Goal: Communication & Community: Answer question/provide support

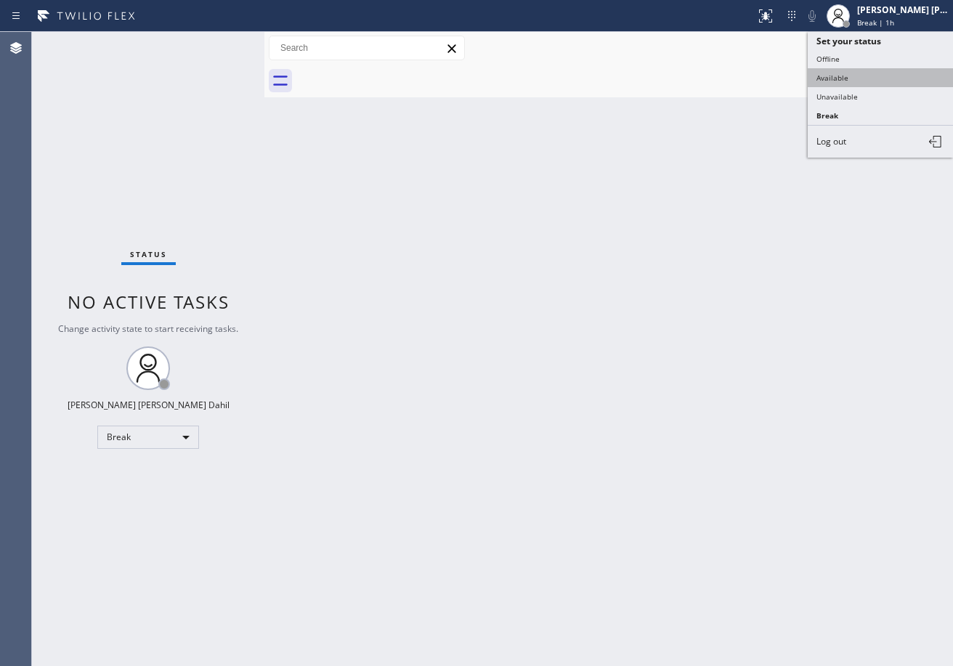
click at [870, 74] on button "Available" at bounding box center [880, 77] width 145 height 19
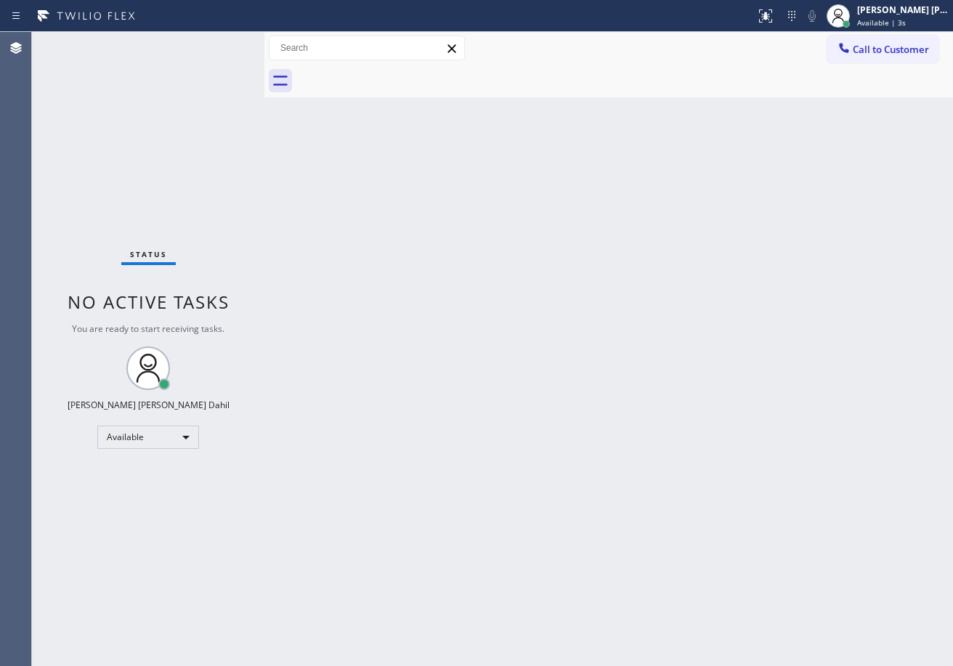
click at [228, 70] on div "Status No active tasks You are ready to start receiving tasks. [PERSON_NAME] [P…" at bounding box center [148, 349] width 232 height 634
click at [542, 408] on div "Back to Dashboard Change Sender ID Customers Technicians Select a contact Outbo…" at bounding box center [608, 349] width 688 height 634
click at [732, 517] on div "Back to Dashboard Change Sender ID Customers Technicians Select a contact Outbo…" at bounding box center [608, 349] width 688 height 634
click at [313, 182] on div "Back to Dashboard Change Sender ID Customers Technicians Select a contact Outbo…" at bounding box center [608, 349] width 688 height 634
click at [467, 309] on div "Back to Dashboard Change Sender ID Customers Technicians Select a contact Outbo…" at bounding box center [608, 349] width 688 height 634
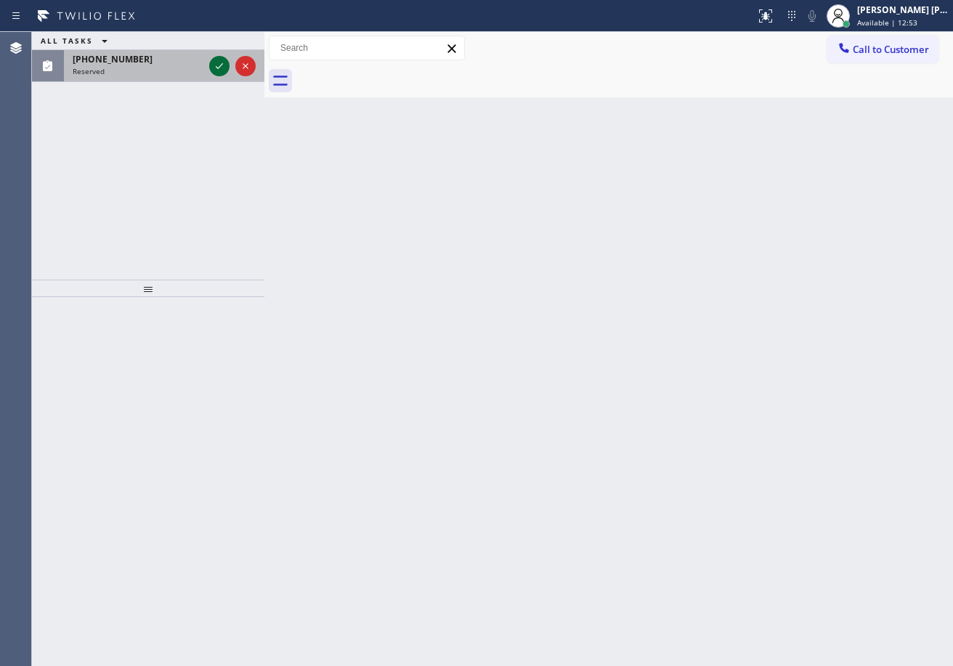
click at [188, 68] on div "Reserved" at bounding box center [138, 71] width 131 height 10
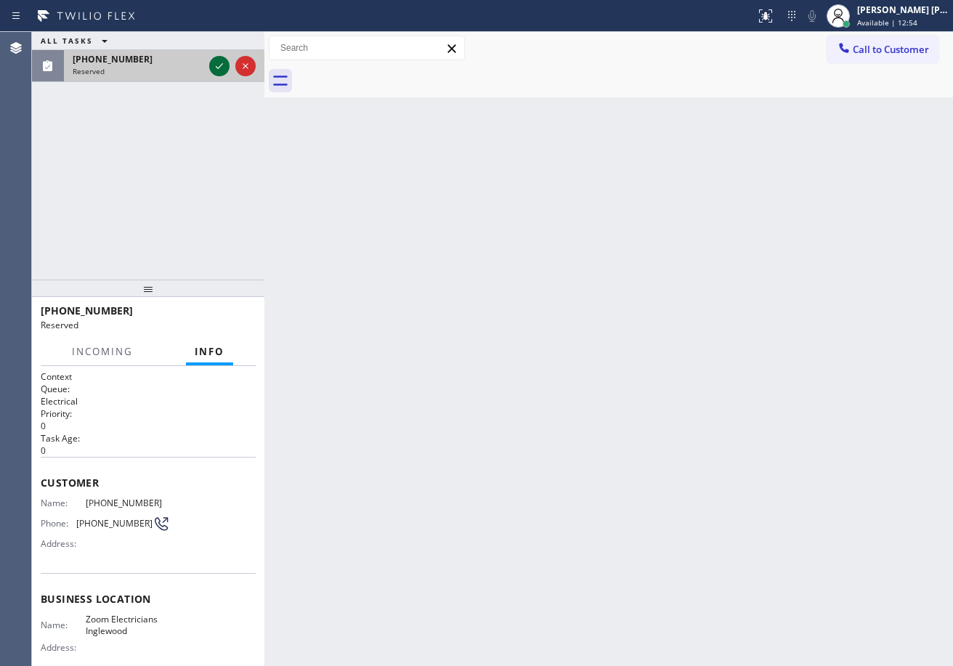
click at [222, 67] on icon at bounding box center [219, 65] width 17 height 17
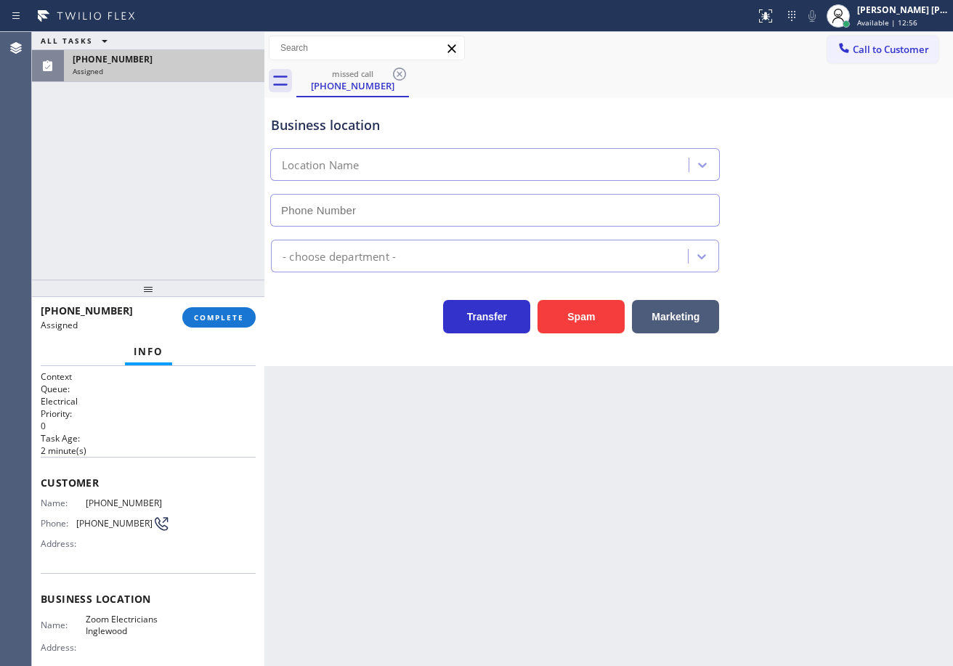
type input "[PHONE_NUMBER]"
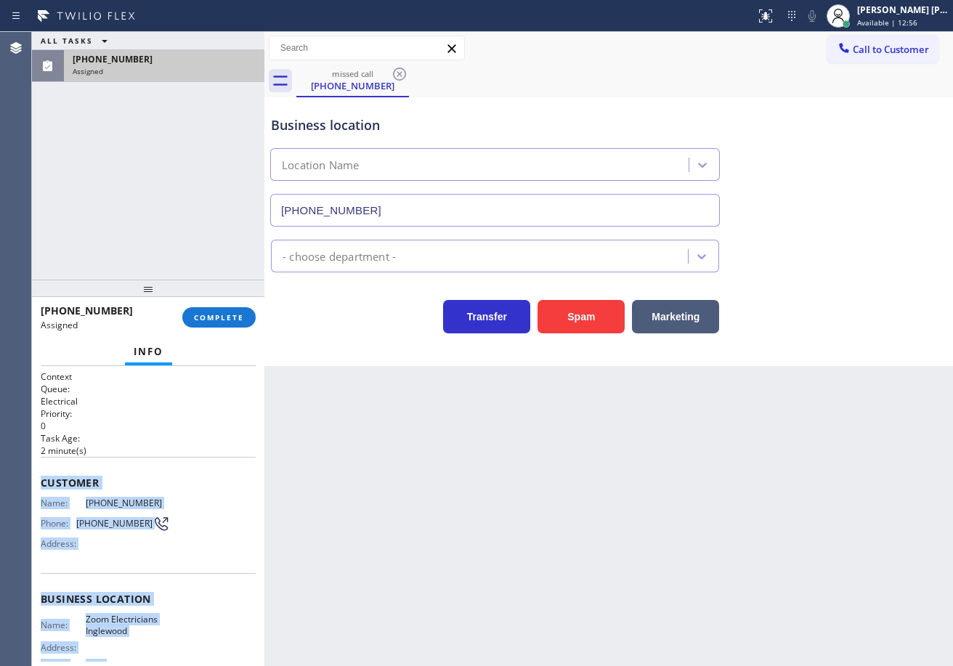
scroll to position [142, 0]
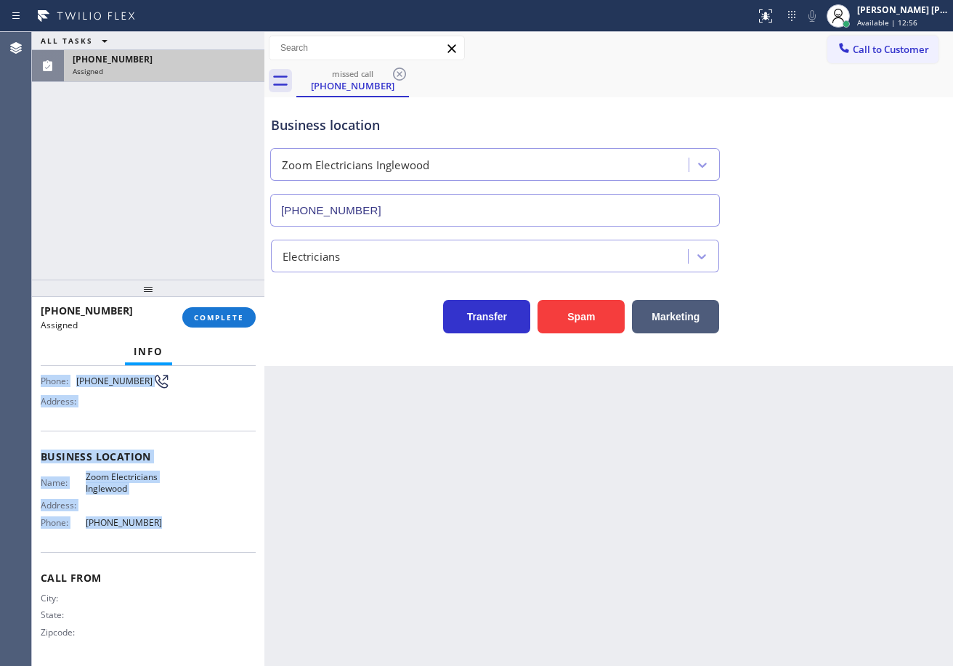
drag, startPoint x: 35, startPoint y: 473, endPoint x: 185, endPoint y: 524, distance: 158.7
click at [160, 537] on div "Context Queue: Electrical Priority: 0 Task Age: [DEMOGRAPHIC_DATA] minute(s) Cu…" at bounding box center [148, 516] width 232 height 300
copy div "Customer Name: [PHONE_NUMBER] Phone: [PHONE_NUMBER] Address: Business location …"
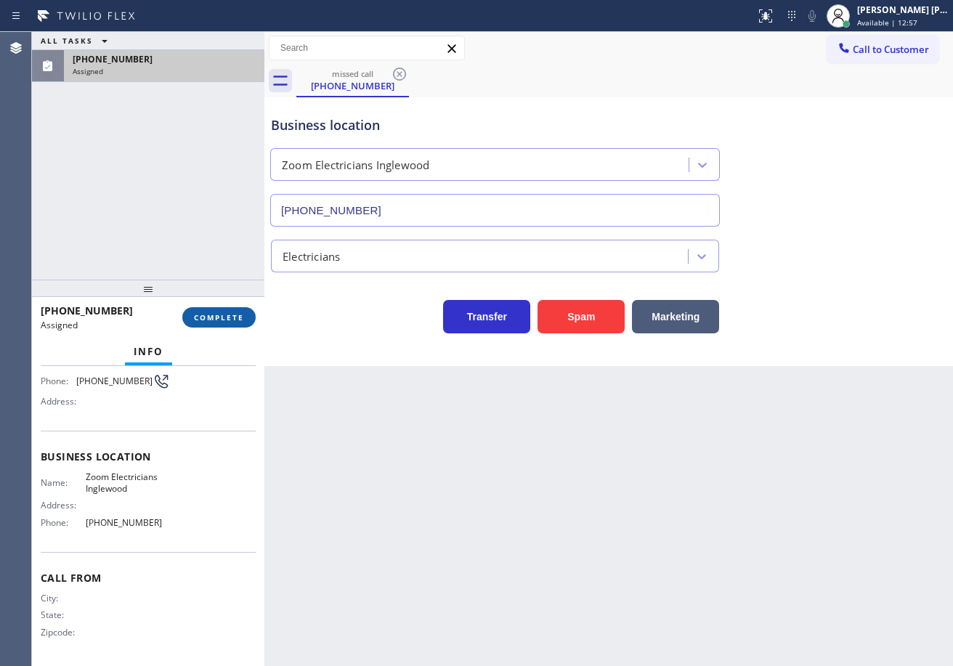
click at [185, 309] on div "[PHONE_NUMBER] Assigned COMPLETE" at bounding box center [148, 317] width 215 height 38
click at [193, 316] on button "COMPLETE" at bounding box center [218, 317] width 73 height 20
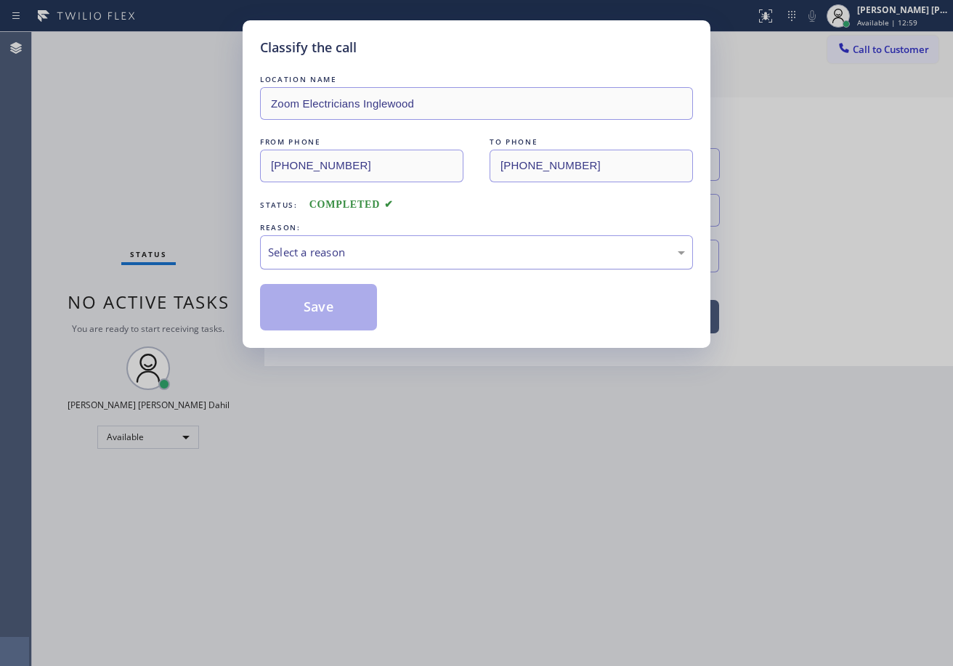
click at [307, 259] on div "Select a reason" at bounding box center [476, 252] width 433 height 34
click at [330, 308] on button "Save" at bounding box center [318, 307] width 117 height 46
click at [330, 307] on button "Save" at bounding box center [318, 307] width 117 height 46
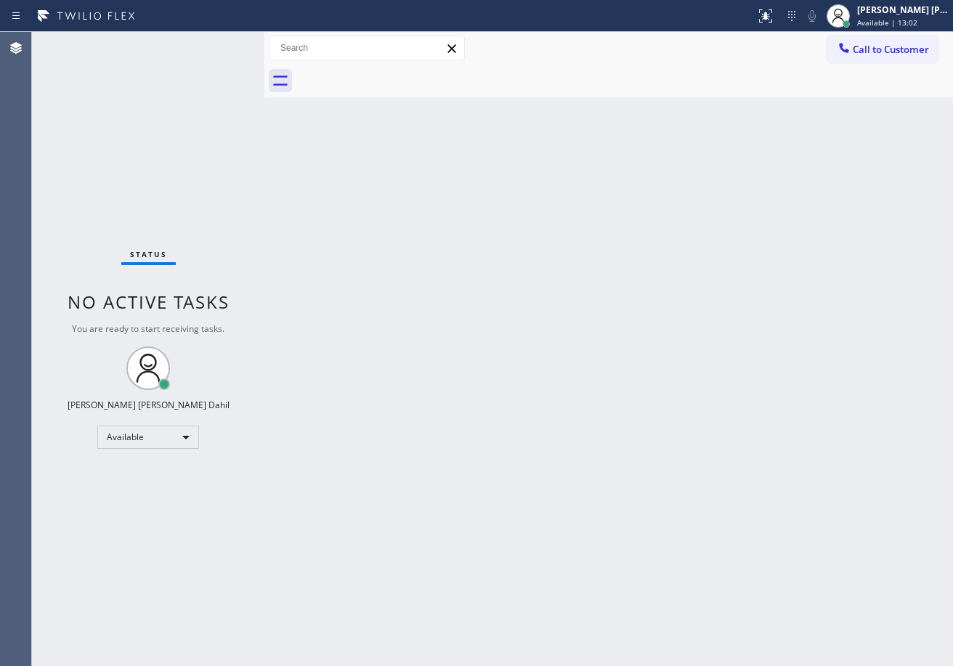
drag, startPoint x: 884, startPoint y: 50, endPoint x: 877, endPoint y: 68, distance: 18.9
click at [884, 50] on span "Call to Customer" at bounding box center [891, 49] width 76 height 13
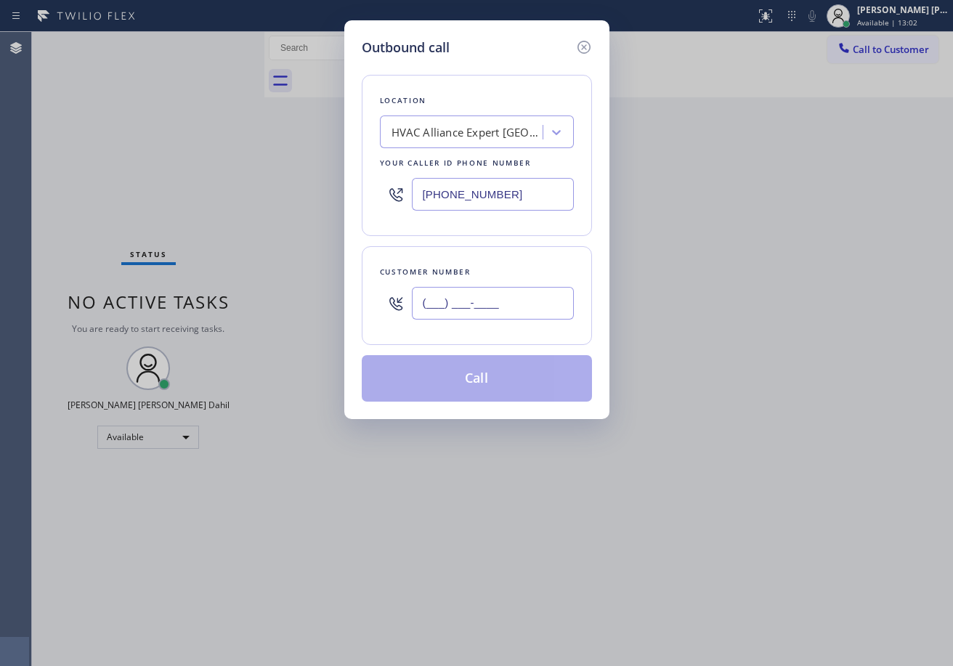
click at [483, 293] on input "(___) ___-____" at bounding box center [493, 303] width 162 height 33
paste input "562) 400-5850"
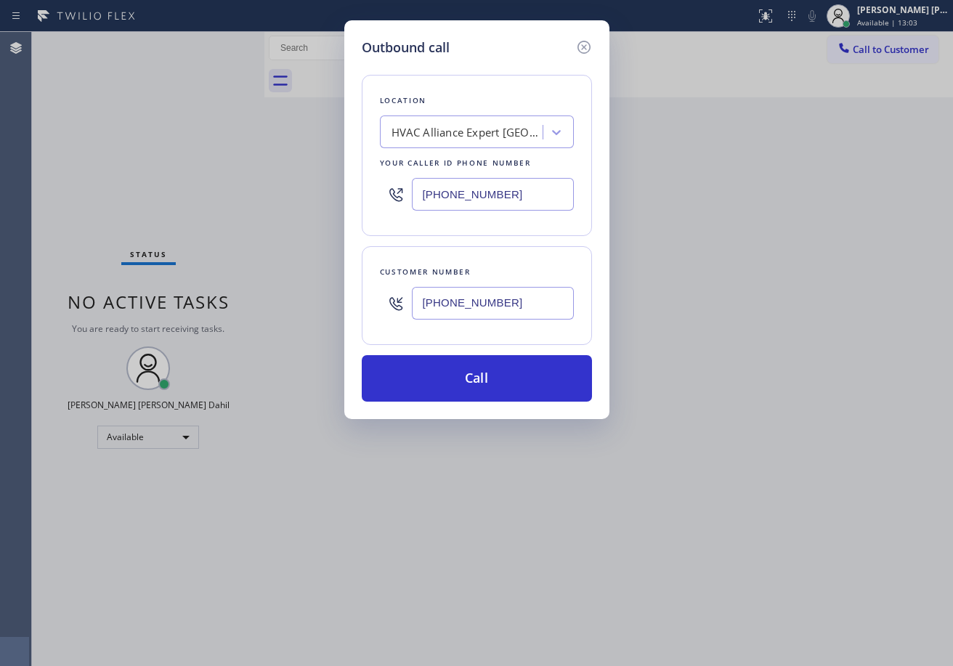
type input "[PHONE_NUMBER]"
click at [479, 199] on input "[PHONE_NUMBER]" at bounding box center [493, 194] width 162 height 33
paste input "424) 392-730"
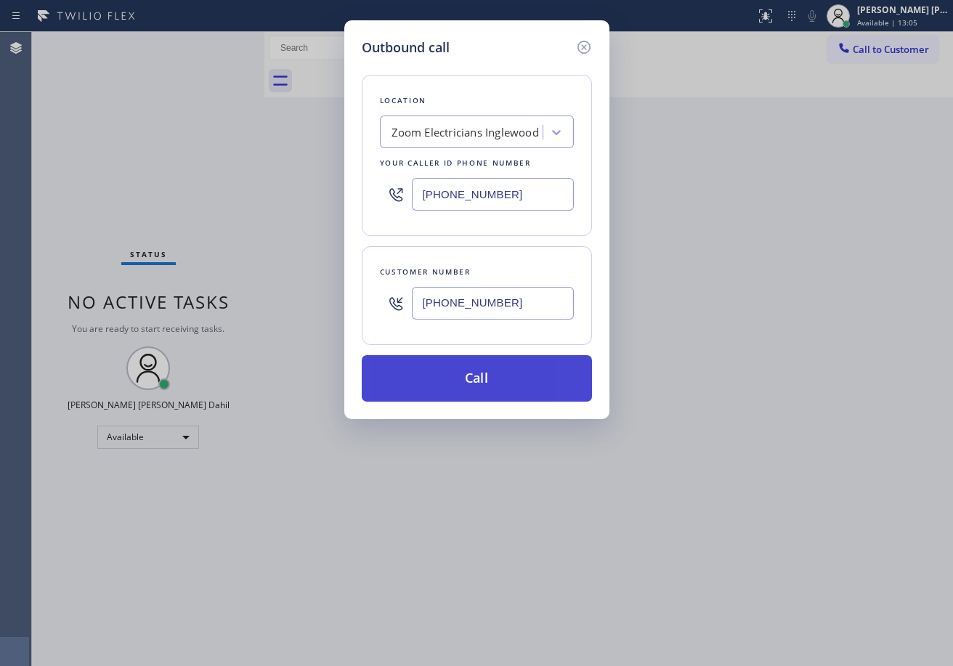
type input "[PHONE_NUMBER]"
click at [495, 367] on button "Call" at bounding box center [477, 378] width 230 height 46
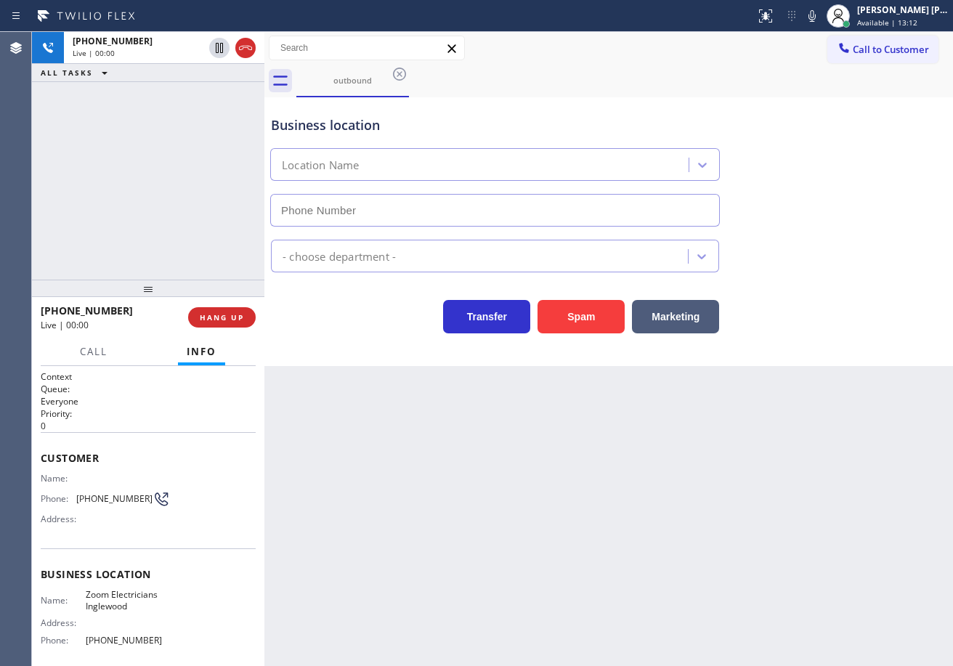
type input "[PHONE_NUMBER]"
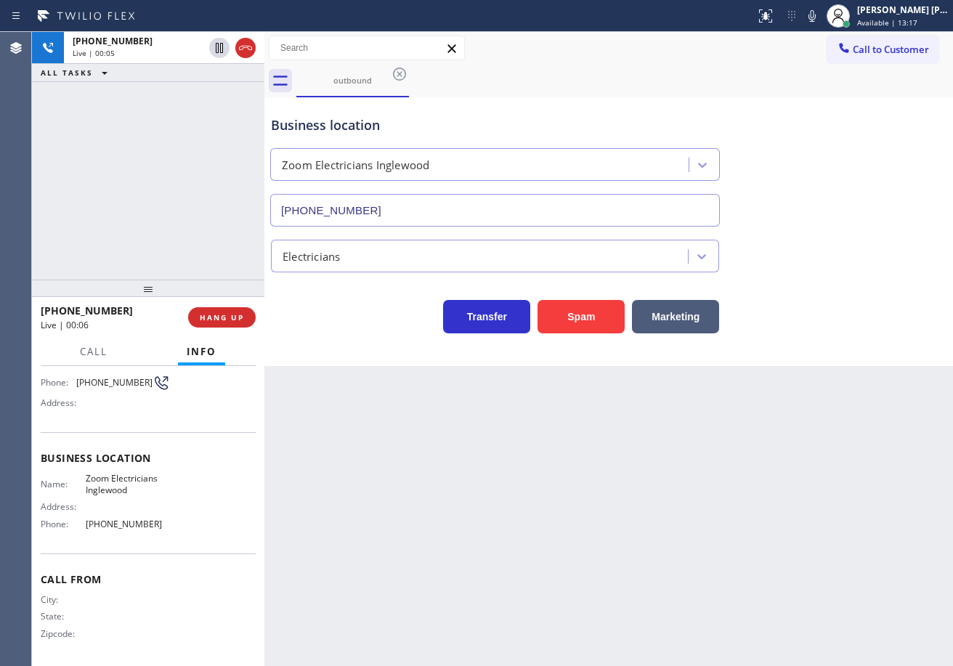
scroll to position [118, 0]
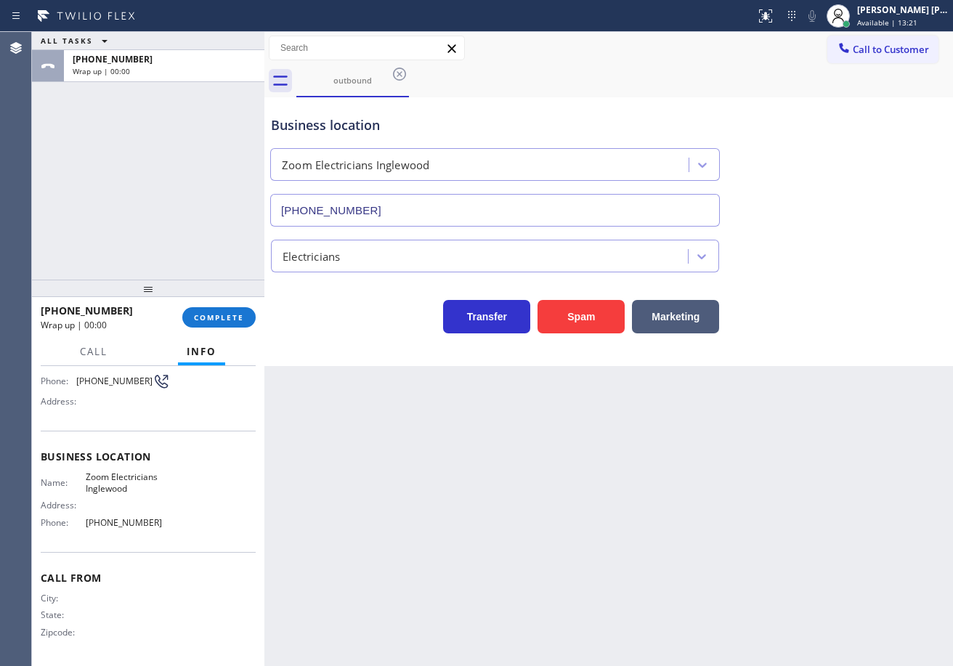
drag, startPoint x: 197, startPoint y: 238, endPoint x: 205, endPoint y: 270, distance: 32.9
click at [198, 245] on div "ALL TASKS ALL TASKS ACTIVE TASKS TASKS IN WRAP UP [PHONE_NUMBER] Wrap up | 00:00" at bounding box center [148, 156] width 232 height 248
click at [216, 314] on button "COMPLETE" at bounding box center [218, 317] width 73 height 20
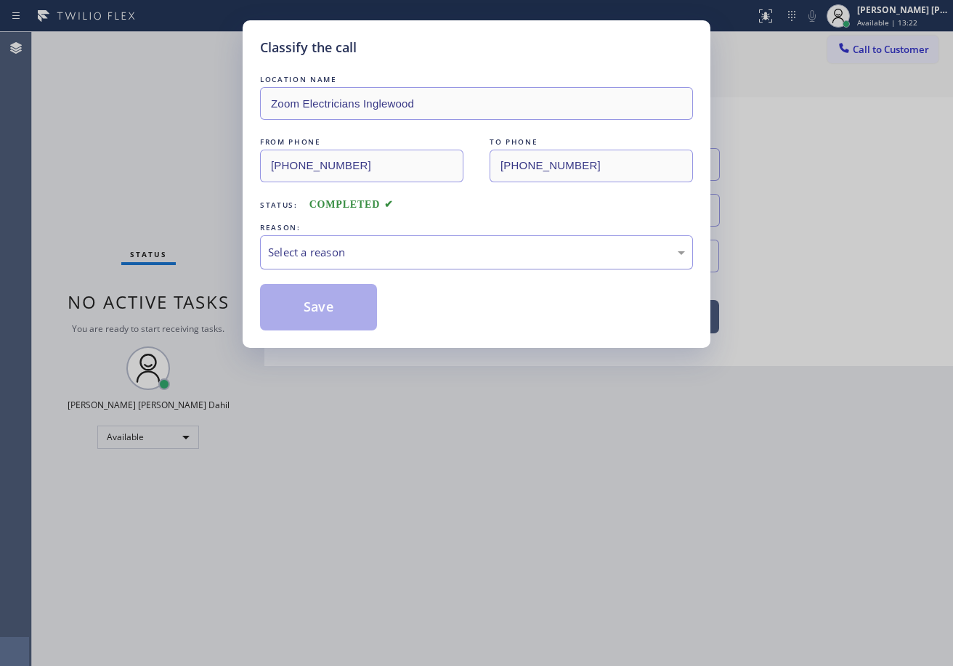
click at [320, 268] on div "Select a reason" at bounding box center [476, 252] width 433 height 34
click at [319, 315] on button "Save" at bounding box center [318, 307] width 117 height 46
click at [319, 314] on button "Save" at bounding box center [318, 307] width 117 height 46
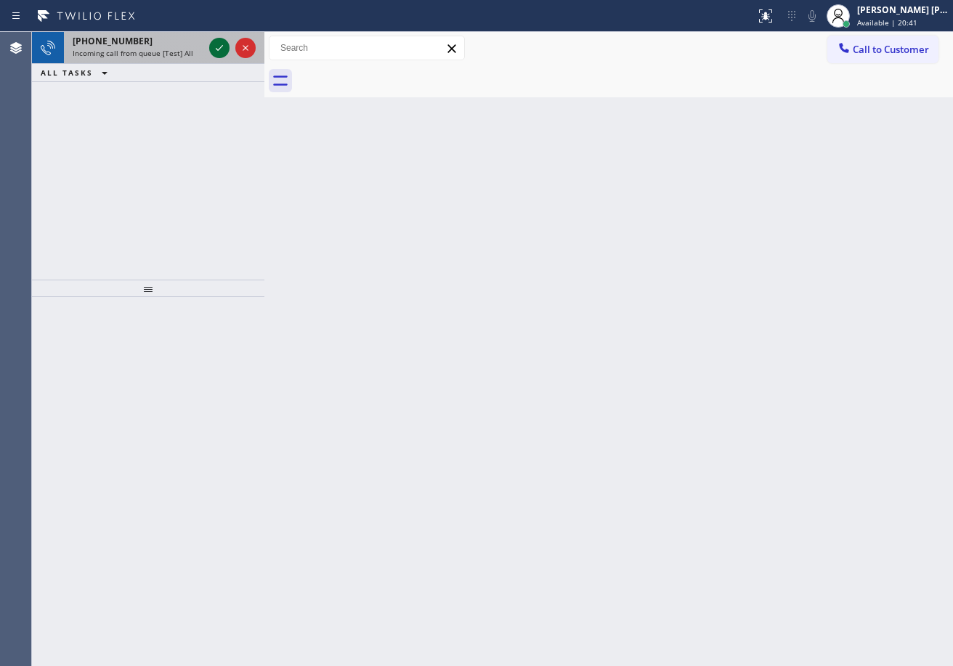
click at [219, 44] on icon at bounding box center [219, 47] width 17 height 17
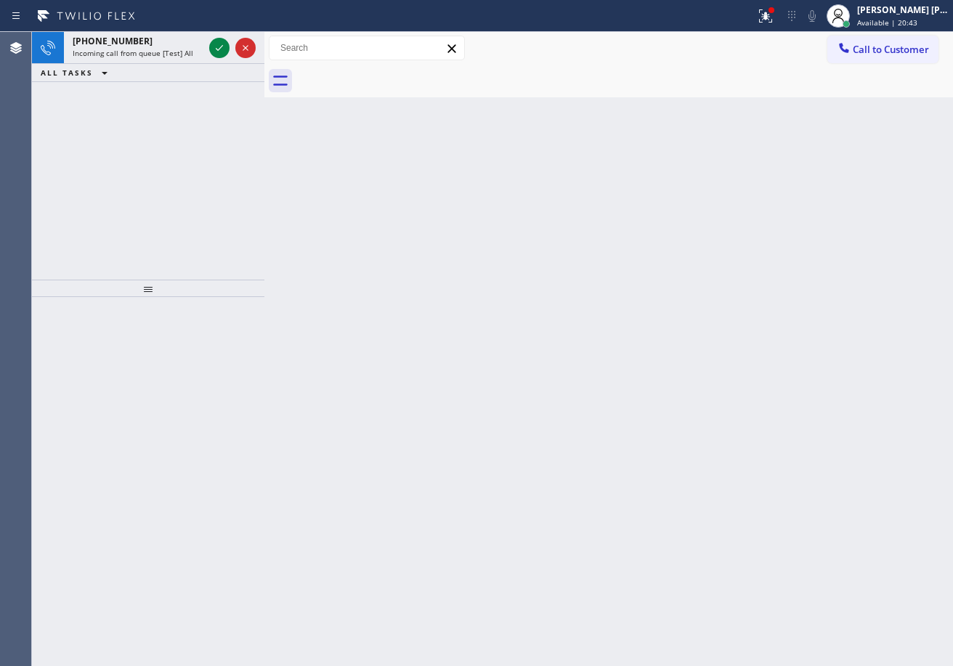
click at [219, 44] on icon at bounding box center [219, 47] width 17 height 17
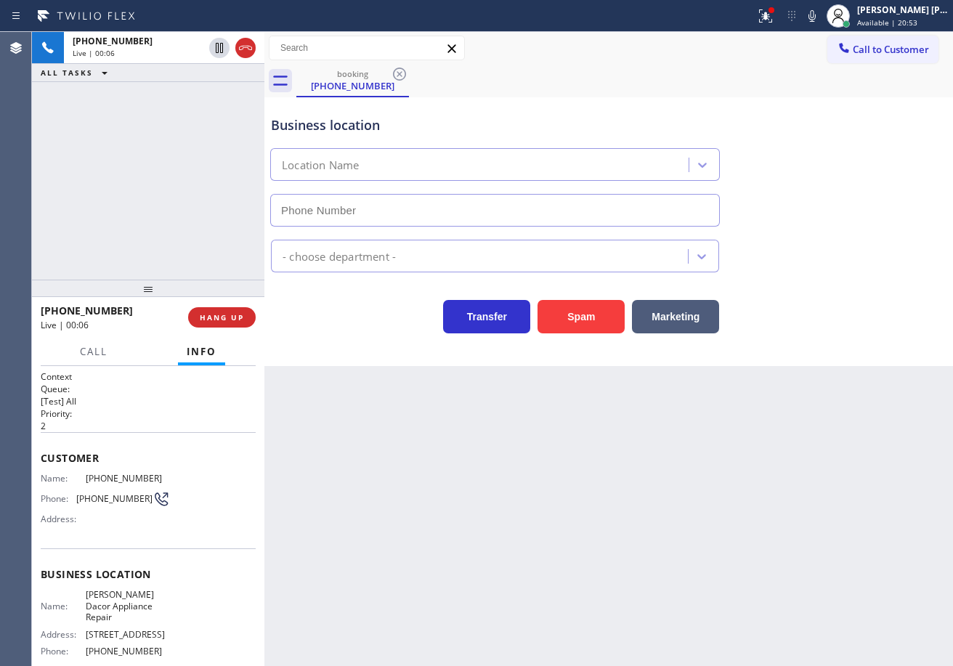
click at [195, 207] on div "[PHONE_NUMBER] Live | 00:06 ALL TASKS ALL TASKS ACTIVE TASKS TASKS IN WRAP UP" at bounding box center [148, 156] width 232 height 248
drag, startPoint x: 370, startPoint y: 476, endPoint x: 129, endPoint y: 465, distance: 240.6
click at [354, 481] on div "Back to Dashboard Change Sender ID Customers Technicians Select a contact Outbo…" at bounding box center [608, 349] width 688 height 634
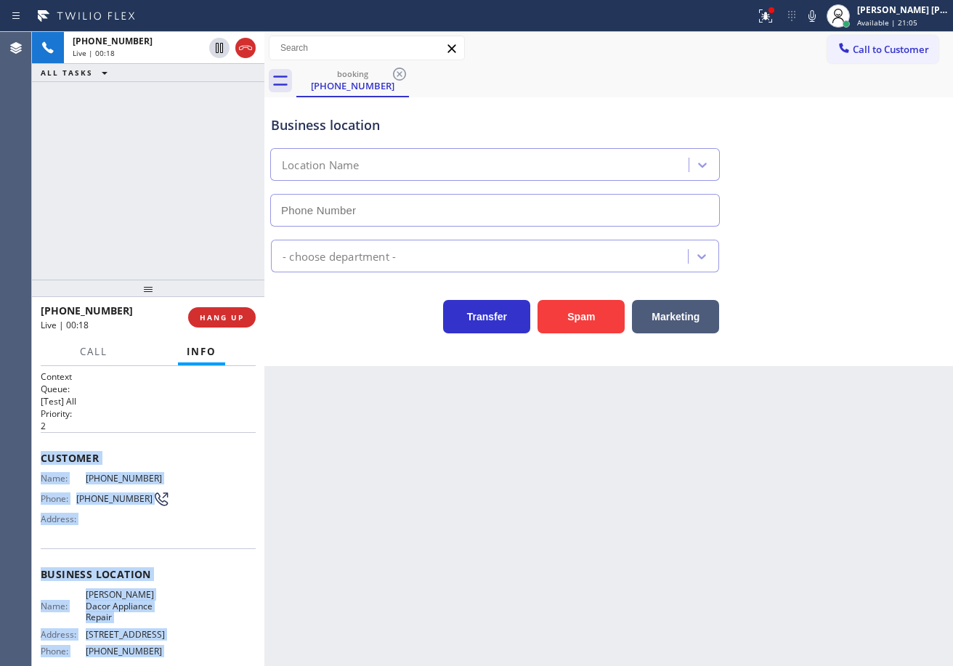
scroll to position [129, 0]
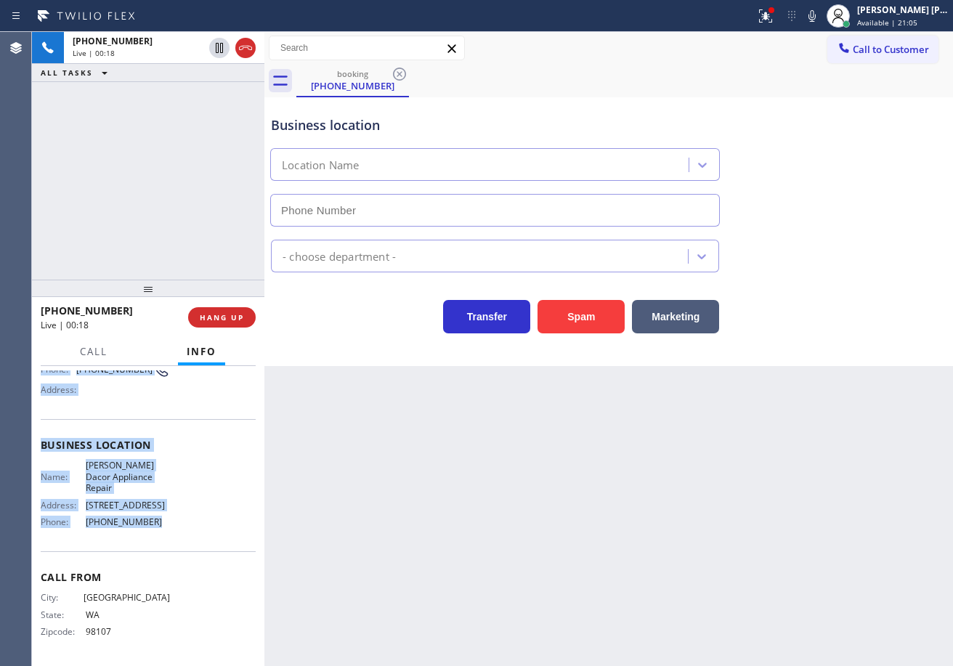
drag, startPoint x: 33, startPoint y: 452, endPoint x: 176, endPoint y: 524, distance: 159.8
click at [155, 524] on div "Context Queue: [Test] All Priority: 2 Customer Name: [PHONE_NUMBER] Phone: [PHO…" at bounding box center [148, 516] width 232 height 300
copy div "Customer Name: [PHONE_NUMBER] Phone: [PHONE_NUMBER] Address: Business location …"
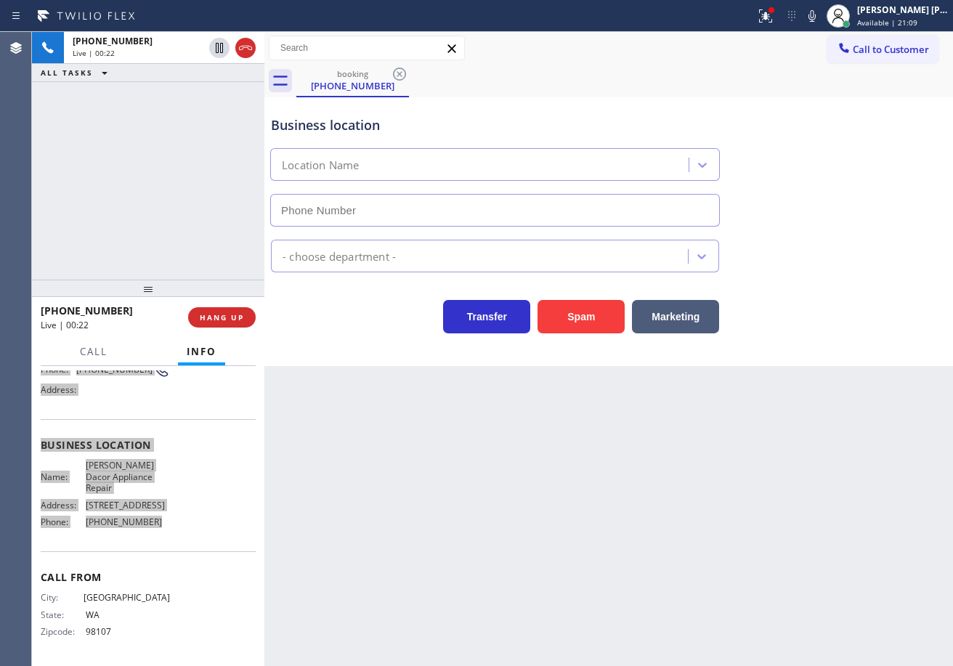
type input "[PHONE_NUMBER]"
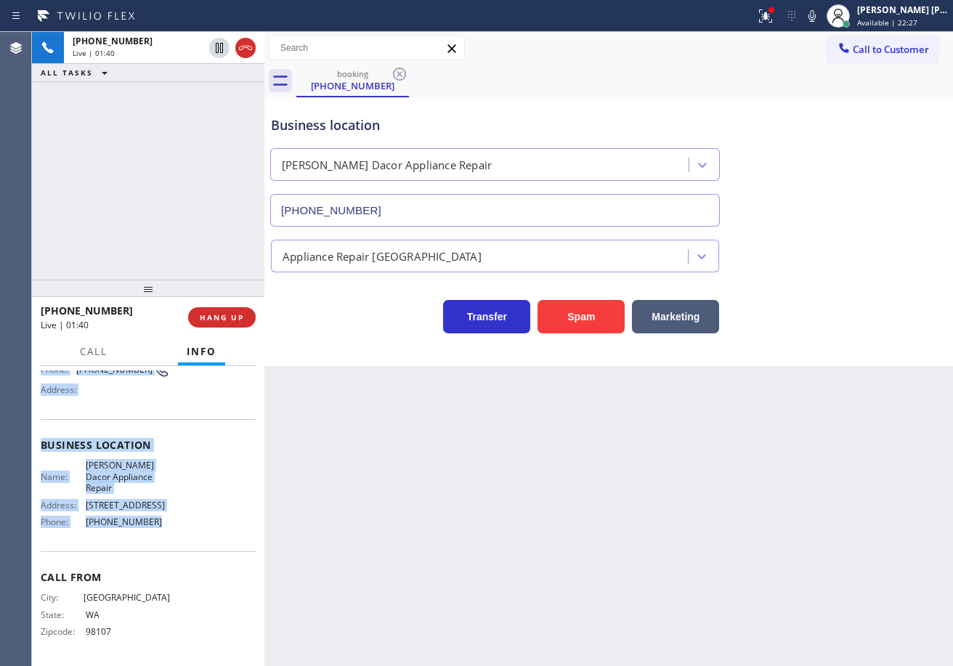
drag, startPoint x: 837, startPoint y: 107, endPoint x: 951, endPoint y: 256, distance: 187.5
click at [837, 107] on div "Business location [PERSON_NAME] Dacor Appliance Repair [PHONE_NUMBER]" at bounding box center [608, 160] width 681 height 131
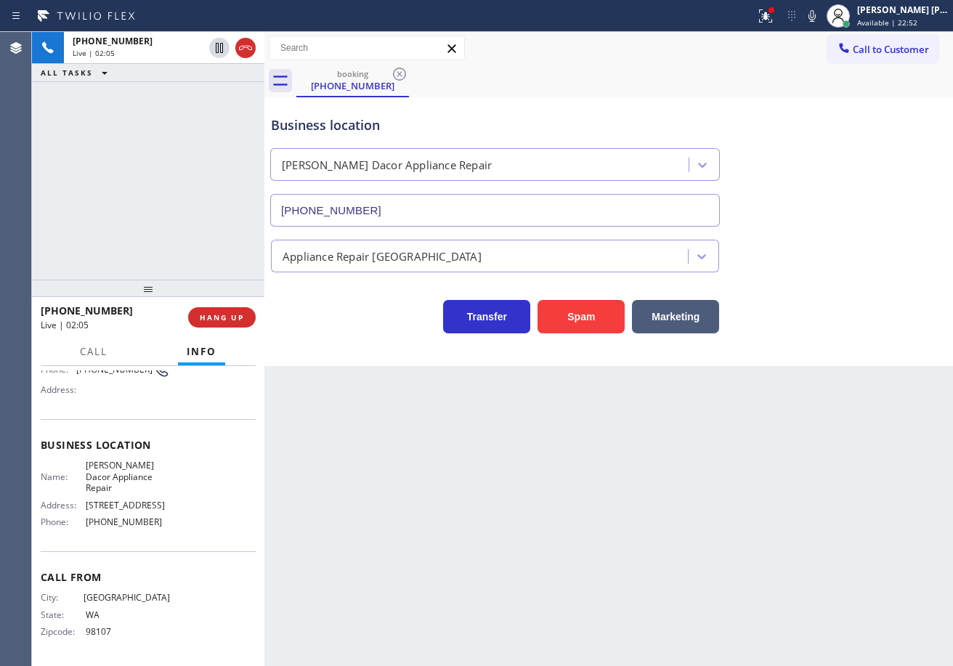
click at [874, 208] on div "Business location [PERSON_NAME] Dacor Appliance Repair [PHONE_NUMBER]" at bounding box center [608, 160] width 681 height 131
click at [870, 208] on div "Business location [PERSON_NAME] Dacor Appliance Repair [PHONE_NUMBER]" at bounding box center [608, 160] width 681 height 131
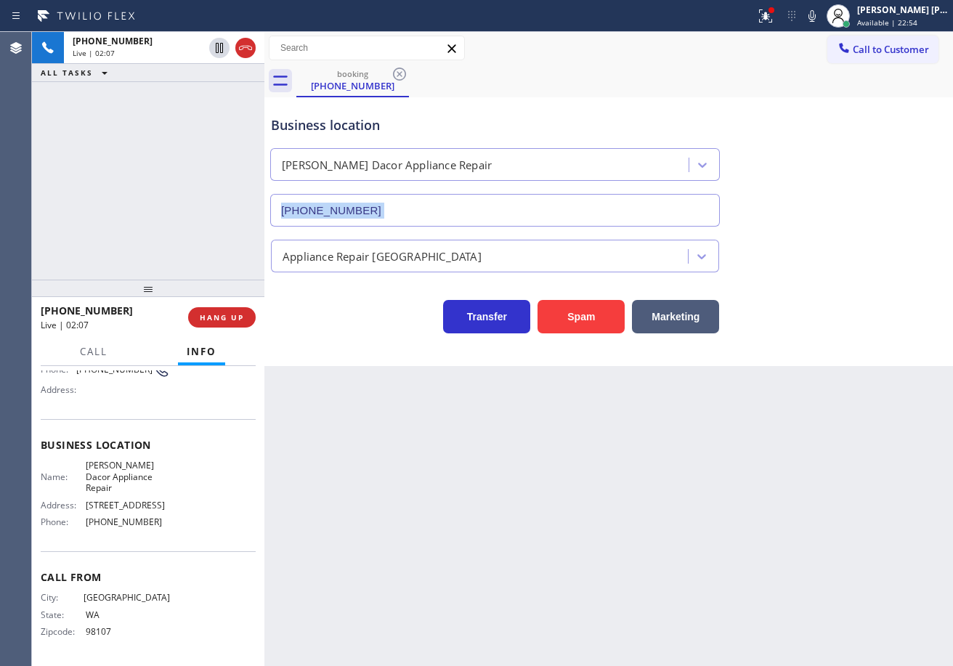
click at [870, 208] on div "Business location [PERSON_NAME] Dacor Appliance Repair [PHONE_NUMBER]" at bounding box center [608, 160] width 681 height 131
click at [862, 182] on div "Business location [PERSON_NAME] Dacor Appliance Repair [PHONE_NUMBER]" at bounding box center [608, 160] width 681 height 131
drag, startPoint x: 830, startPoint y: 20, endPoint x: 861, endPoint y: 237, distance: 220.0
click at [829, 43] on div "Status report Issue detected This issue could affect your workflow. Please cont…" at bounding box center [476, 333] width 953 height 666
click at [864, 241] on div "Appliance Repair [GEOGRAPHIC_DATA]" at bounding box center [608, 253] width 681 height 38
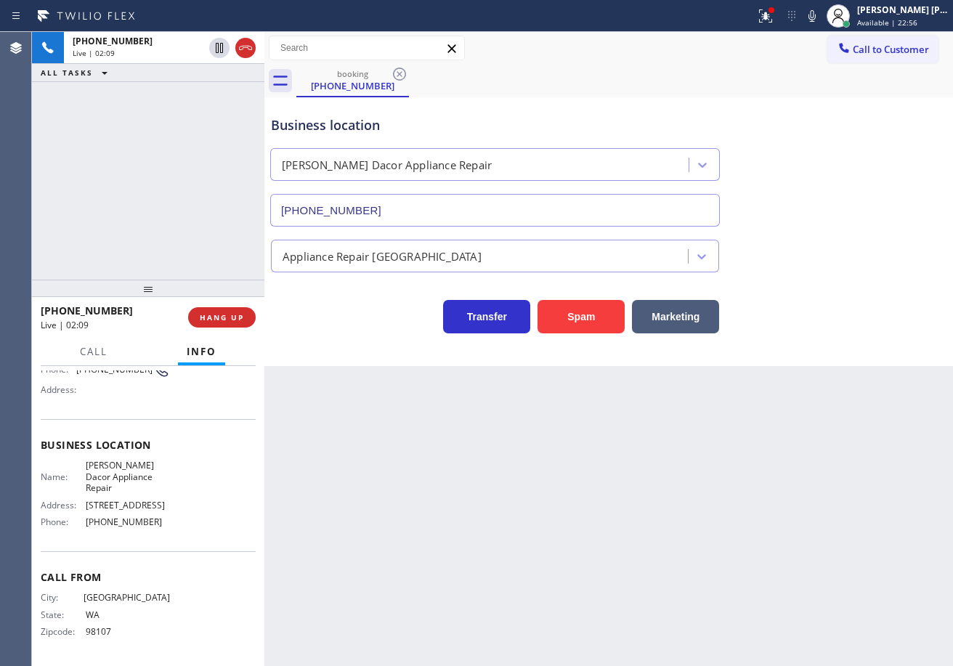
click at [219, 54] on icon at bounding box center [219, 47] width 17 height 17
click at [220, 106] on div "[PHONE_NUMBER] Live | 02:10 ALL TASKS ALL TASKS ACTIVE TASKS TASKS IN WRAP UP" at bounding box center [148, 156] width 232 height 248
click at [822, 25] on button at bounding box center [812, 16] width 20 height 20
click at [816, 156] on div "Business location [PERSON_NAME] Dacor Appliance Repair [PHONE_NUMBER]" at bounding box center [608, 160] width 681 height 131
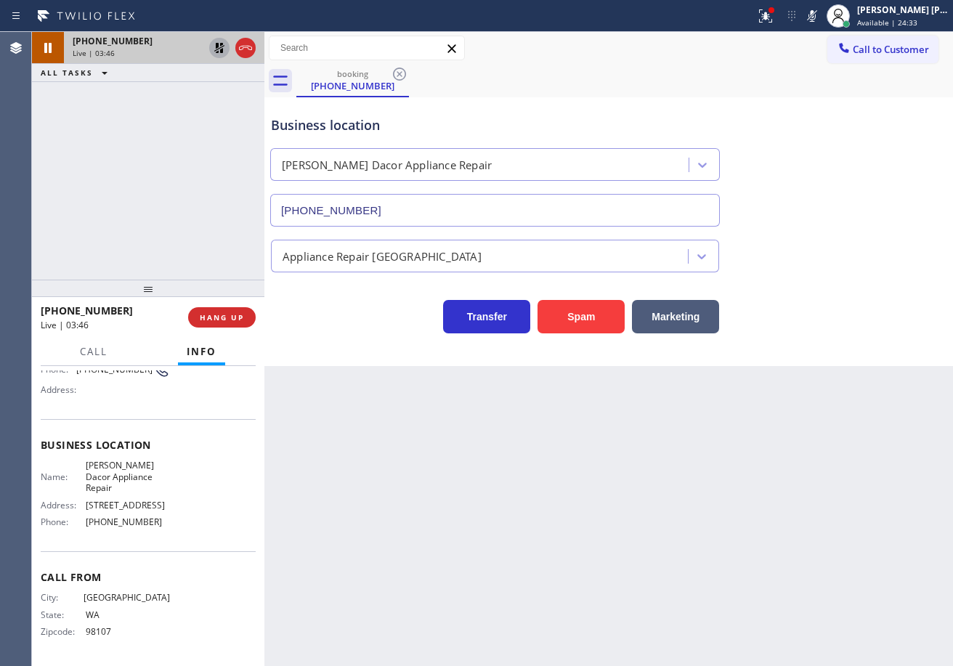
click at [216, 47] on icon at bounding box center [219, 48] width 10 height 10
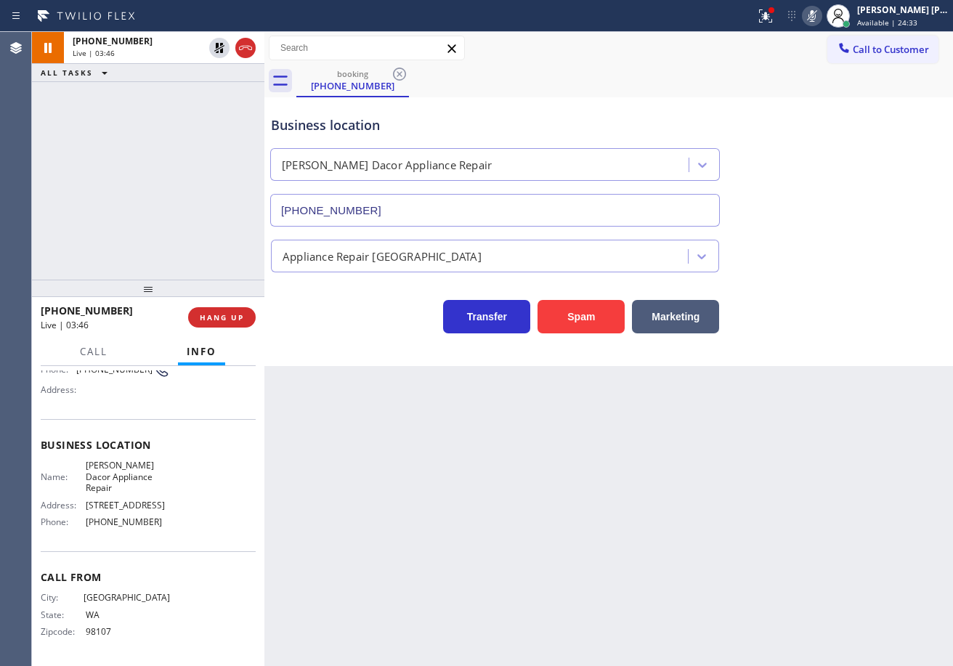
click at [821, 13] on icon at bounding box center [811, 15] width 17 height 17
drag, startPoint x: 785, startPoint y: 21, endPoint x: 781, endPoint y: 33, distance: 12.2
click at [774, 23] on icon at bounding box center [765, 15] width 17 height 17
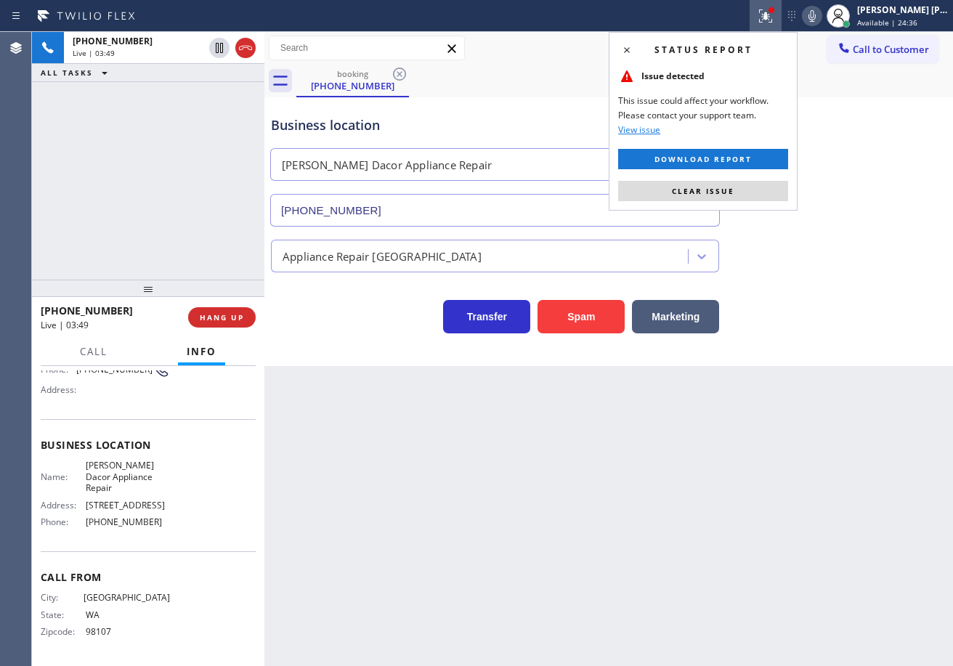
drag, startPoint x: 796, startPoint y: 280, endPoint x: 772, endPoint y: 303, distance: 32.9
click at [776, 328] on div "Transfer Spam Marketing" at bounding box center [608, 302] width 681 height 61
click at [735, 189] on button "Clear issue" at bounding box center [703, 191] width 170 height 20
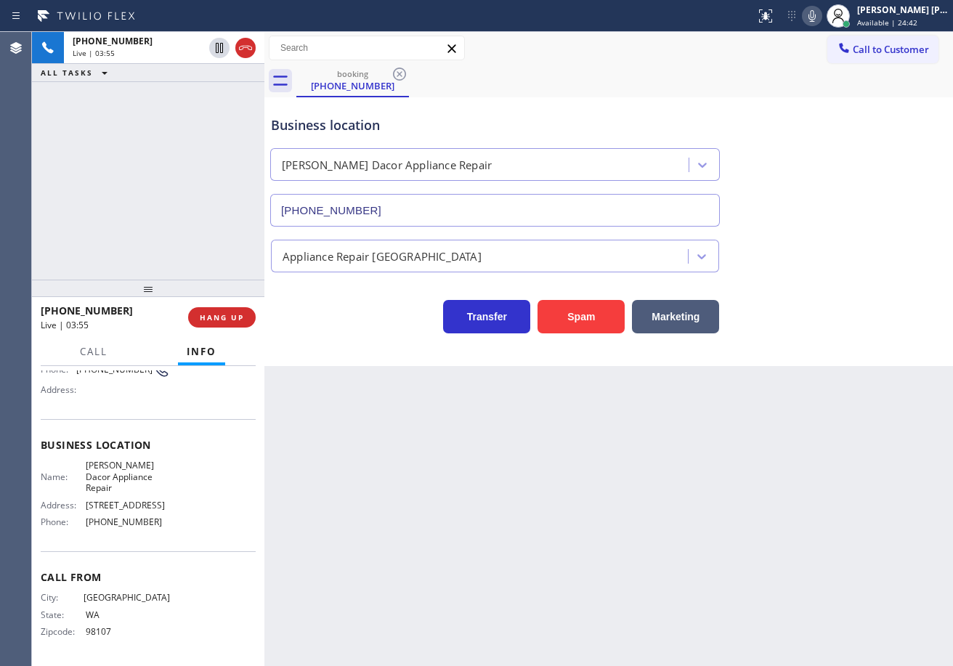
click at [868, 583] on div "Back to Dashboard Change Sender ID Customers Technicians Select a contact Outbo…" at bounding box center [608, 349] width 688 height 634
click at [743, 459] on div "Back to Dashboard Change Sender ID Customers Technicians Select a contact Outbo…" at bounding box center [608, 349] width 688 height 634
drag, startPoint x: 913, startPoint y: 293, endPoint x: 906, endPoint y: 298, distance: 8.3
click at [913, 293] on div "Transfer Spam Marketing" at bounding box center [608, 310] width 681 height 46
click at [434, 434] on div "Back to Dashboard Change Sender ID Customers Technicians Select a contact Outbo…" at bounding box center [608, 349] width 688 height 634
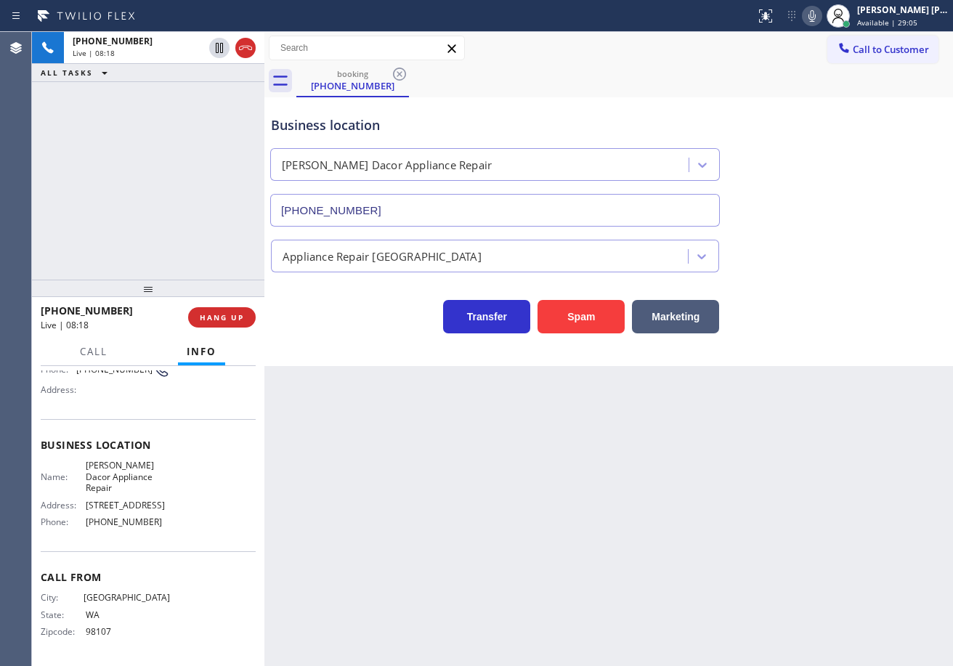
click at [881, 240] on div "Appliance Repair [GEOGRAPHIC_DATA]" at bounding box center [608, 253] width 681 height 38
click at [816, 16] on icon at bounding box center [811, 16] width 7 height 12
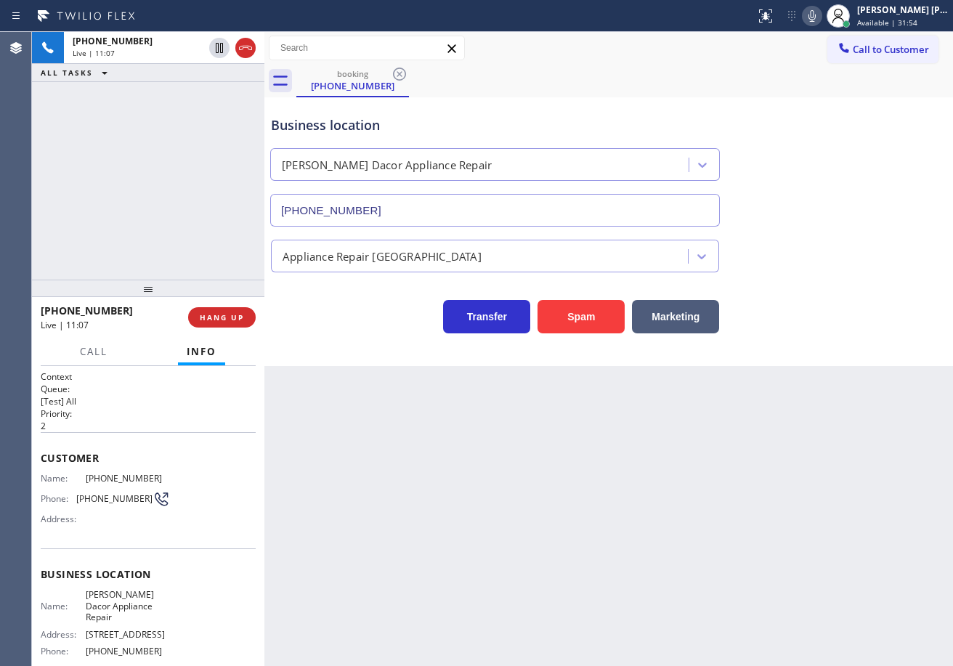
click at [821, 14] on icon at bounding box center [811, 15] width 17 height 17
click at [821, 17] on icon at bounding box center [811, 15] width 17 height 17
click at [816, 17] on icon at bounding box center [811, 16] width 7 height 12
click at [821, 18] on icon at bounding box center [811, 15] width 17 height 17
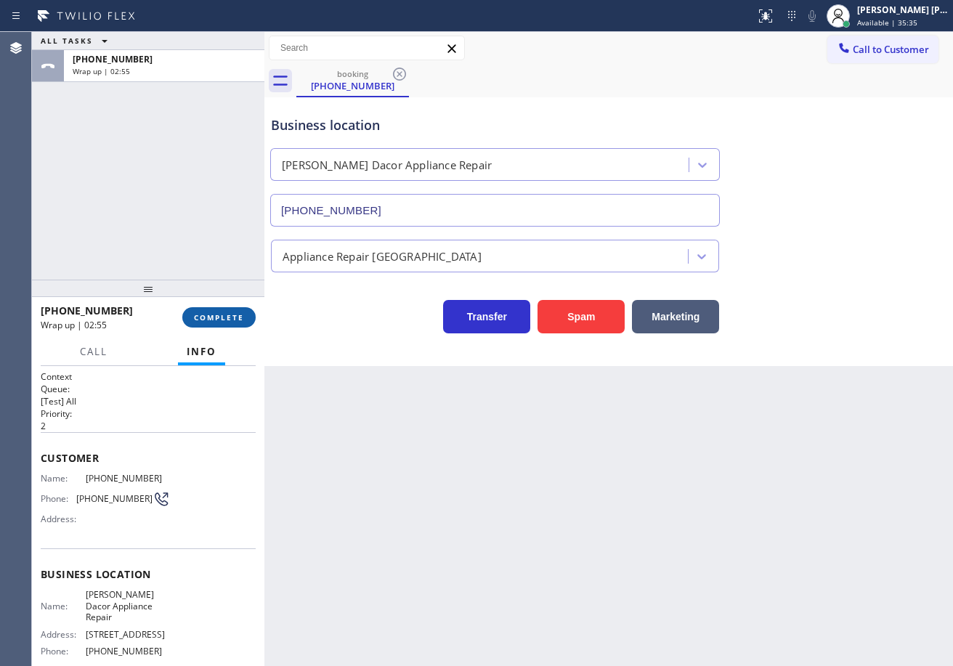
click at [217, 312] on span "COMPLETE" at bounding box center [219, 317] width 50 height 10
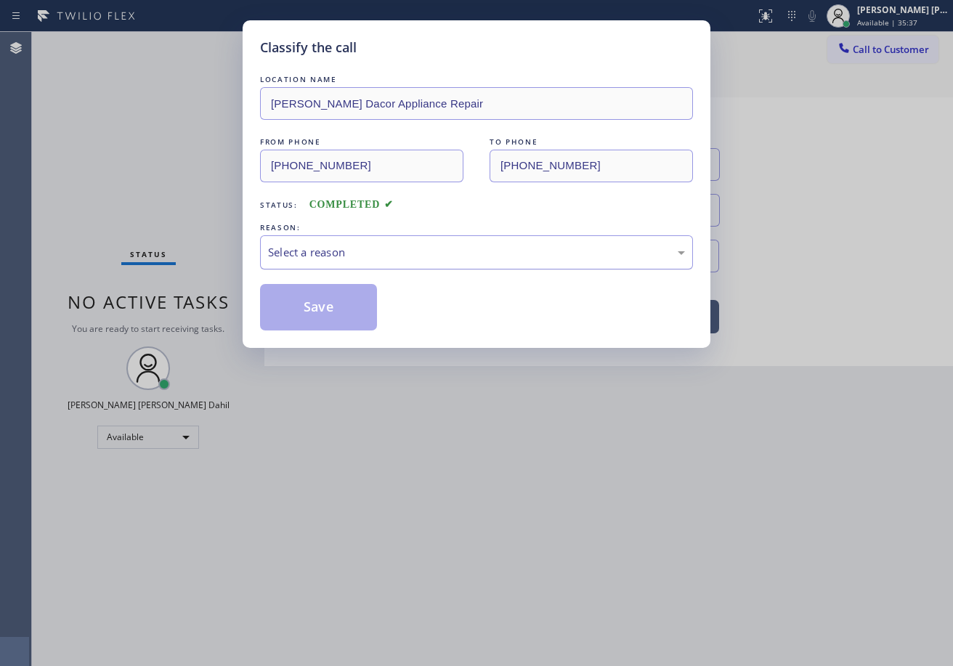
click at [320, 262] on div "Select a reason" at bounding box center [476, 252] width 433 height 34
click at [317, 303] on button "Save" at bounding box center [318, 307] width 117 height 46
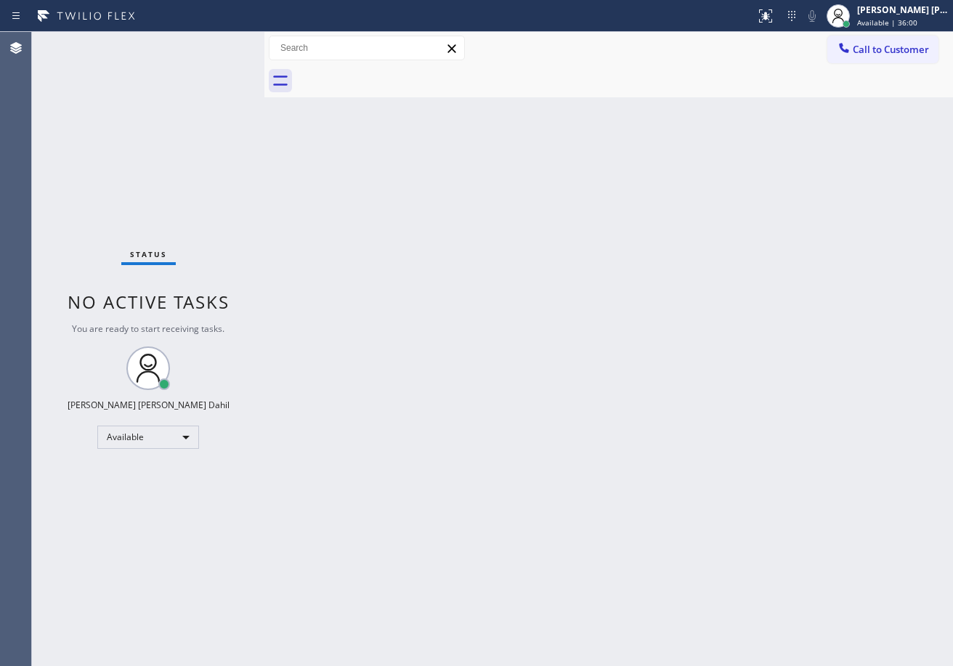
click at [812, 379] on div "Back to Dashboard Change Sender ID Customers Technicians Select a contact Outbo…" at bounding box center [608, 349] width 688 height 634
drag, startPoint x: 568, startPoint y: 405, endPoint x: 472, endPoint y: 338, distance: 116.8
click at [568, 405] on div "Back to Dashboard Change Sender ID Customers Technicians Select a contact Outbo…" at bounding box center [608, 349] width 688 height 634
click at [640, 410] on div "Back to Dashboard Change Sender ID Customers Technicians Select a contact Outbo…" at bounding box center [608, 349] width 688 height 634
click at [835, 460] on div "Back to Dashboard Change Sender ID Customers Technicians Select a contact Outbo…" at bounding box center [608, 349] width 688 height 634
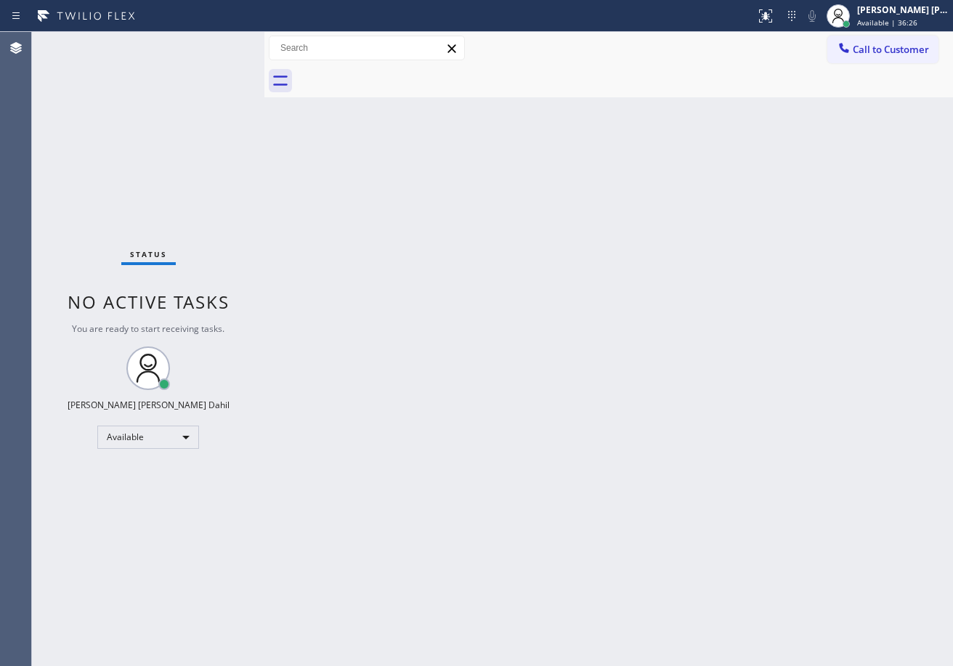
click at [350, 336] on div "Back to Dashboard Change Sender ID Customers Technicians Select a contact Outbo…" at bounding box center [608, 349] width 688 height 634
drag, startPoint x: 723, startPoint y: 96, endPoint x: 869, endPoint y: 365, distance: 305.4
click at [723, 96] on div at bounding box center [624, 81] width 656 height 33
click at [631, 505] on div "Back to Dashboard Change Sender ID Customers Technicians Select a contact Outbo…" at bounding box center [608, 349] width 688 height 634
click at [346, 268] on div "Back to Dashboard Change Sender ID Customers Technicians Select a contact Outbo…" at bounding box center [608, 349] width 688 height 634
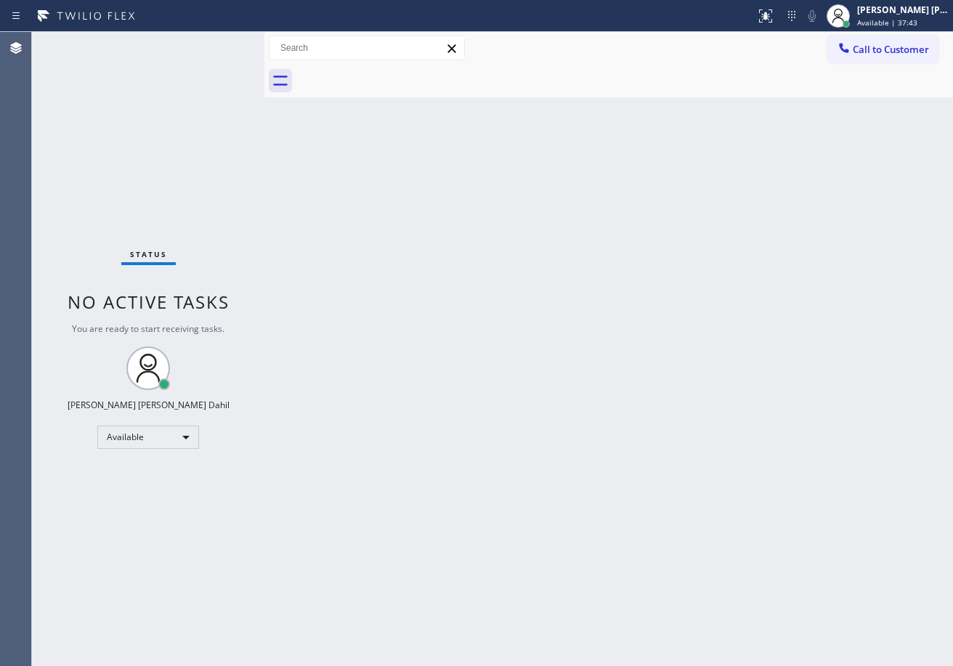
click at [465, 388] on div "Back to Dashboard Change Sender ID Customers Technicians Select a contact Outbo…" at bounding box center [608, 349] width 688 height 634
click at [474, 410] on div "Back to Dashboard Change Sender ID Customers Technicians Select a contact Outbo…" at bounding box center [608, 349] width 688 height 634
click at [219, 44] on div "Status No active tasks You are ready to start receiving tasks. [PERSON_NAME] [P…" at bounding box center [148, 349] width 232 height 634
click at [211, 47] on div "Status No active tasks You are ready to start receiving tasks. [PERSON_NAME] [P…" at bounding box center [148, 349] width 232 height 634
click at [740, 398] on div "Back to Dashboard Change Sender ID Customers Technicians Select a contact Outbo…" at bounding box center [608, 349] width 688 height 634
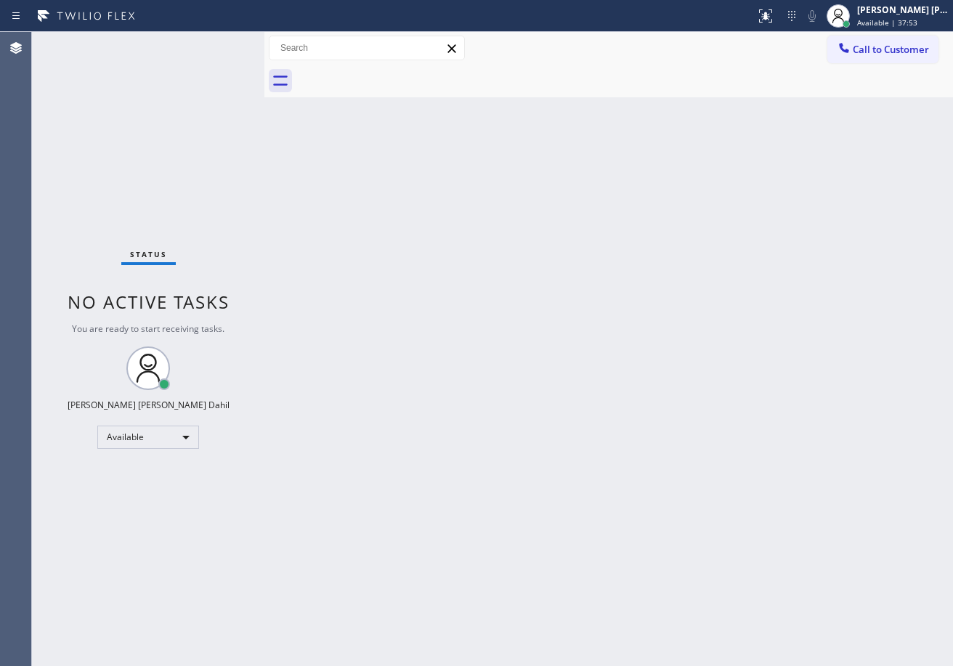
drag, startPoint x: 610, startPoint y: 401, endPoint x: 595, endPoint y: 396, distance: 15.4
click at [609, 401] on div "Back to Dashboard Change Sender ID Customers Technicians Select a contact Outbo…" at bounding box center [608, 349] width 688 height 634
click at [362, 216] on div "Back to Dashboard Change Sender ID Customers Technicians Select a contact Outbo…" at bounding box center [608, 349] width 688 height 634
click at [617, 357] on div "Back to Dashboard Change Sender ID Customers Technicians Select a contact Outbo…" at bounding box center [608, 349] width 688 height 634
click at [731, 448] on div "Back to Dashboard Change Sender ID Customers Technicians Select a contact Outbo…" at bounding box center [608, 349] width 688 height 634
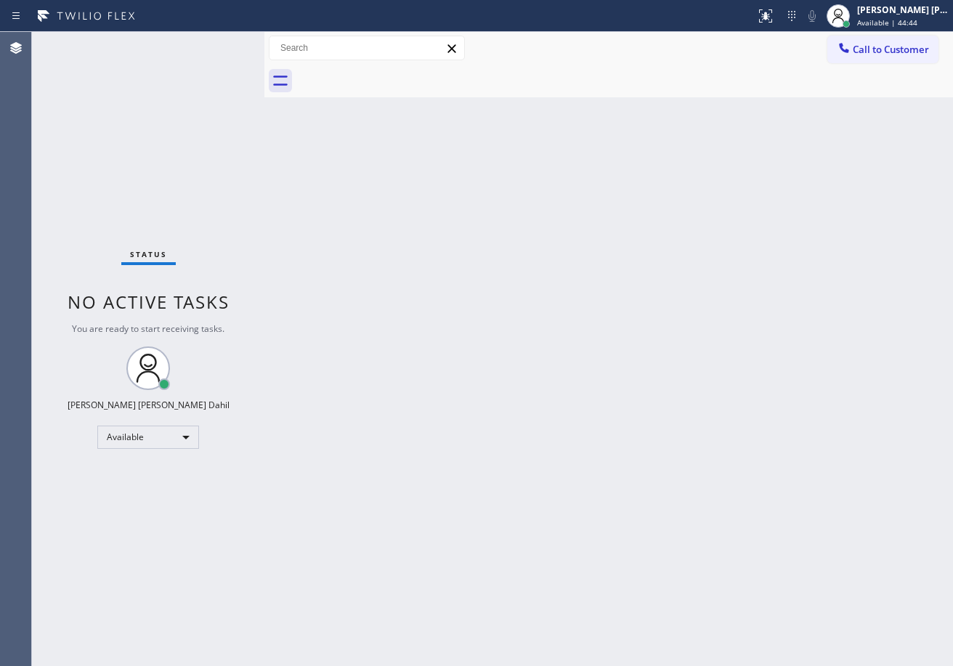
click at [228, 41] on div "Status No active tasks You are ready to start receiving tasks. [PERSON_NAME] [P…" at bounding box center [148, 349] width 232 height 634
click at [228, 46] on div "Status No active tasks You are ready to start receiving tasks. [PERSON_NAME] [P…" at bounding box center [148, 349] width 232 height 634
click at [222, 45] on div "Status No active tasks You are ready to start receiving tasks. [PERSON_NAME] [P…" at bounding box center [148, 349] width 232 height 634
click at [223, 44] on div "Status No active tasks You are ready to start receiving tasks. [PERSON_NAME] [P…" at bounding box center [148, 349] width 232 height 634
click at [221, 110] on div "Status No active tasks You are ready to start receiving tasks. [PERSON_NAME] [P…" at bounding box center [148, 349] width 232 height 634
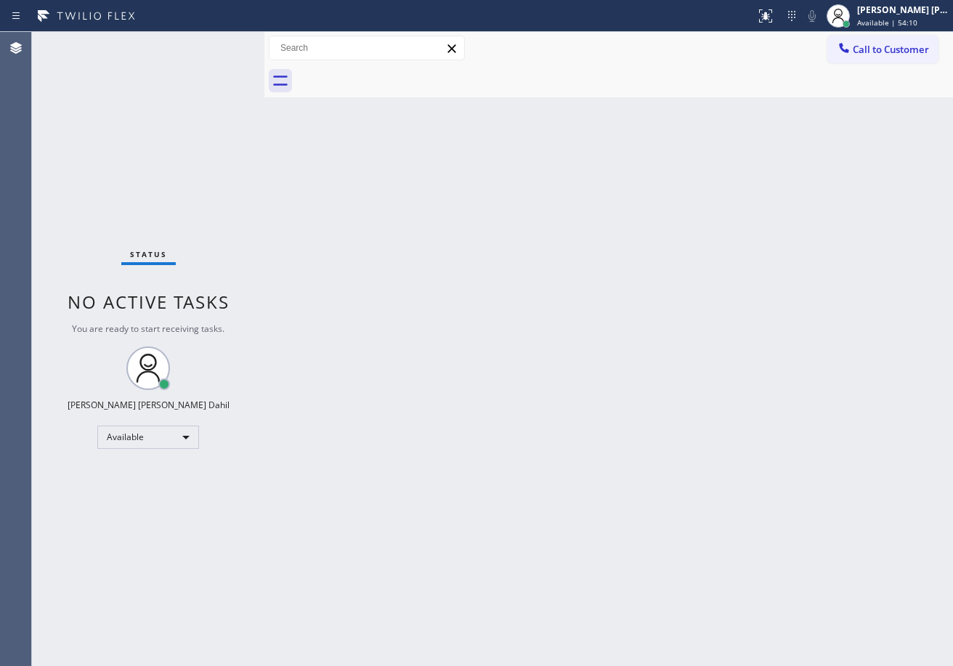
click at [493, 427] on div "Back to Dashboard Change Sender ID Customers Technicians Select a contact Outbo…" at bounding box center [608, 349] width 688 height 634
click at [219, 44] on div "Status No active tasks You are ready to start receiving tasks. [PERSON_NAME] [P…" at bounding box center [148, 349] width 232 height 634
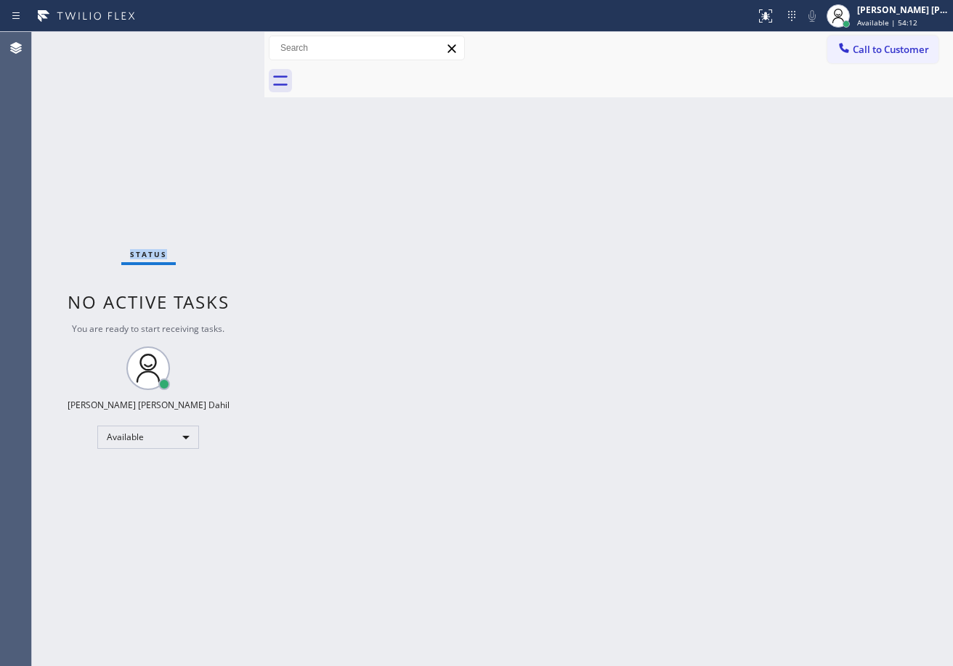
click at [219, 44] on div "Status No active tasks You are ready to start receiving tasks. [PERSON_NAME] [P…" at bounding box center [148, 349] width 232 height 634
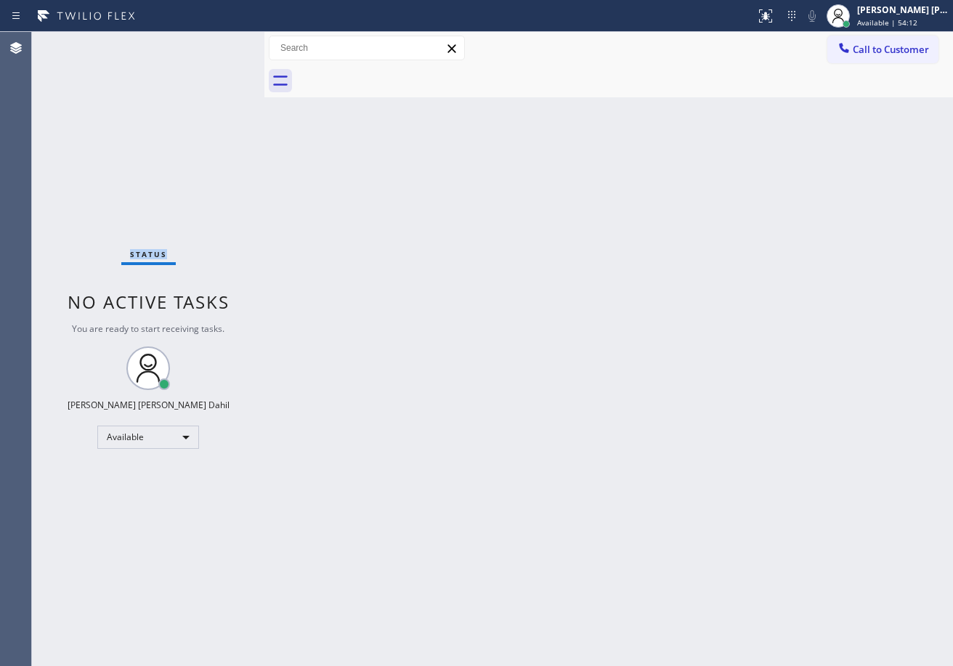
click at [219, 44] on div "Status No active tasks You are ready to start receiving tasks. [PERSON_NAME] [P…" at bounding box center [148, 349] width 232 height 634
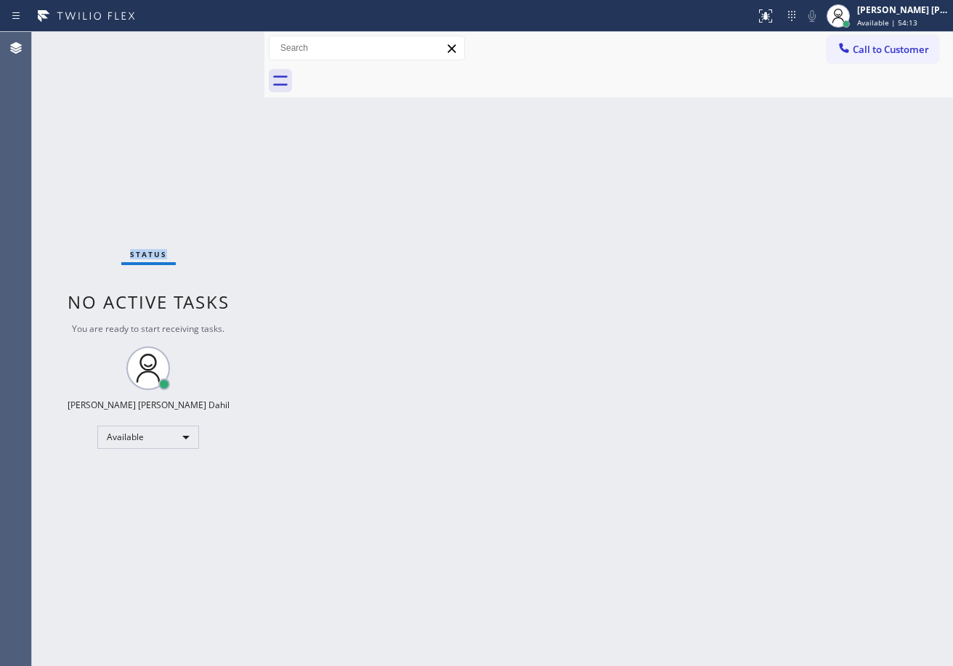
click at [219, 44] on div "Status No active tasks You are ready to start receiving tasks. [PERSON_NAME] [P…" at bounding box center [148, 349] width 232 height 634
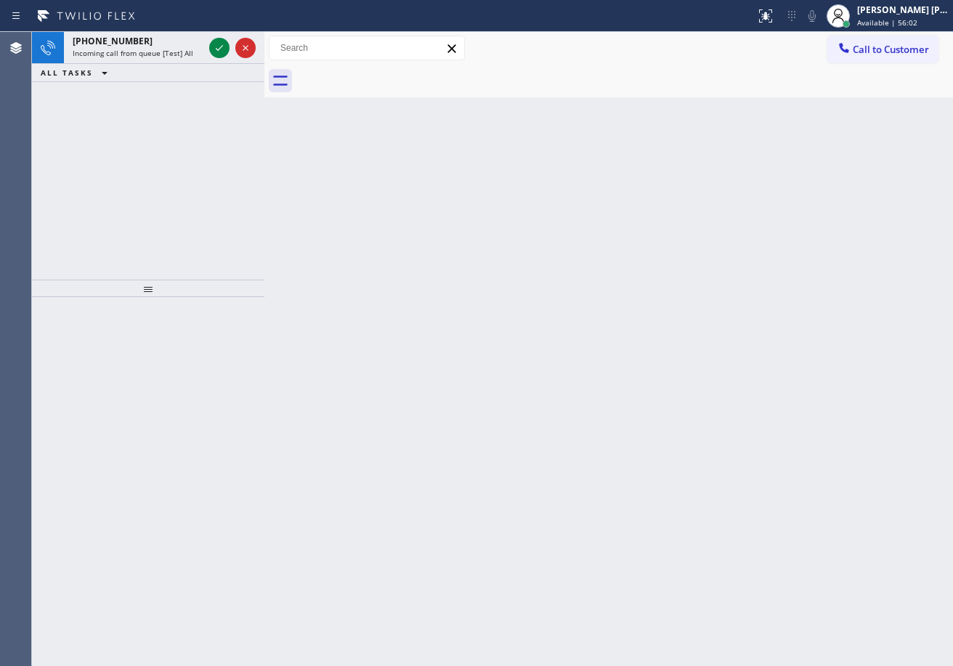
click at [219, 44] on icon at bounding box center [219, 47] width 17 height 17
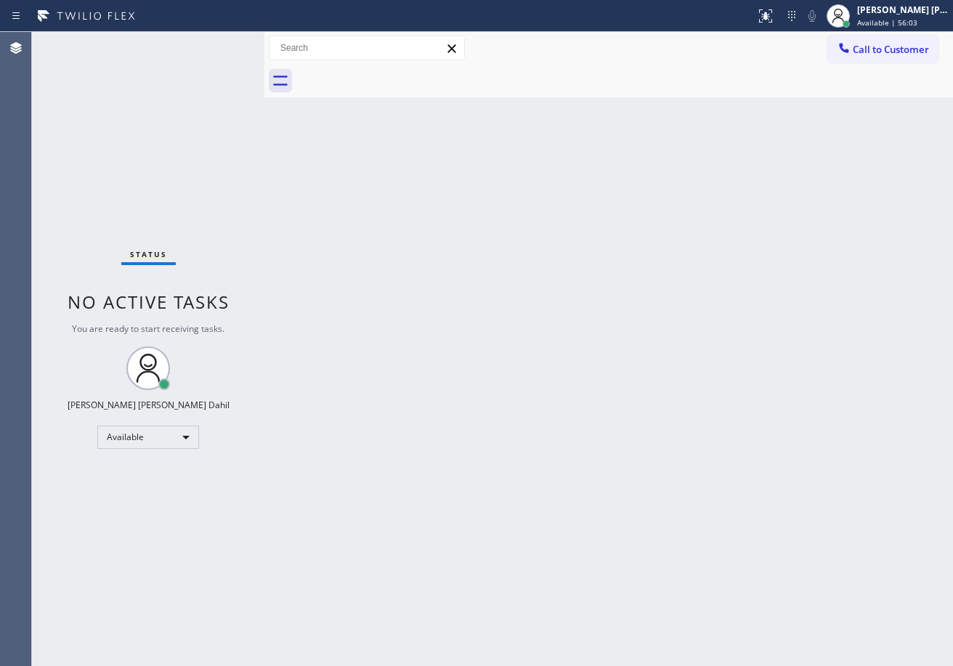
click at [219, 44] on div "Status No active tasks You are ready to start receiving tasks. [PERSON_NAME] [P…" at bounding box center [148, 349] width 232 height 634
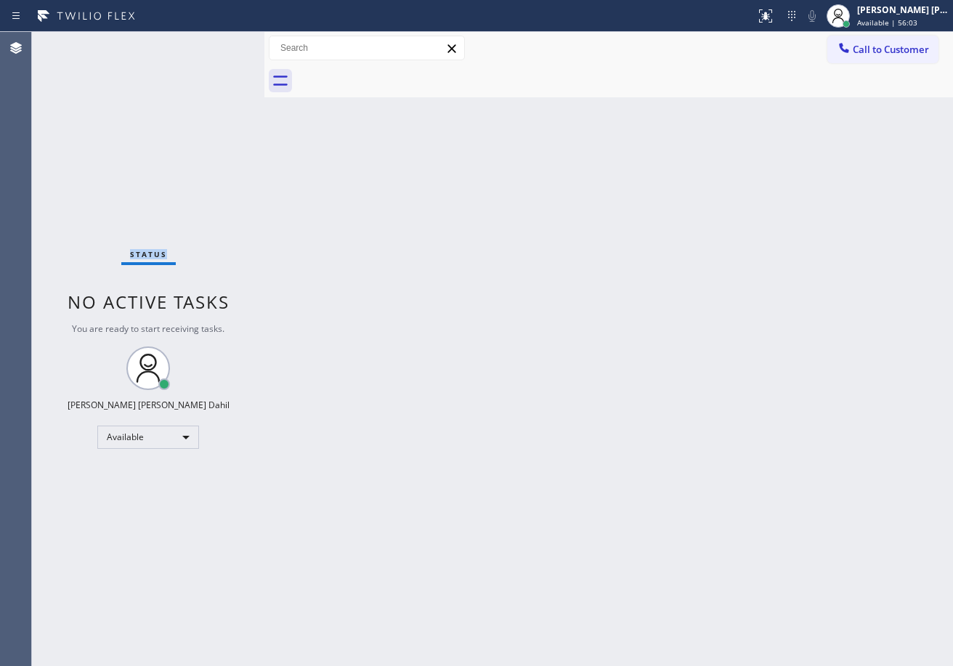
click at [219, 44] on div "Status No active tasks You are ready to start receiving tasks. [PERSON_NAME] [P…" at bounding box center [148, 349] width 232 height 634
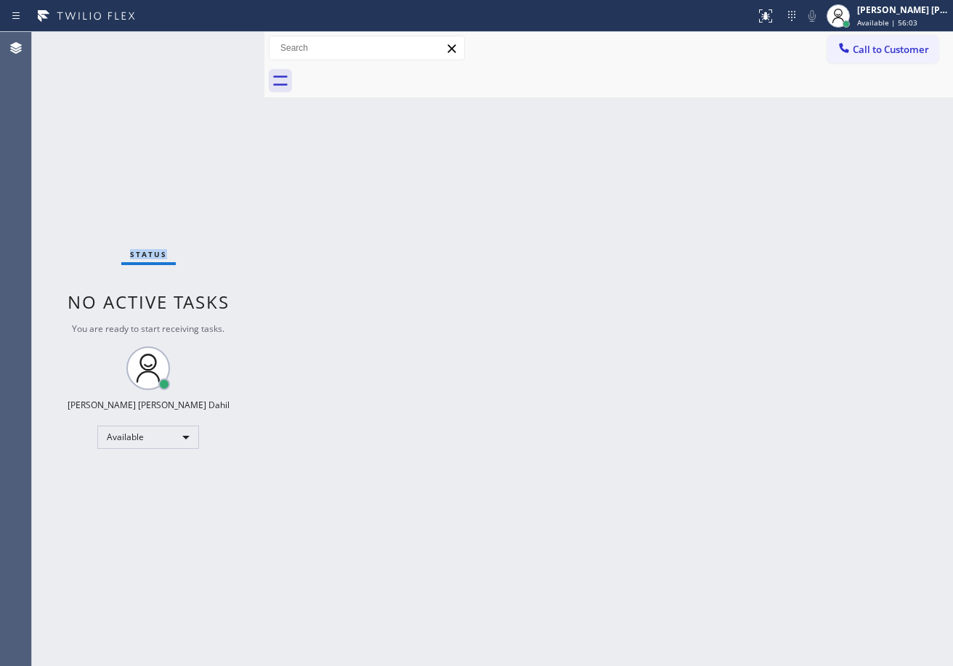
click at [219, 44] on div "Status No active tasks You are ready to start receiving tasks. [PERSON_NAME] [P…" at bounding box center [148, 349] width 232 height 634
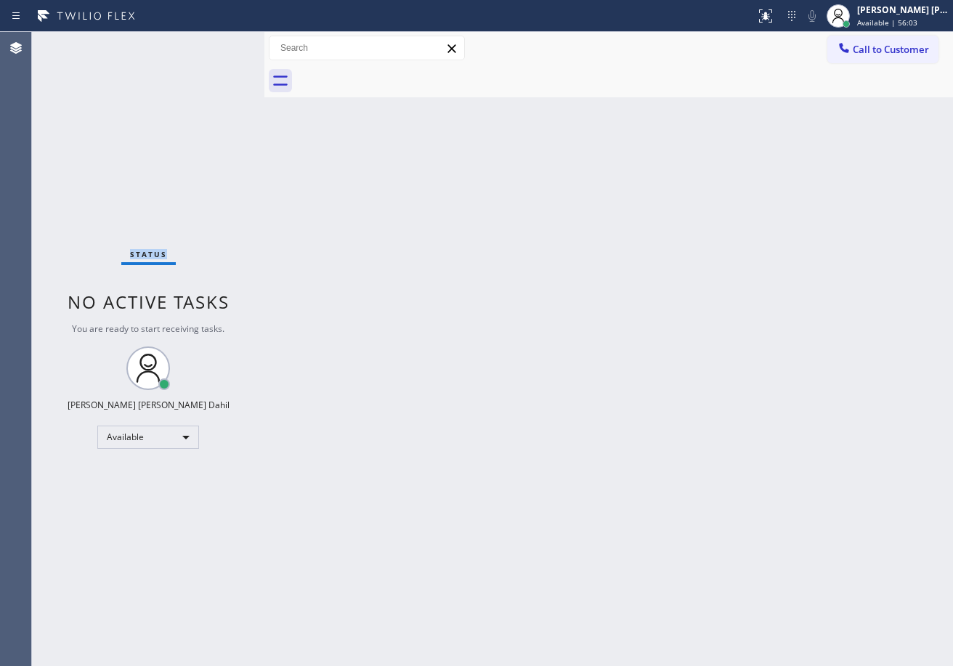
click at [219, 44] on div "Status No active tasks You are ready to start receiving tasks. [PERSON_NAME] [P…" at bounding box center [148, 349] width 232 height 634
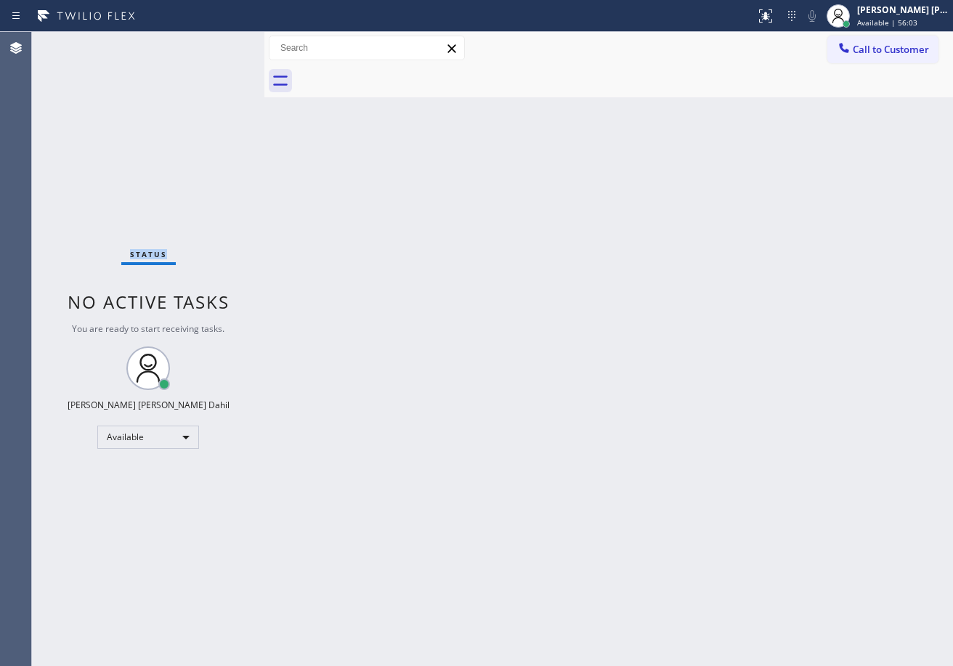
click at [219, 44] on div "Status No active tasks You are ready to start receiving tasks. [PERSON_NAME] [P…" at bounding box center [148, 349] width 232 height 634
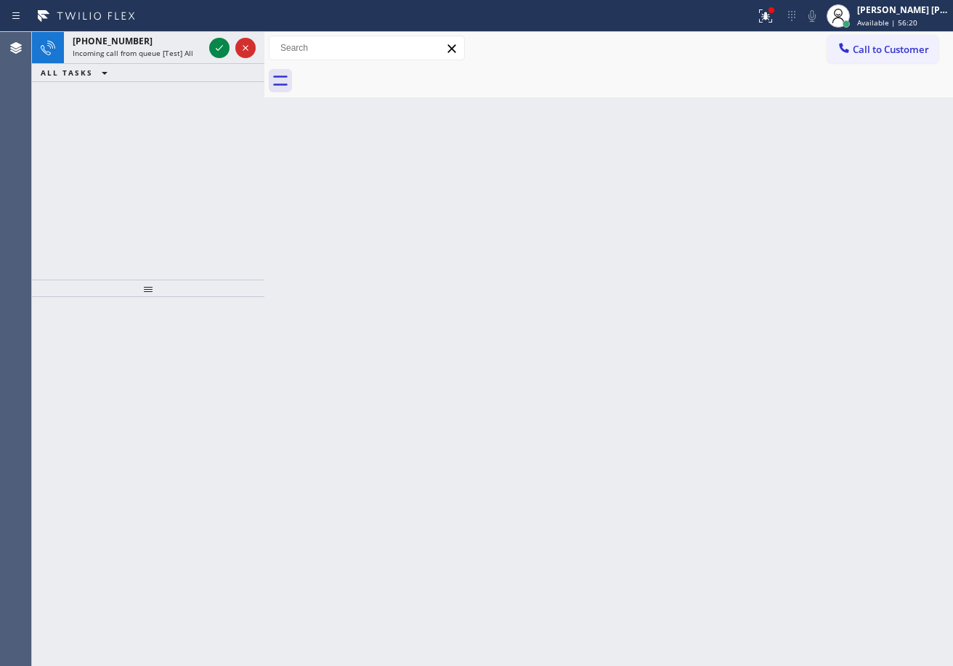
click at [219, 44] on icon at bounding box center [219, 47] width 17 height 17
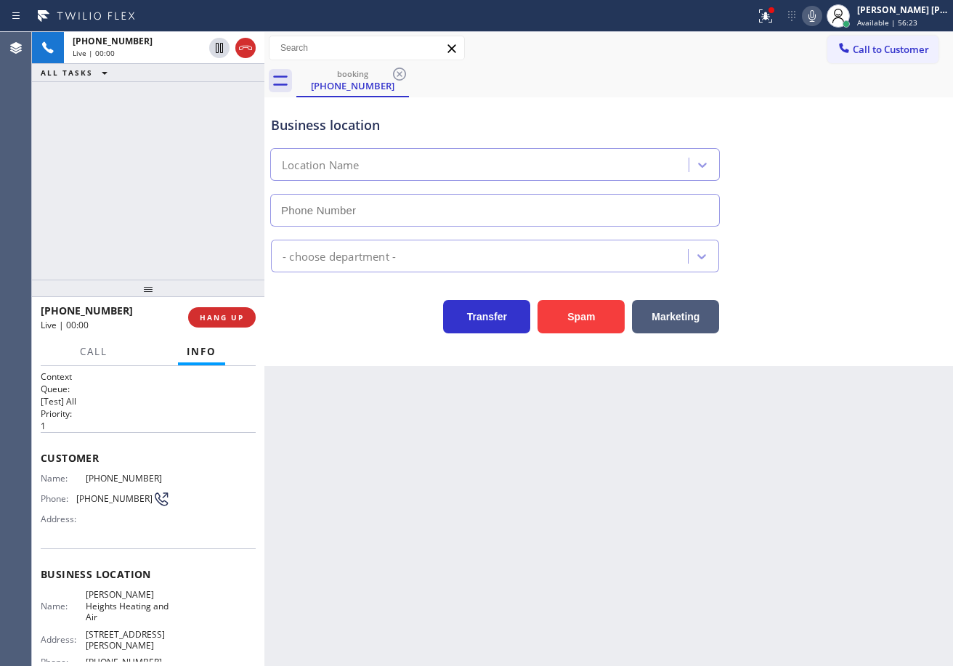
type input "[PHONE_NUMBER]"
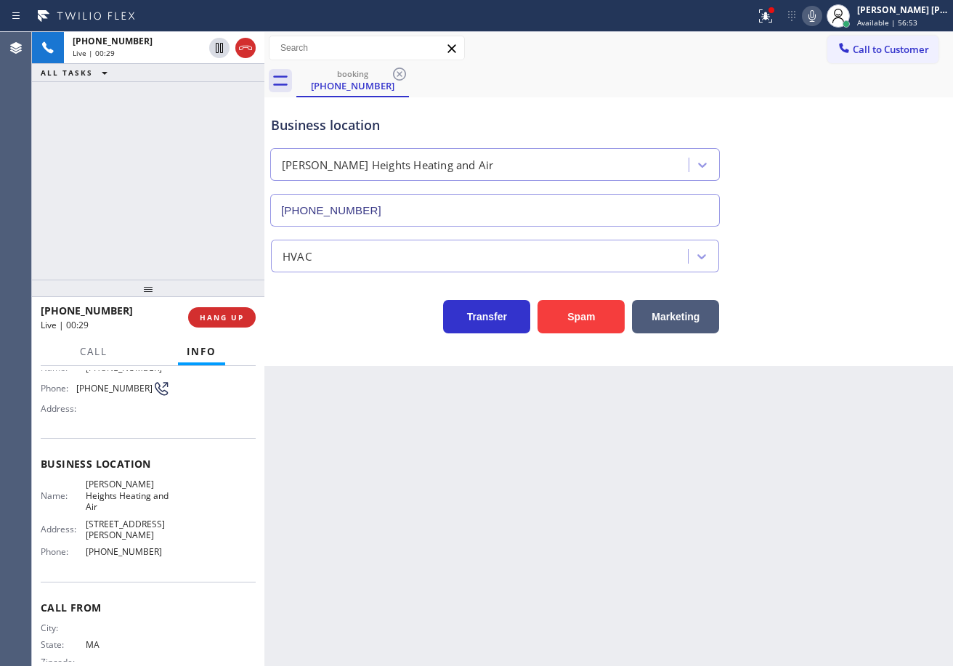
scroll to position [118, 0]
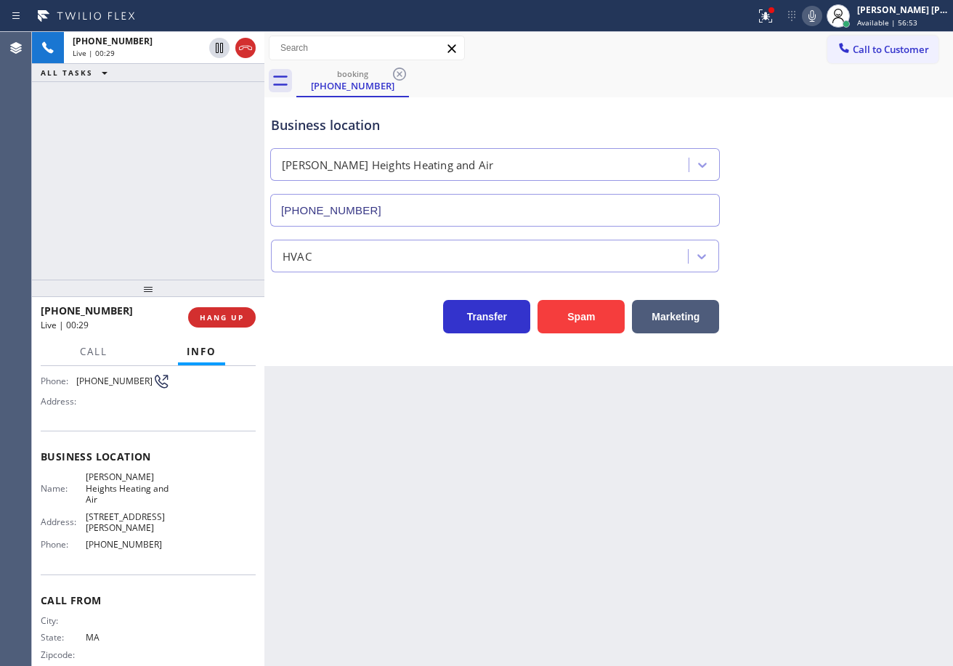
click at [163, 215] on div "[PHONE_NUMBER] Live | 00:29 ALL TASKS ALL TASKS ACTIVE TASKS TASKS IN WRAP UP" at bounding box center [148, 156] width 232 height 248
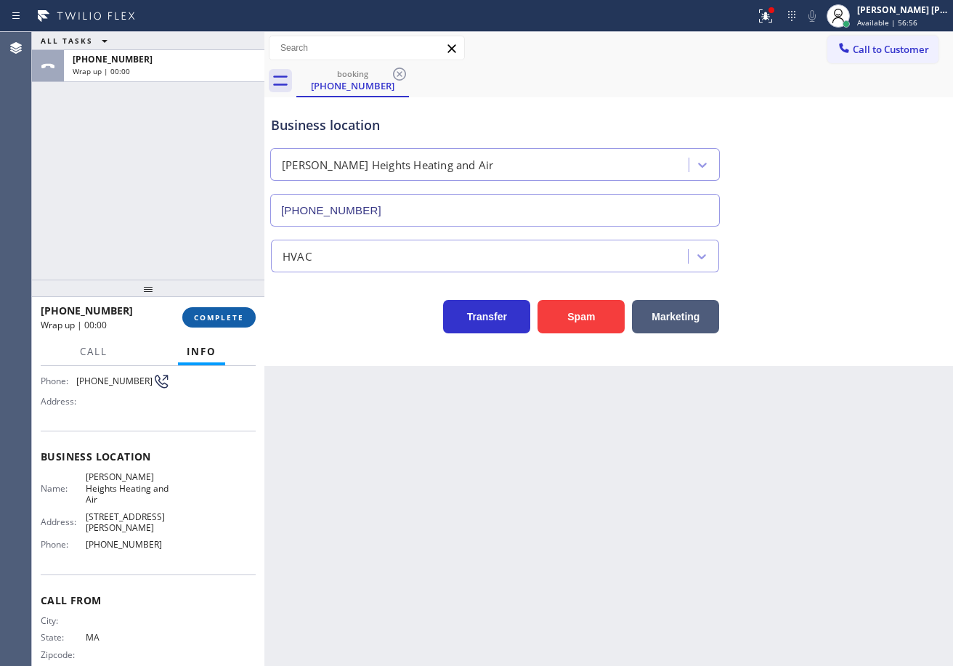
click at [227, 314] on span "COMPLETE" at bounding box center [219, 317] width 50 height 10
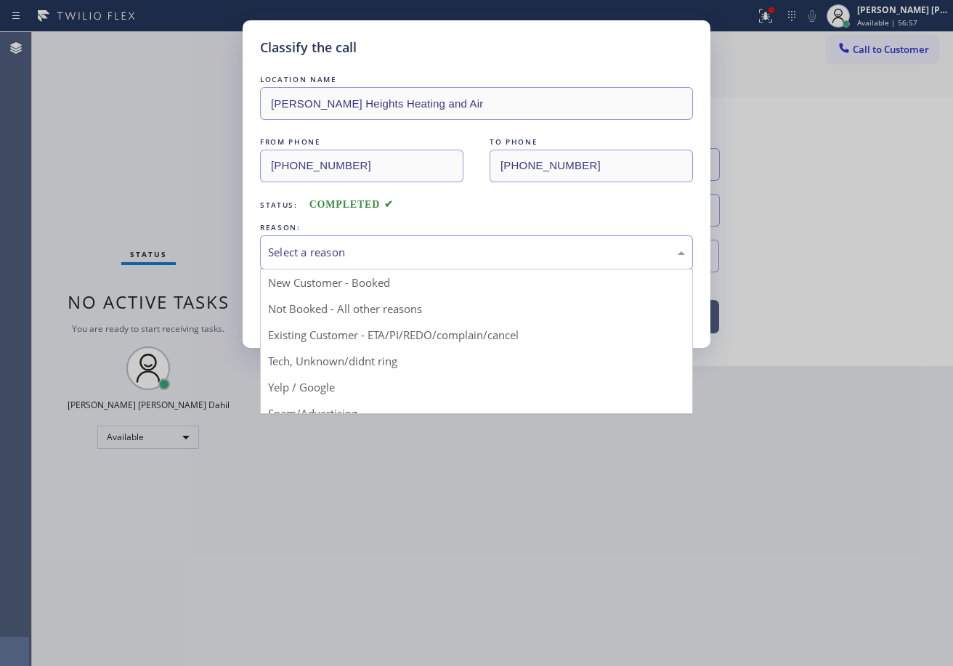
click at [373, 250] on div "Select a reason" at bounding box center [476, 252] width 417 height 17
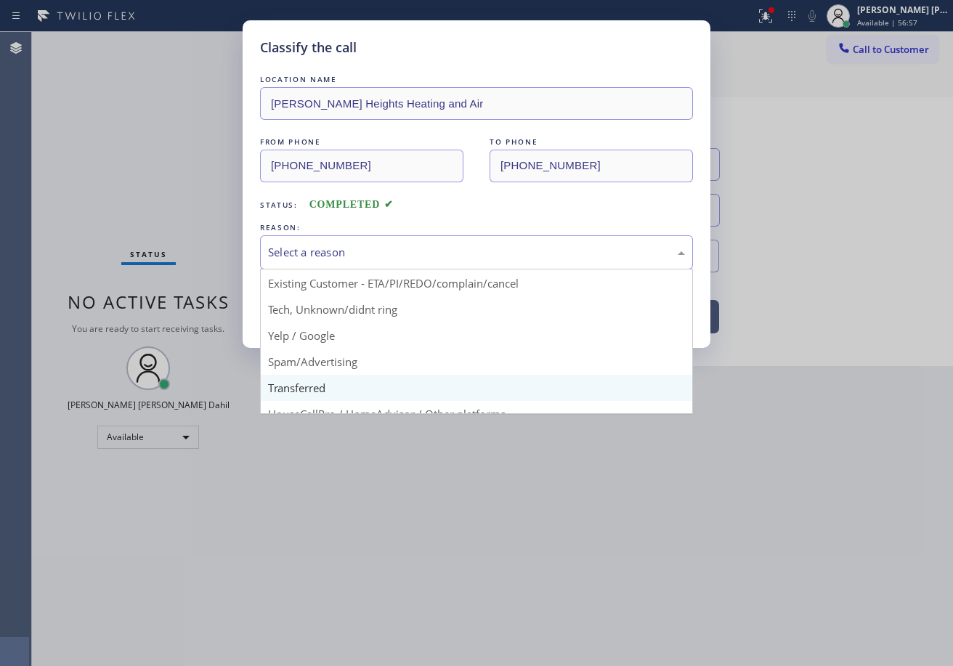
scroll to position [91, 0]
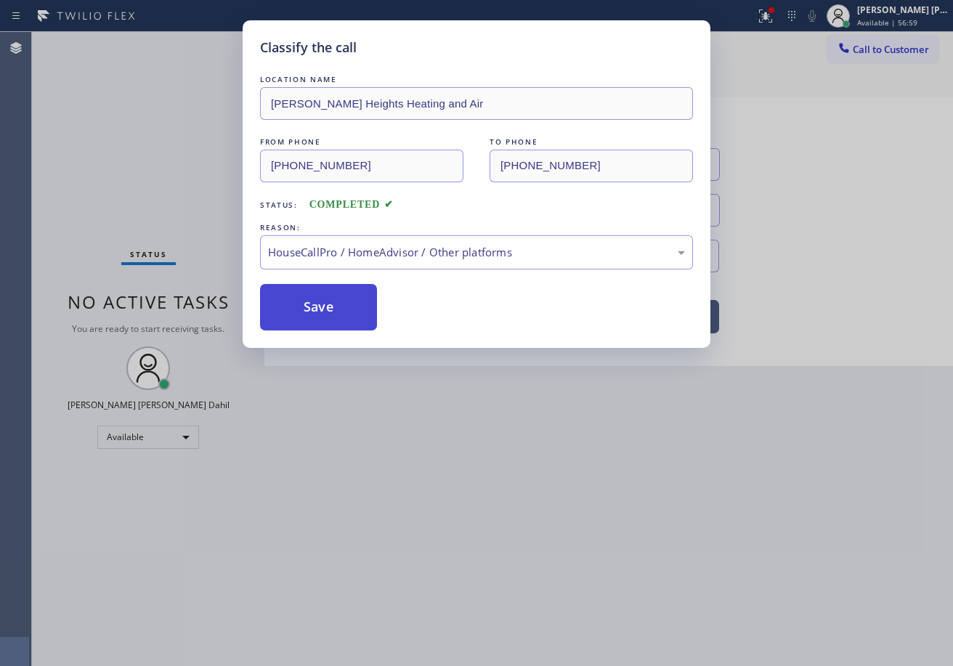
click at [313, 312] on button "Save" at bounding box center [318, 307] width 117 height 46
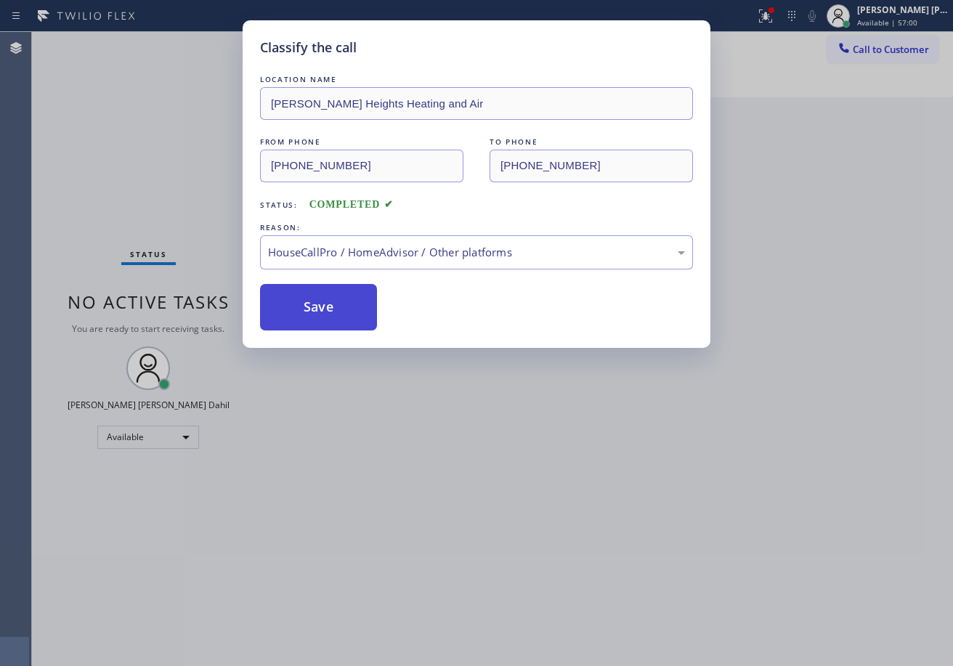
click at [313, 312] on button "Save" at bounding box center [318, 307] width 117 height 46
click at [176, 41] on div "Classify the call LOCATION NAME Fridge Tune-Up Co. [GEOGRAPHIC_DATA] FROM PHONE…" at bounding box center [492, 349] width 921 height 634
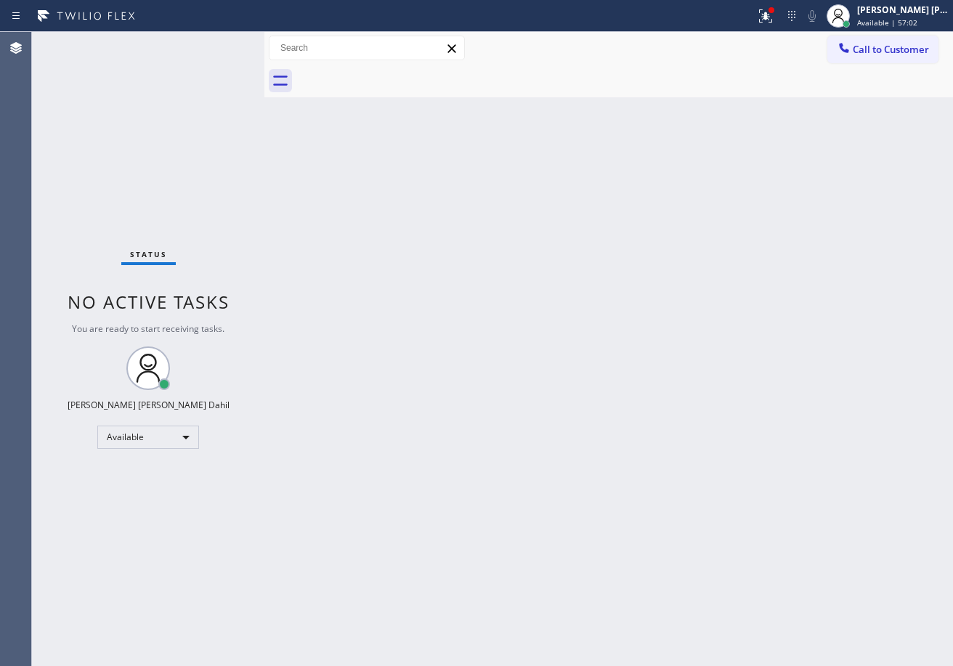
click at [226, 44] on div "Status No active tasks You are ready to start receiving tasks. [PERSON_NAME] [P…" at bounding box center [148, 349] width 232 height 634
click at [219, 41] on div "Status No active tasks You are ready to start receiving tasks. [PERSON_NAME] [P…" at bounding box center [148, 349] width 232 height 634
click at [221, 41] on div "Status No active tasks You are ready to start receiving tasks. [PERSON_NAME] [P…" at bounding box center [148, 349] width 232 height 634
click at [214, 59] on div "Status No active tasks You are ready to start receiving tasks. [PERSON_NAME] [P…" at bounding box center [148, 349] width 232 height 634
click at [224, 46] on div "Status No active tasks You are ready to start receiving tasks. [PERSON_NAME] [P…" at bounding box center [148, 349] width 232 height 634
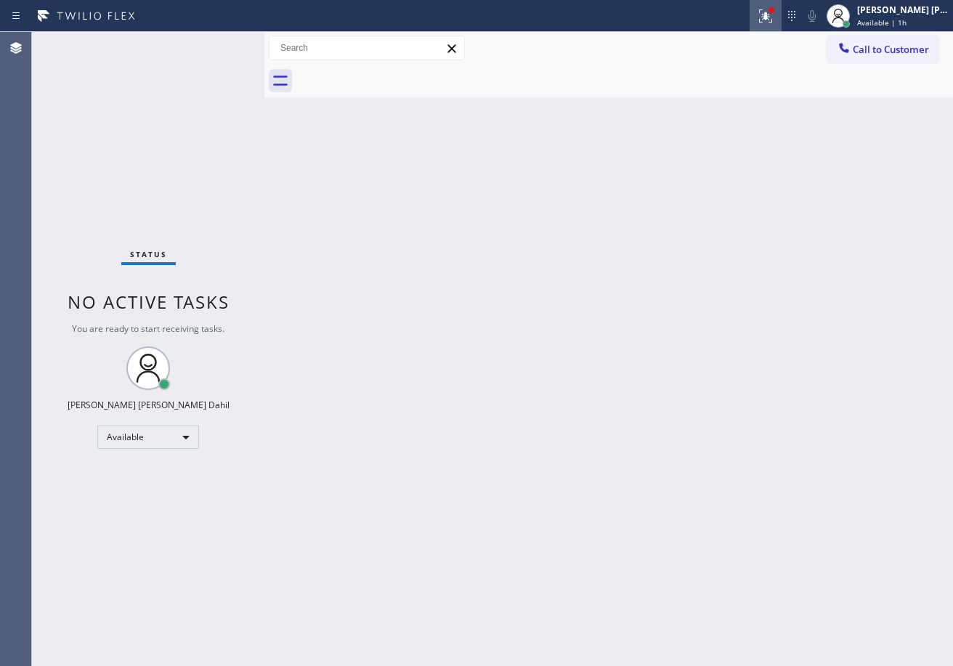
click at [774, 17] on icon at bounding box center [765, 15] width 17 height 17
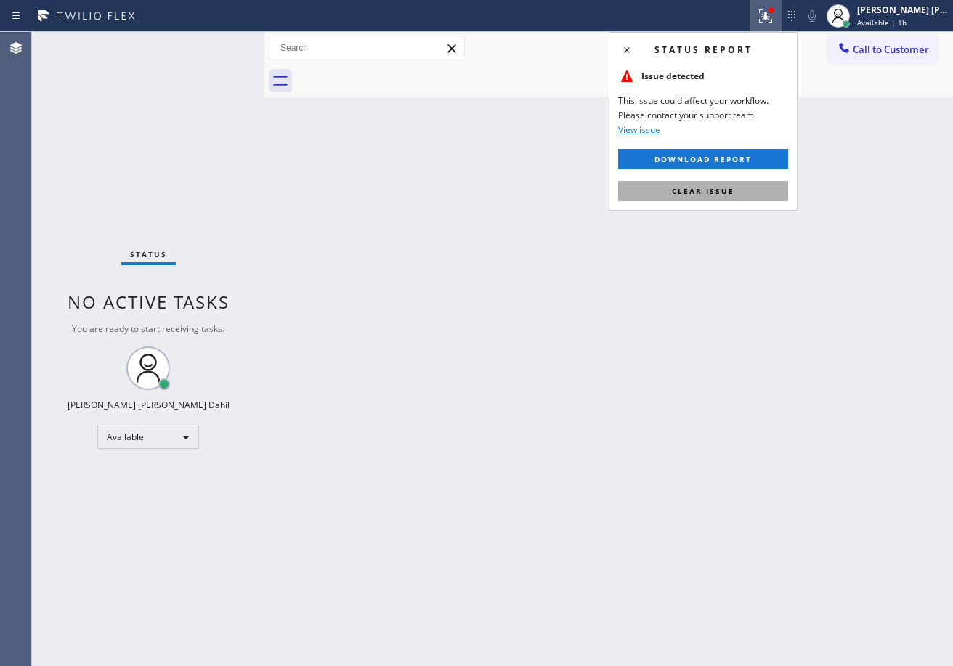
click at [736, 196] on button "Clear issue" at bounding box center [703, 191] width 170 height 20
click at [736, 195] on div "Back to Dashboard Change Sender ID Customers Technicians Select a contact Outbo…" at bounding box center [608, 349] width 688 height 634
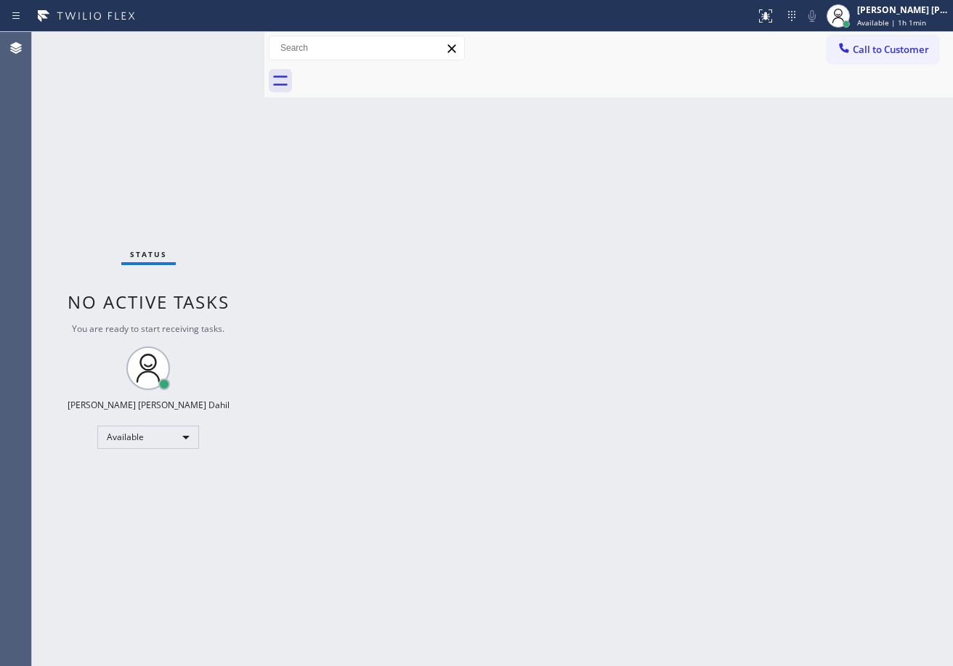
drag, startPoint x: 509, startPoint y: 437, endPoint x: 497, endPoint y: 427, distance: 15.4
click at [509, 437] on div "Back to Dashboard Change Sender ID Customers Technicians Select a contact Outbo…" at bounding box center [608, 349] width 688 height 634
click at [219, 47] on div "Status No active tasks You are ready to start receiving tasks. [PERSON_NAME] [P…" at bounding box center [148, 349] width 232 height 634
click at [211, 43] on div "Status No active tasks You are ready to start receiving tasks. [PERSON_NAME] [P…" at bounding box center [148, 349] width 232 height 634
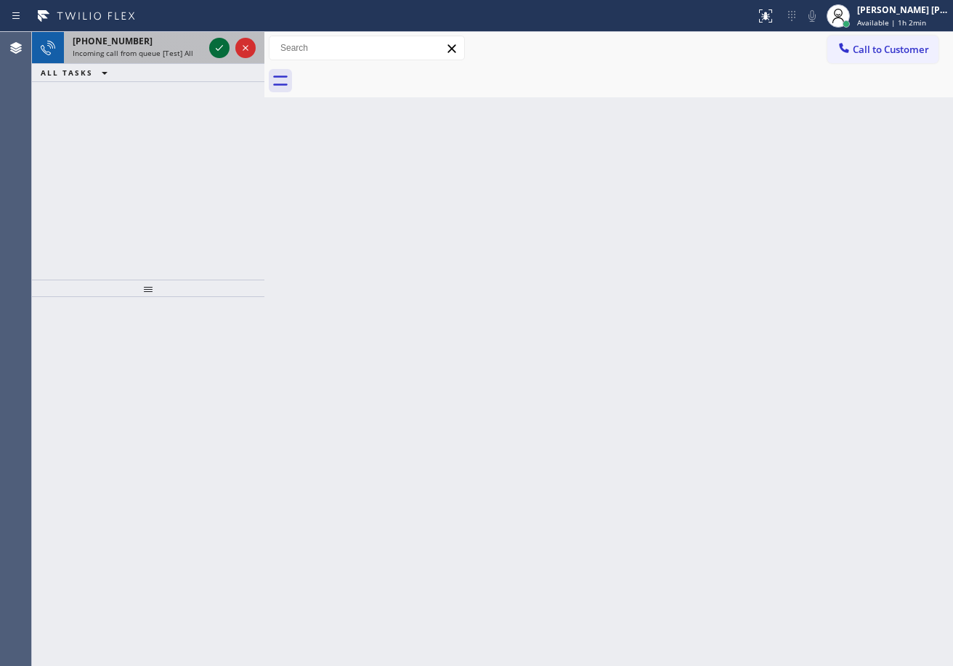
click at [219, 44] on icon at bounding box center [219, 47] width 17 height 17
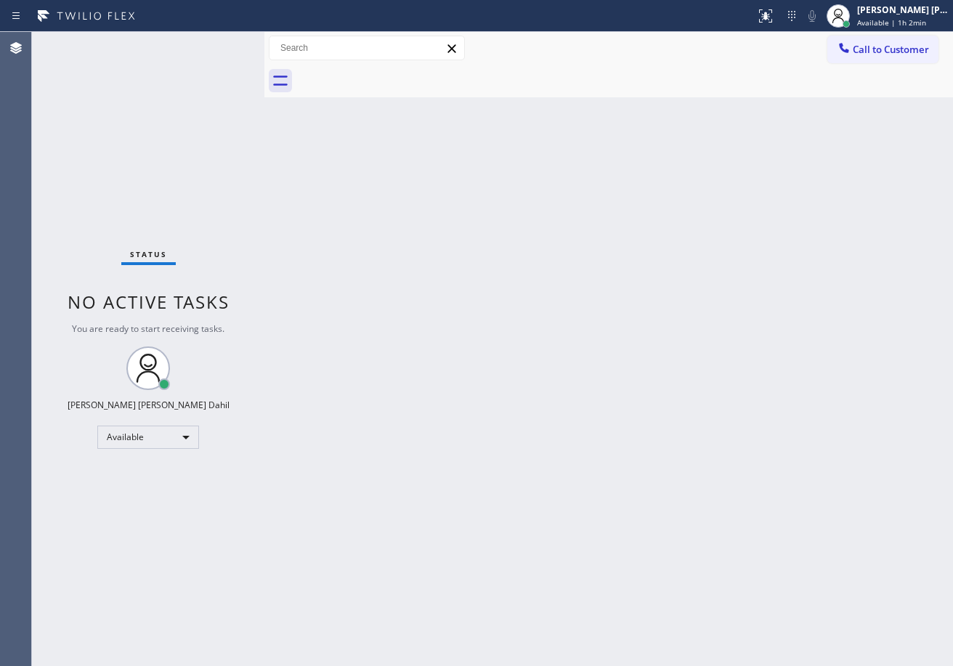
click at [219, 44] on div "Status No active tasks You are ready to start receiving tasks. [PERSON_NAME] [P…" at bounding box center [148, 349] width 232 height 634
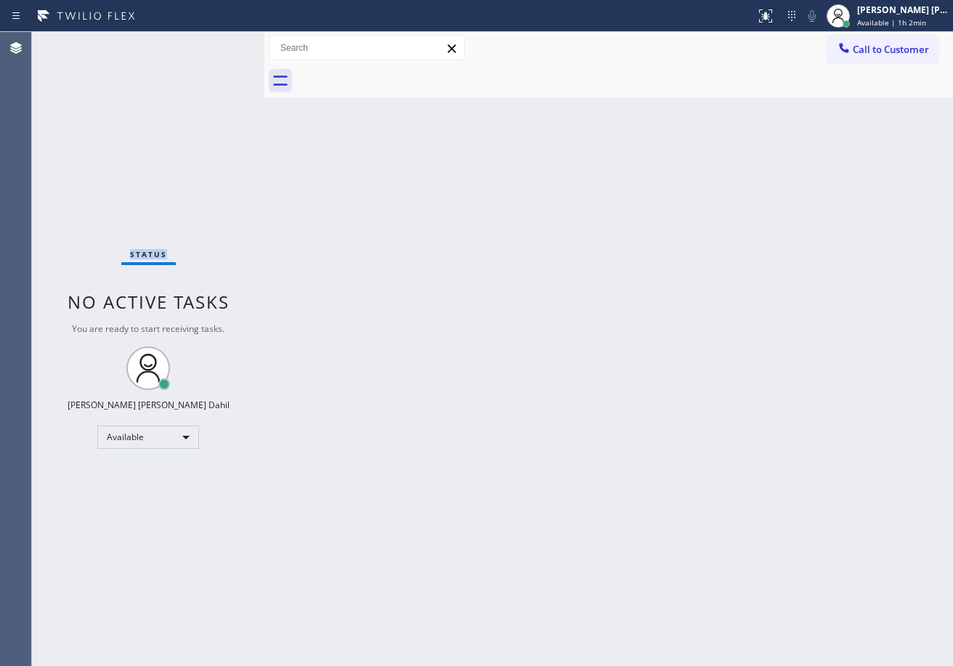
click at [219, 44] on div "Status No active tasks You are ready to start receiving tasks. [PERSON_NAME] [P…" at bounding box center [148, 349] width 232 height 634
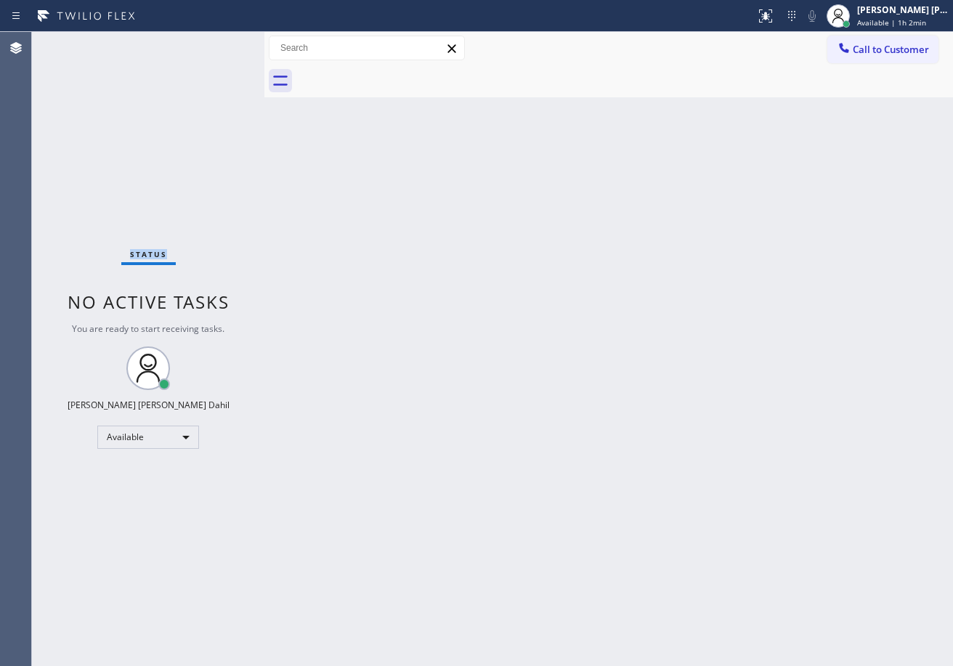
click at [219, 44] on div "Status No active tasks You are ready to start receiving tasks. [PERSON_NAME] [P…" at bounding box center [148, 349] width 232 height 634
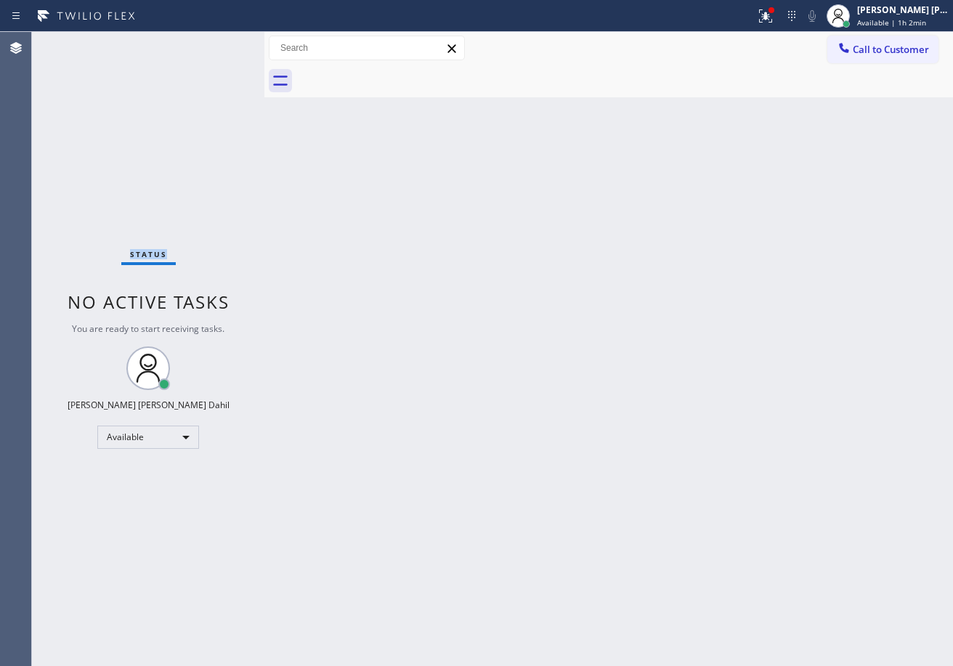
click at [219, 44] on div "Status No active tasks You are ready to start receiving tasks. [PERSON_NAME] [P…" at bounding box center [148, 349] width 232 height 634
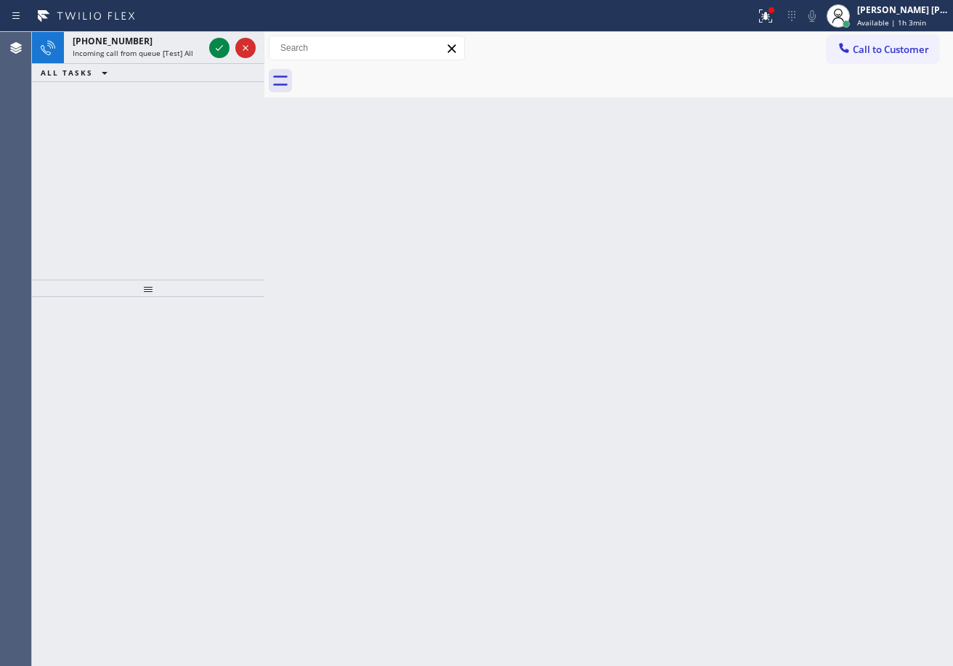
click at [219, 44] on icon at bounding box center [219, 47] width 17 height 17
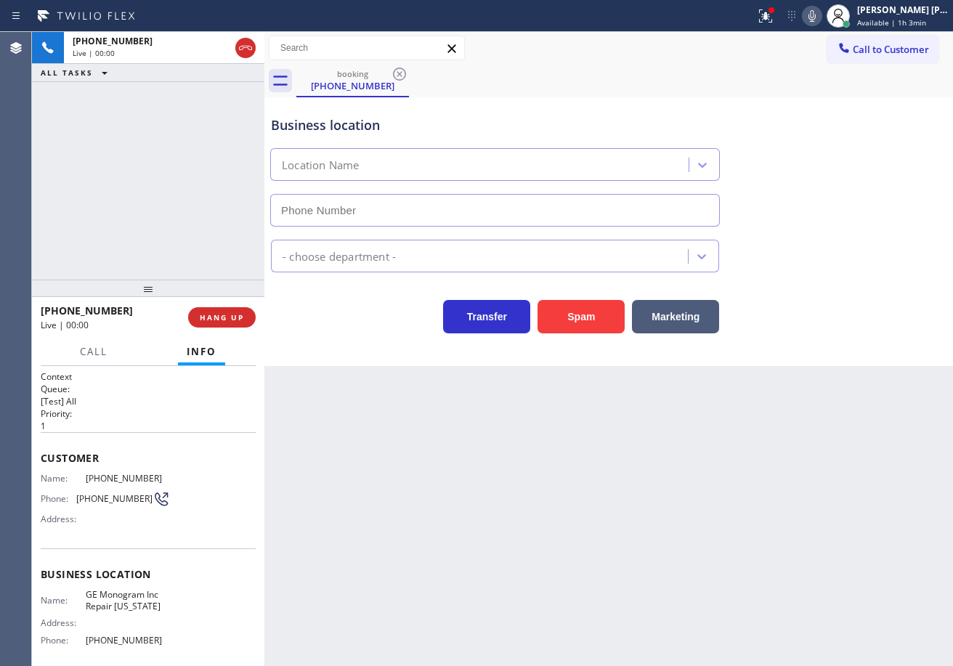
type input "[PHONE_NUMBER]"
click at [775, 28] on button at bounding box center [765, 16] width 32 height 32
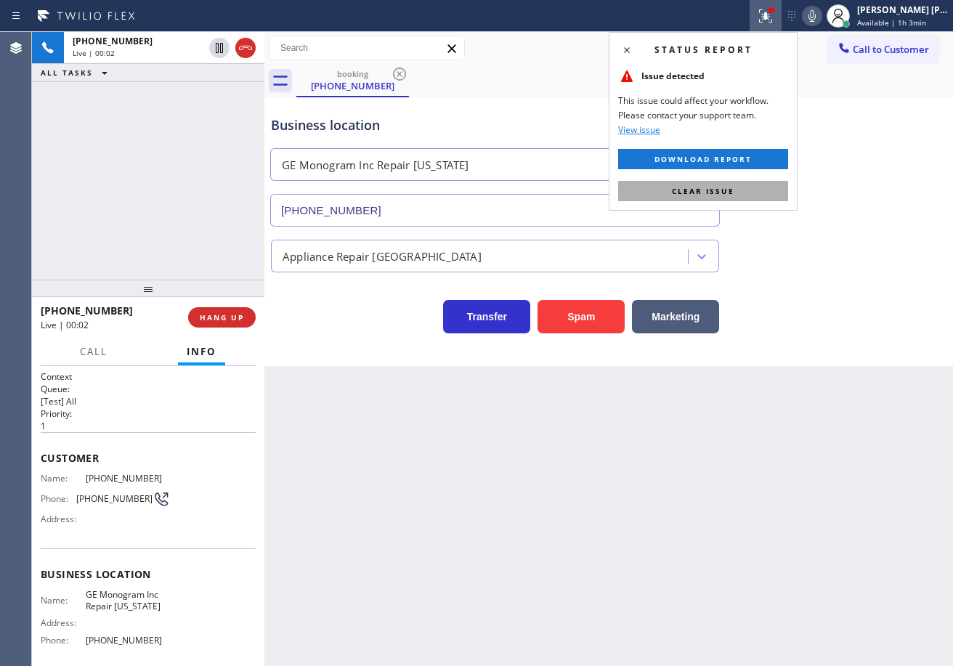
click at [768, 188] on button "Clear issue" at bounding box center [703, 191] width 170 height 20
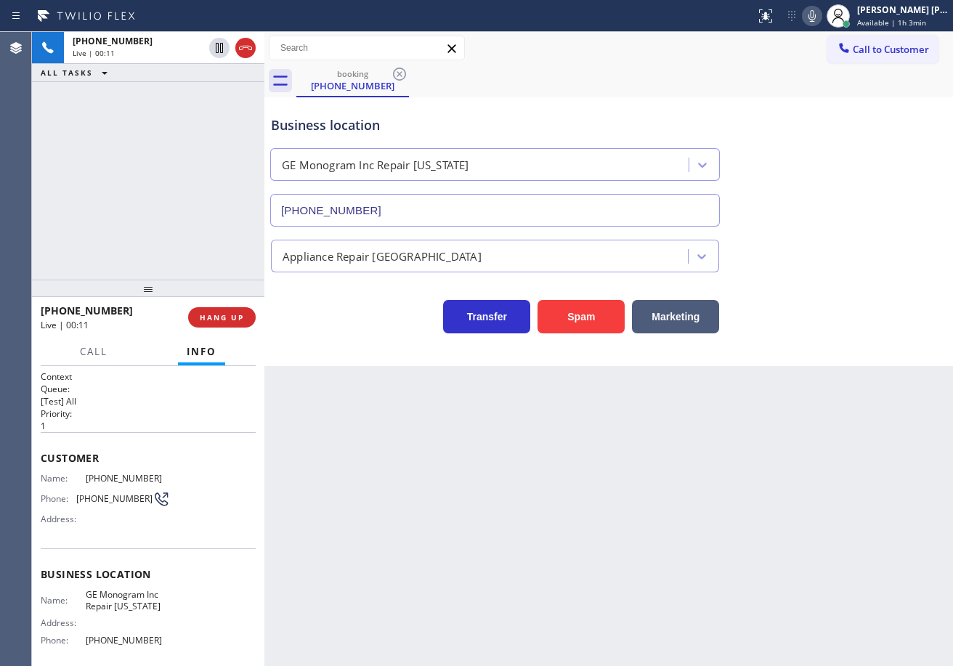
click at [372, 531] on div "Back to Dashboard Change Sender ID Customers Technicians Select a contact Outbo…" at bounding box center [608, 349] width 688 height 634
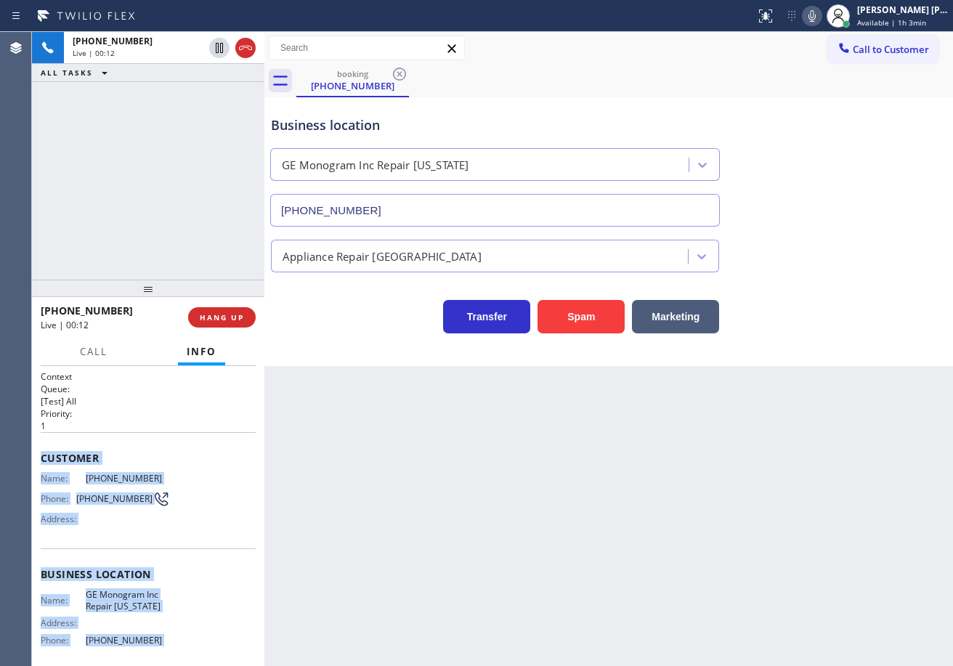
scroll to position [118, 0]
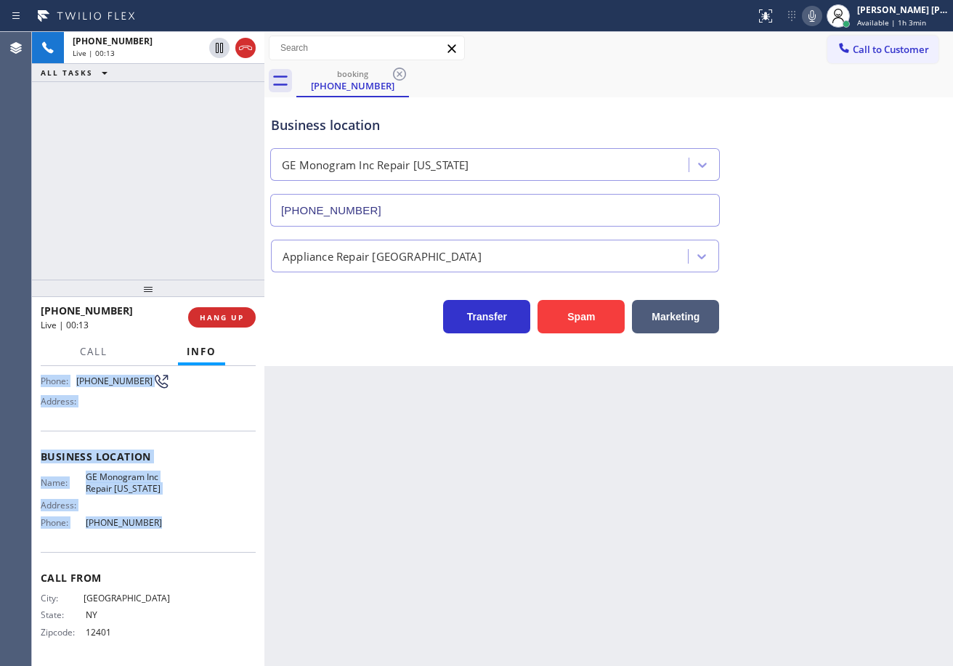
drag, startPoint x: 38, startPoint y: 453, endPoint x: 694, endPoint y: 304, distance: 671.7
click at [176, 524] on div "Context Queue: [Test] All Priority: 1 Customer Name: [PHONE_NUMBER] Phone: [PHO…" at bounding box center [148, 516] width 232 height 300
copy div "Customer Name: [PHONE_NUMBER] Phone: [PHONE_NUMBER] Address: Business location …"
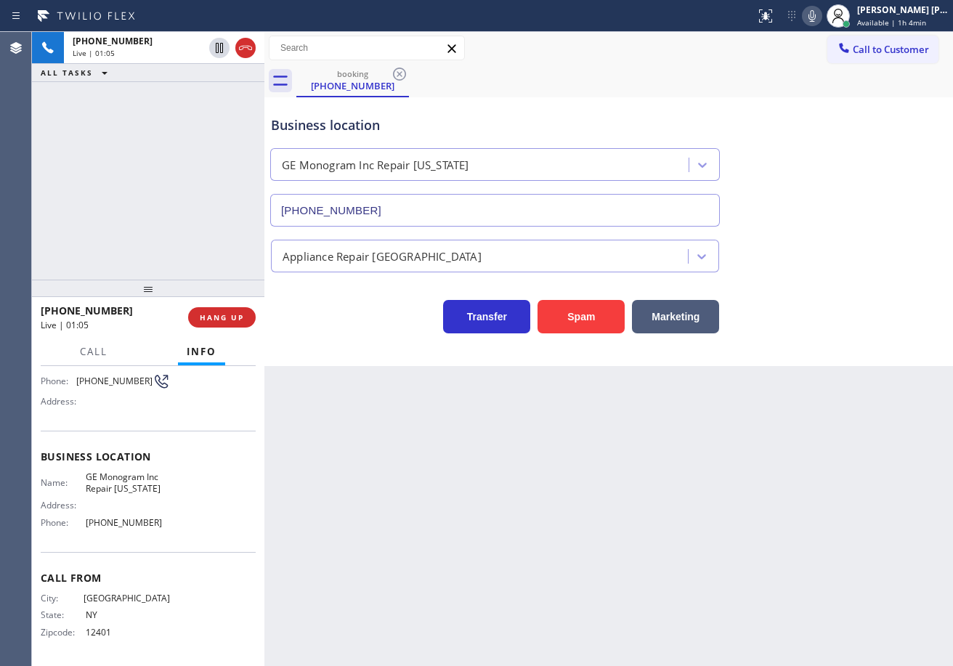
click at [376, 532] on div "Back to Dashboard Change Sender ID Customers Technicians Select a contact Outbo…" at bounding box center [608, 349] width 688 height 634
drag, startPoint x: 164, startPoint y: 530, endPoint x: 105, endPoint y: 164, distance: 370.8
click at [79, 528] on div "Business location Name: GE Monogram Inc Repair [US_STATE] Address: Phone: [PHON…" at bounding box center [148, 491] width 215 height 121
copy div "[PHONE_NUMBER]"
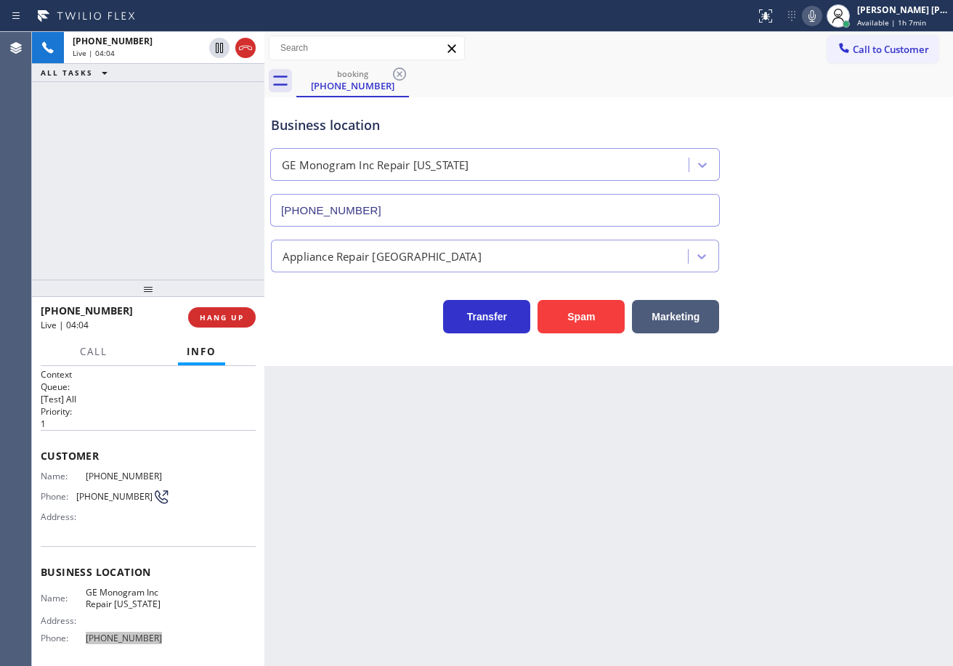
scroll to position [0, 0]
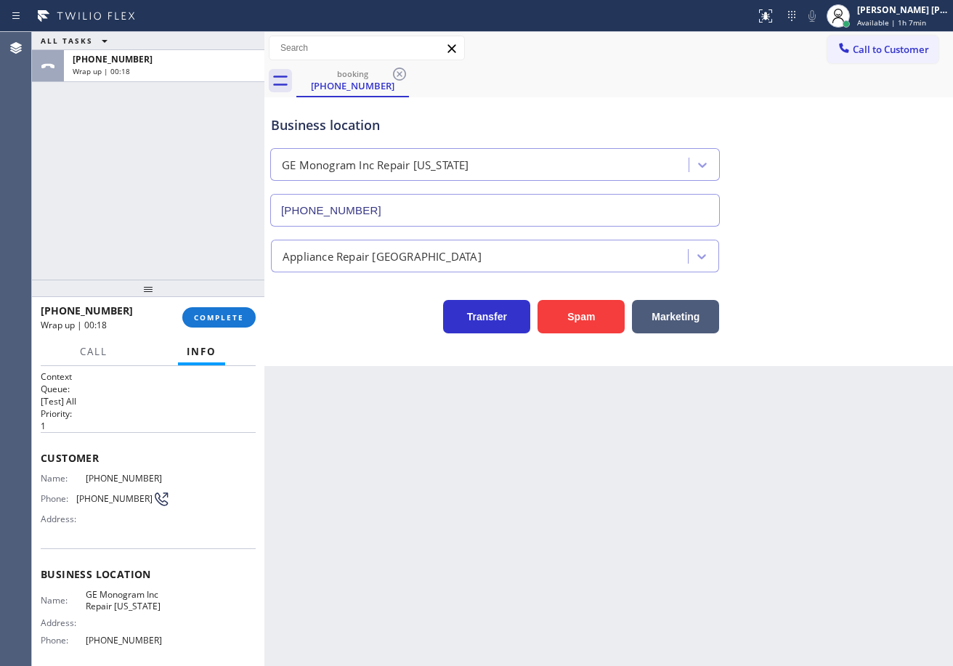
click at [605, 71] on div "booking [PHONE_NUMBER]" at bounding box center [624, 81] width 656 height 33
click at [198, 316] on span "COMPLETE" at bounding box center [219, 317] width 50 height 10
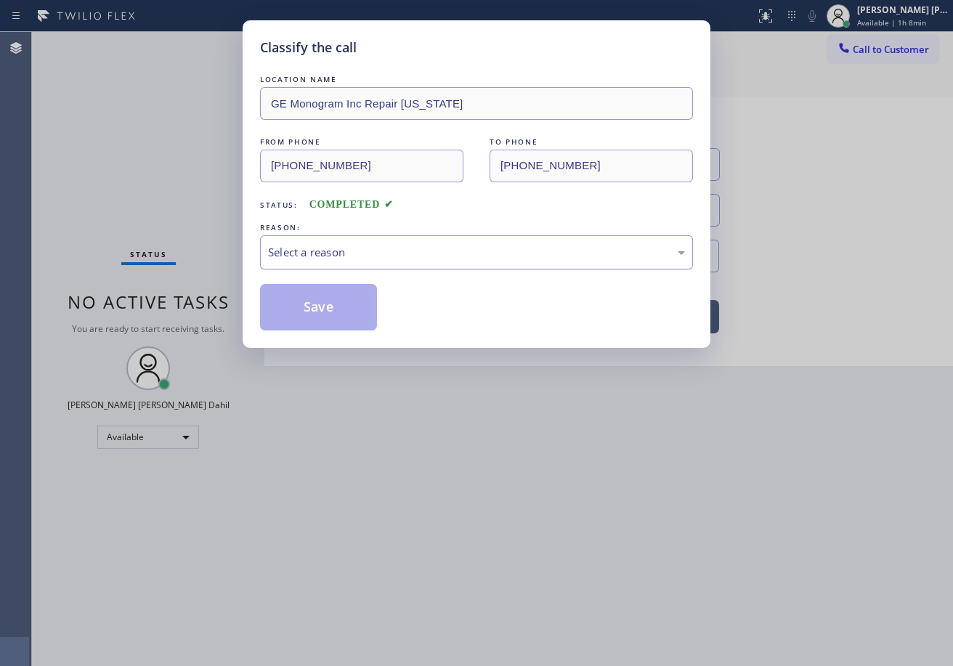
click at [296, 254] on div "Select a reason" at bounding box center [476, 252] width 417 height 17
click at [320, 313] on button "Save" at bounding box center [318, 307] width 117 height 46
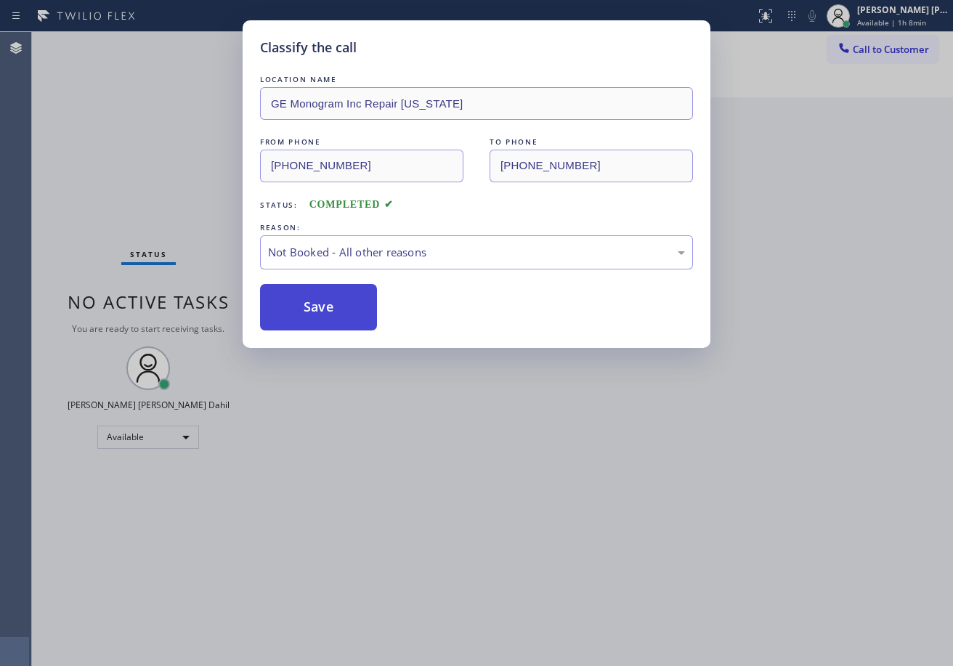
click at [320, 313] on button "Save" at bounding box center [318, 307] width 117 height 46
click at [513, 535] on div "Classify the call LOCATION NAME GE Monogram Inc Repair [US_STATE] FROM PHONE [P…" at bounding box center [476, 333] width 953 height 666
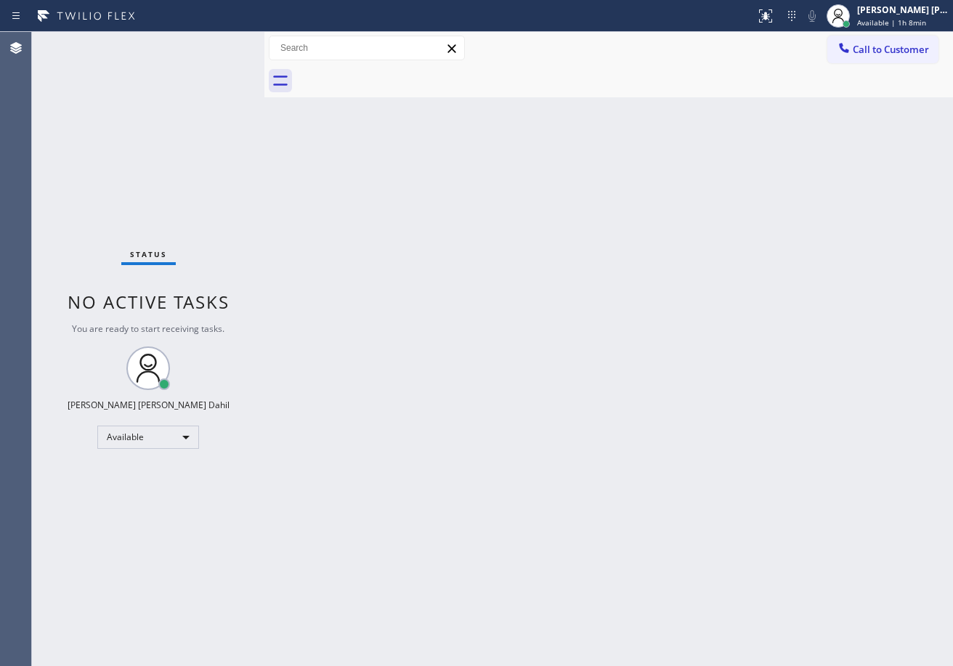
click at [417, 327] on div "Back to Dashboard Change Sender ID Customers Technicians Select a contact Outbo…" at bounding box center [608, 349] width 688 height 634
click at [816, 529] on div "Back to Dashboard Change Sender ID Customers Technicians Select a contact Outbo…" at bounding box center [608, 349] width 688 height 634
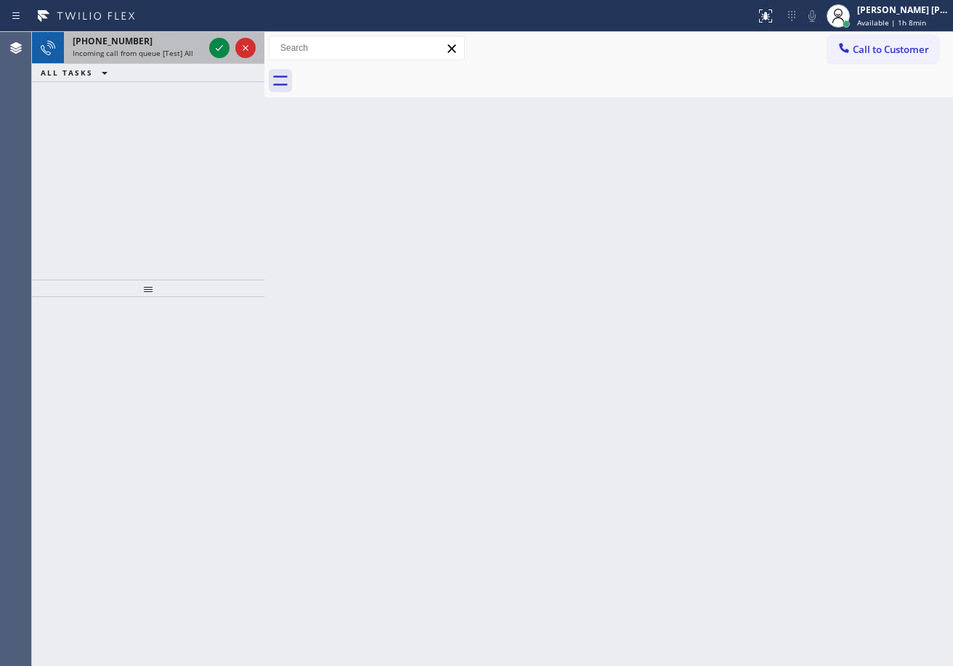
click at [166, 52] on span "Incoming call from queue [Test] All" at bounding box center [133, 53] width 121 height 10
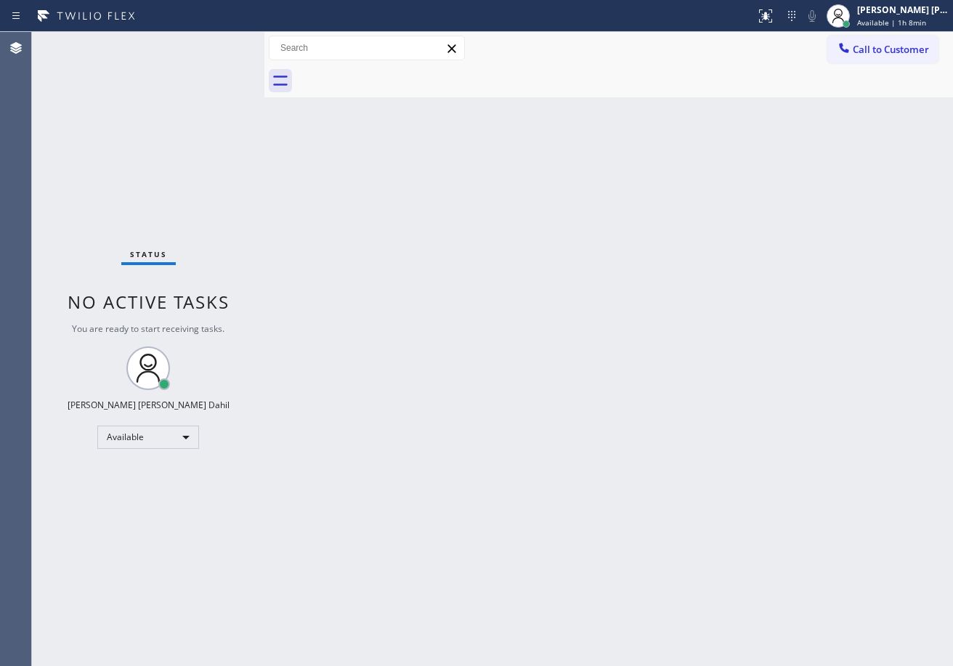
click at [505, 322] on div "Back to Dashboard Change Sender ID Customers Technicians Select a contact Outbo…" at bounding box center [608, 349] width 688 height 634
click at [508, 320] on div "Back to Dashboard Change Sender ID Customers Technicians Select a contact Outbo…" at bounding box center [608, 349] width 688 height 634
click at [755, 479] on div "Back to Dashboard Change Sender ID Customers Technicians Select a contact Outbo…" at bounding box center [608, 349] width 688 height 634
click at [639, 93] on div at bounding box center [624, 81] width 656 height 33
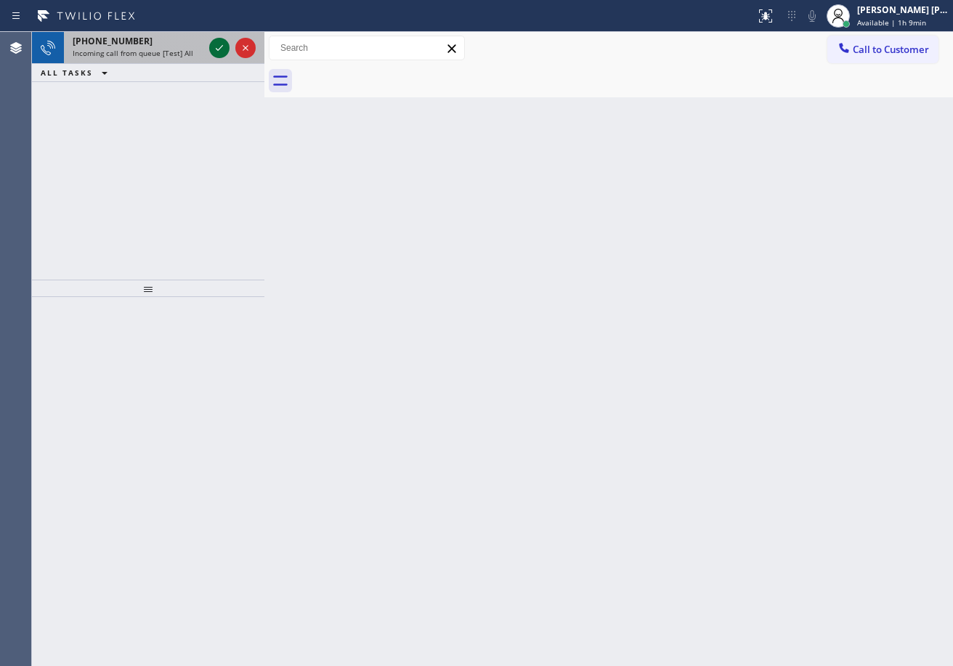
click at [219, 44] on icon at bounding box center [219, 47] width 17 height 17
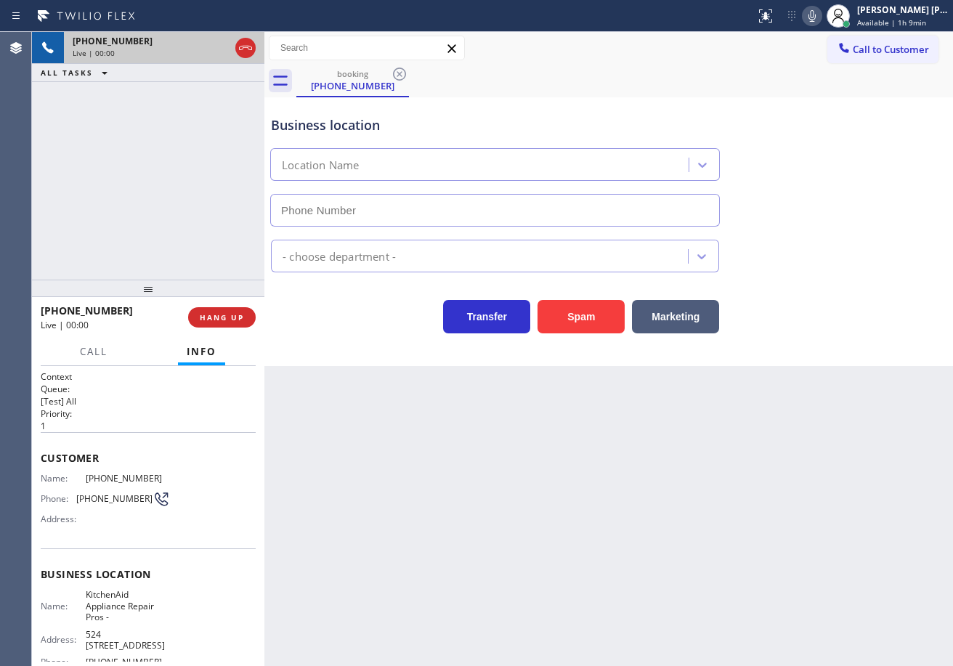
type input "[PHONE_NUMBER]"
drag, startPoint x: 522, startPoint y: 511, endPoint x: 380, endPoint y: 515, distance: 142.4
click at [492, 512] on div "Back to Dashboard Change Sender ID Customers Technicians Select a contact Outbo…" at bounding box center [608, 349] width 688 height 634
click at [496, 539] on div "Back to Dashboard Change Sender ID Customers Technicians Select a contact Outbo…" at bounding box center [608, 349] width 688 height 634
drag, startPoint x: 569, startPoint y: 597, endPoint x: 532, endPoint y: 579, distance: 41.6
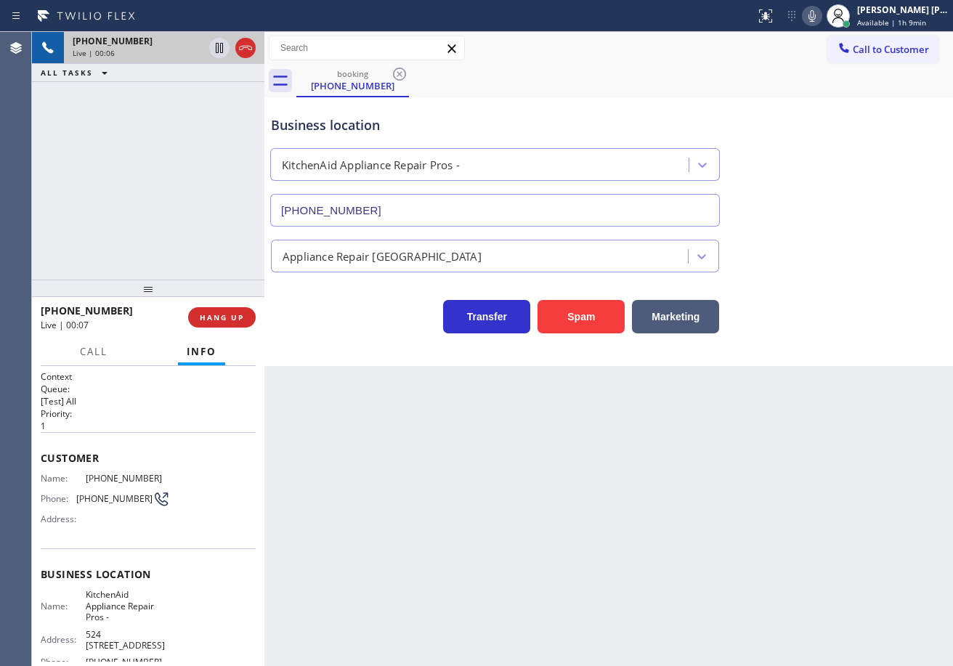
click at [563, 592] on div "Back to Dashboard Change Sender ID Customers Technicians Select a contact Outbo…" at bounding box center [608, 349] width 688 height 634
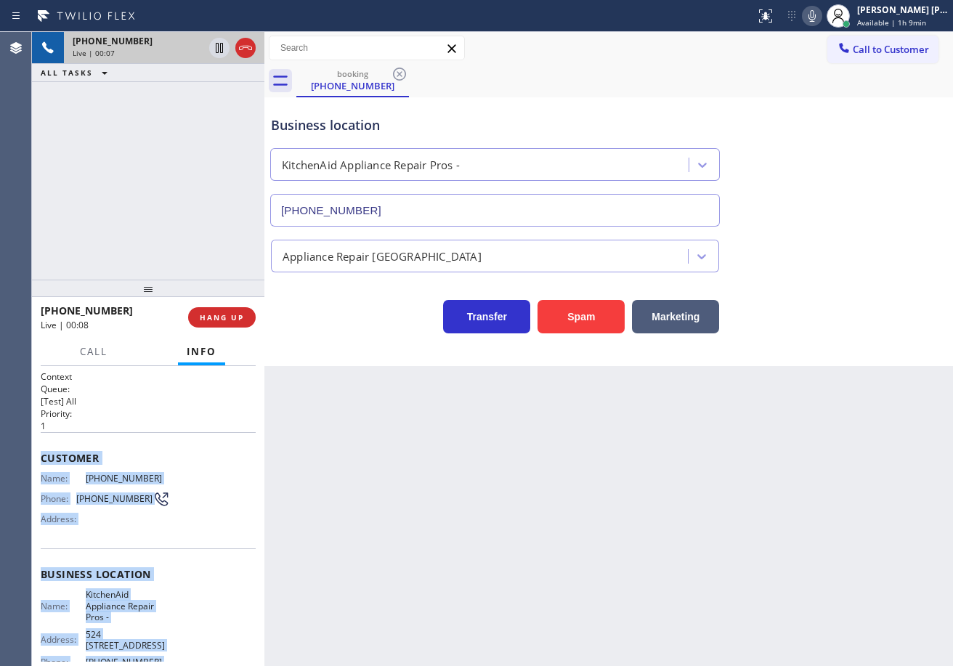
scroll to position [140, 0]
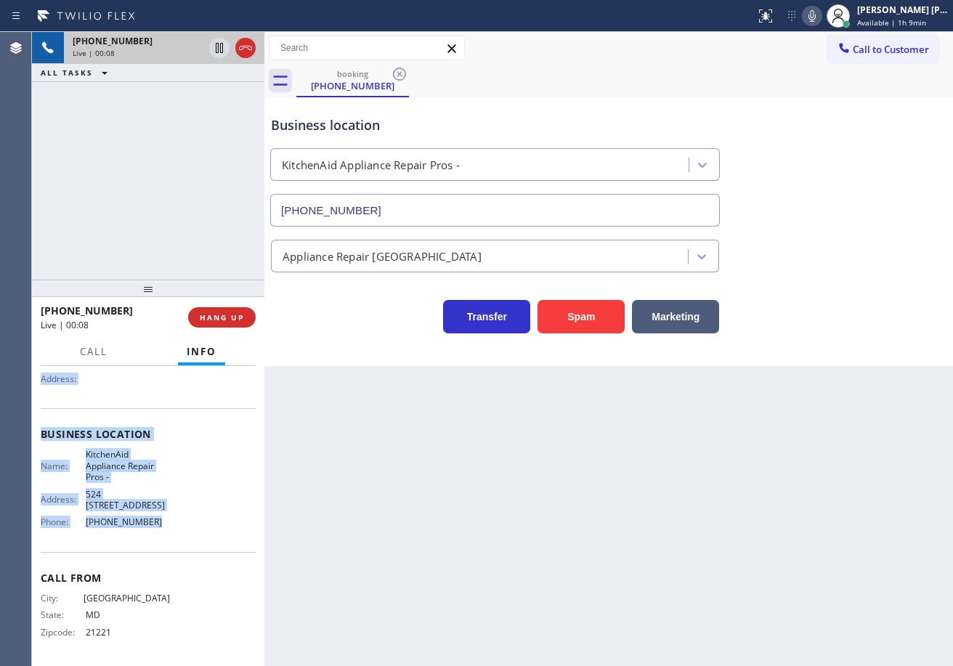
drag, startPoint x: 41, startPoint y: 454, endPoint x: 190, endPoint y: 538, distance: 171.0
click at [187, 540] on div "Context Queue: [Test] All Priority: 1 Customer Name: [PHONE_NUMBER] Phone: [PHO…" at bounding box center [148, 445] width 215 height 431
copy div "Customer Name: [PHONE_NUMBER] Phone: [PHONE_NUMBER] Address: Business location …"
click at [888, 259] on div "Appliance Repair [GEOGRAPHIC_DATA]" at bounding box center [608, 253] width 681 height 38
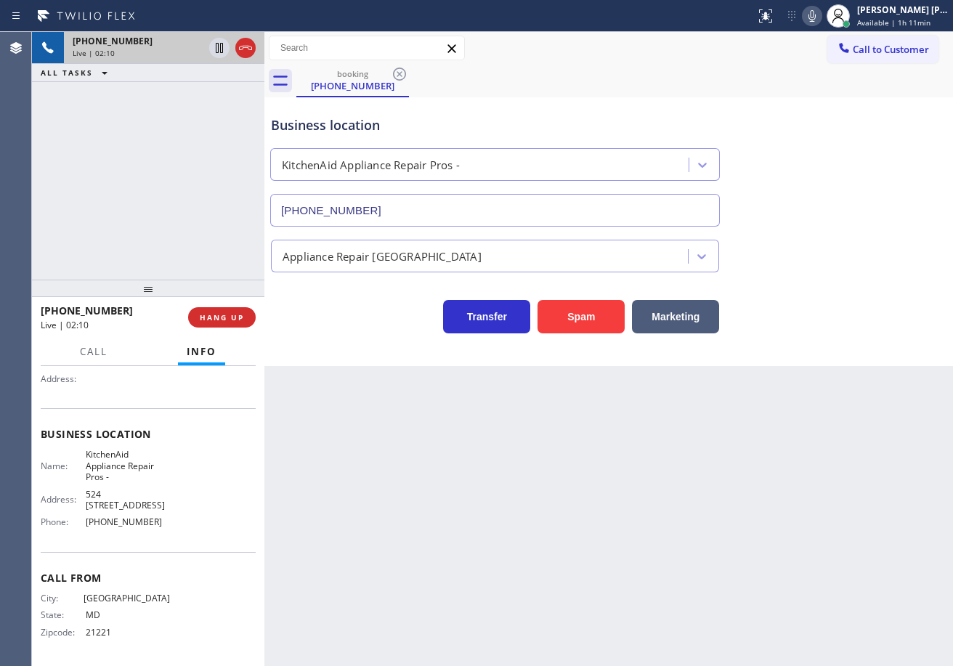
click at [845, 223] on div "Business location KitchenAid Appliance Repair Pros - [PHONE_NUMBER]" at bounding box center [608, 160] width 681 height 131
click at [844, 216] on div "Business location KitchenAid Appliance Repair Pros - [PHONE_NUMBER]" at bounding box center [608, 160] width 681 height 131
click at [841, 215] on div "Business location KitchenAid Appliance Repair Pros - [PHONE_NUMBER]" at bounding box center [608, 160] width 681 height 131
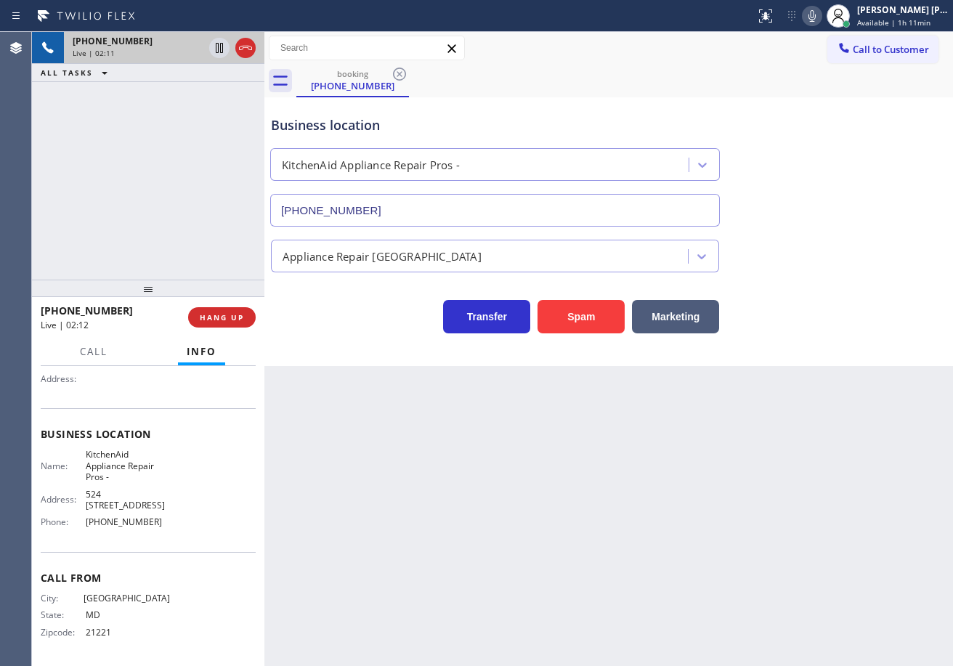
click at [816, 17] on icon at bounding box center [811, 16] width 7 height 12
click at [856, 169] on div "Business location KitchenAid Appliance Repair Pros - [PHONE_NUMBER]" at bounding box center [608, 160] width 681 height 131
click at [219, 48] on icon at bounding box center [219, 47] width 17 height 17
click at [192, 107] on div "[PHONE_NUMBER] Live | 02:13 ALL TASKS ALL TASKS ACTIVE TASKS TASKS IN WRAP UP" at bounding box center [148, 156] width 232 height 248
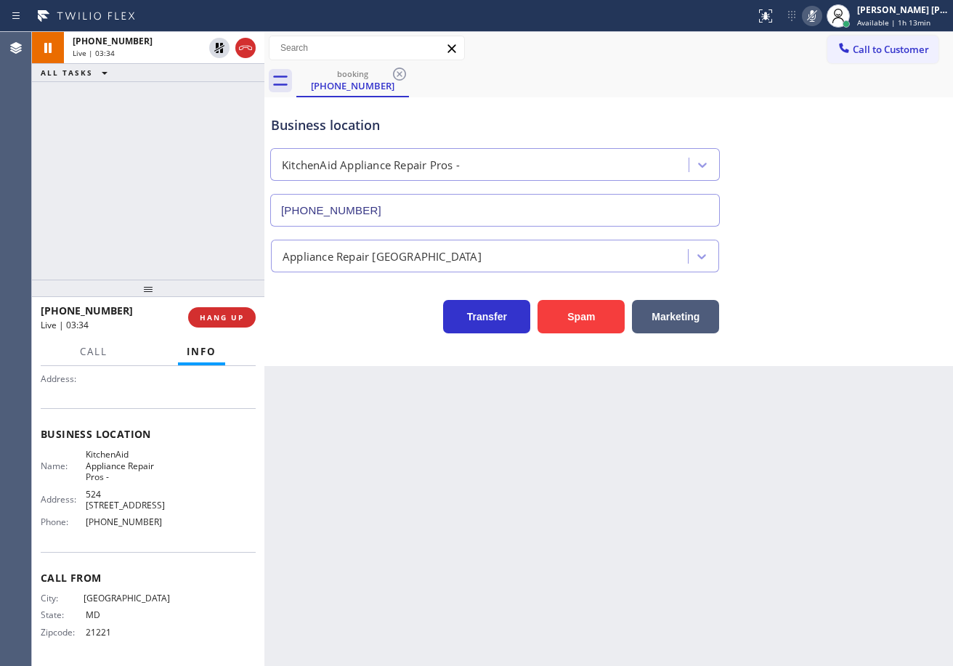
click at [115, 91] on div "[PHONE_NUMBER] Live | 03:34 ALL TASKS ALL TASKS ACTIVE TASKS TASKS IN WRAP UP" at bounding box center [148, 156] width 232 height 248
click at [223, 46] on icon at bounding box center [219, 47] width 17 height 17
click at [235, 100] on div "[PHONE_NUMBER] Live | 03:46 ALL TASKS ALL TASKS ACTIVE TASKS TASKS IN WRAP UP" at bounding box center [148, 156] width 232 height 248
drag, startPoint x: 829, startPoint y: 17, endPoint x: 827, endPoint y: 38, distance: 21.1
click at [821, 18] on icon at bounding box center [811, 15] width 17 height 17
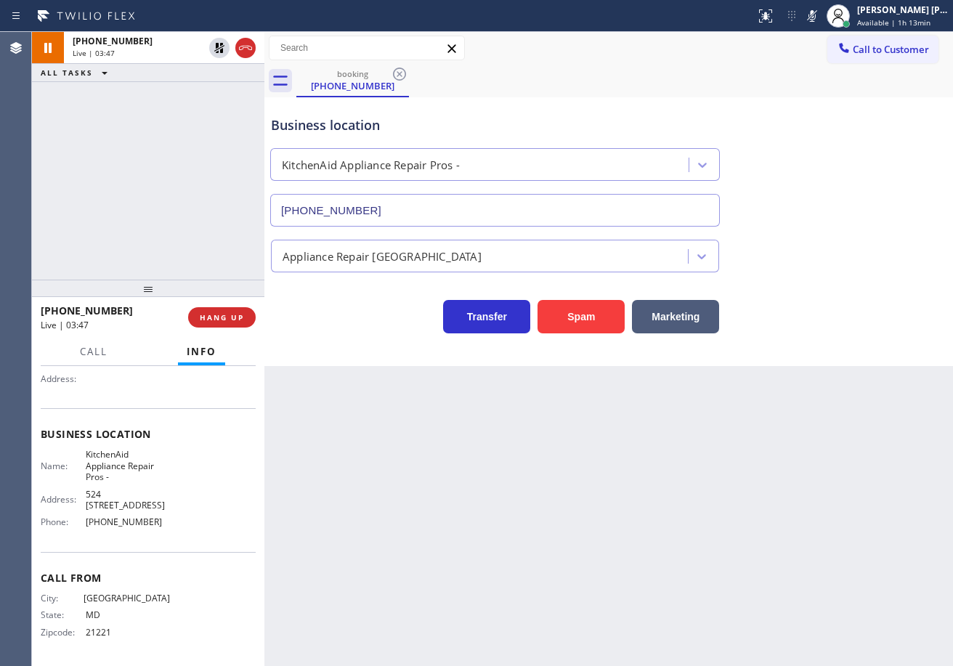
click at [839, 155] on div "Business location KitchenAid Appliance Repair Pros - [PHONE_NUMBER]" at bounding box center [608, 160] width 681 height 131
click at [659, 543] on div "Back to Dashboard Change Sender ID Customers Technicians Select a contact Outbo…" at bounding box center [608, 349] width 688 height 634
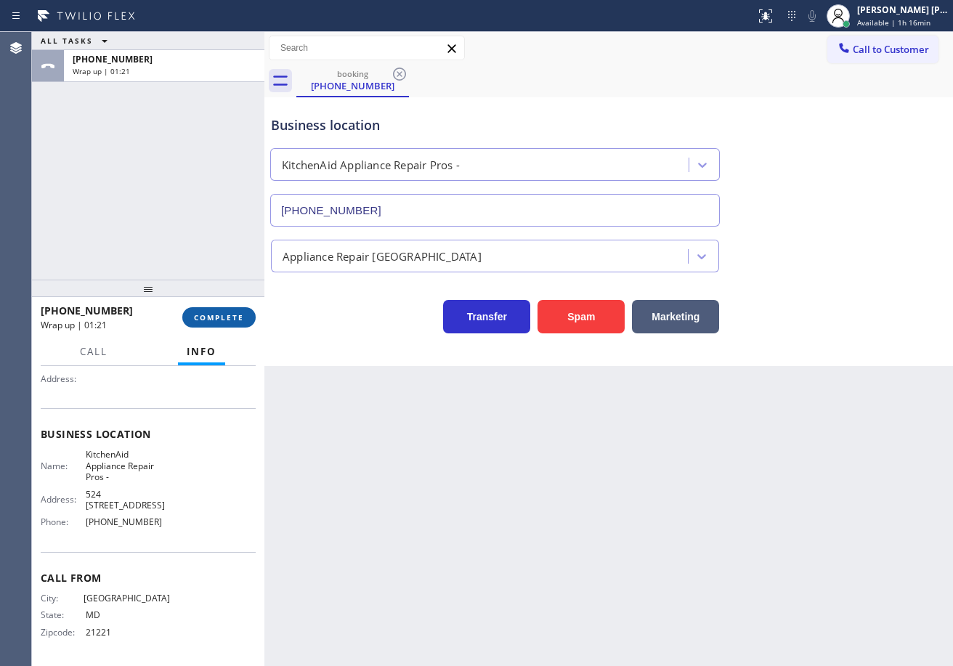
drag, startPoint x: 228, startPoint y: 306, endPoint x: 229, endPoint y: 314, distance: 8.0
click at [228, 308] on div "[PHONE_NUMBER] Wrap up | 01:21 COMPLETE" at bounding box center [148, 317] width 215 height 38
click at [229, 314] on span "COMPLETE" at bounding box center [219, 317] width 50 height 10
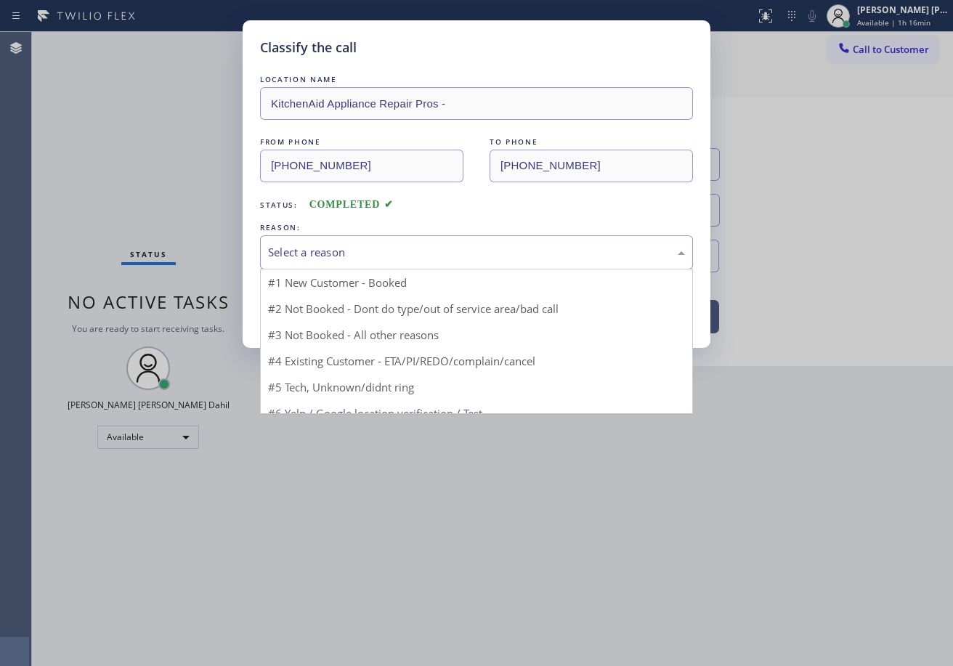
click at [317, 257] on div "Select a reason" at bounding box center [476, 252] width 417 height 17
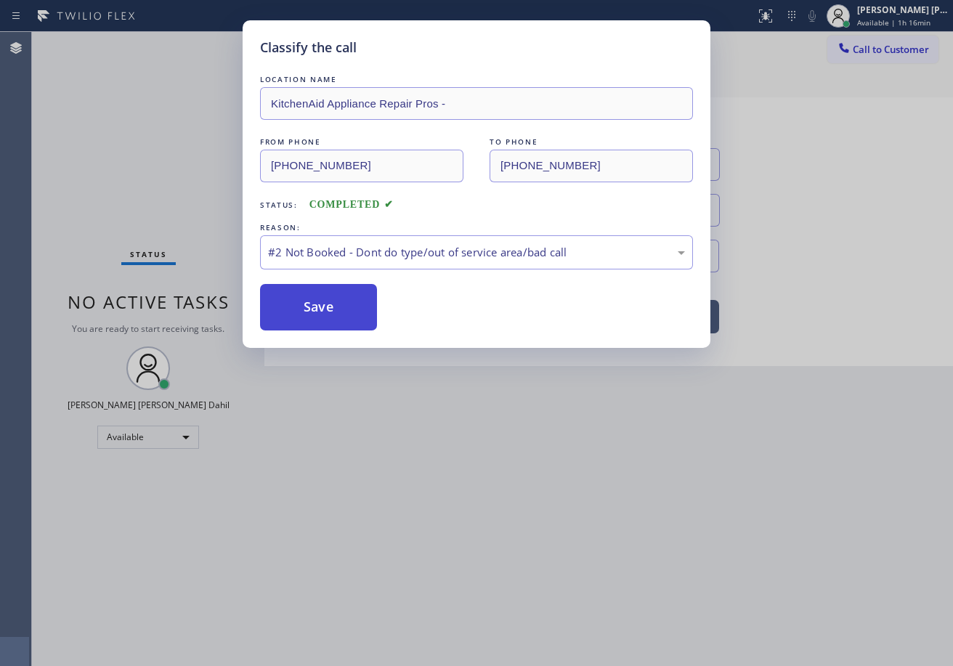
click at [325, 306] on button "Save" at bounding box center [318, 307] width 117 height 46
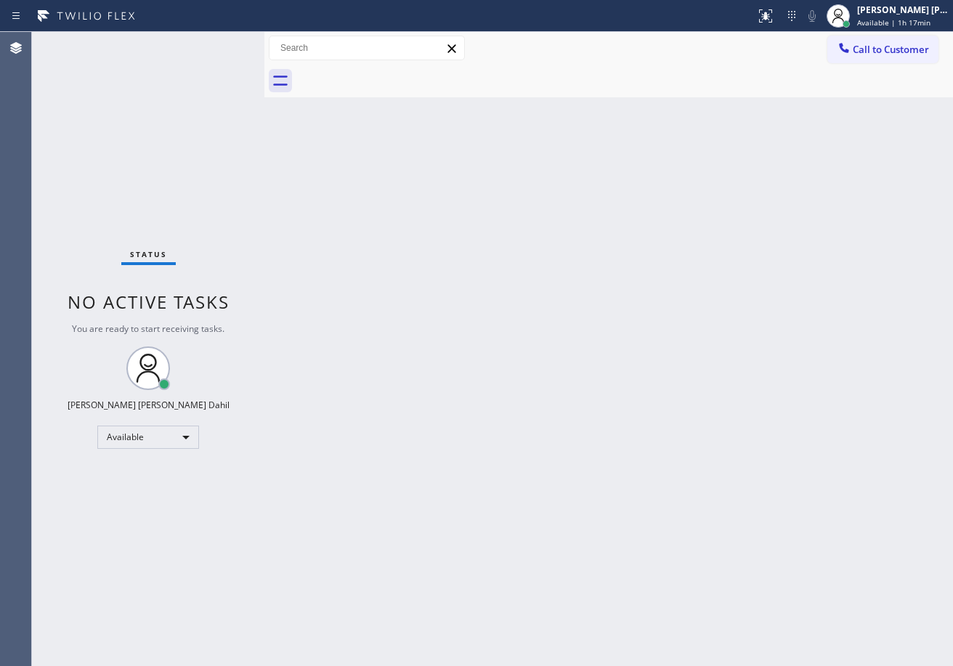
click at [500, 65] on div at bounding box center [624, 81] width 656 height 33
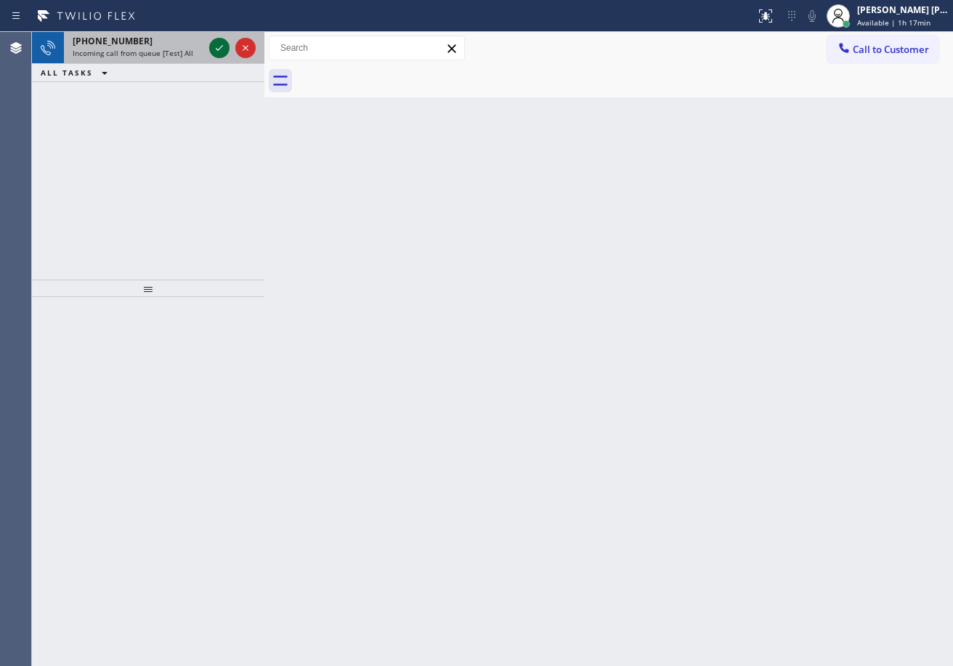
click at [219, 44] on icon at bounding box center [219, 47] width 17 height 17
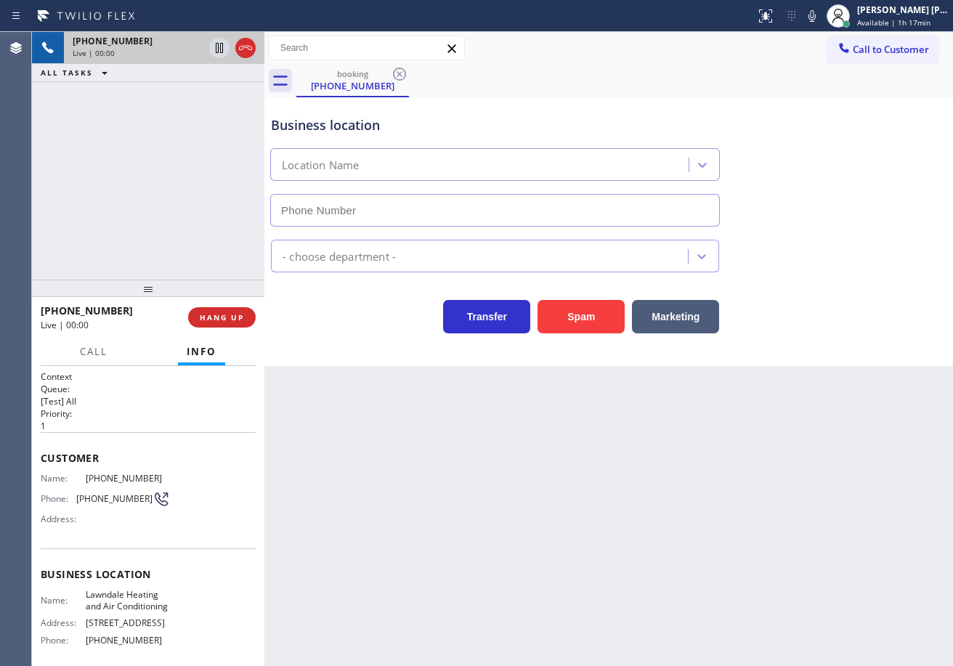
type input "[PHONE_NUMBER]"
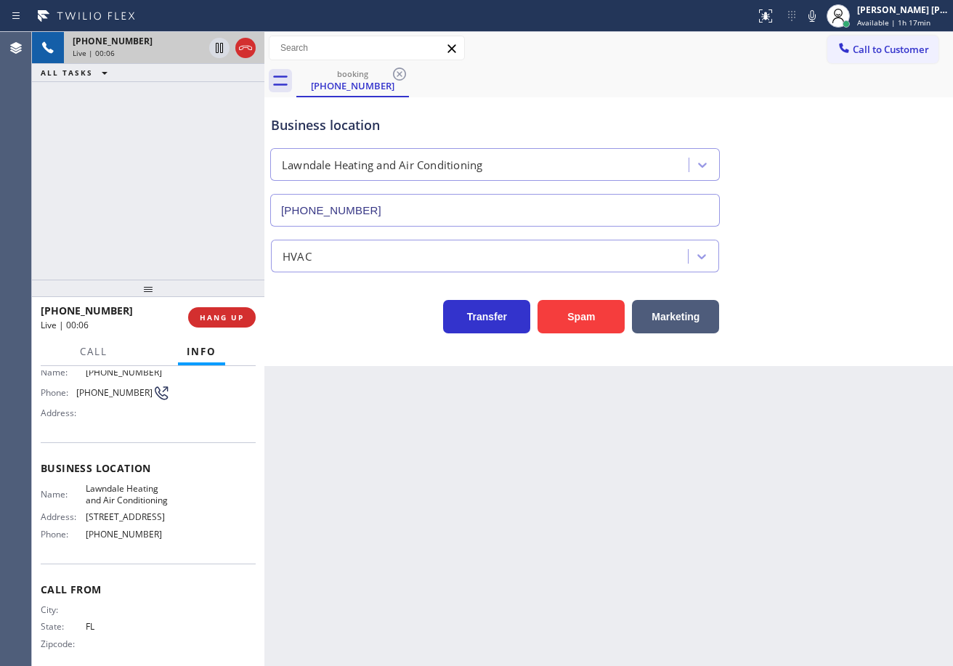
scroll to position [140, 0]
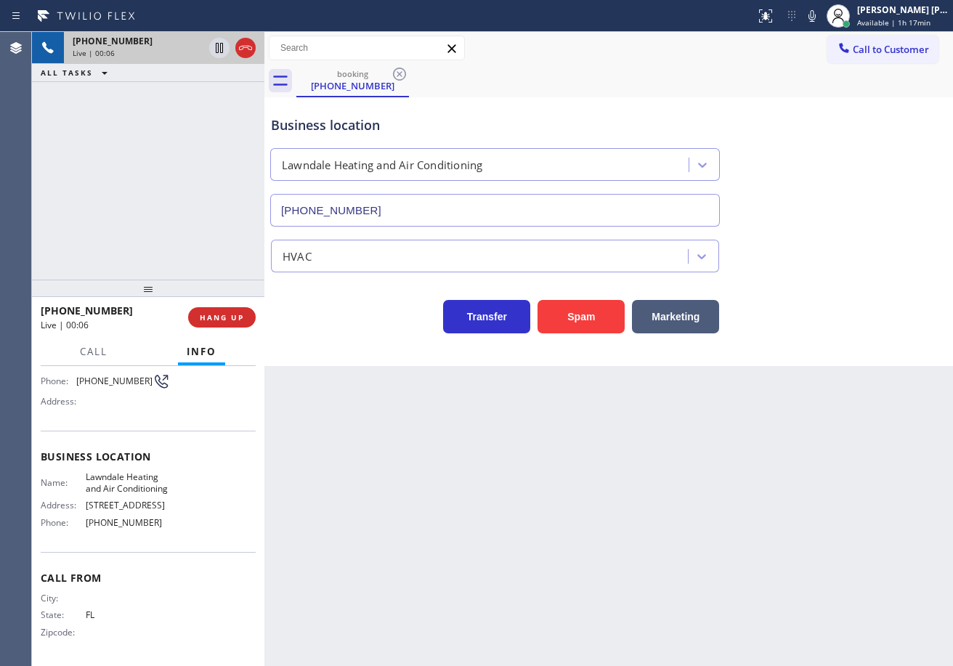
click at [629, 451] on div "Back to Dashboard Change Sender ID Customers Technicians Select a contact Outbo…" at bounding box center [608, 349] width 688 height 634
click at [588, 319] on button "Spam" at bounding box center [580, 316] width 87 height 33
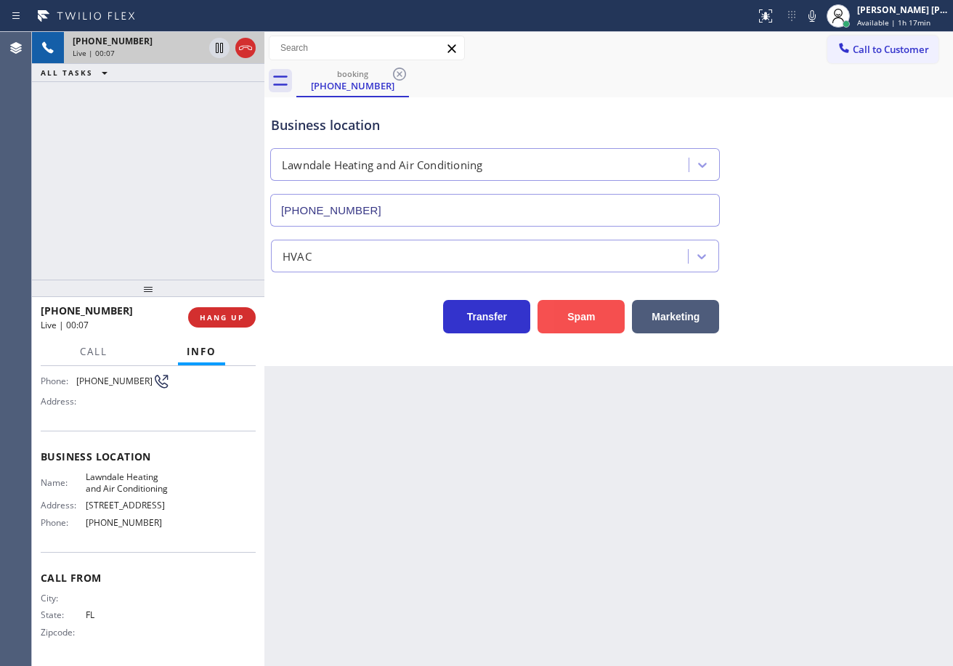
click at [588, 319] on button "Spam" at bounding box center [580, 316] width 87 height 33
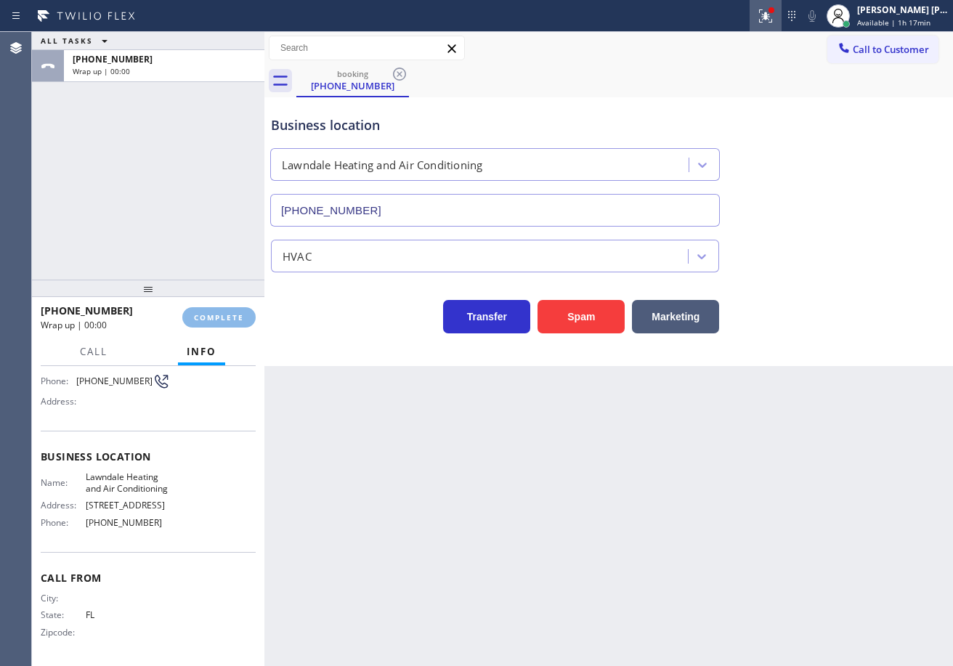
click at [774, 17] on icon at bounding box center [765, 15] width 17 height 17
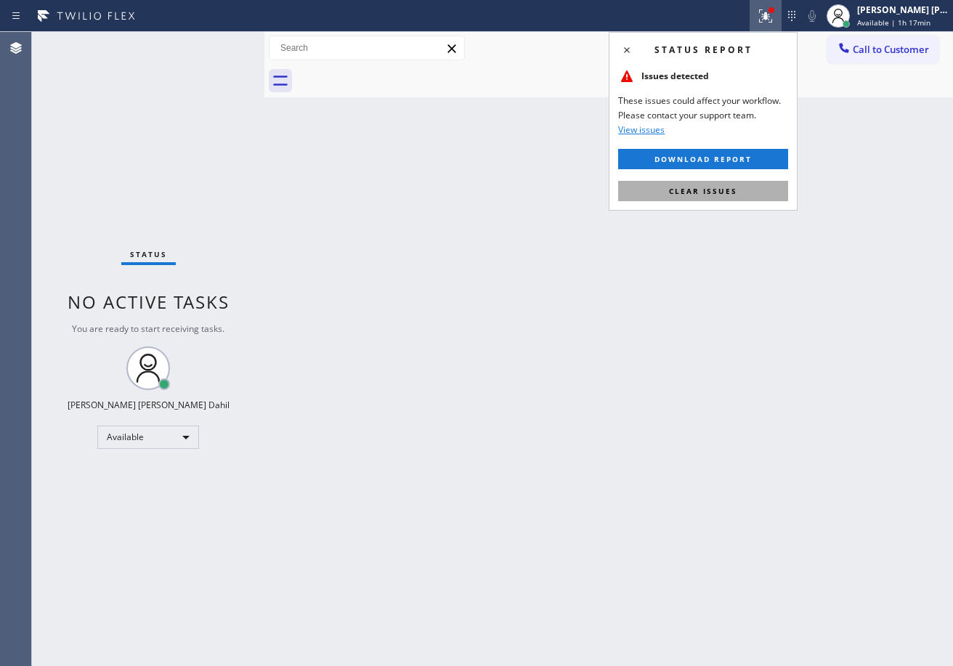
click at [728, 192] on span "Clear issues" at bounding box center [703, 191] width 68 height 10
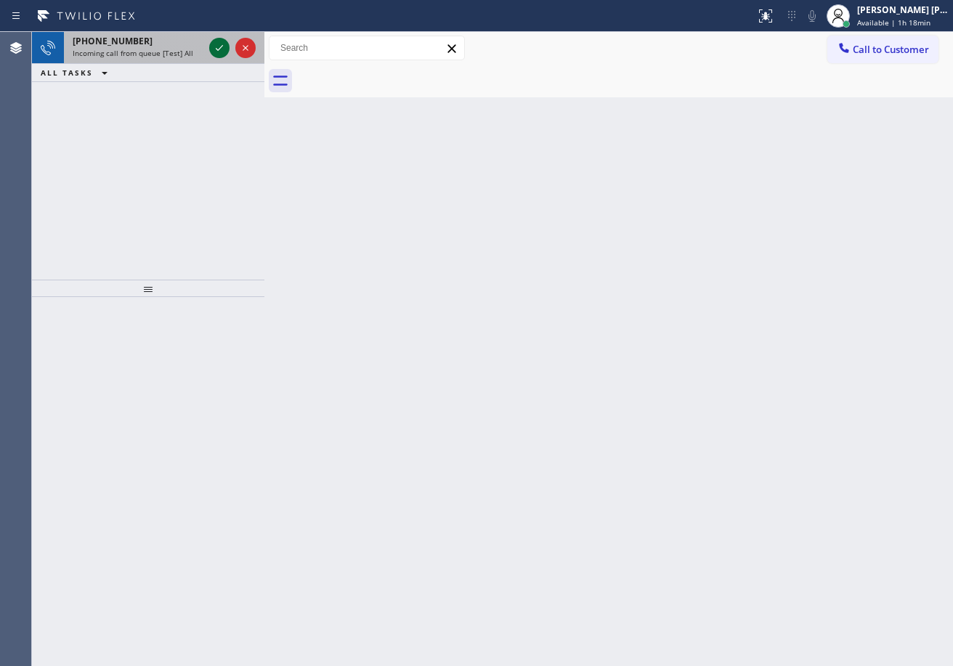
click at [219, 44] on icon at bounding box center [219, 47] width 17 height 17
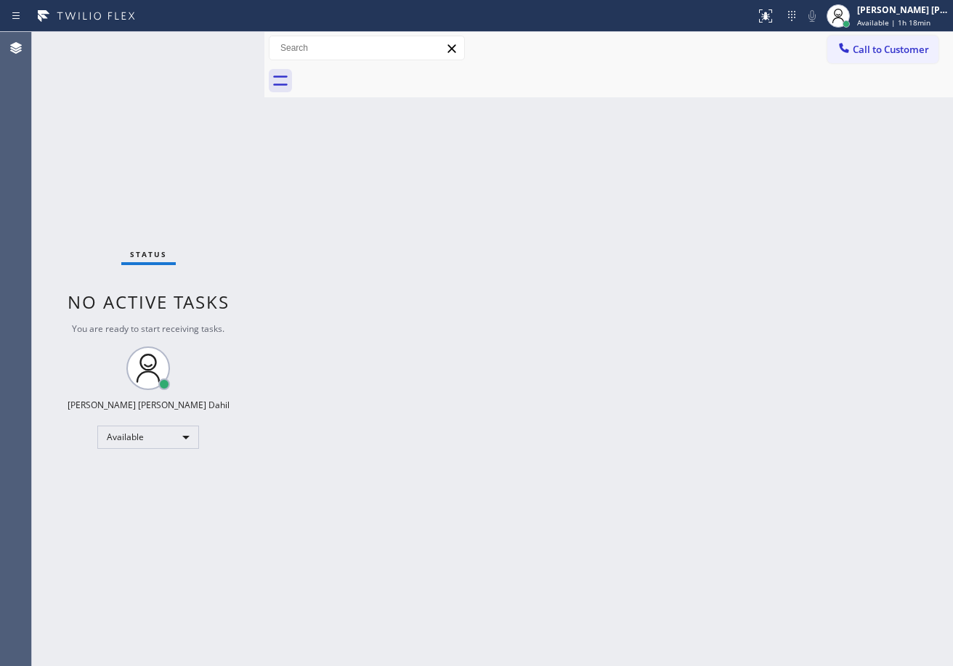
click at [219, 44] on div "Status No active tasks You are ready to start receiving tasks. [PERSON_NAME] [P…" at bounding box center [148, 349] width 232 height 634
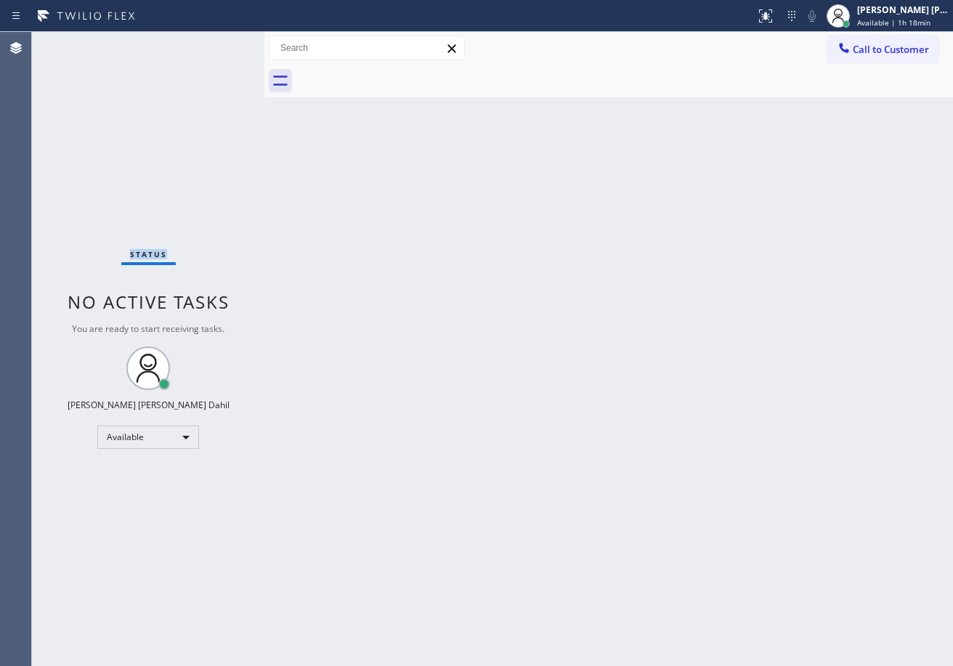
click at [219, 44] on div "Status No active tasks You are ready to start receiving tasks. [PERSON_NAME] [P…" at bounding box center [148, 349] width 232 height 634
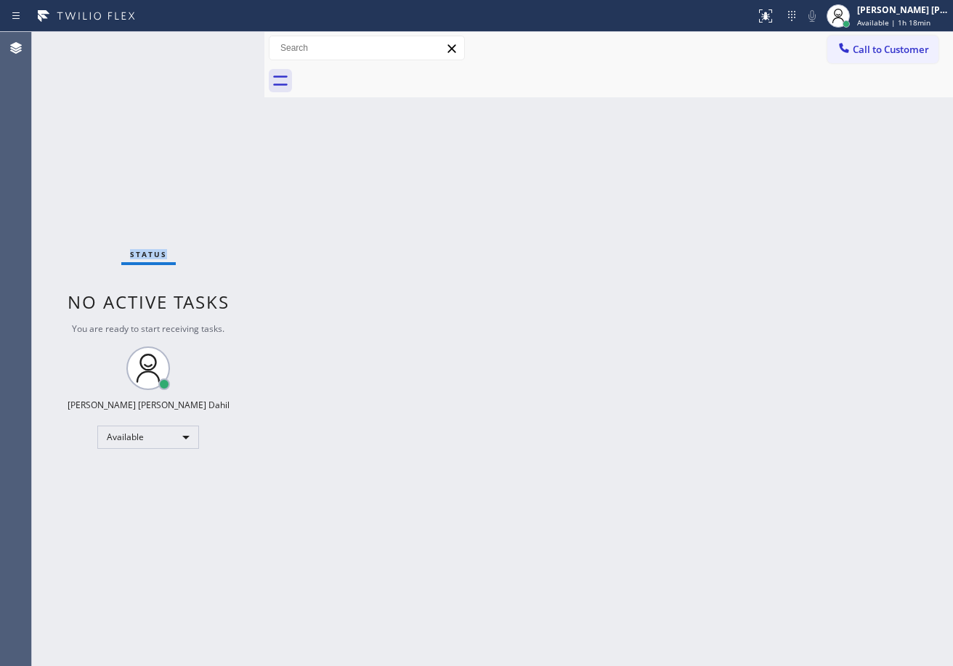
click at [219, 44] on div "Status No active tasks You are ready to start receiving tasks. [PERSON_NAME] [P…" at bounding box center [148, 349] width 232 height 634
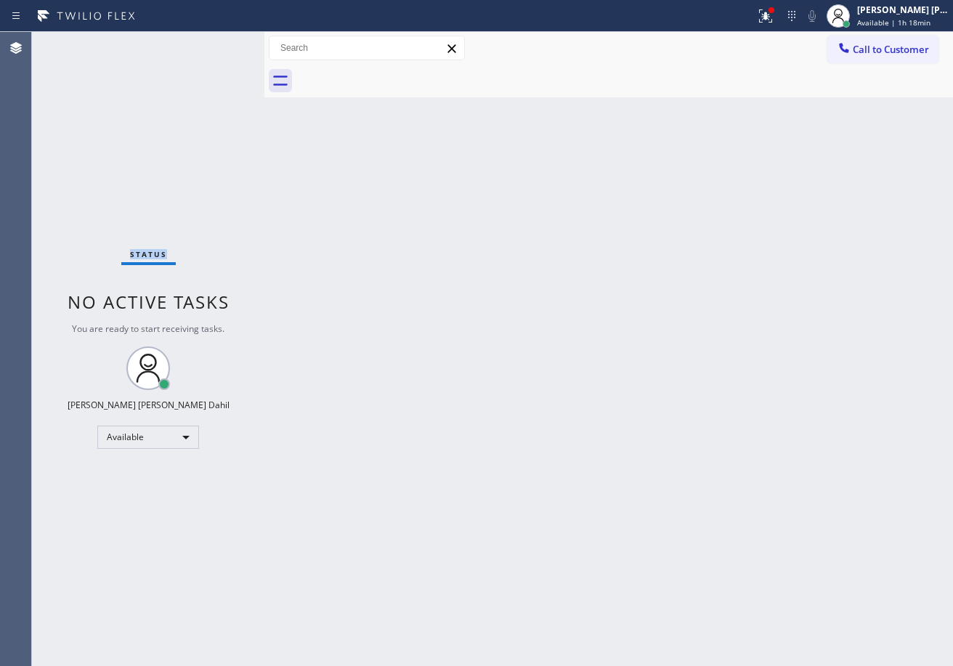
click at [219, 44] on div "Status No active tasks You are ready to start receiving tasks. [PERSON_NAME] [P…" at bounding box center [148, 349] width 232 height 634
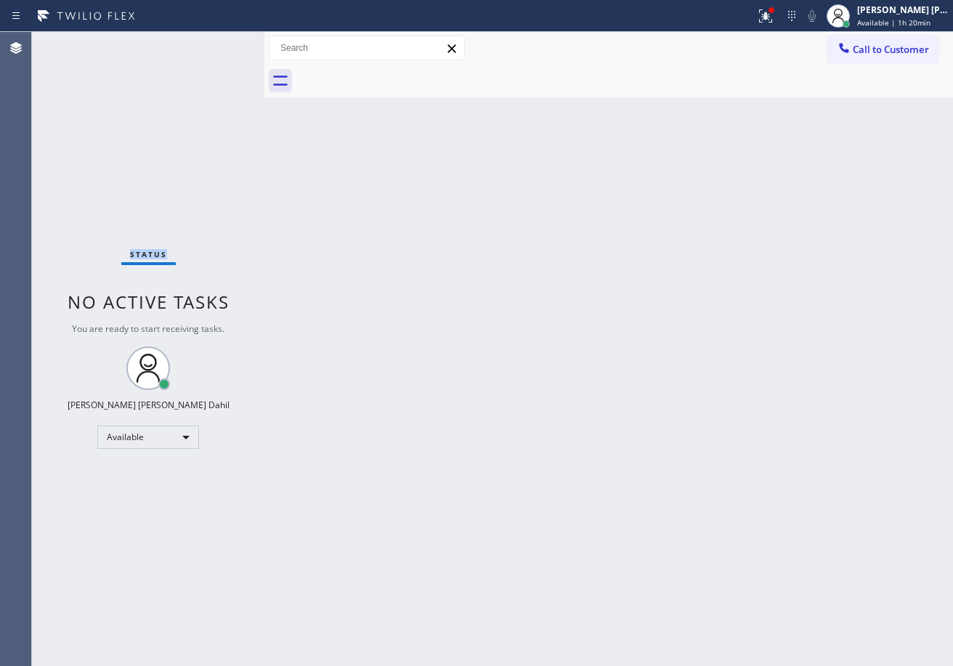
click at [774, 21] on icon at bounding box center [765, 15] width 17 height 17
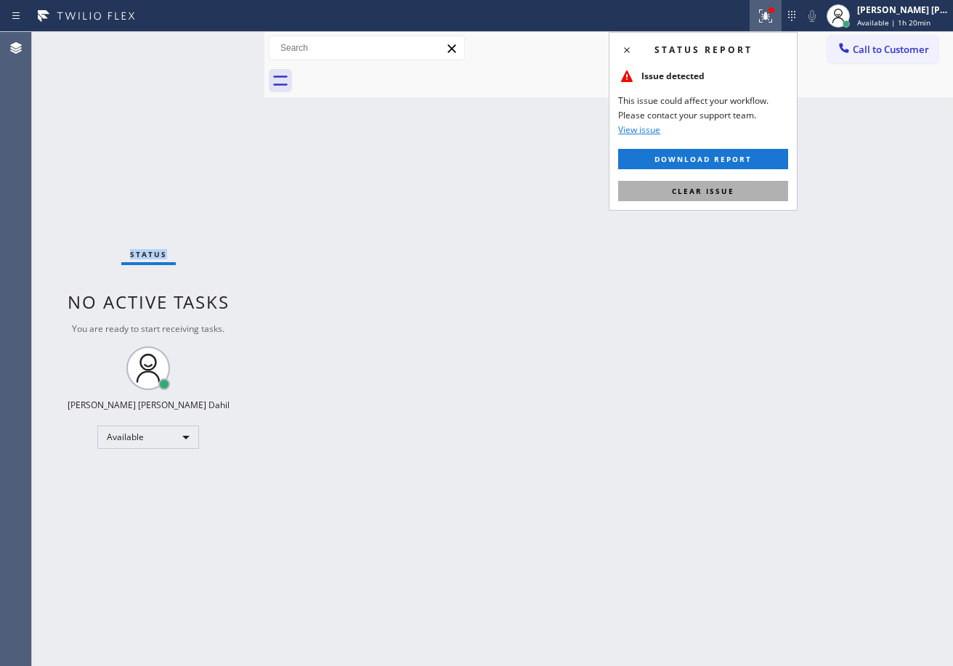
click at [735, 193] on button "Clear issue" at bounding box center [703, 191] width 170 height 20
click at [736, 207] on div "Back to Dashboard Change Sender ID Customers Technicians Select a contact Outbo…" at bounding box center [608, 349] width 688 height 634
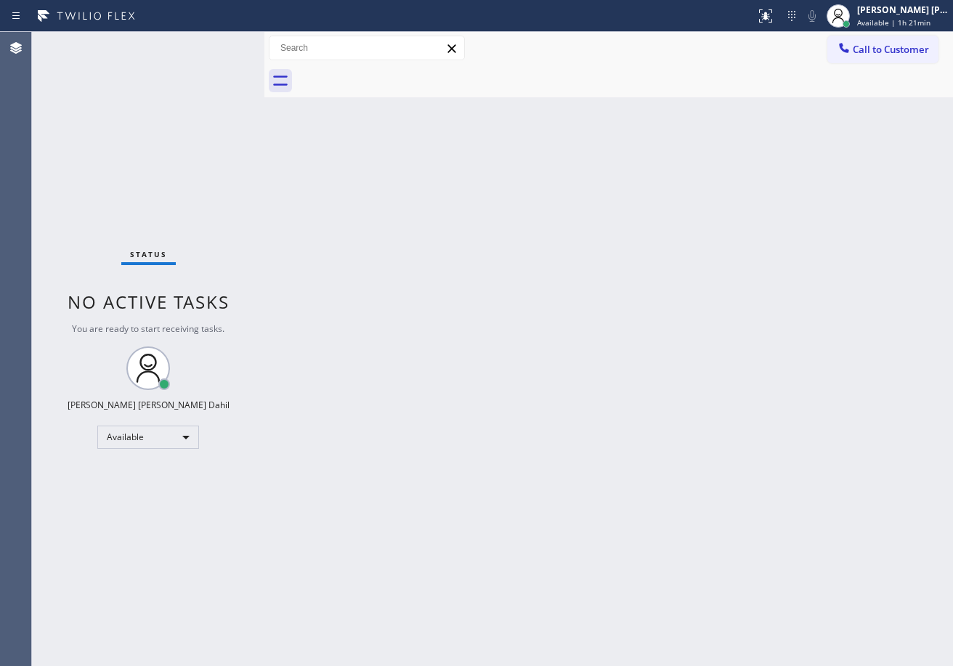
click at [389, 170] on div "Back to Dashboard Change Sender ID Customers Technicians Select a contact Outbo…" at bounding box center [608, 349] width 688 height 634
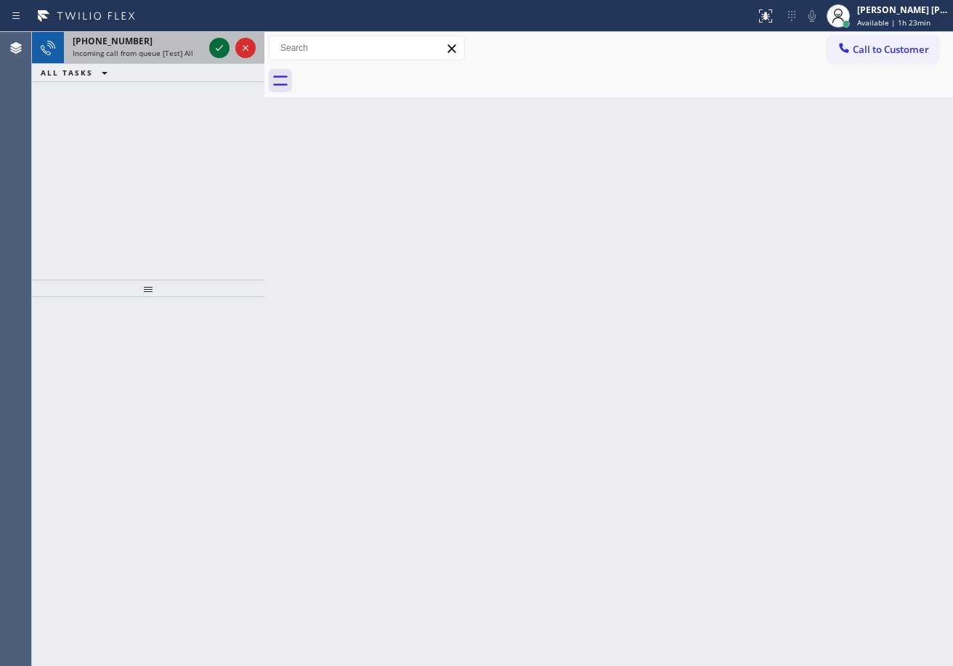
click at [219, 44] on icon at bounding box center [219, 47] width 17 height 17
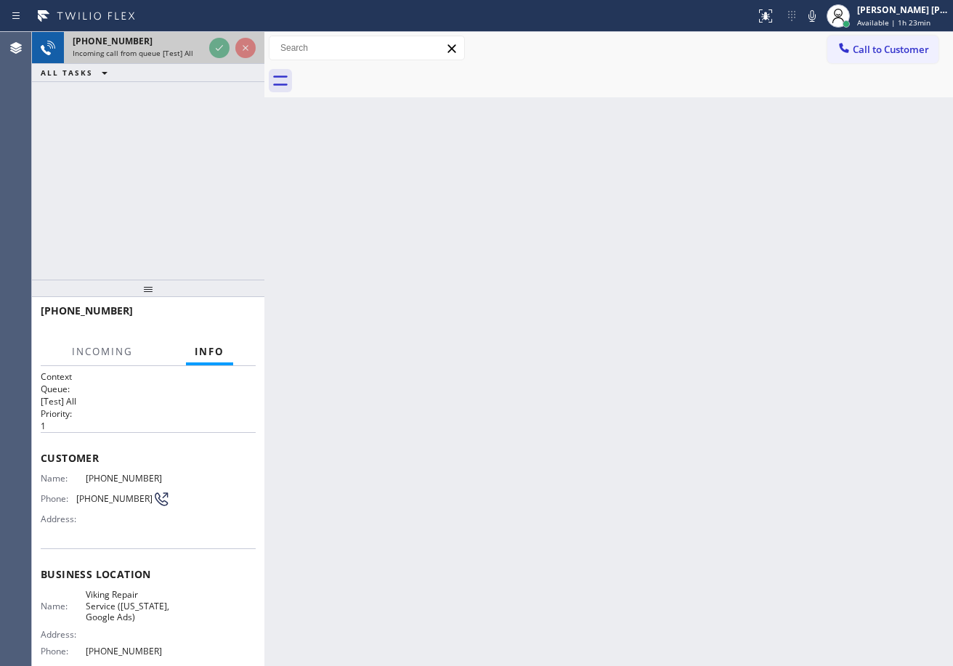
click at [219, 44] on icon at bounding box center [219, 47] width 17 height 17
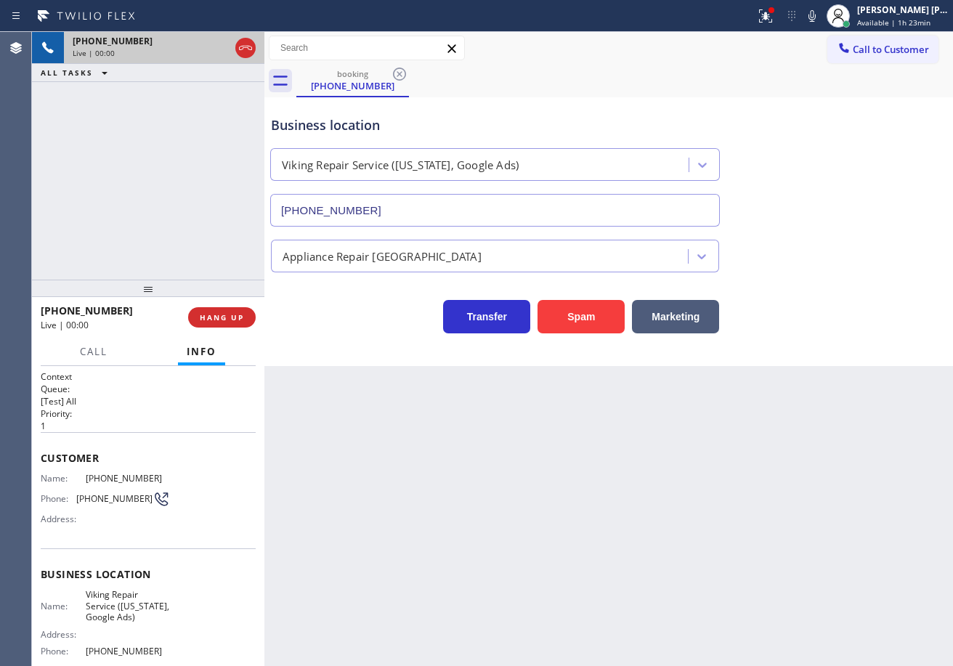
type input "[PHONE_NUMBER]"
click at [774, 15] on icon at bounding box center [765, 15] width 17 height 17
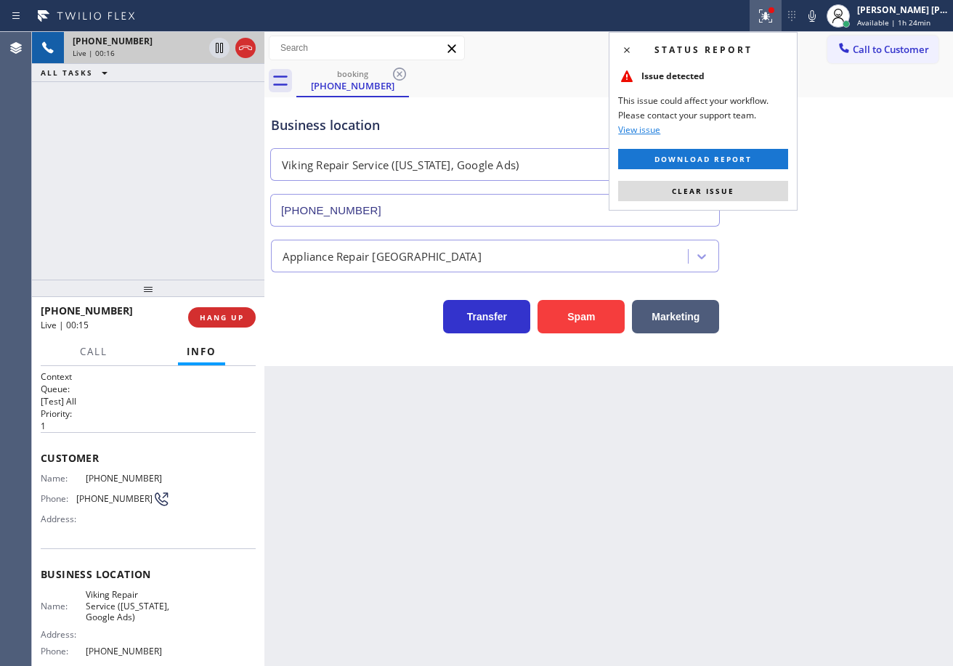
click at [770, 193] on button "Clear issue" at bounding box center [703, 191] width 170 height 20
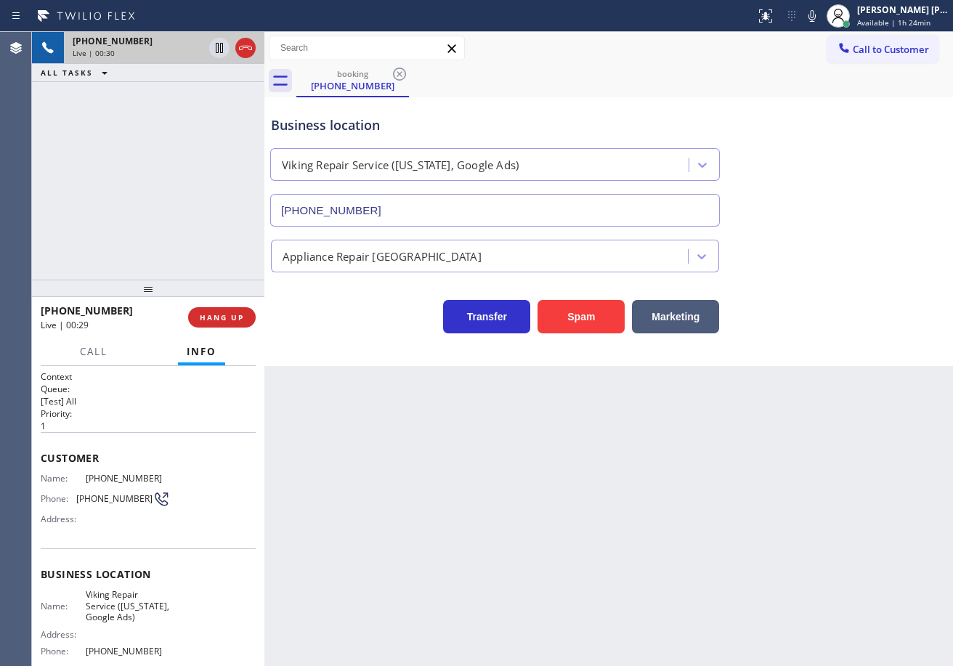
click at [96, 249] on div "[PHONE_NUMBER] Live | 00:30 ALL TASKS ALL TASKS ACTIVE TASKS TASKS IN WRAP UP" at bounding box center [148, 156] width 232 height 248
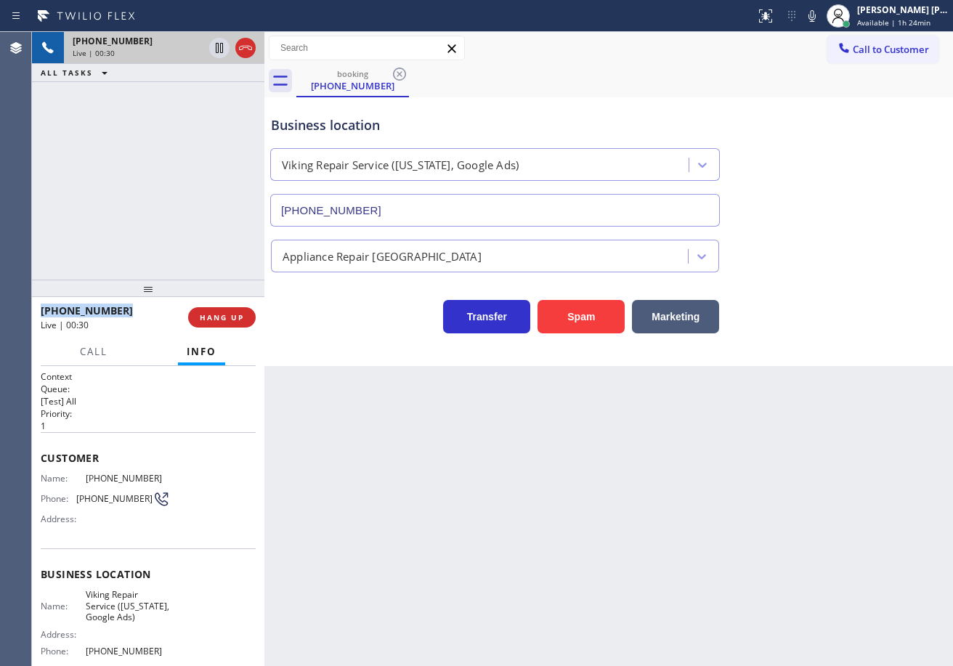
click at [96, 249] on div "[PHONE_NUMBER] Live | 00:30 ALL TASKS ALL TASKS ACTIVE TASKS TASKS IN WRAP UP" at bounding box center [148, 156] width 232 height 248
drag, startPoint x: 151, startPoint y: 283, endPoint x: 154, endPoint y: 261, distance: 22.7
click at [151, 280] on div at bounding box center [148, 288] width 232 height 17
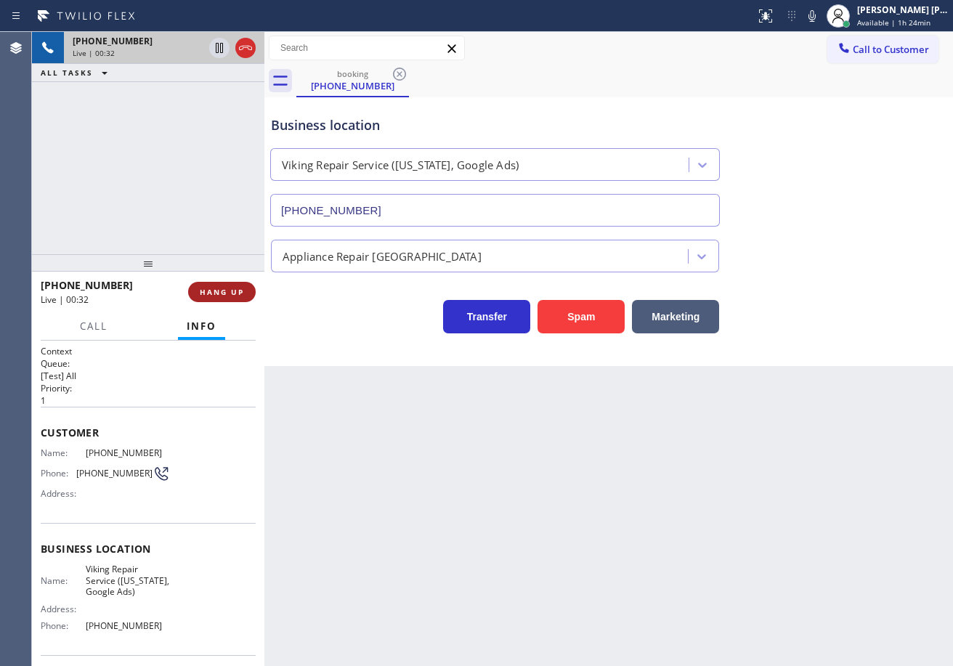
click at [207, 293] on span "HANG UP" at bounding box center [222, 292] width 44 height 10
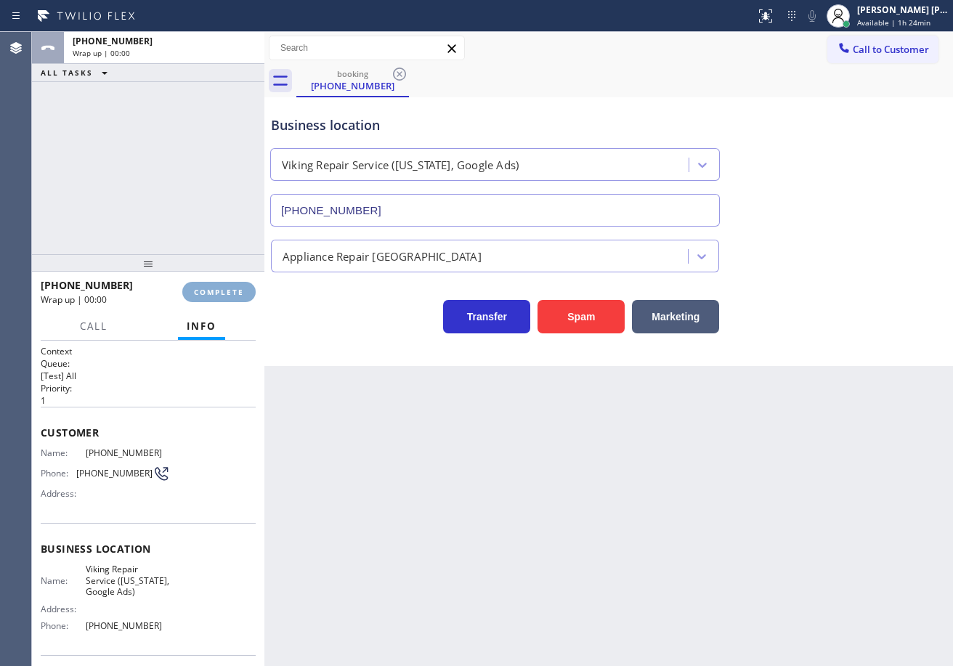
click at [207, 293] on span "COMPLETE" at bounding box center [219, 292] width 50 height 10
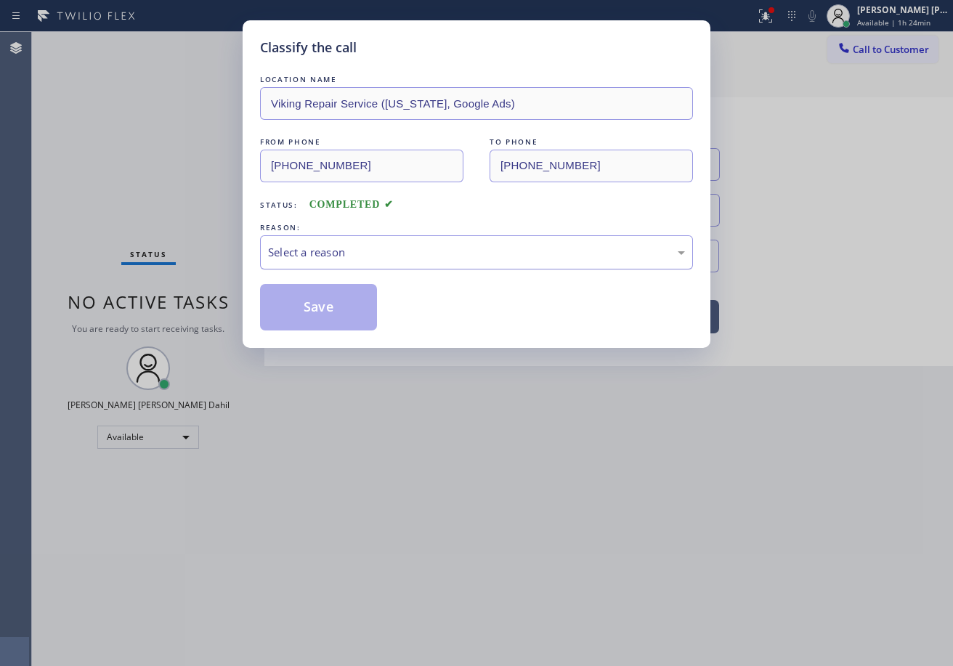
click at [330, 246] on div "Select a reason" at bounding box center [476, 252] width 417 height 17
click at [320, 305] on button "Save" at bounding box center [318, 307] width 117 height 46
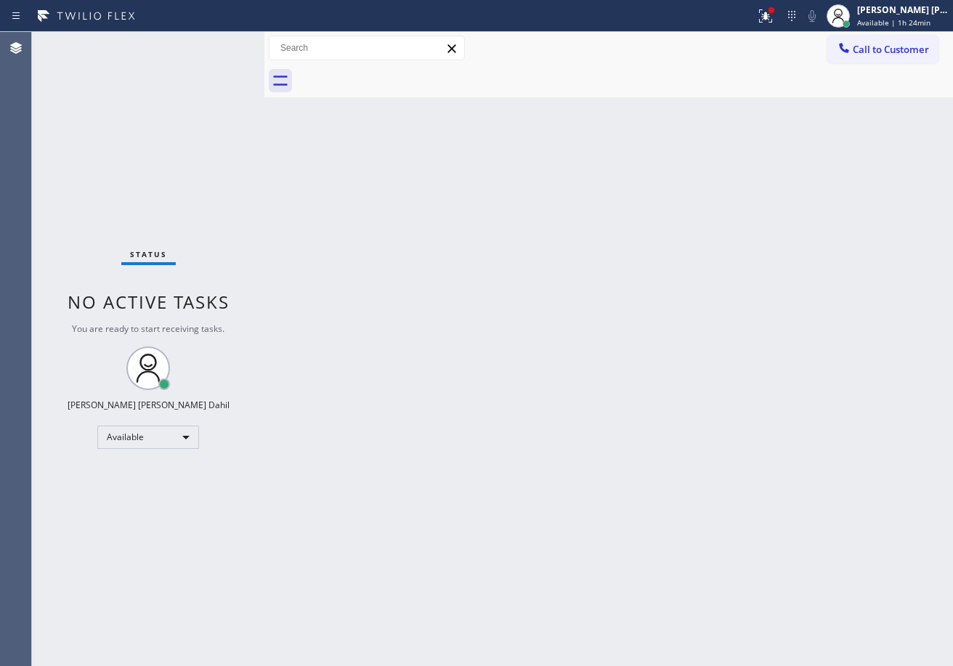
drag, startPoint x: 784, startPoint y: 16, endPoint x: 723, endPoint y: 102, distance: 105.8
click at [774, 17] on icon at bounding box center [765, 15] width 17 height 17
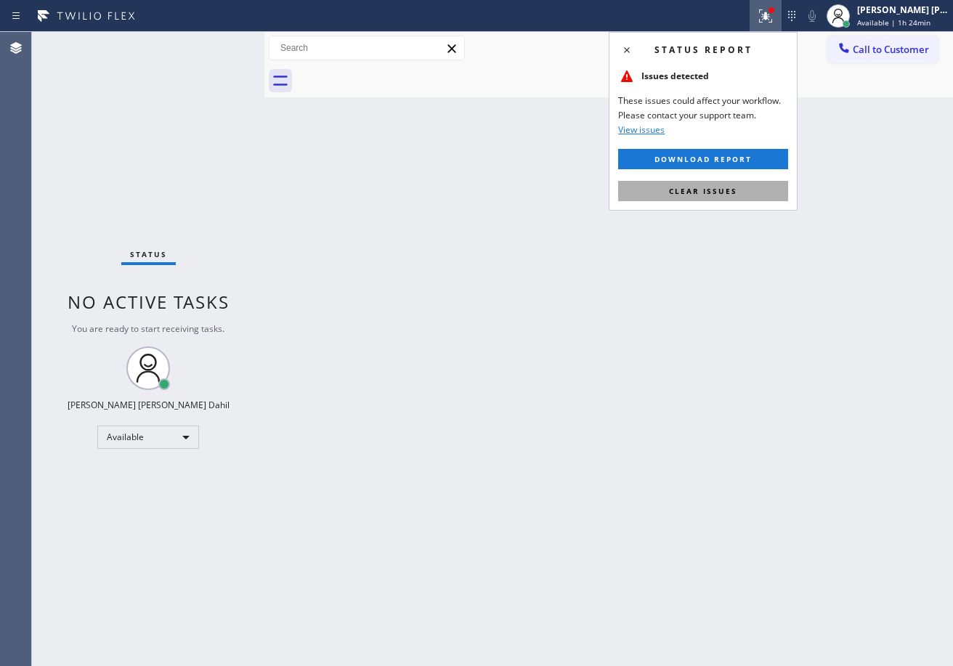
click at [715, 190] on span "Clear issues" at bounding box center [703, 191] width 68 height 10
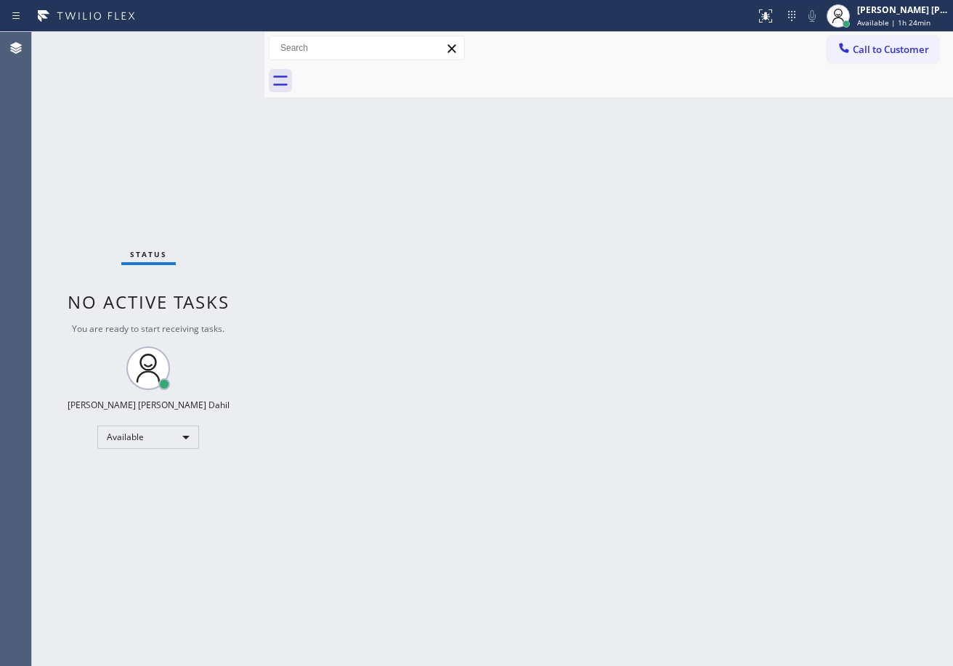
click at [680, 87] on div at bounding box center [624, 81] width 656 height 33
click at [646, 277] on div "Back to Dashboard Change Sender ID Customers Technicians Select a contact Outbo…" at bounding box center [608, 349] width 688 height 634
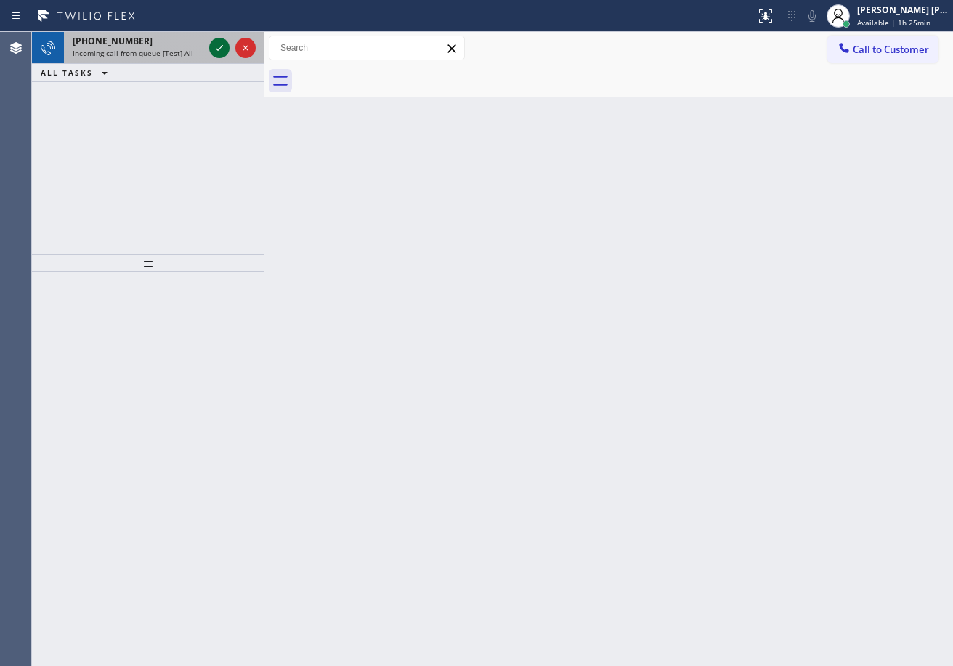
click at [219, 44] on icon at bounding box center [219, 47] width 17 height 17
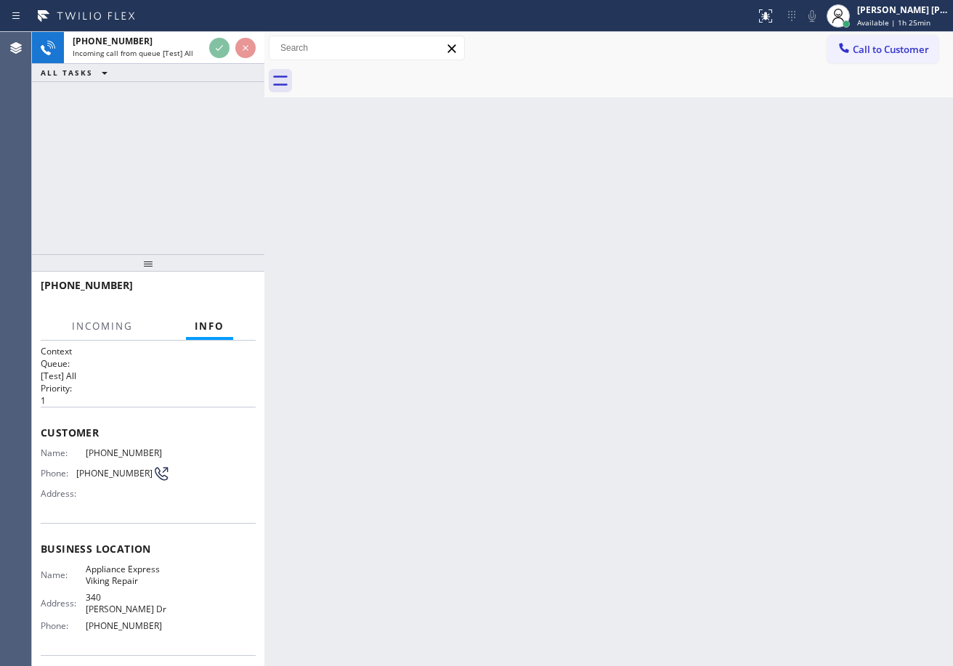
click at [229, 66] on div "[PHONE_NUMBER] Incoming call from queue [Test] All ALL TASKS ALL TASKS ACTIVE T…" at bounding box center [148, 57] width 232 height 50
click at [244, 76] on div "[PHONE_NUMBER] Incoming call from queue [Test] All ALL TASKS ALL TASKS ACTIVE T…" at bounding box center [148, 57] width 232 height 50
click at [244, 70] on div "[PHONE_NUMBER] Incoming call from queue [Test] All ALL TASKS ALL TASKS ACTIVE T…" at bounding box center [148, 57] width 232 height 50
click at [227, 57] on div at bounding box center [232, 48] width 52 height 32
click at [231, 64] on div "[PHONE_NUMBER] Incoming call from queue [Test] All ALL TASKS ALL TASKS ACTIVE T…" at bounding box center [148, 57] width 232 height 50
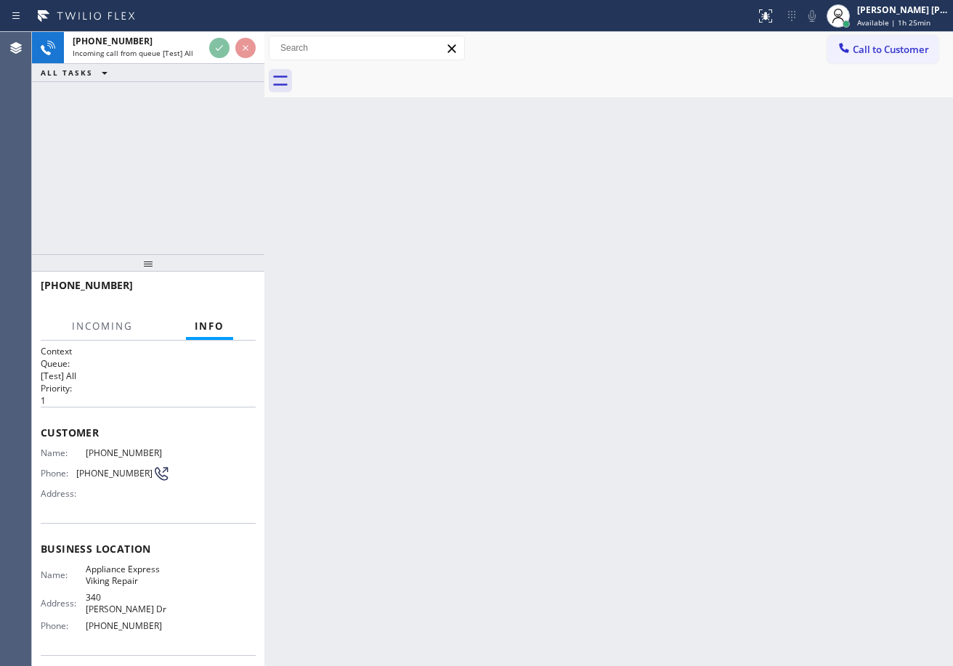
click at [254, 85] on div "[PHONE_NUMBER] Incoming call from queue [Test] All ALL TASKS ALL TASKS ACTIVE T…" at bounding box center [148, 143] width 232 height 222
click at [259, 84] on div "[PHONE_NUMBER] Incoming call from queue [Test] All ALL TASKS ALL TASKS ACTIVE T…" at bounding box center [148, 143] width 232 height 222
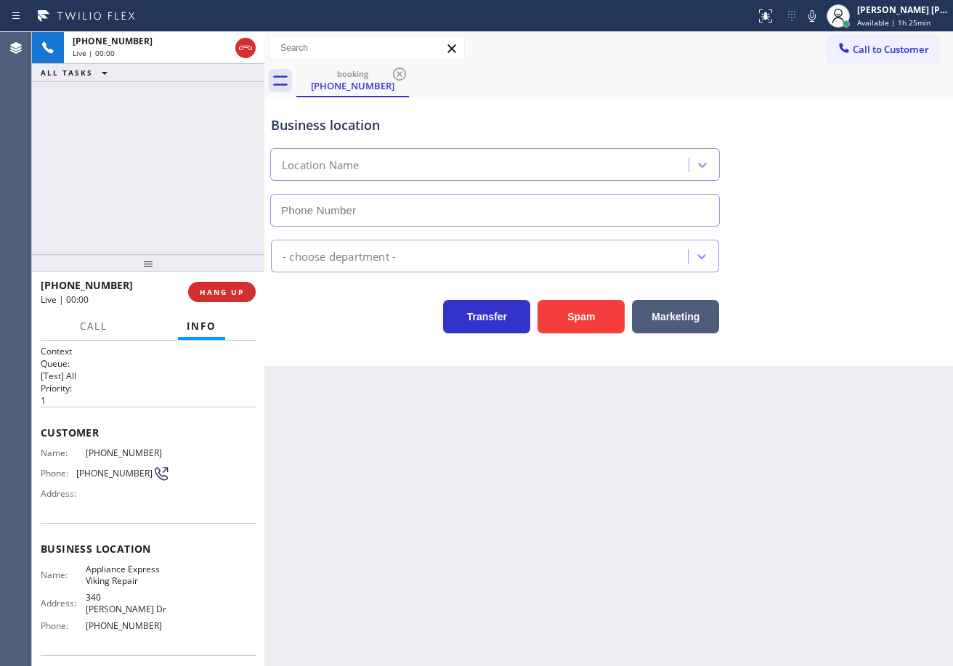
type input "[PHONE_NUMBER]"
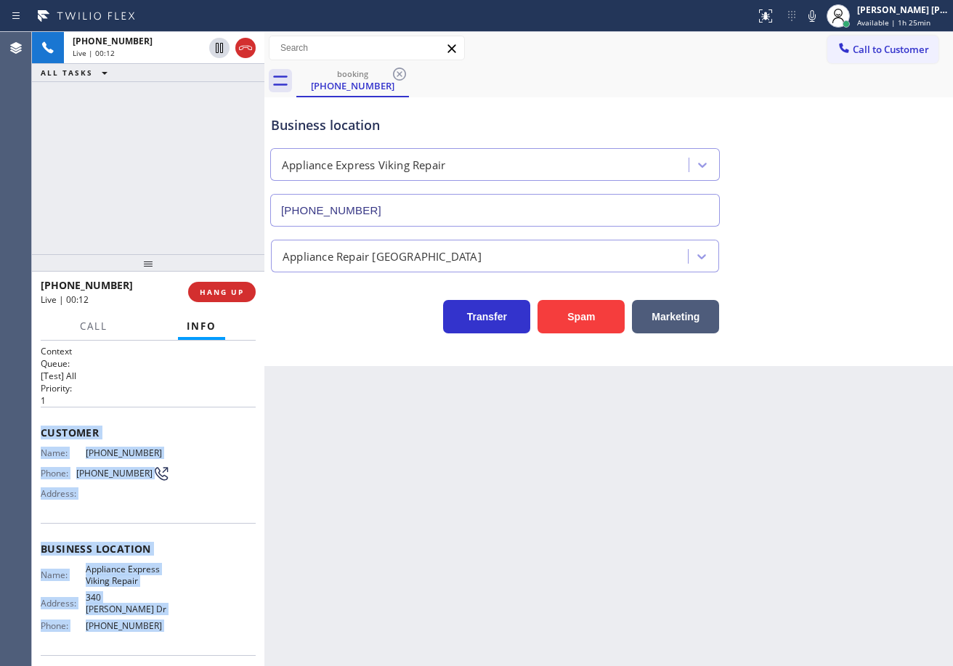
scroll to position [92, 0]
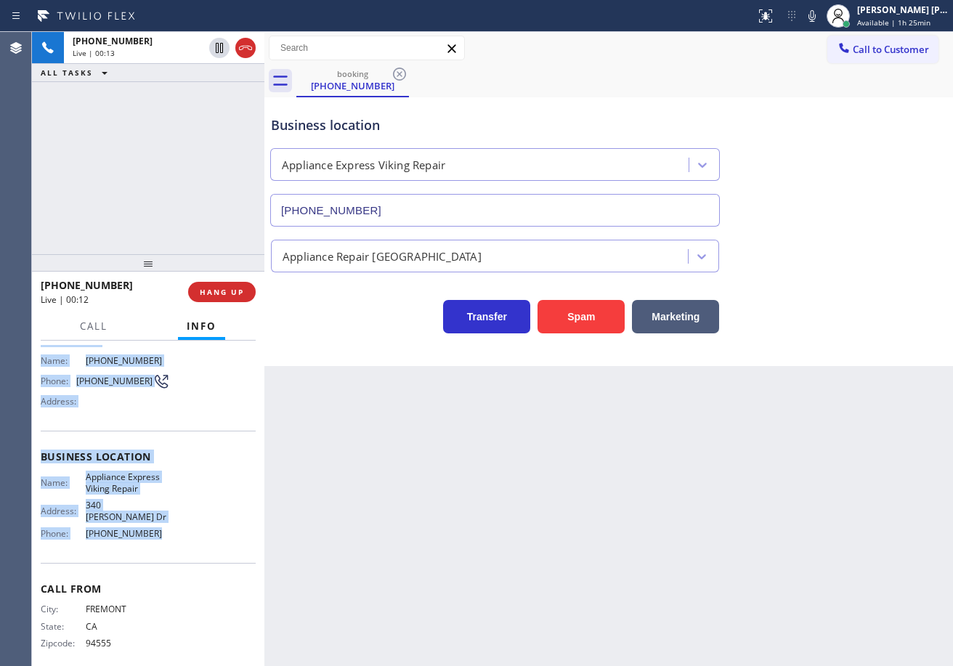
drag, startPoint x: 39, startPoint y: 429, endPoint x: 796, endPoint y: 335, distance: 762.5
click at [181, 534] on div "Context Queue: [Test] All Priority: 1 Customer Name: [PHONE_NUMBER] Phone: [PHO…" at bounding box center [148, 503] width 232 height 325
copy div "Customer Name: [PHONE_NUMBER] Phone: [PHONE_NUMBER] Address: Business location …"
drag, startPoint x: 823, startPoint y: 15, endPoint x: 820, endPoint y: 32, distance: 17.1
click at [821, 15] on icon at bounding box center [811, 15] width 17 height 17
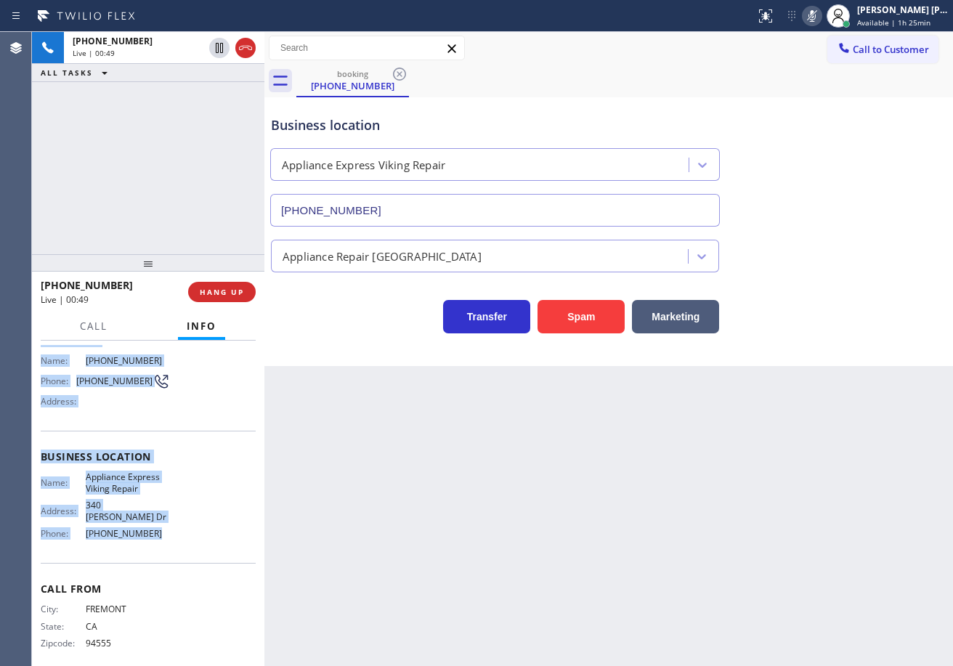
drag, startPoint x: 830, startPoint y: 17, endPoint x: 926, endPoint y: 123, distance: 143.5
click at [821, 16] on icon at bounding box center [811, 15] width 17 height 17
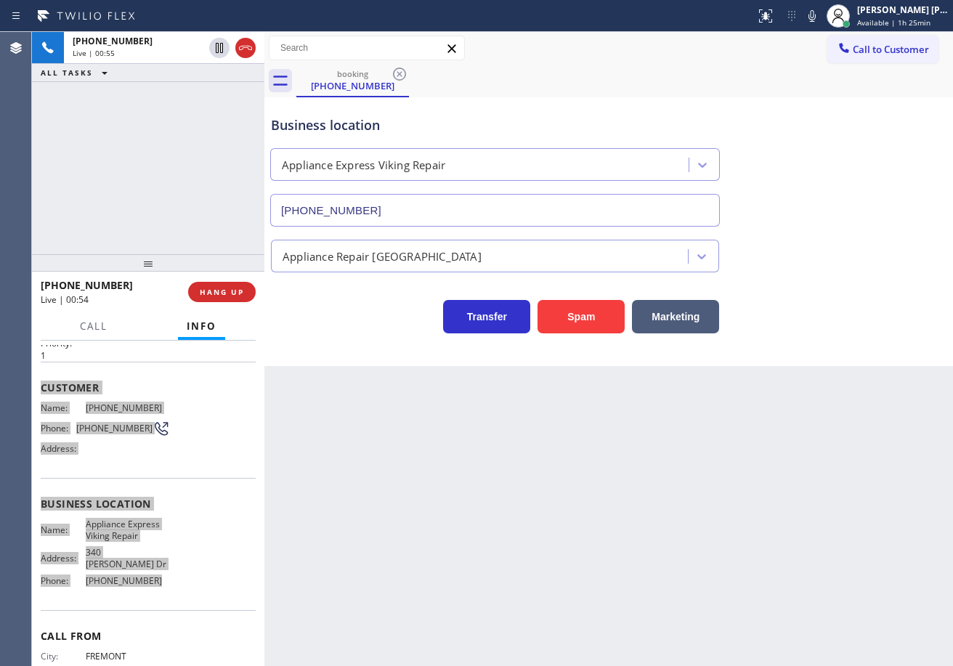
scroll to position [20, 0]
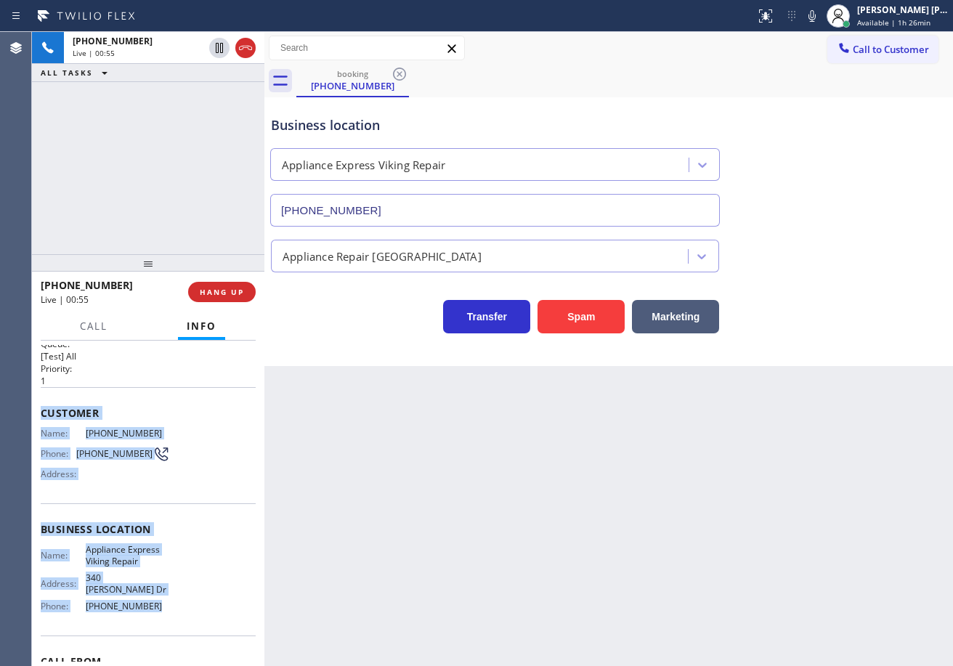
drag, startPoint x: 317, startPoint y: 609, endPoint x: 232, endPoint y: 609, distance: 85.0
click at [317, 609] on div "Back to Dashboard Change Sender ID Customers Technicians Select a contact Outbo…" at bounding box center [608, 349] width 688 height 634
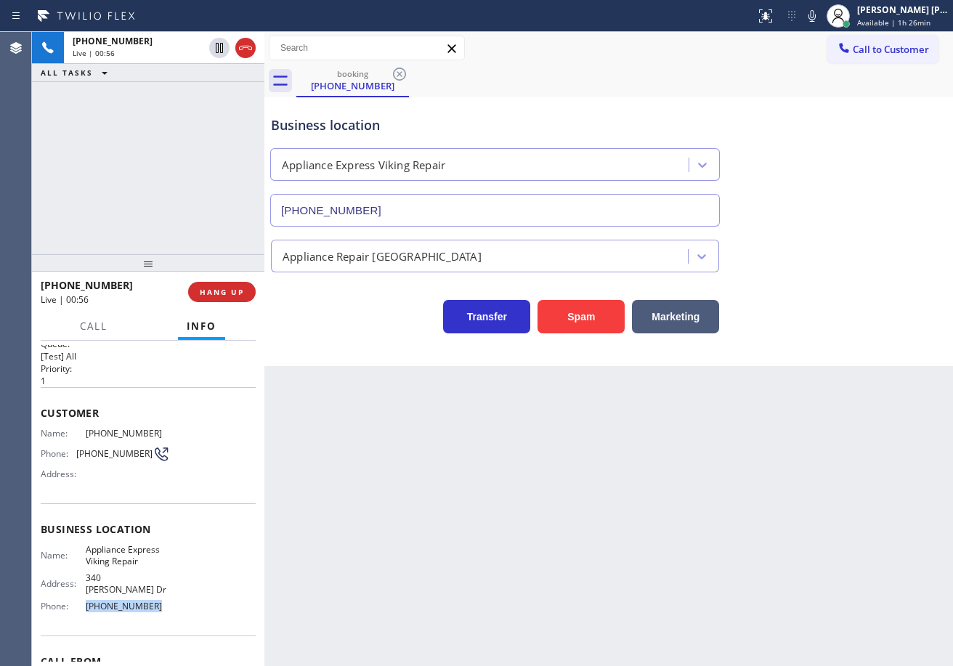
drag, startPoint x: 152, startPoint y: 596, endPoint x: 83, endPoint y: 597, distance: 69.0
click at [83, 597] on div "Name: Appliance Express Viking Repair Address: [STREET_ADDRESS][PERSON_NAME] Ph…" at bounding box center [148, 580] width 215 height 73
copy span "[PHONE_NUMBER]"
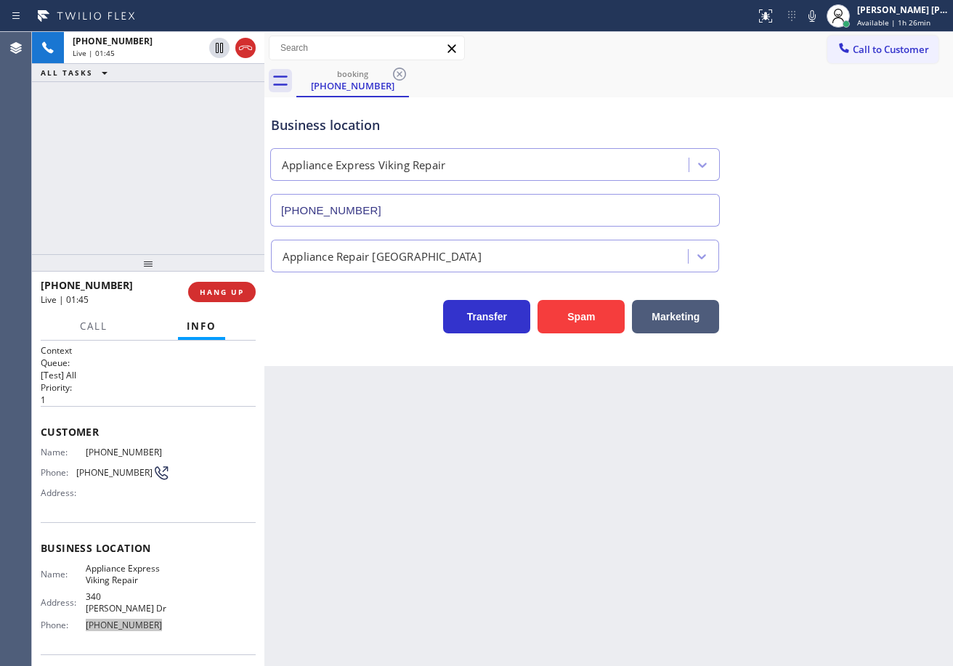
scroll to position [0, 0]
click at [318, 451] on div "Back to Dashboard Change Sender ID Customers Technicians Select a contact Outbo…" at bounding box center [608, 349] width 688 height 634
click at [855, 420] on div "Back to Dashboard Change Sender ID Customers Technicians Select a contact Outbo…" at bounding box center [608, 349] width 688 height 634
click at [830, 277] on div "Transfer Spam Marketing" at bounding box center [608, 302] width 681 height 61
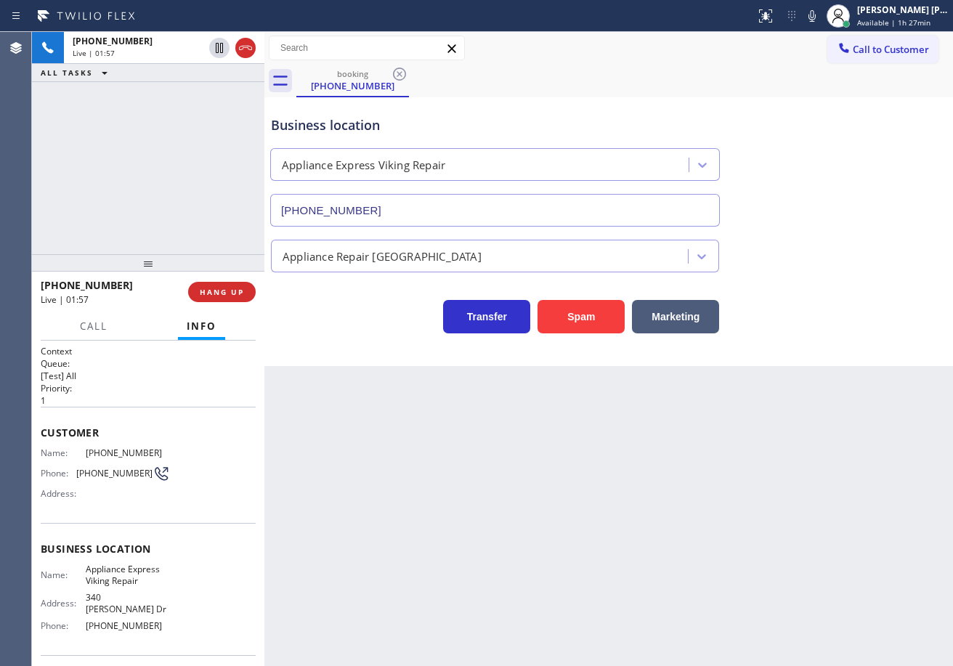
click at [829, 260] on div "Appliance Repair [GEOGRAPHIC_DATA]" at bounding box center [608, 253] width 681 height 38
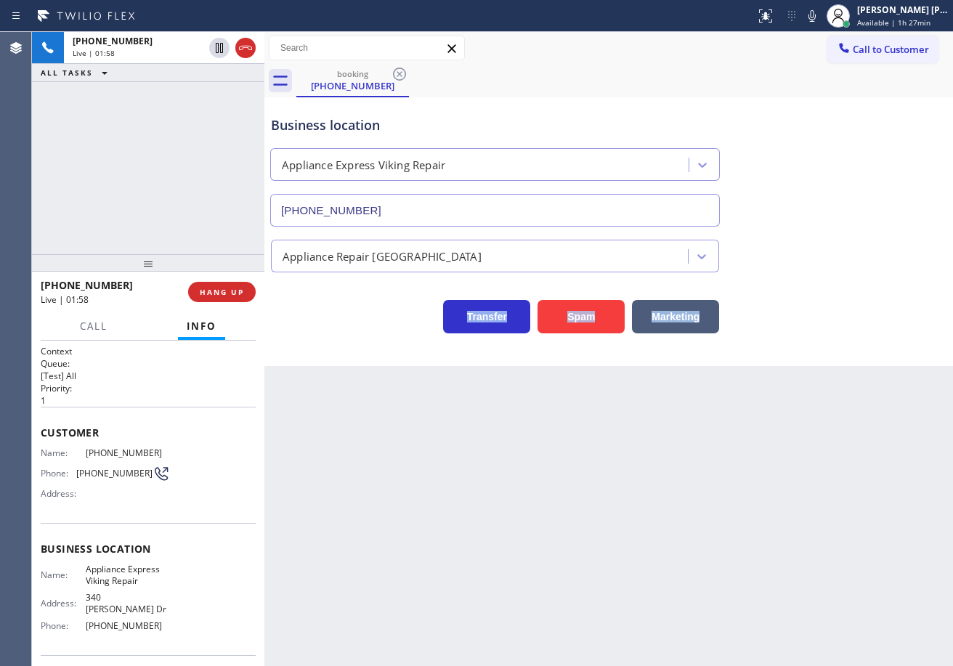
click at [829, 260] on div "Appliance Repair [GEOGRAPHIC_DATA]" at bounding box center [608, 253] width 681 height 38
drag, startPoint x: 835, startPoint y: 201, endPoint x: 834, endPoint y: 220, distance: 18.9
click at [835, 202] on div "Business location Appliance Express Viking Repair [PHONE_NUMBER]" at bounding box center [608, 160] width 681 height 131
click at [834, 223] on div "Business location Appliance Express Viking Repair [PHONE_NUMBER]" at bounding box center [608, 160] width 681 height 131
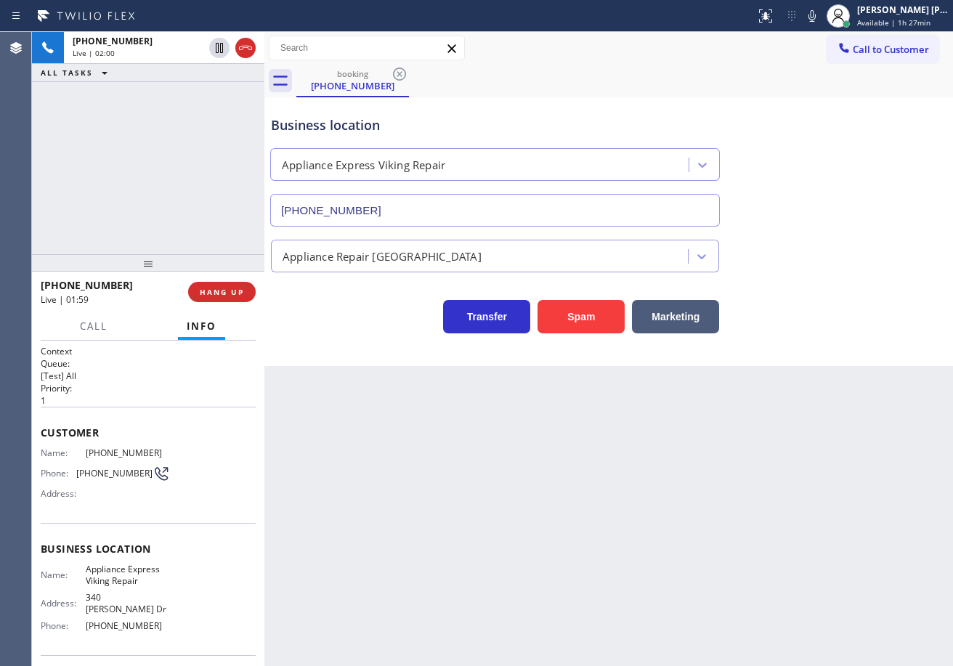
drag, startPoint x: 832, startPoint y: 242, endPoint x: 832, endPoint y: 254, distance: 12.3
click at [832, 244] on div "Appliance Repair [GEOGRAPHIC_DATA]" at bounding box center [608, 250] width 681 height 46
click at [832, 255] on div "Appliance Repair [GEOGRAPHIC_DATA]" at bounding box center [608, 253] width 681 height 38
click at [832, 257] on div "Appliance Repair [GEOGRAPHIC_DATA]" at bounding box center [608, 253] width 681 height 38
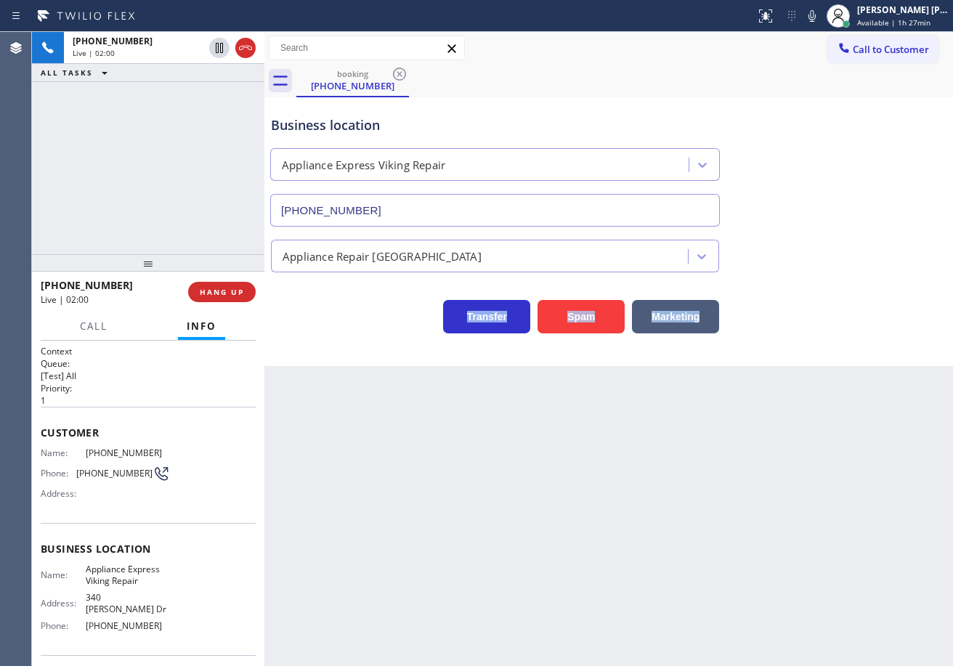
click at [833, 257] on div "Appliance Repair [GEOGRAPHIC_DATA]" at bounding box center [608, 253] width 681 height 38
drag, startPoint x: 826, startPoint y: 17, endPoint x: 838, endPoint y: 105, distance: 89.4
click at [821, 17] on icon at bounding box center [811, 15] width 17 height 17
click at [838, 105] on div "Business location Appliance Express Viking Repair [PHONE_NUMBER]" at bounding box center [608, 160] width 681 height 131
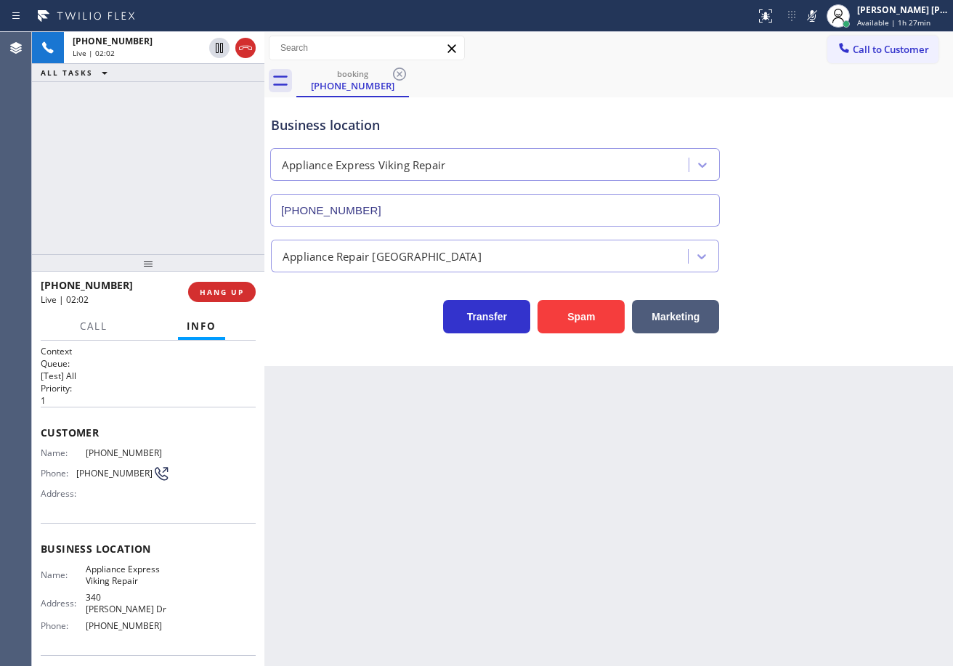
drag, startPoint x: 215, startPoint y: 49, endPoint x: 206, endPoint y: 129, distance: 81.2
click at [215, 48] on icon at bounding box center [219, 47] width 17 height 17
click at [206, 134] on div "[PHONE_NUMBER] Live | 02:03 ALL TASKS ALL TASKS ACTIVE TASKS TASKS IN WRAP UP" at bounding box center [148, 143] width 232 height 222
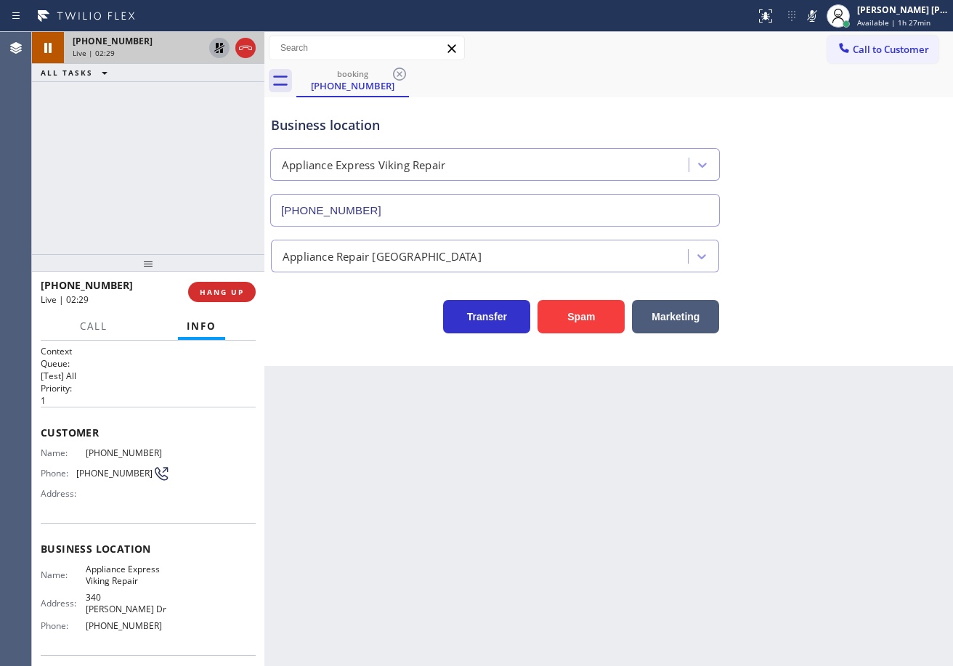
click at [219, 47] on icon at bounding box center [219, 47] width 17 height 17
drag, startPoint x: 181, startPoint y: 88, endPoint x: 558, endPoint y: 50, distance: 379.5
click at [182, 88] on div "[PHONE_NUMBER] Live | 02:29 ALL TASKS ALL TASKS ACTIVE TASKS TASKS IN WRAP UP" at bounding box center [148, 143] width 232 height 222
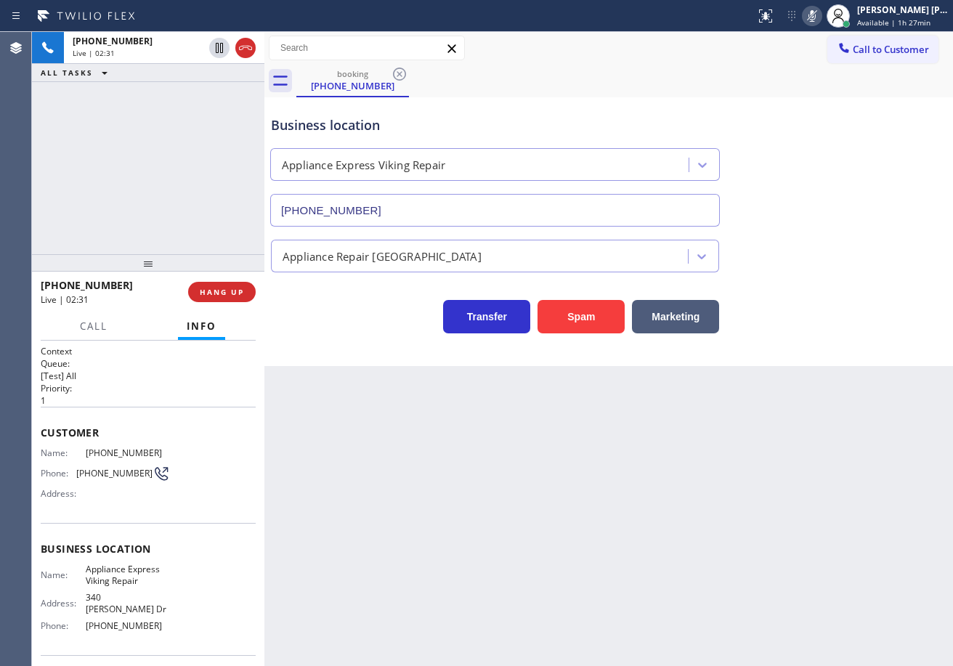
click at [821, 17] on icon at bounding box center [811, 15] width 17 height 17
drag, startPoint x: 846, startPoint y: 200, endPoint x: 847, endPoint y: 220, distance: 19.7
click at [846, 202] on div "Business location Appliance Express Viking Repair [PHONE_NUMBER]" at bounding box center [608, 160] width 681 height 131
click at [855, 112] on div "Business location Appliance Express Viking Repair [PHONE_NUMBER]" at bounding box center [608, 160] width 681 height 131
drag, startPoint x: 195, startPoint y: 99, endPoint x: 210, endPoint y: 93, distance: 16.6
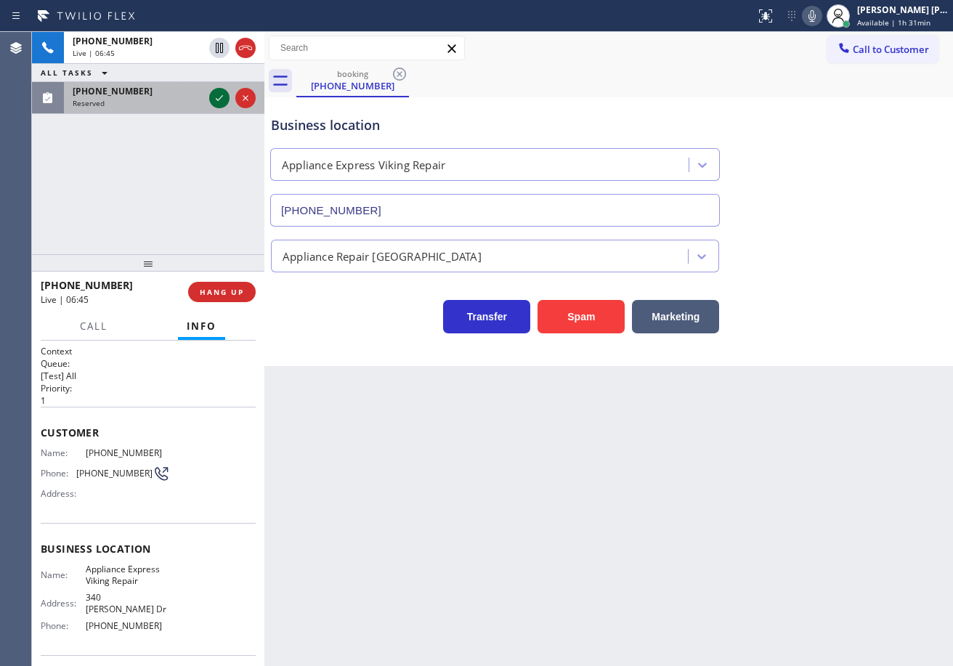
click at [194, 99] on div "Reserved" at bounding box center [138, 103] width 131 height 10
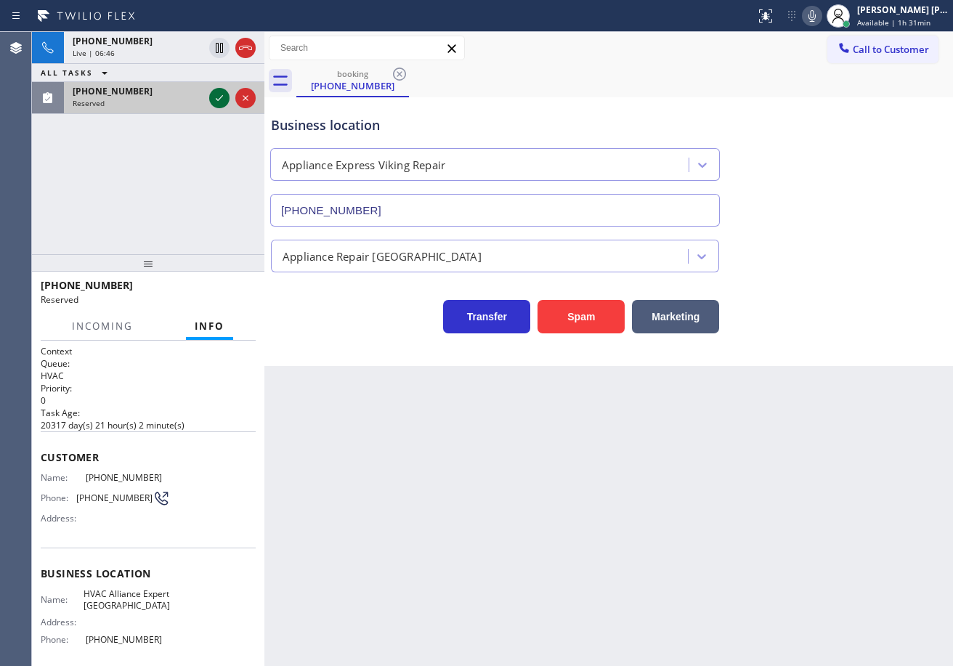
click at [211, 93] on div at bounding box center [219, 97] width 20 height 17
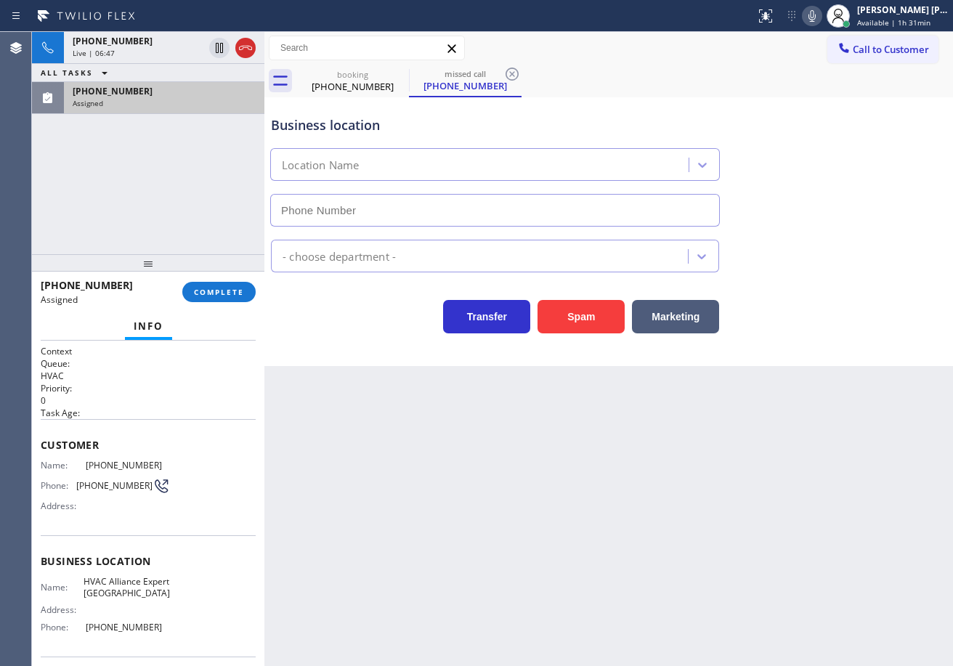
type input "[PHONE_NUMBER]"
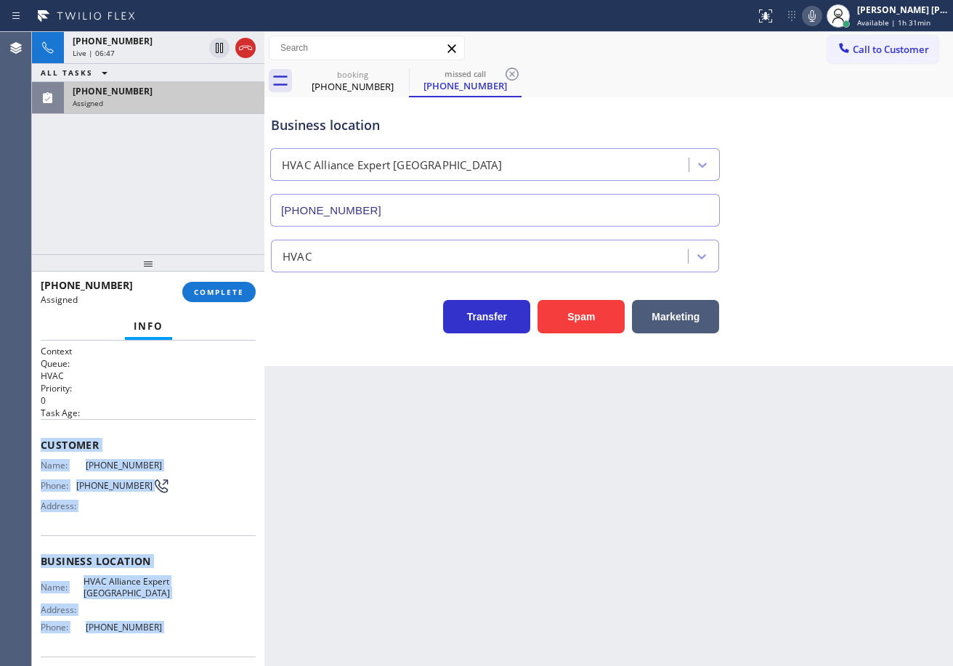
scroll to position [105, 0]
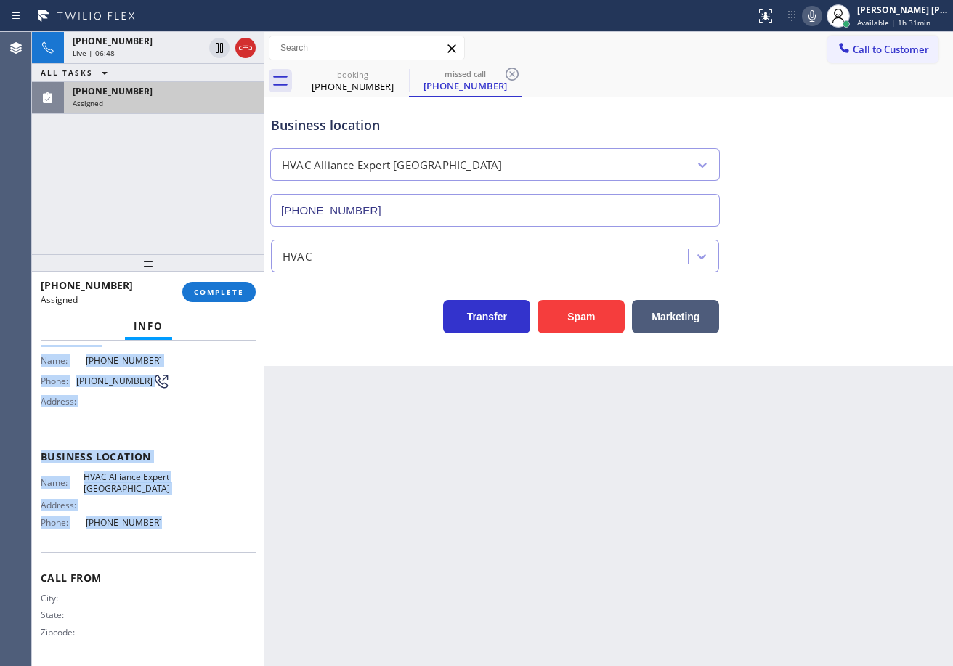
drag, startPoint x: 41, startPoint y: 442, endPoint x: 182, endPoint y: 524, distance: 163.4
click at [182, 524] on div "Context Queue: HVAC Priority: 0 Task Age: Customer Name: [PHONE_NUMBER] Phone: …" at bounding box center [148, 503] width 232 height 325
click at [216, 301] on button "COMPLETE" at bounding box center [218, 292] width 73 height 20
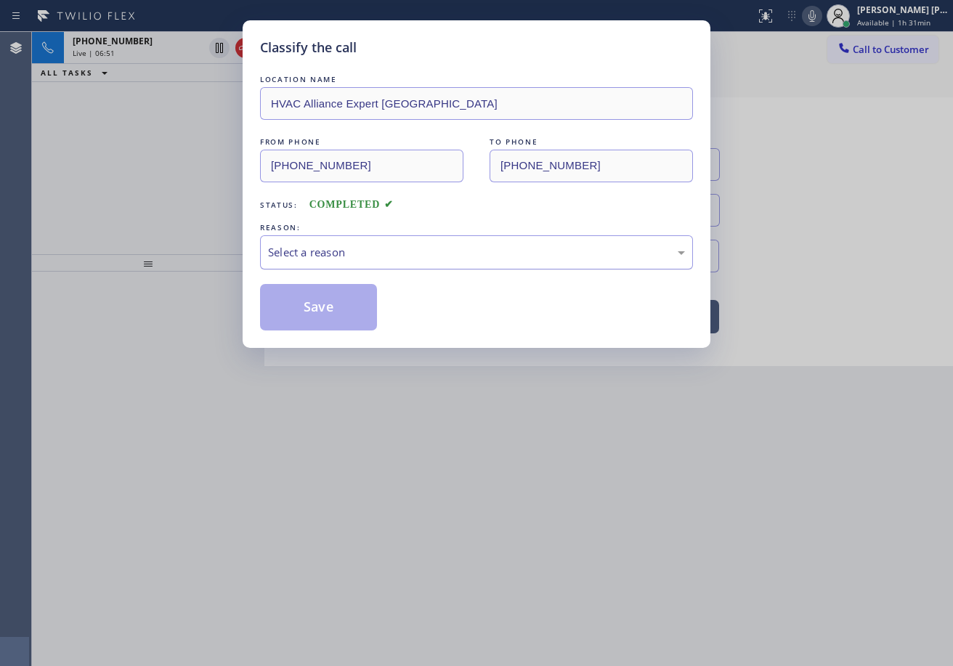
click at [391, 261] on div "Select a reason" at bounding box center [476, 252] width 433 height 34
click at [391, 251] on div "Existing Customer - ETA/PI/REDO/complain/cancel" at bounding box center [476, 252] width 417 height 17
click at [336, 300] on button "Save" at bounding box center [318, 307] width 117 height 46
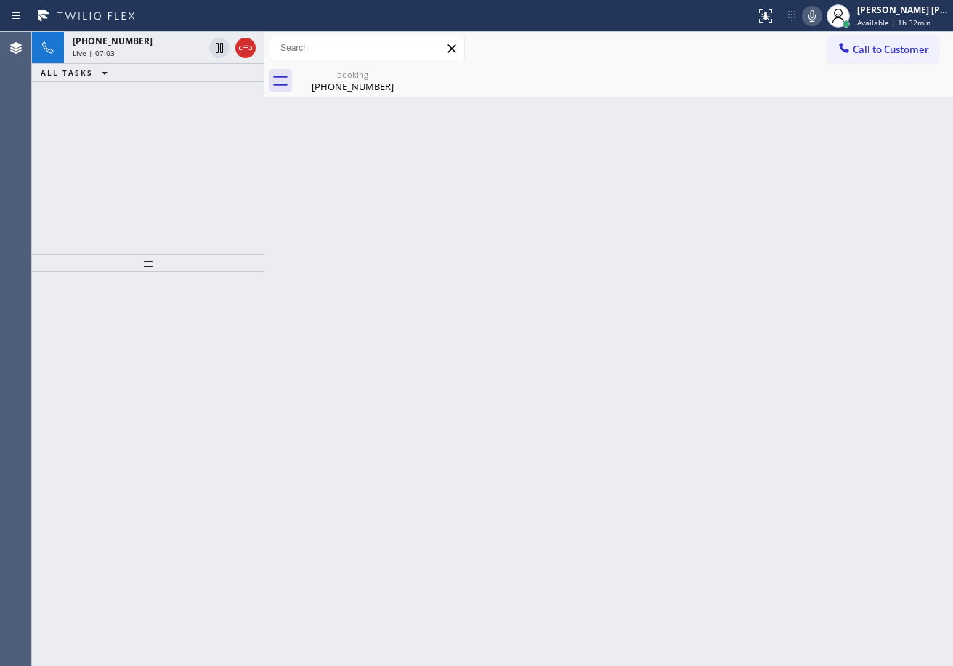
click at [463, 115] on div "Back to Dashboard Change Sender ID Customers Technicians Select a contact Outbo…" at bounding box center [608, 349] width 688 height 634
click at [333, 86] on div "[PHONE_NUMBER]" at bounding box center [353, 86] width 110 height 13
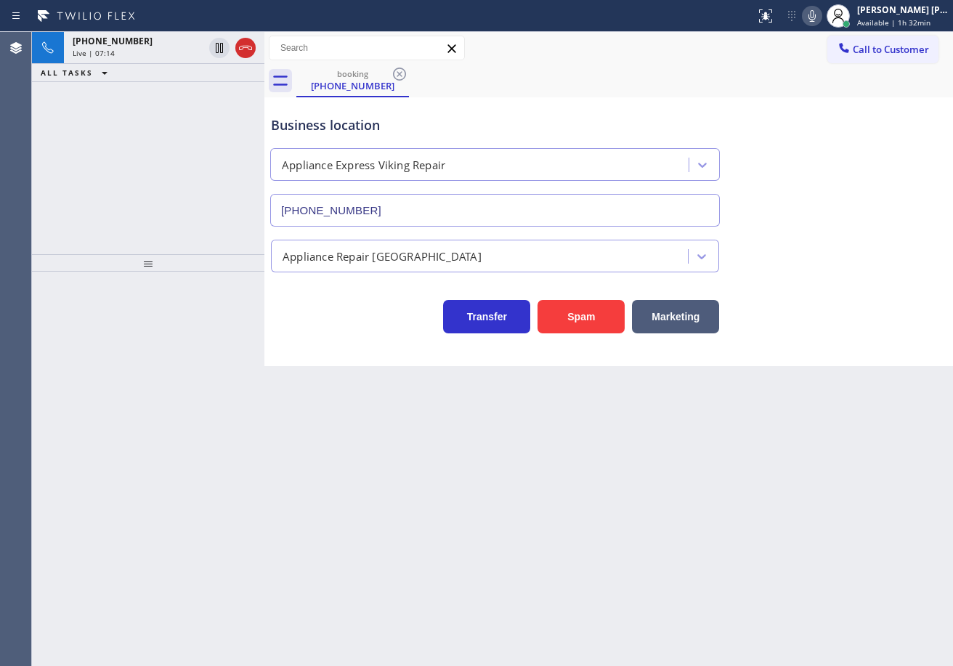
click at [888, 246] on div "Appliance Repair [GEOGRAPHIC_DATA]" at bounding box center [608, 253] width 681 height 38
click at [174, 54] on div "Live | 07:15" at bounding box center [138, 53] width 131 height 10
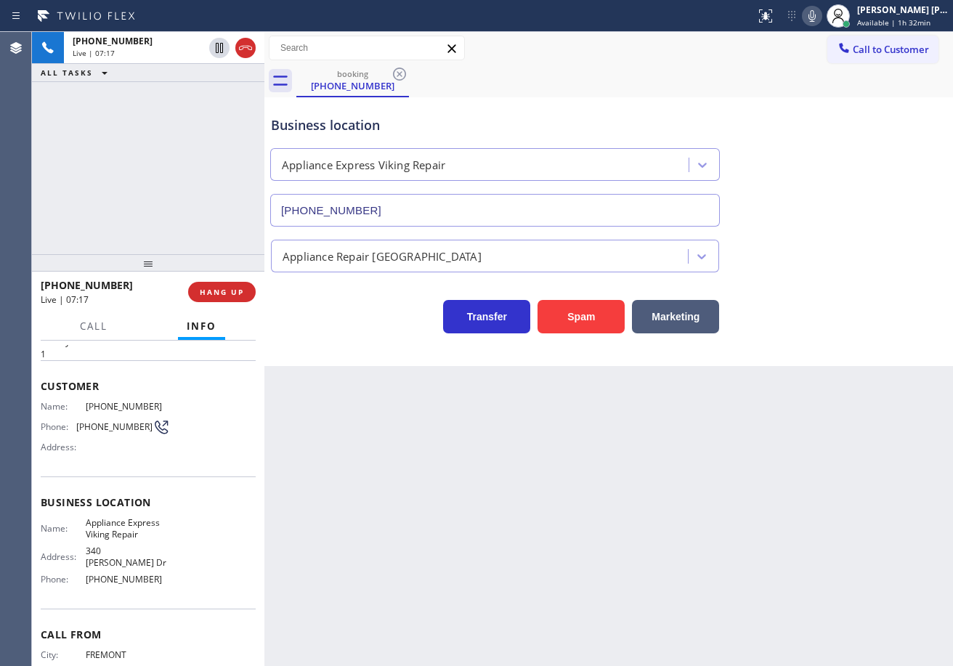
scroll to position [92, 0]
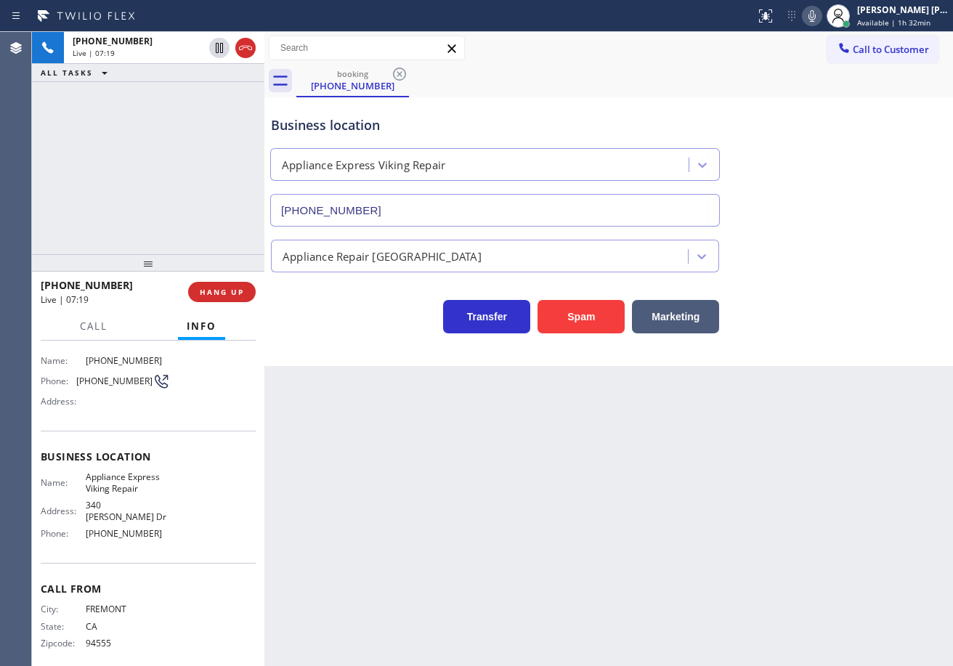
drag, startPoint x: 137, startPoint y: 115, endPoint x: 454, endPoint y: 463, distance: 470.3
click at [137, 119] on div "[PHONE_NUMBER] Live | 07:19 ALL TASKS ALL TASKS ACTIVE TASKS TASKS IN WRAP UP" at bounding box center [148, 143] width 232 height 222
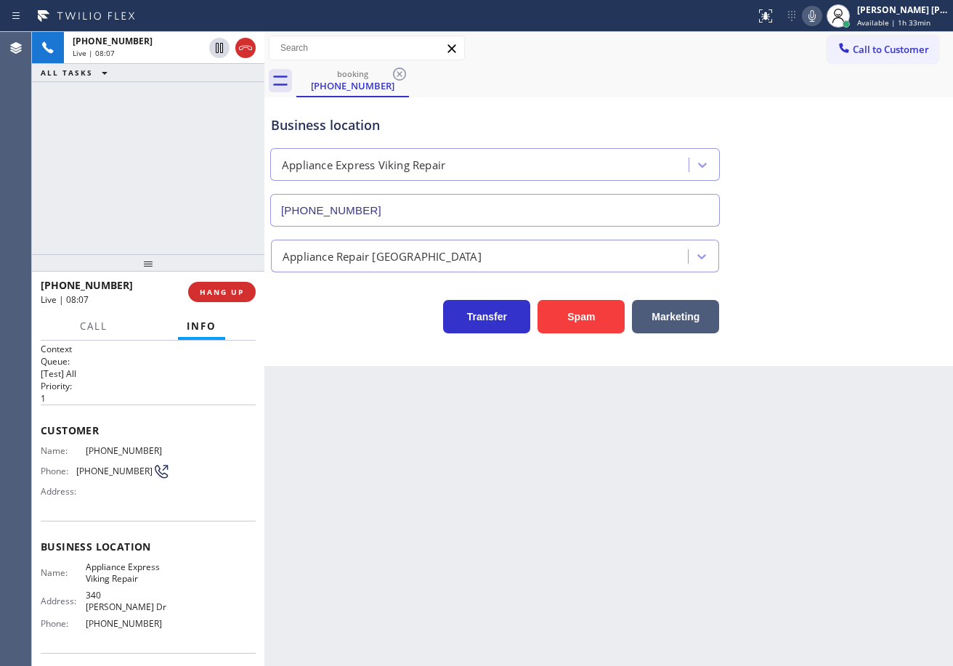
scroll to position [0, 0]
click at [272, 456] on div "Back to Dashboard Change Sender ID Customers Technicians Select a contact Outbo…" at bounding box center [608, 349] width 688 height 634
click at [816, 15] on icon at bounding box center [811, 16] width 7 height 12
drag, startPoint x: 155, startPoint y: 450, endPoint x: 95, endPoint y: 457, distance: 59.9
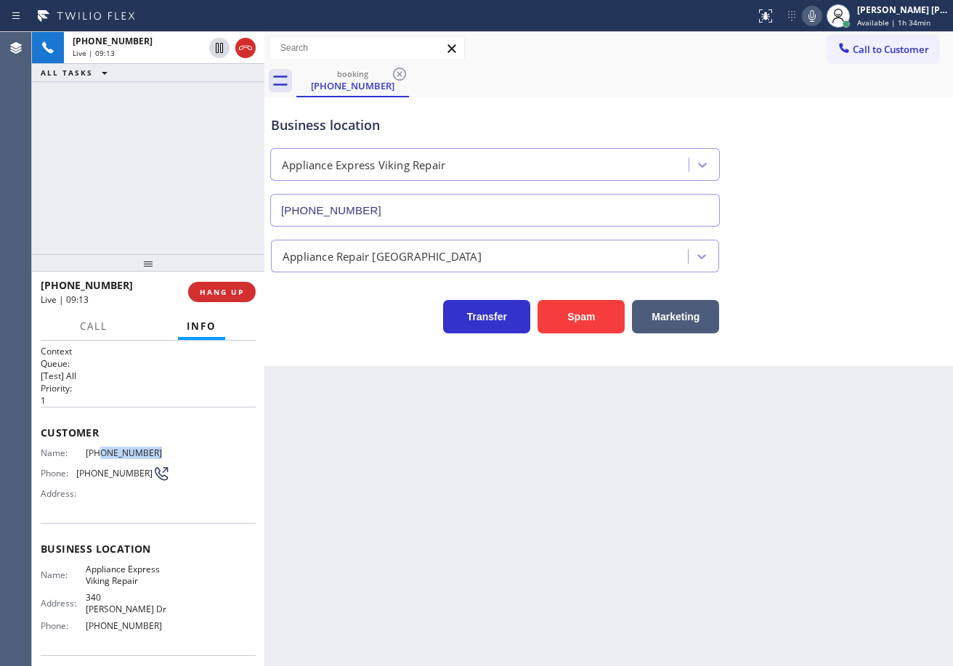
click at [95, 457] on span "[PHONE_NUMBER]" at bounding box center [128, 452] width 84 height 11
click at [557, 566] on div "Back to Dashboard Change Sender ID Customers Technicians Select a contact Outbo…" at bounding box center [608, 349] width 688 height 634
click at [366, 434] on div "Back to Dashboard Change Sender ID Customers Technicians Select a contact Outbo…" at bounding box center [608, 349] width 688 height 634
drag, startPoint x: 830, startPoint y: 16, endPoint x: 847, endPoint y: 204, distance: 188.8
click at [821, 17] on icon at bounding box center [811, 15] width 17 height 17
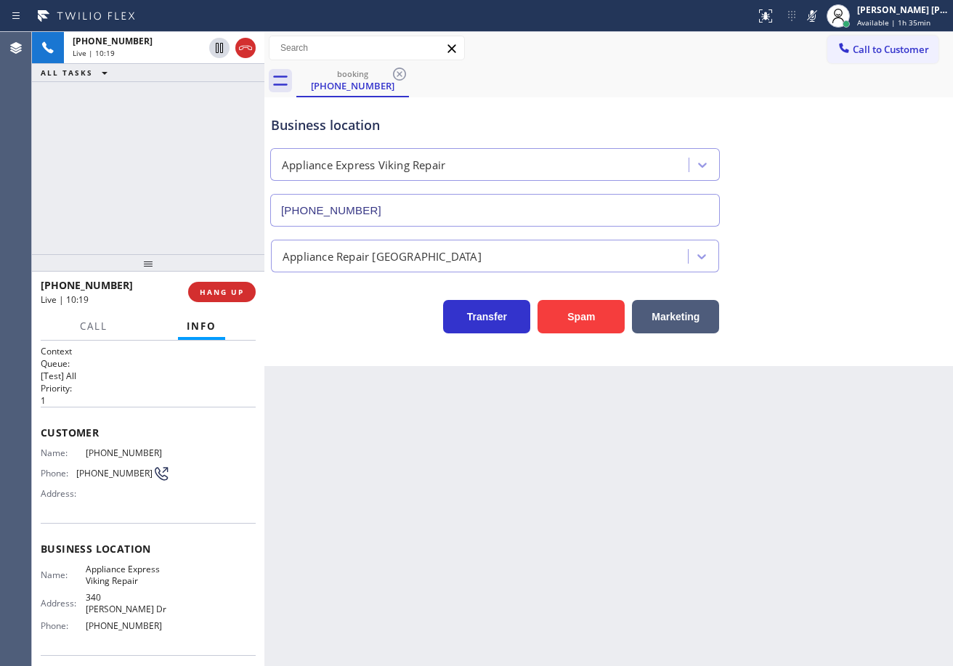
click at [852, 213] on div "Business location Appliance Express Viking Repair [PHONE_NUMBER]" at bounding box center [608, 160] width 681 height 131
drag, startPoint x: 828, startPoint y: 15, endPoint x: 846, endPoint y: 62, distance: 49.9
click at [821, 15] on icon at bounding box center [811, 15] width 17 height 17
click at [849, 265] on div "Appliance Repair [GEOGRAPHIC_DATA]" at bounding box center [608, 253] width 681 height 38
click at [848, 265] on div "Appliance Repair [GEOGRAPHIC_DATA]" at bounding box center [608, 253] width 681 height 38
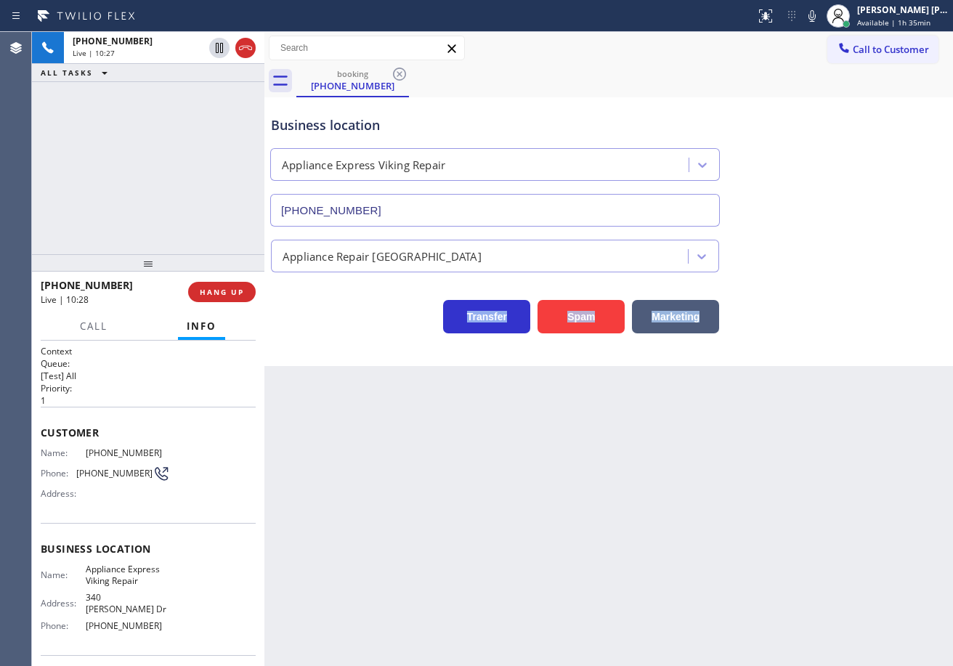
click at [848, 265] on div "Appliance Repair [GEOGRAPHIC_DATA]" at bounding box center [608, 253] width 681 height 38
click at [252, 53] on icon at bounding box center [245, 47] width 17 height 17
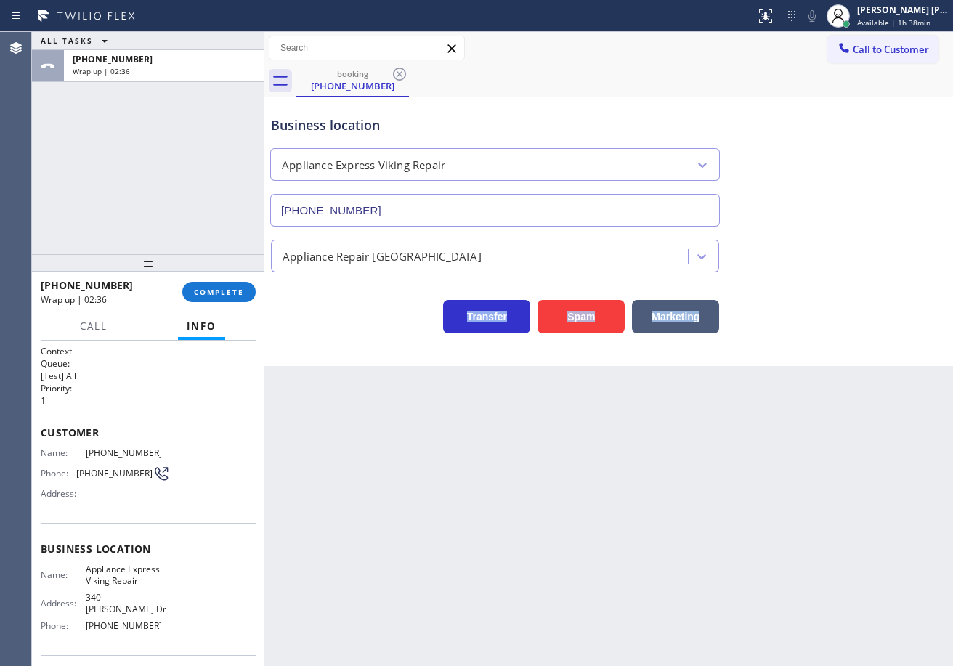
click at [854, 16] on div at bounding box center [838, 16] width 32 height 32
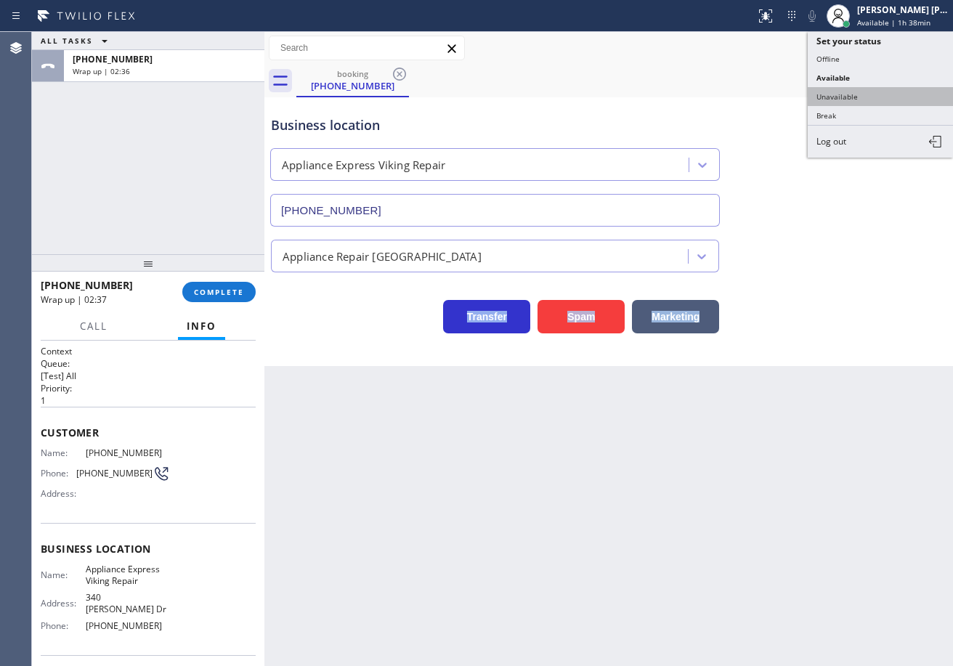
click at [853, 95] on button "Unavailable" at bounding box center [880, 96] width 145 height 19
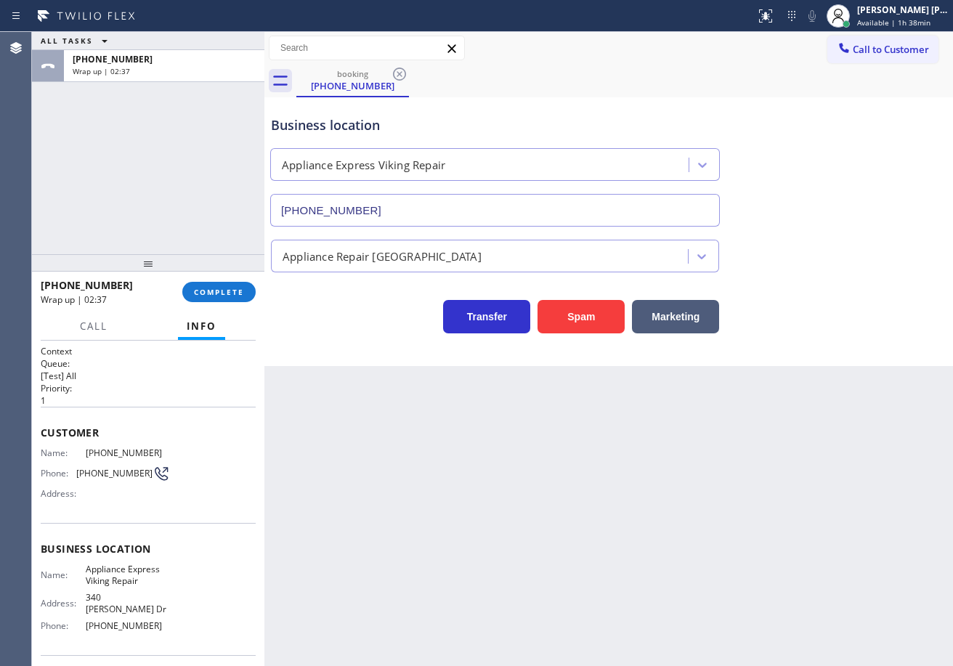
click at [844, 105] on div "Business location Appliance Express Viking Repair [PHONE_NUMBER]" at bounding box center [608, 160] width 681 height 131
click at [250, 294] on button "COMPLETE" at bounding box center [218, 292] width 73 height 20
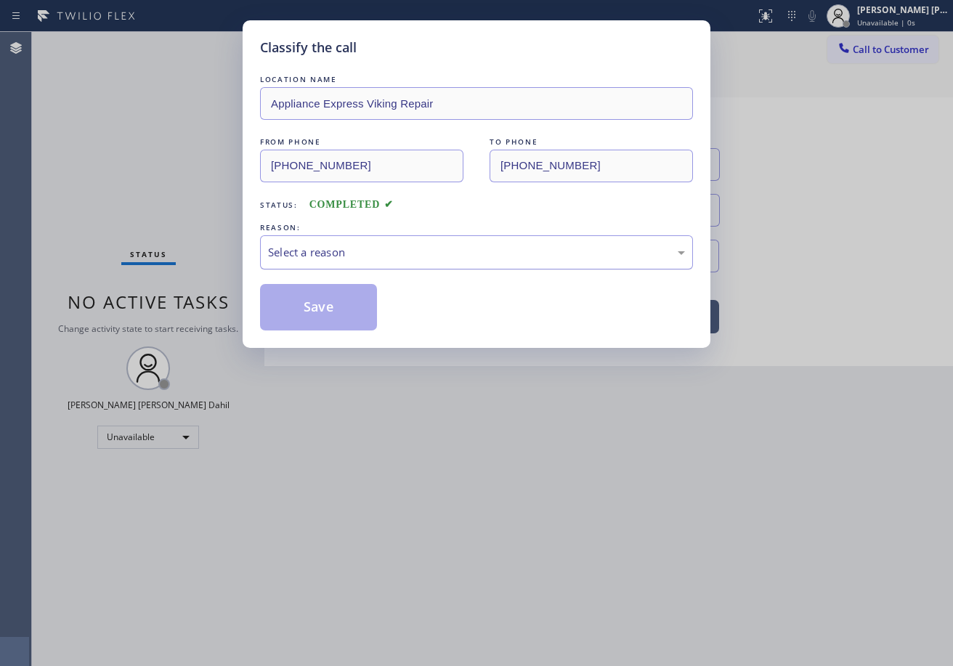
click at [343, 236] on div "REASON: Select a reason" at bounding box center [476, 244] width 433 height 49
click at [346, 264] on div "Select a reason" at bounding box center [476, 252] width 433 height 34
click at [341, 313] on button "Save" at bounding box center [318, 307] width 117 height 46
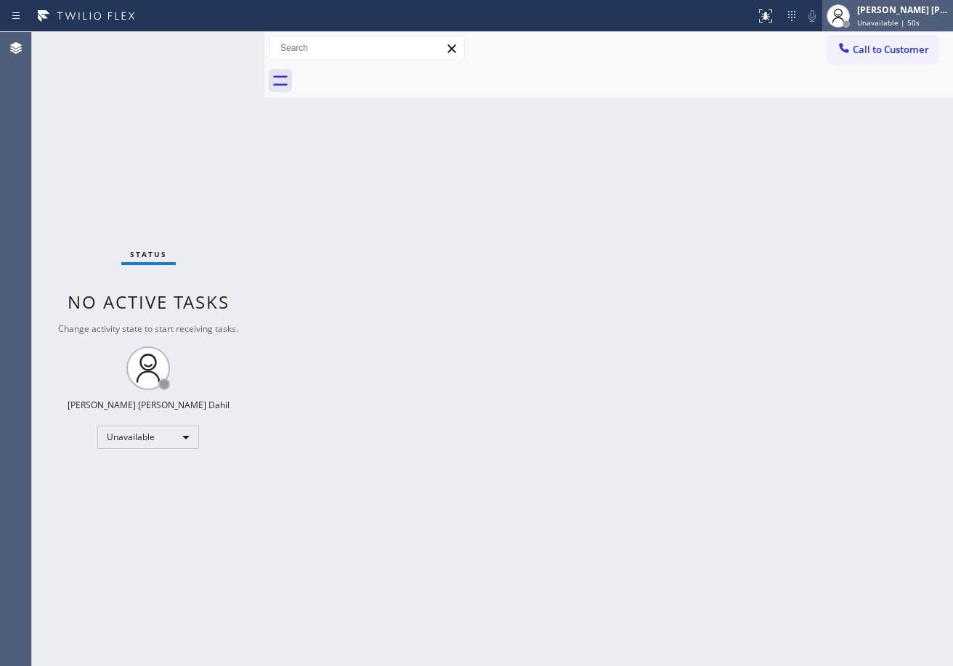
click at [877, 15] on div "[PERSON_NAME] [PERSON_NAME] Dahil" at bounding box center [902, 10] width 91 height 12
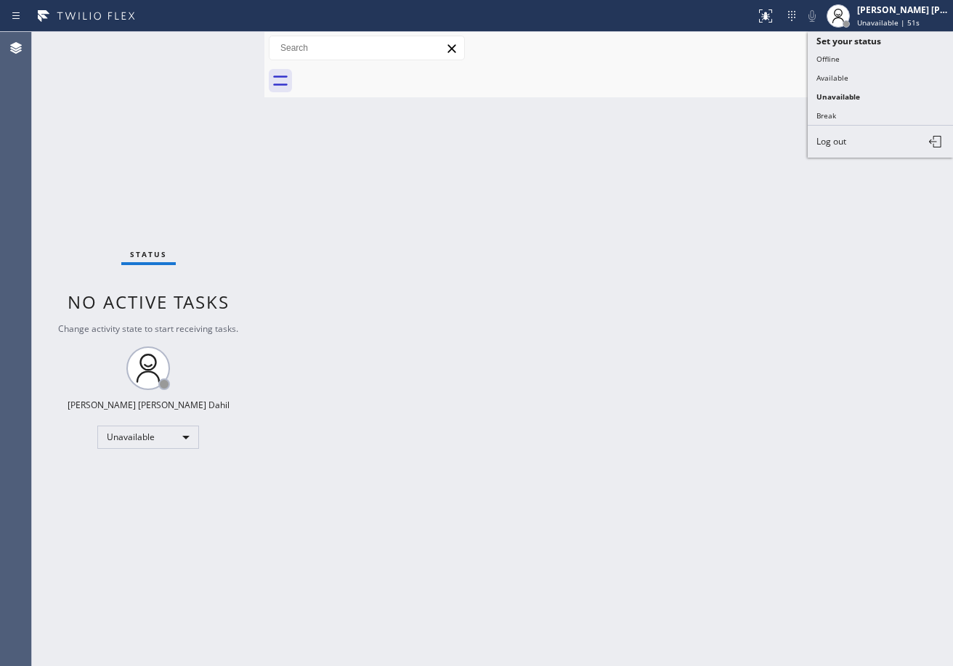
drag, startPoint x: 843, startPoint y: 74, endPoint x: 803, endPoint y: 145, distance: 81.0
click at [842, 75] on button "Available" at bounding box center [880, 77] width 145 height 19
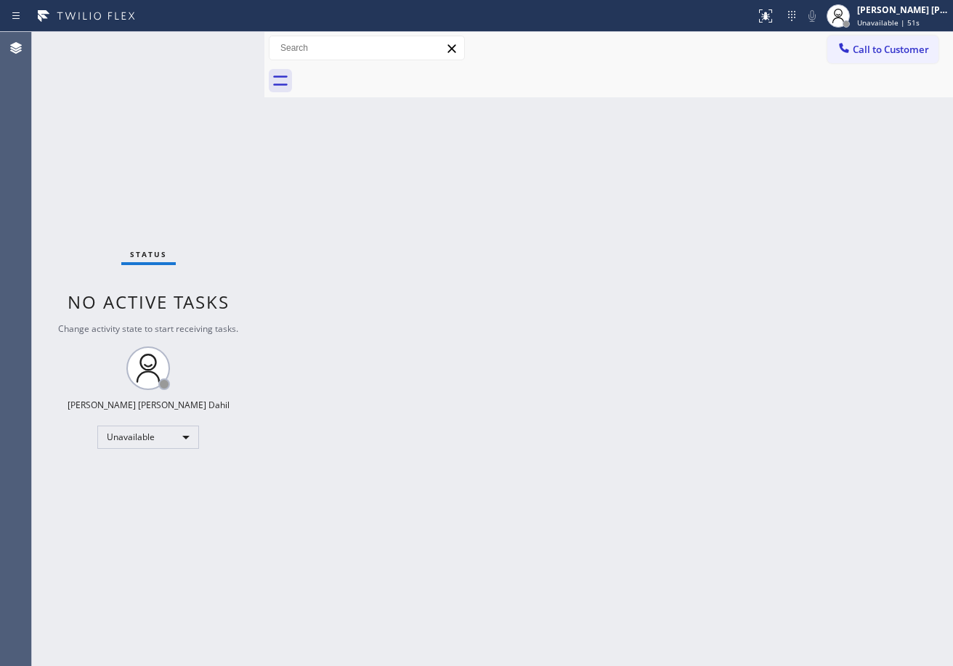
drag, startPoint x: 789, startPoint y: 172, endPoint x: 871, endPoint y: 472, distance: 311.1
click at [784, 193] on div "Back to Dashboard Change Sender ID Customers Technicians Select a contact Outbo…" at bounding box center [608, 349] width 688 height 634
click at [781, 497] on div "Back to Dashboard Change Sender ID Customers Technicians Select a contact Outbo…" at bounding box center [608, 349] width 688 height 634
drag, startPoint x: 889, startPoint y: 12, endPoint x: 867, endPoint y: 78, distance: 68.9
click at [889, 12] on div "[PERSON_NAME] [PERSON_NAME] Dahil" at bounding box center [902, 10] width 91 height 12
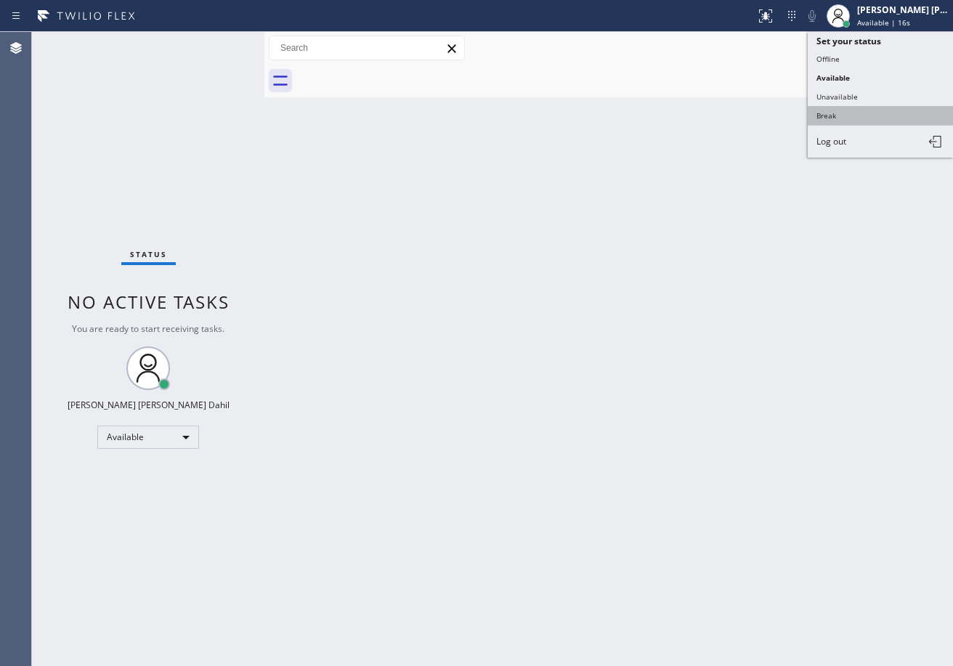
click at [853, 118] on button "Break" at bounding box center [880, 115] width 145 height 19
click at [831, 153] on div "Back to Dashboard Change Sender ID Customers Technicians Select a contact Outbo…" at bounding box center [608, 349] width 688 height 634
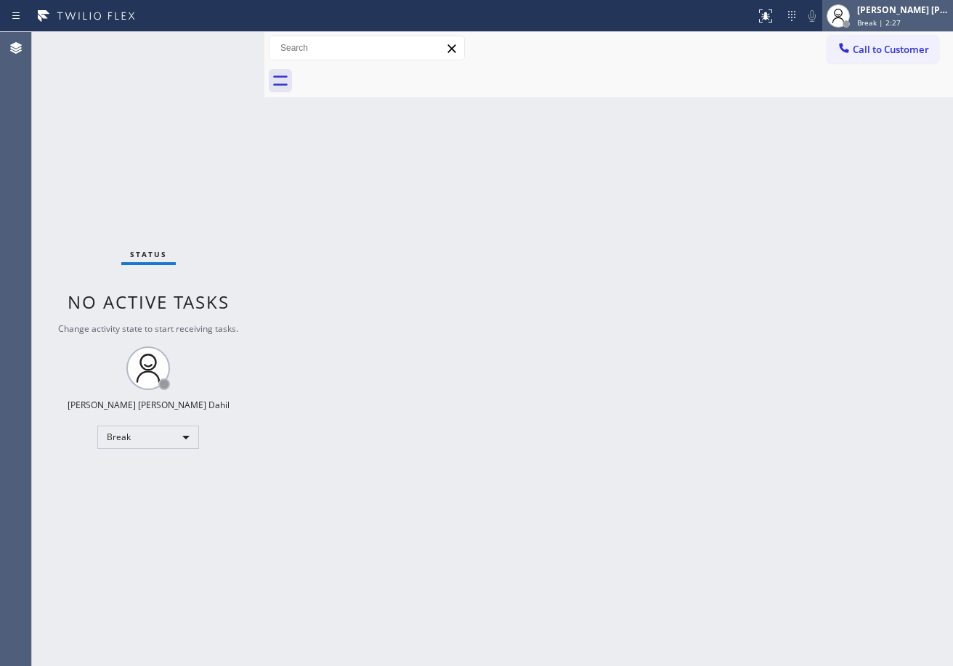
click at [905, 12] on div "[PERSON_NAME] [PERSON_NAME] Dahil" at bounding box center [902, 10] width 91 height 12
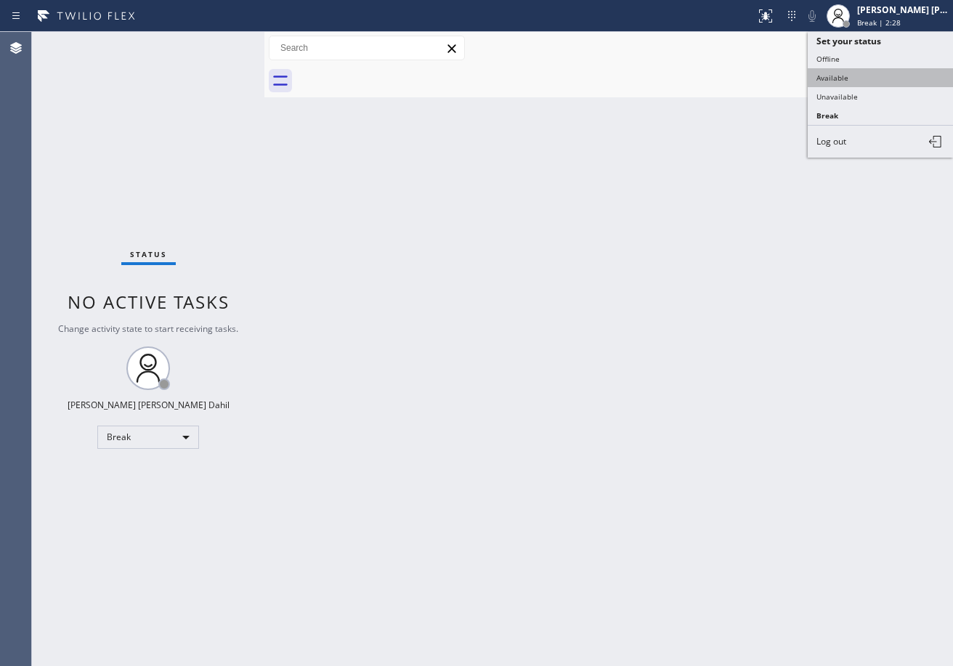
click at [879, 76] on button "Available" at bounding box center [880, 77] width 145 height 19
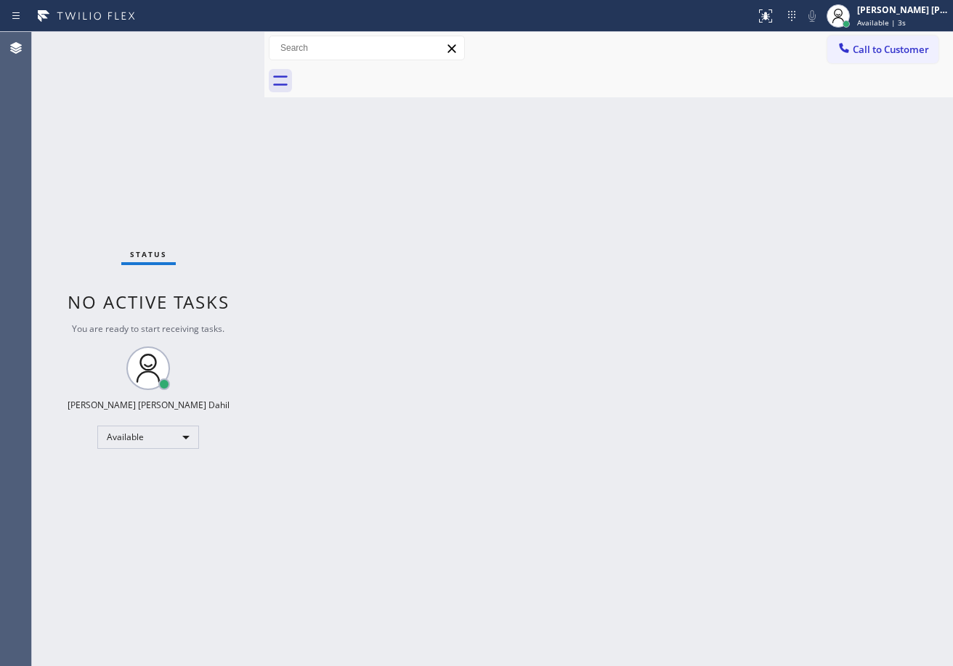
click at [612, 118] on div "Back to Dashboard Change Sender ID Customers Technicians Select a contact Outbo…" at bounding box center [608, 349] width 688 height 634
click at [519, 298] on div "Back to Dashboard Change Sender ID Customers Technicians Select a contact Outbo…" at bounding box center [608, 349] width 688 height 634
click at [687, 479] on div "Back to Dashboard Change Sender ID Customers Technicians Select a contact Outbo…" at bounding box center [608, 349] width 688 height 634
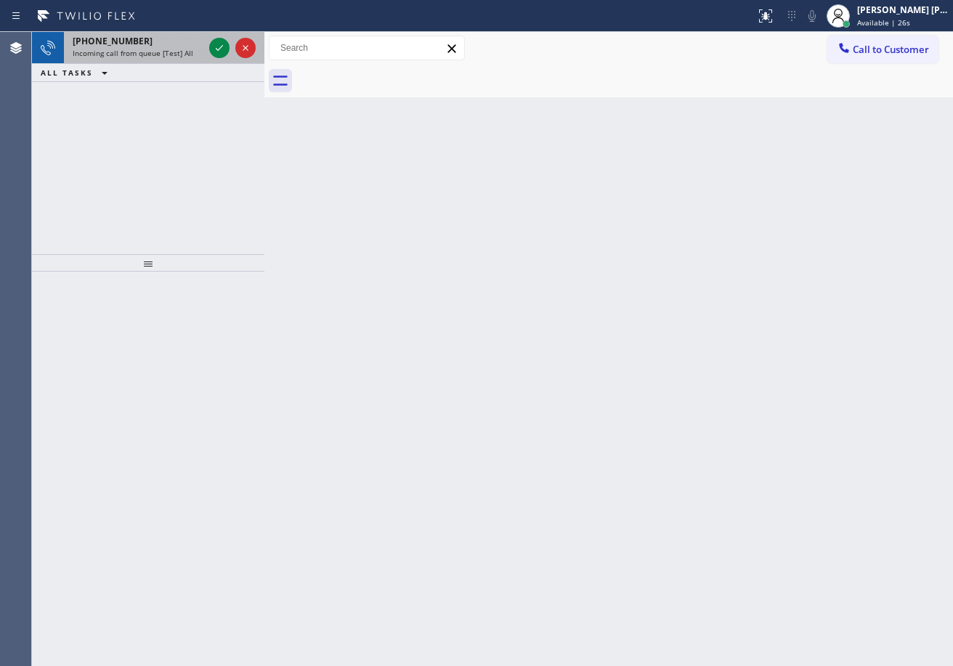
drag, startPoint x: 171, startPoint y: 38, endPoint x: 188, endPoint y: 40, distance: 16.8
click at [173, 38] on div "[PHONE_NUMBER]" at bounding box center [138, 41] width 131 height 12
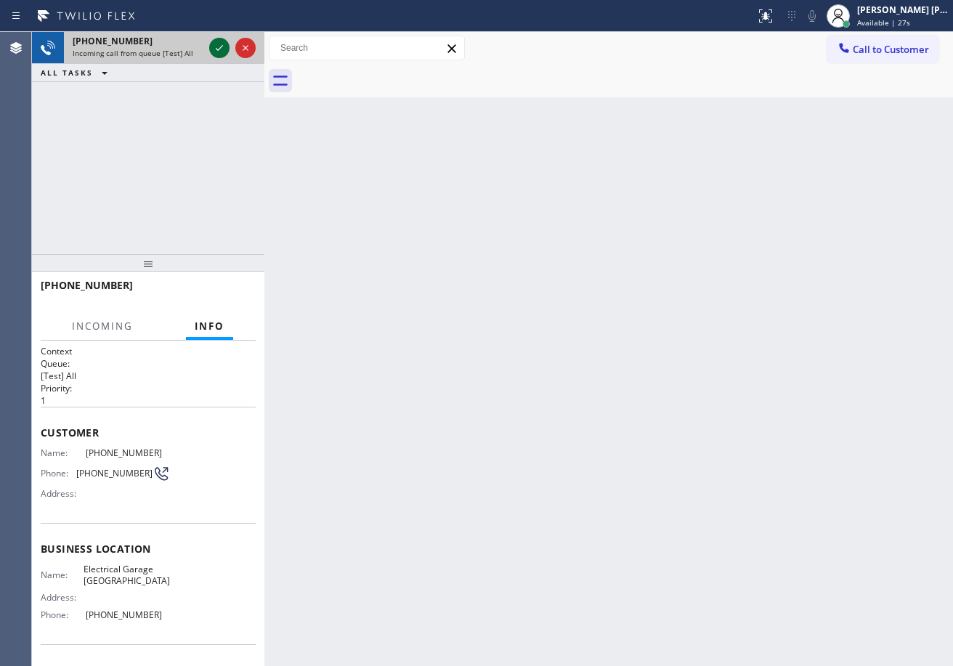
click at [213, 45] on icon at bounding box center [219, 47] width 17 height 17
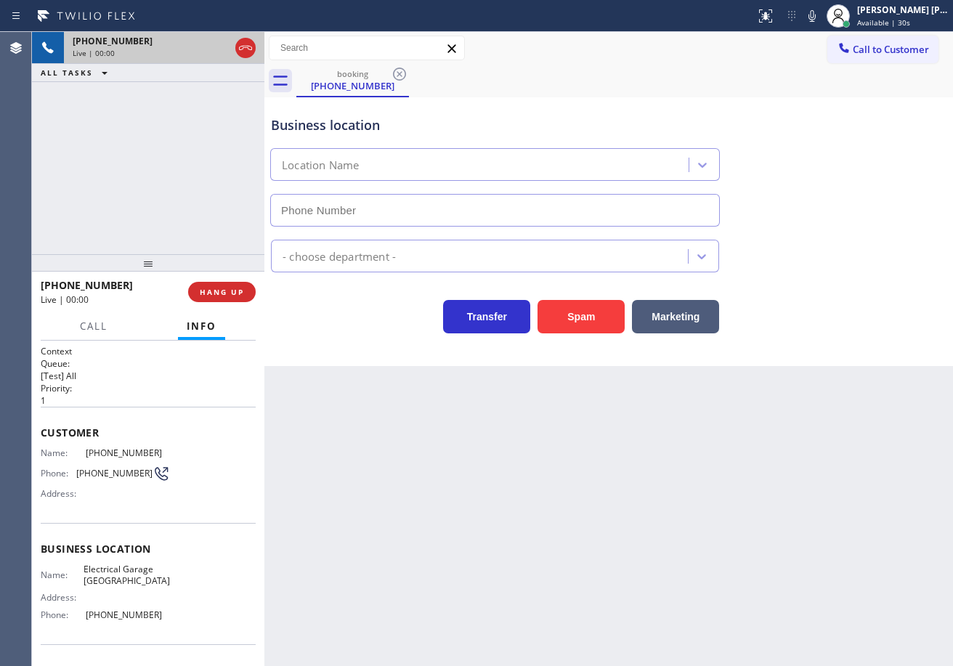
type input "[PHONE_NUMBER]"
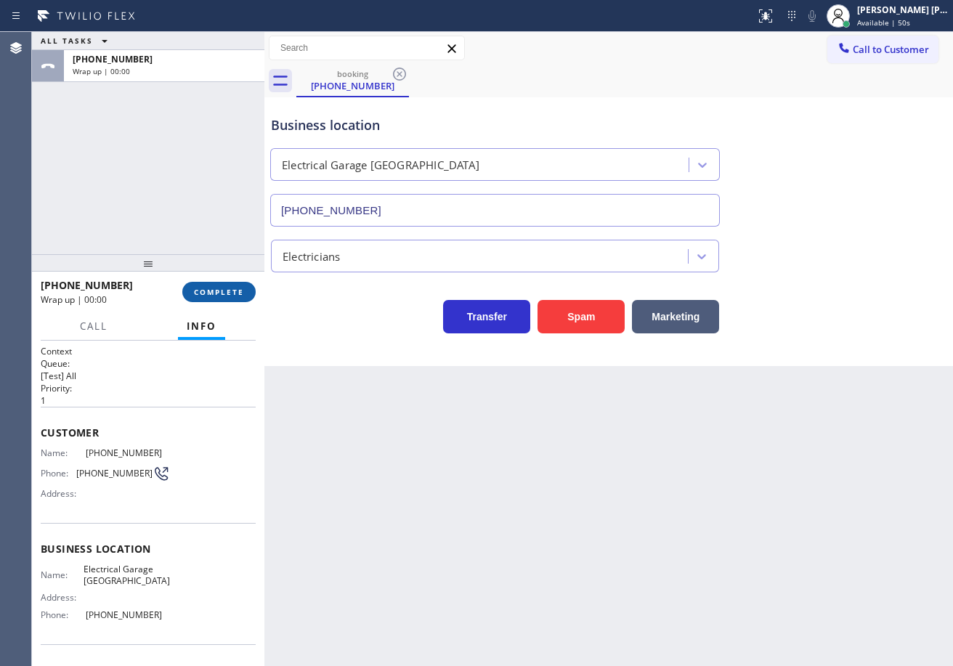
click at [198, 293] on span "COMPLETE" at bounding box center [219, 292] width 50 height 10
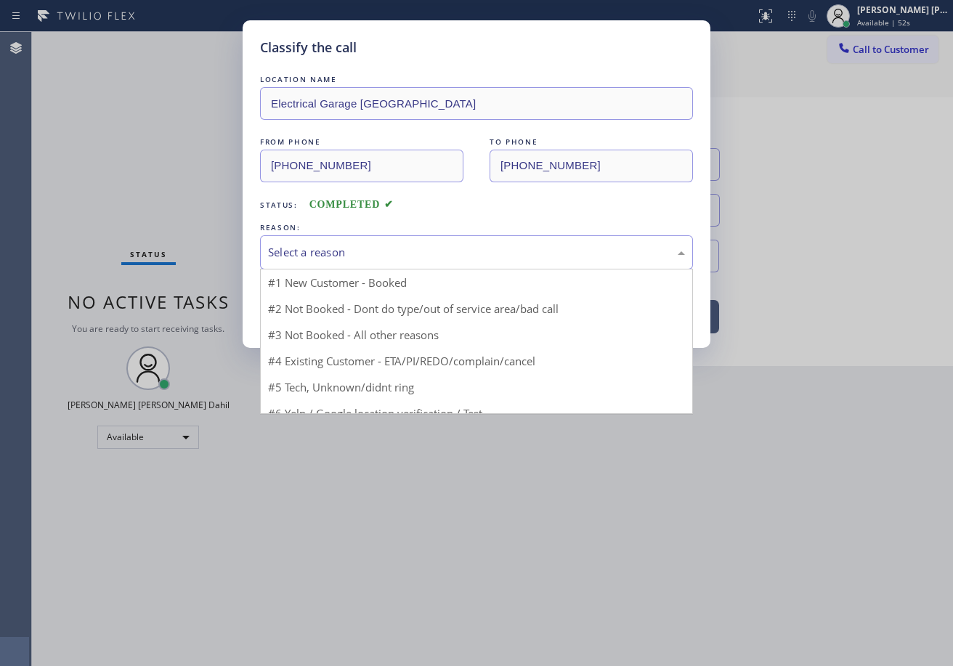
drag, startPoint x: 309, startPoint y: 248, endPoint x: 317, endPoint y: 273, distance: 26.2
click at [309, 248] on div "Select a reason" at bounding box center [476, 252] width 417 height 17
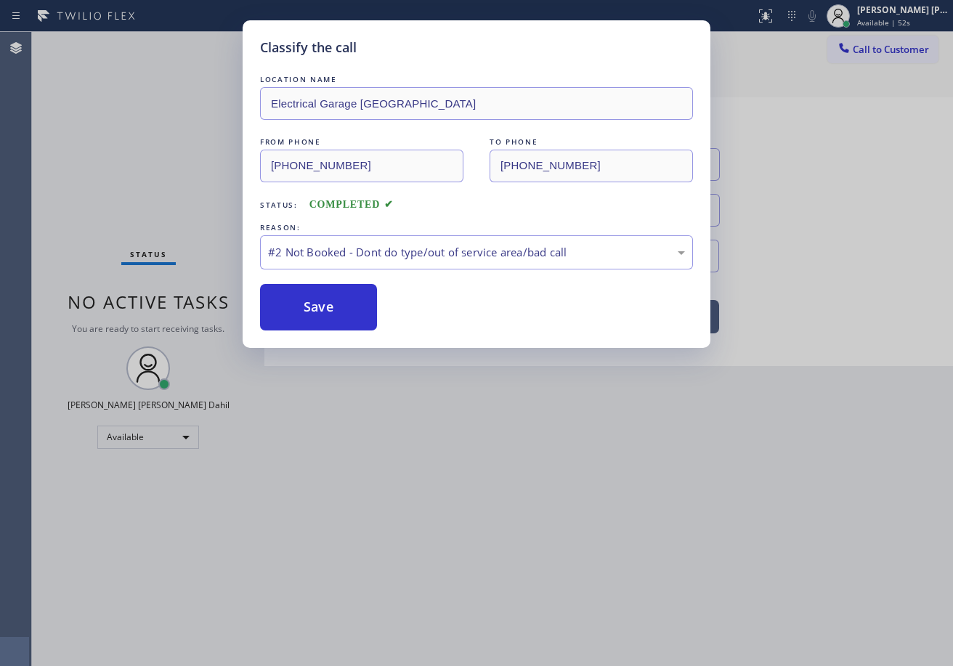
click at [315, 317] on button "Save" at bounding box center [318, 307] width 117 height 46
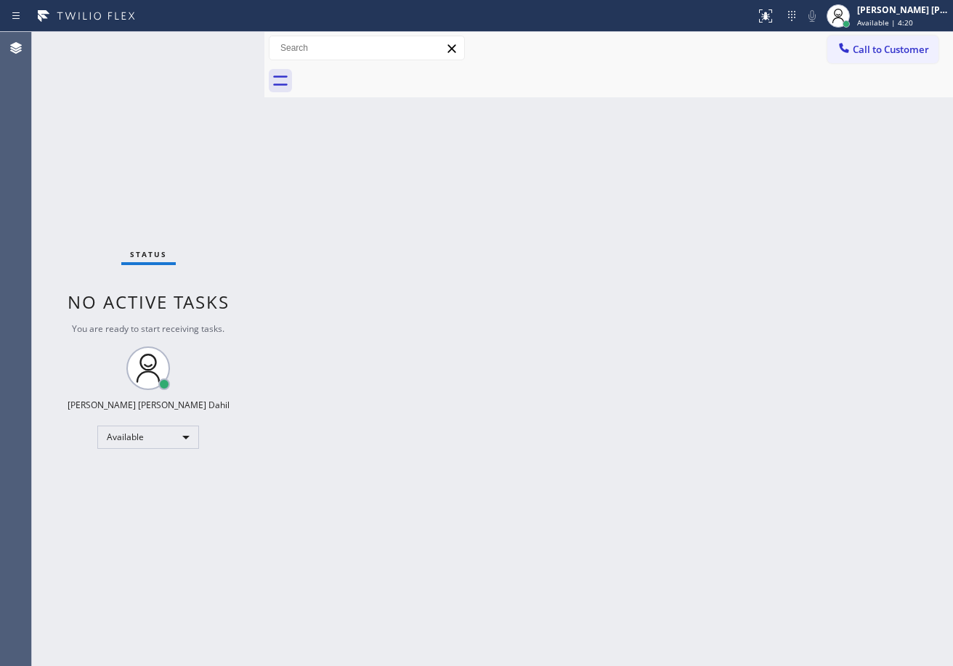
click at [806, 92] on div at bounding box center [624, 81] width 656 height 33
click at [333, 184] on div "Back to Dashboard Change Sender ID Customers Technicians Select a contact Outbo…" at bounding box center [608, 349] width 688 height 634
click at [205, 43] on div "Status No active tasks You are ready to start receiving tasks. [PERSON_NAME] [P…" at bounding box center [148, 349] width 232 height 634
click at [216, 43] on div "Status No active tasks You are ready to start receiving tasks. [PERSON_NAME] [P…" at bounding box center [148, 349] width 232 height 634
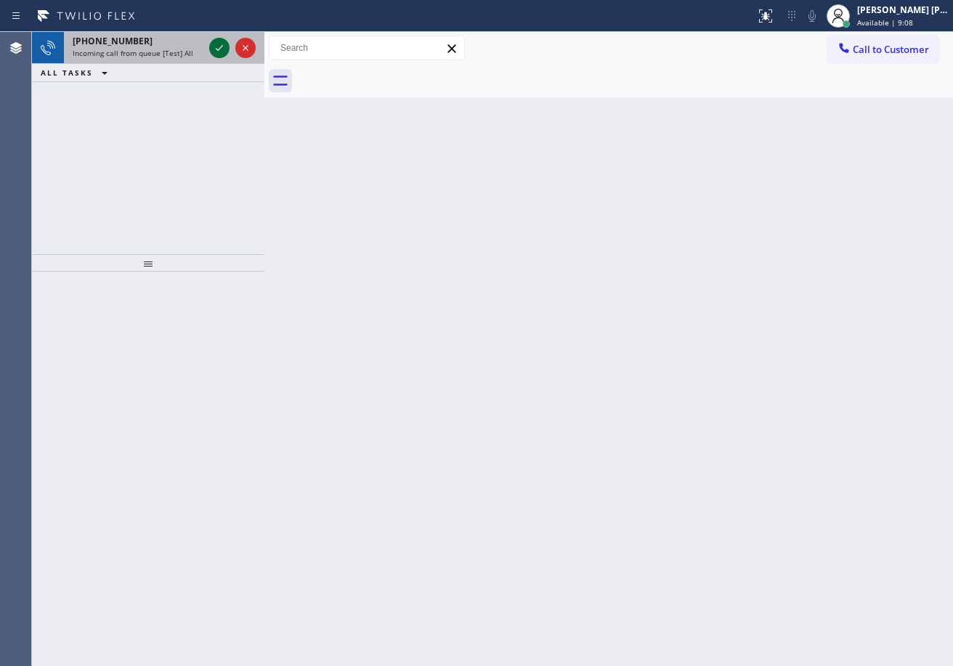
click at [219, 44] on icon at bounding box center [219, 47] width 17 height 17
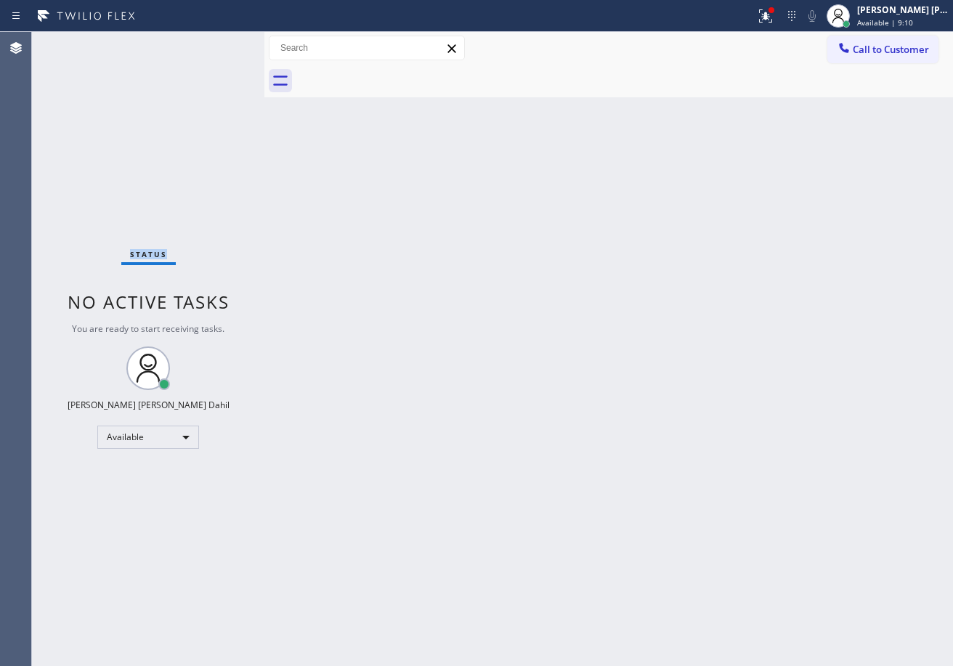
click at [219, 44] on div "Status No active tasks You are ready to start receiving tasks. [PERSON_NAME] [P…" at bounding box center [148, 349] width 232 height 634
click at [877, 18] on span "Available | 16:53" at bounding box center [887, 22] width 60 height 10
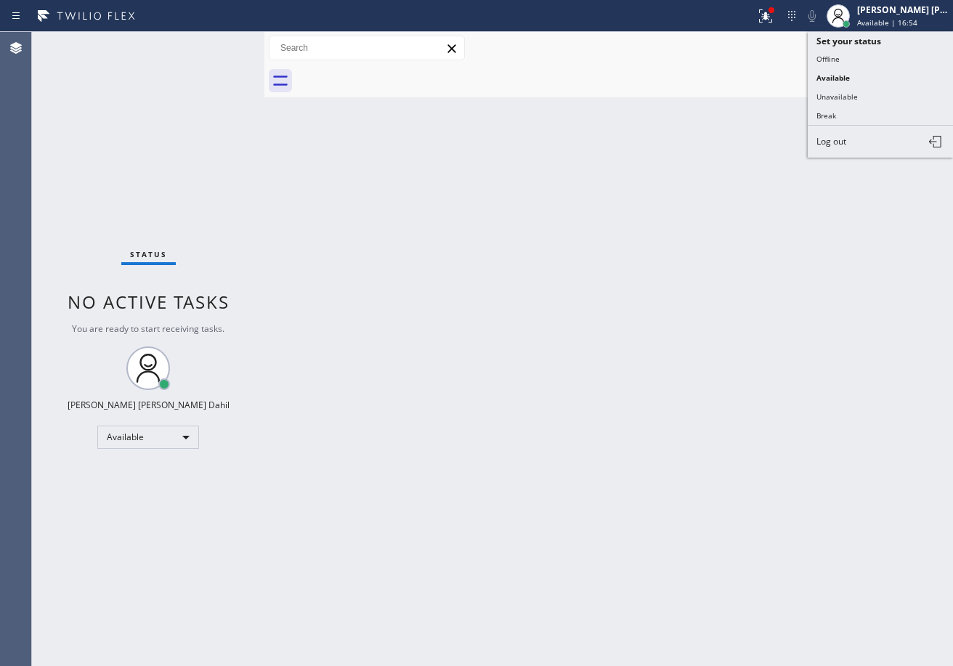
click at [842, 116] on button "Break" at bounding box center [880, 115] width 145 height 19
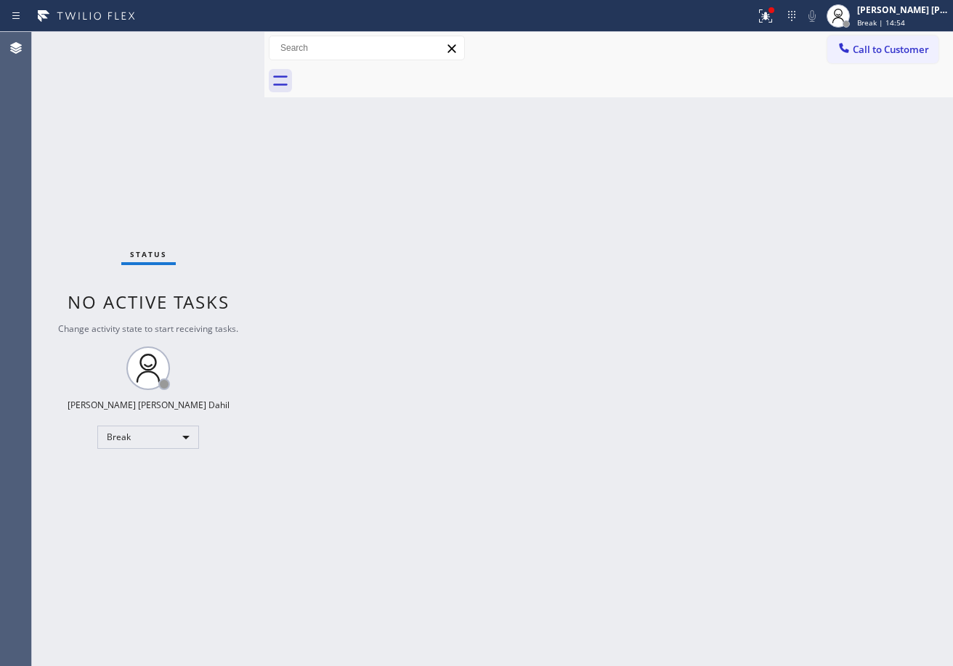
drag, startPoint x: 882, startPoint y: 12, endPoint x: 863, endPoint y: 52, distance: 43.5
click at [882, 12] on div "[PERSON_NAME] [PERSON_NAME] Dahil" at bounding box center [902, 10] width 91 height 12
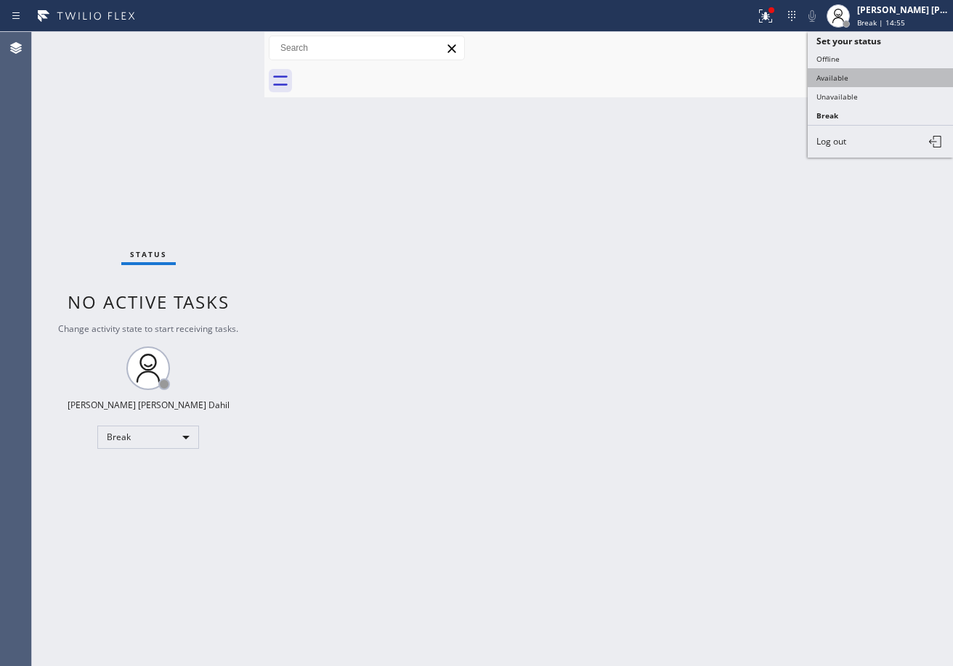
click at [849, 75] on button "Available" at bounding box center [880, 77] width 145 height 19
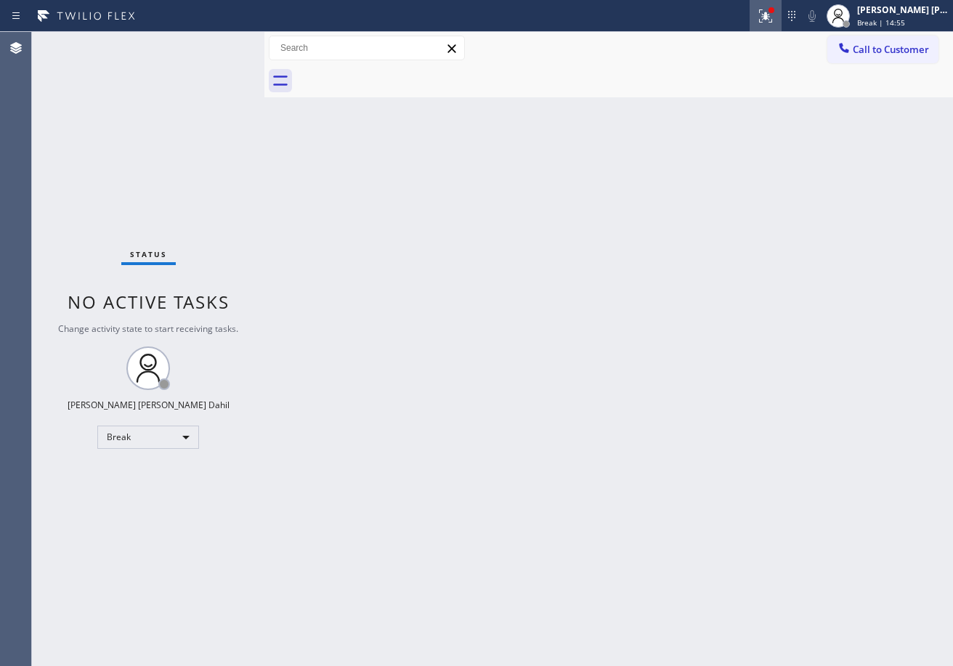
drag, startPoint x: 773, startPoint y: 12, endPoint x: 731, endPoint y: 148, distance: 142.0
click at [774, 16] on icon at bounding box center [765, 15] width 17 height 17
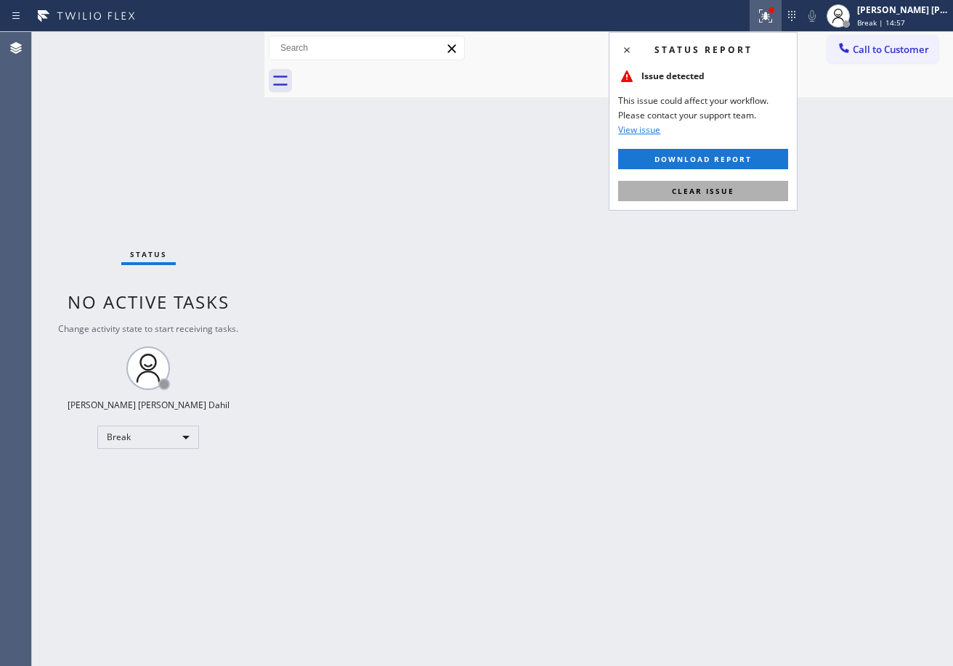
click at [717, 190] on span "Clear issue" at bounding box center [703, 191] width 62 height 10
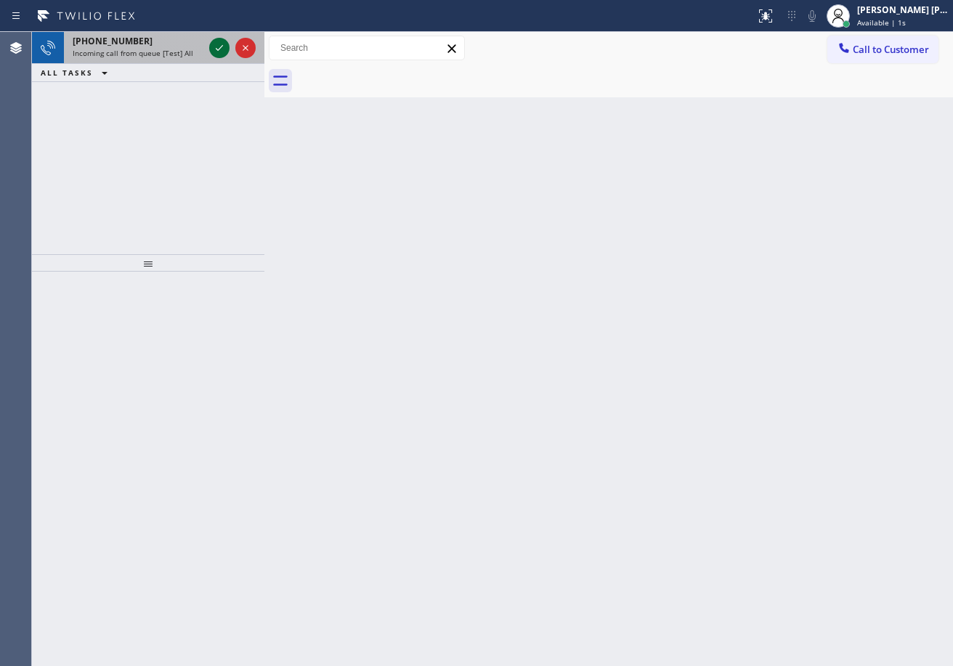
click at [219, 44] on icon at bounding box center [219, 47] width 17 height 17
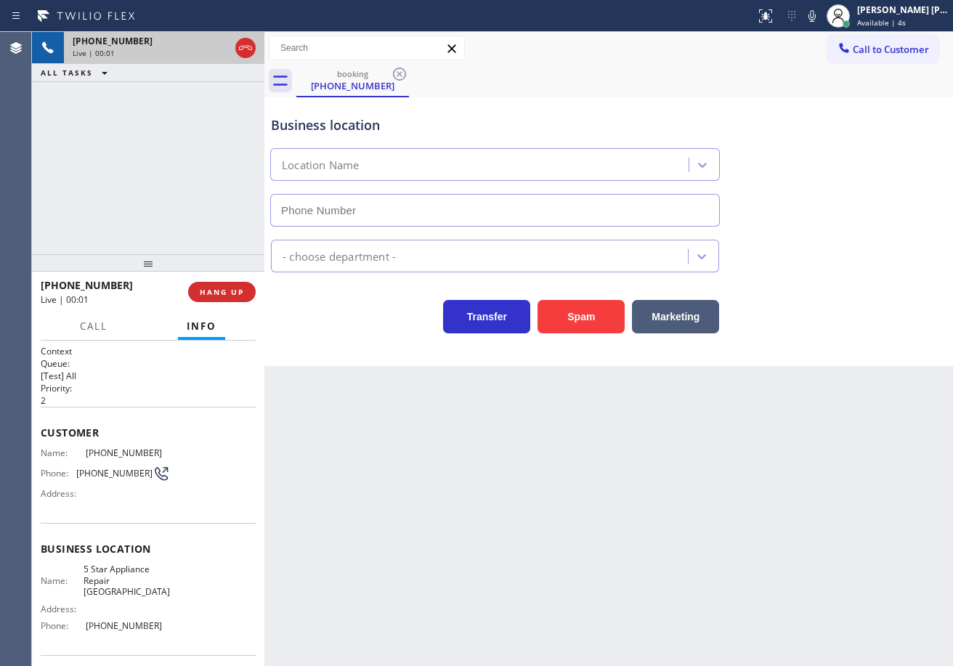
type input "[PHONE_NUMBER]"
click at [819, 561] on div "Back to Dashboard Change Sender ID Customers Technicians Select a contact Outbo…" at bounding box center [608, 349] width 688 height 634
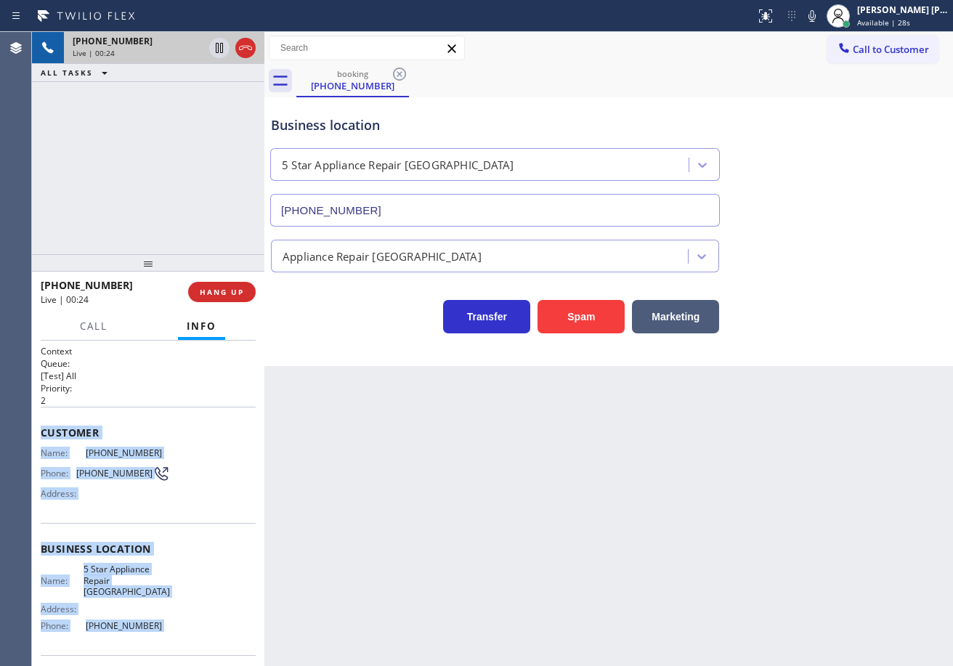
scroll to position [92, 0]
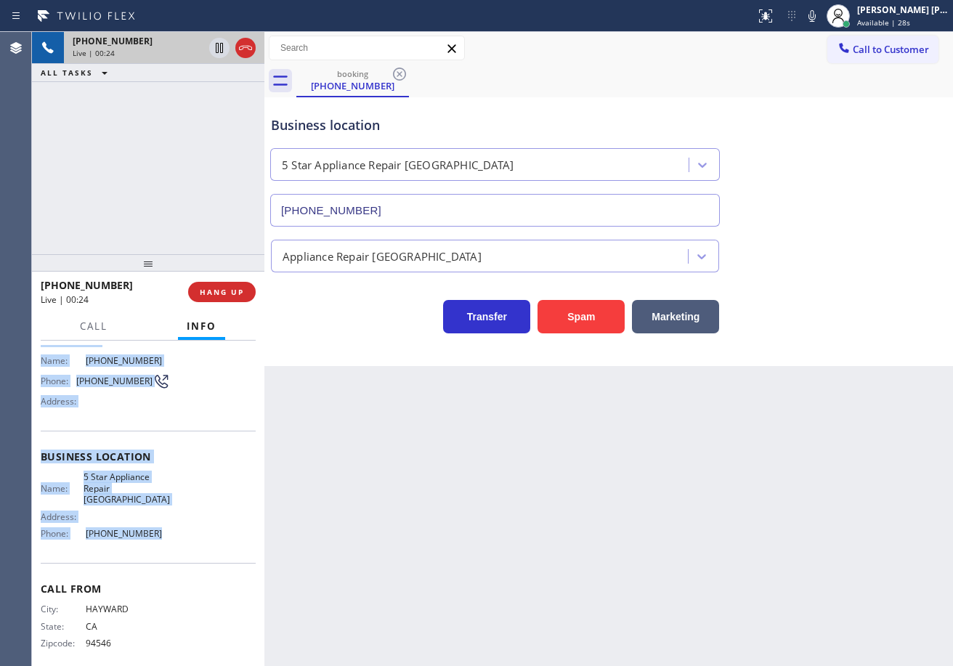
drag, startPoint x: 41, startPoint y: 426, endPoint x: 182, endPoint y: 535, distance: 178.7
click at [182, 535] on div "Context Queue: [Test] All Priority: 2 Customer Name: [PHONE_NUMBER] Phone: [PHO…" at bounding box center [148, 463] width 215 height 420
copy div "Customer Name: [PHONE_NUMBER] Phone: [PHONE_NUMBER] Address: Business location …"
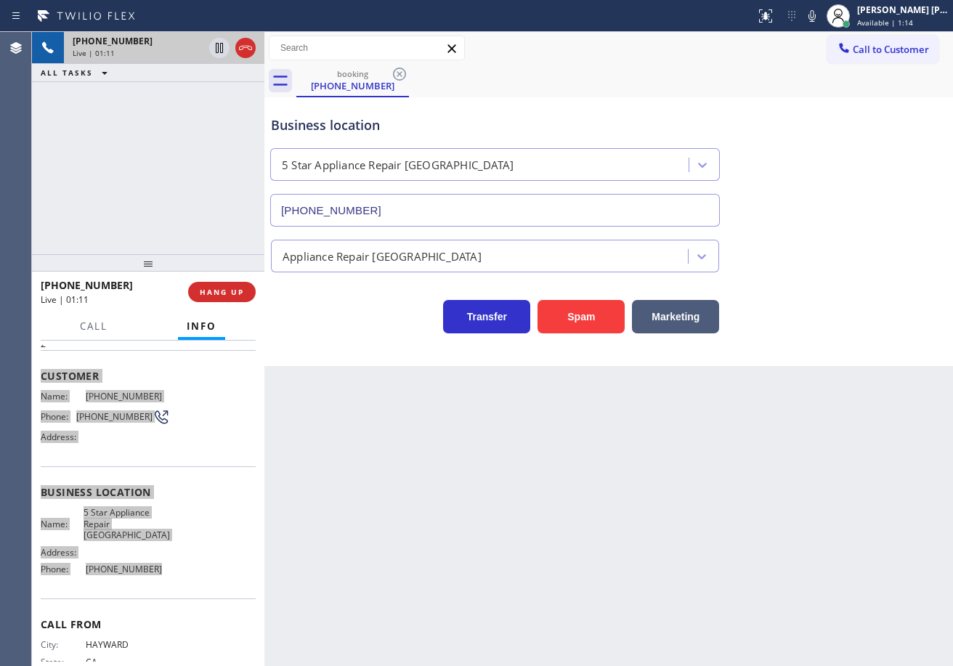
scroll to position [0, 0]
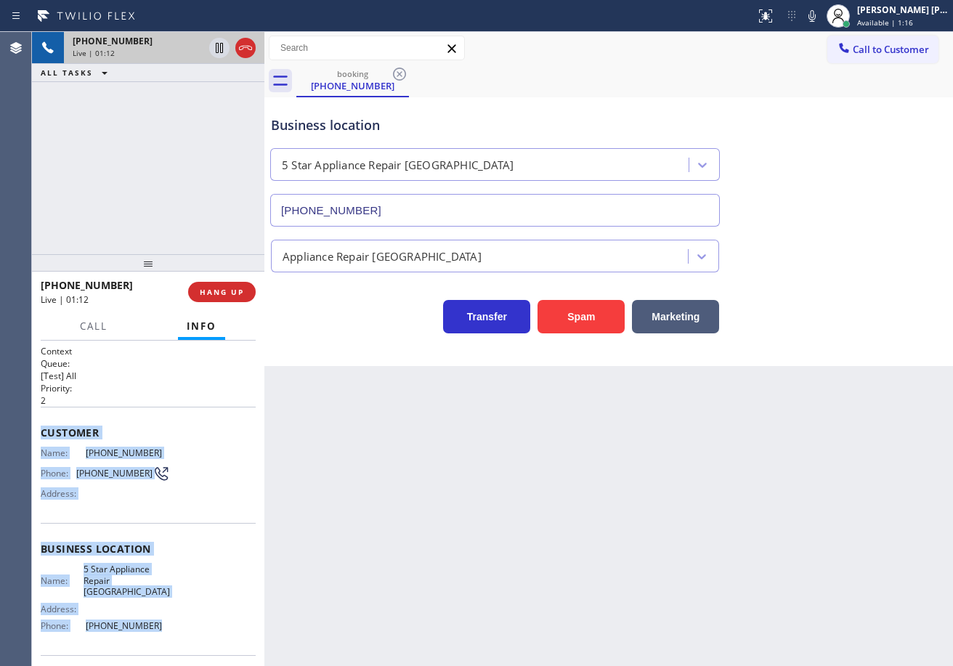
drag, startPoint x: 828, startPoint y: 20, endPoint x: 828, endPoint y: 78, distance: 57.4
click at [816, 20] on icon at bounding box center [811, 16] width 7 height 12
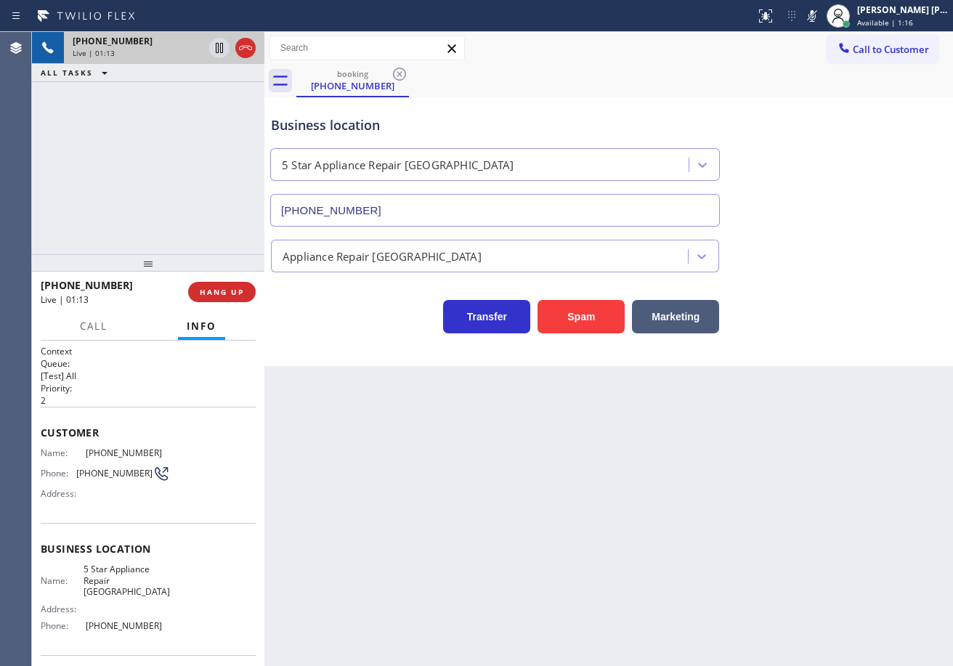
click at [841, 125] on div "Business location 5 Star Appliance Repair [GEOGRAPHIC_DATA] [PHONE_NUMBER]" at bounding box center [608, 160] width 681 height 131
click at [816, 15] on icon at bounding box center [811, 16] width 7 height 12
drag, startPoint x: 856, startPoint y: 219, endPoint x: 863, endPoint y: 247, distance: 29.2
click at [857, 221] on div "Business location 5 Star Appliance Repair [GEOGRAPHIC_DATA] [PHONE_NUMBER]" at bounding box center [608, 160] width 681 height 131
click at [821, 13] on icon at bounding box center [811, 15] width 17 height 17
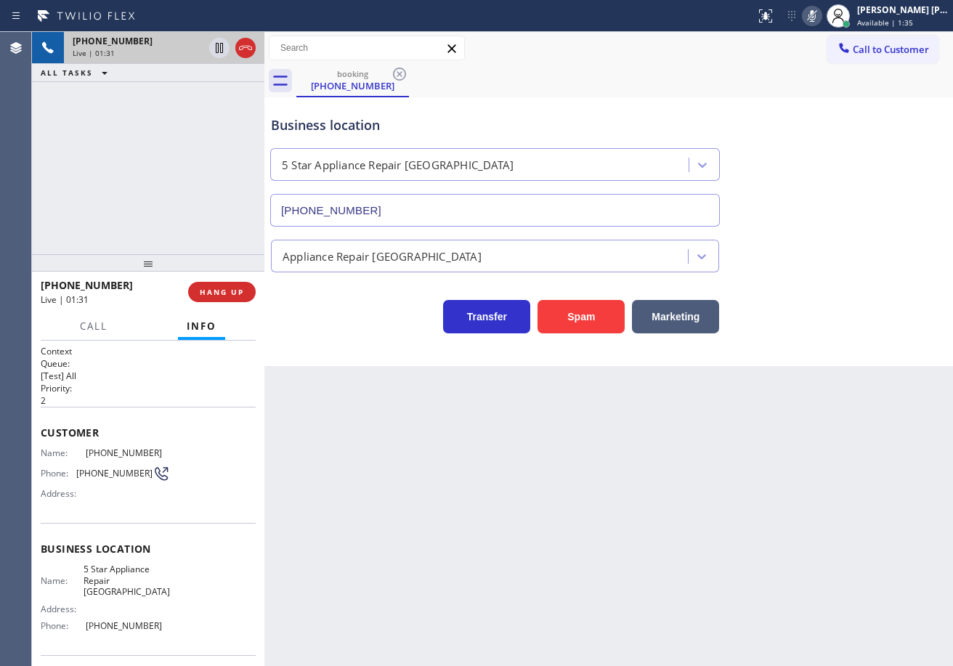
click at [816, 13] on icon at bounding box center [811, 16] width 7 height 12
click at [875, 229] on div "Appliance Repair [GEOGRAPHIC_DATA]" at bounding box center [608, 250] width 681 height 46
drag, startPoint x: 829, startPoint y: 19, endPoint x: 832, endPoint y: 109, distance: 90.1
click at [816, 19] on icon at bounding box center [811, 16] width 7 height 12
click at [858, 168] on div "Business location 5 Star Appliance Repair [GEOGRAPHIC_DATA] [PHONE_NUMBER]" at bounding box center [608, 160] width 681 height 131
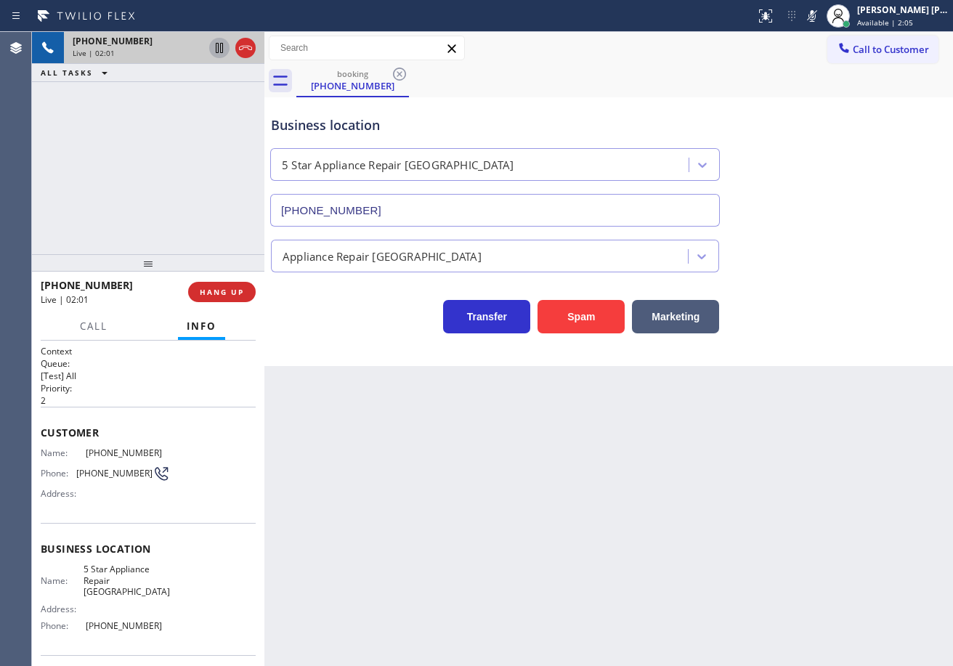
click at [215, 51] on icon at bounding box center [219, 47] width 17 height 17
click at [200, 102] on div "[PHONE_NUMBER] Live | 02:02 ALL TASKS ALL TASKS ACTIVE TASKS TASKS IN WRAP UP" at bounding box center [148, 143] width 232 height 222
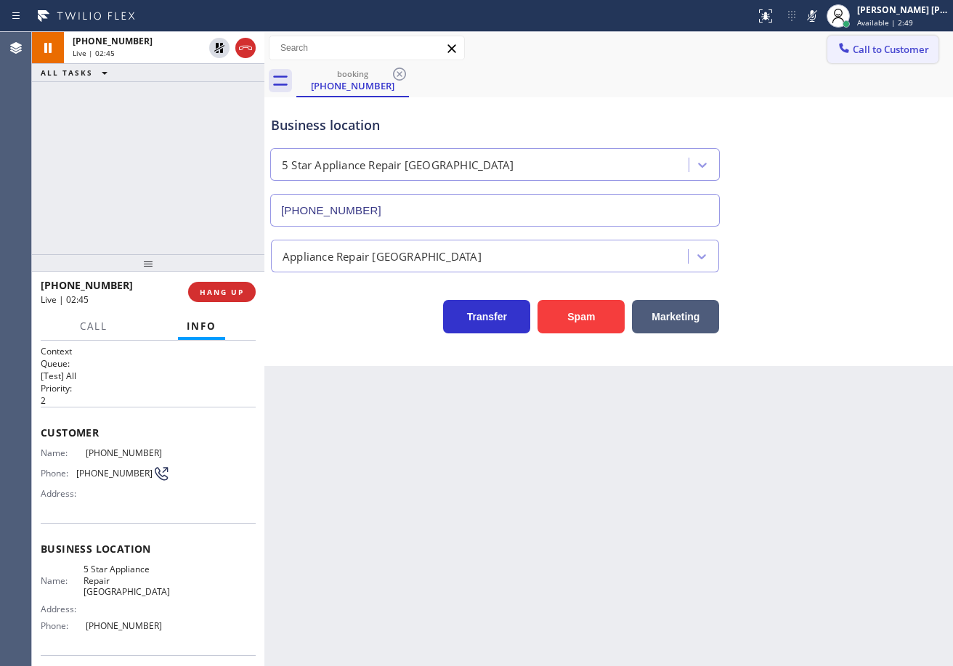
drag, startPoint x: 827, startPoint y: 15, endPoint x: 827, endPoint y: 42, distance: 26.9
click at [821, 15] on icon at bounding box center [811, 15] width 17 height 17
click at [817, 133] on div "Business location 5 Star Appliance Repair [GEOGRAPHIC_DATA] [PHONE_NUMBER]" at bounding box center [608, 160] width 681 height 131
drag, startPoint x: 219, startPoint y: 46, endPoint x: 212, endPoint y: 62, distance: 17.3
click at [218, 46] on icon at bounding box center [219, 48] width 10 height 10
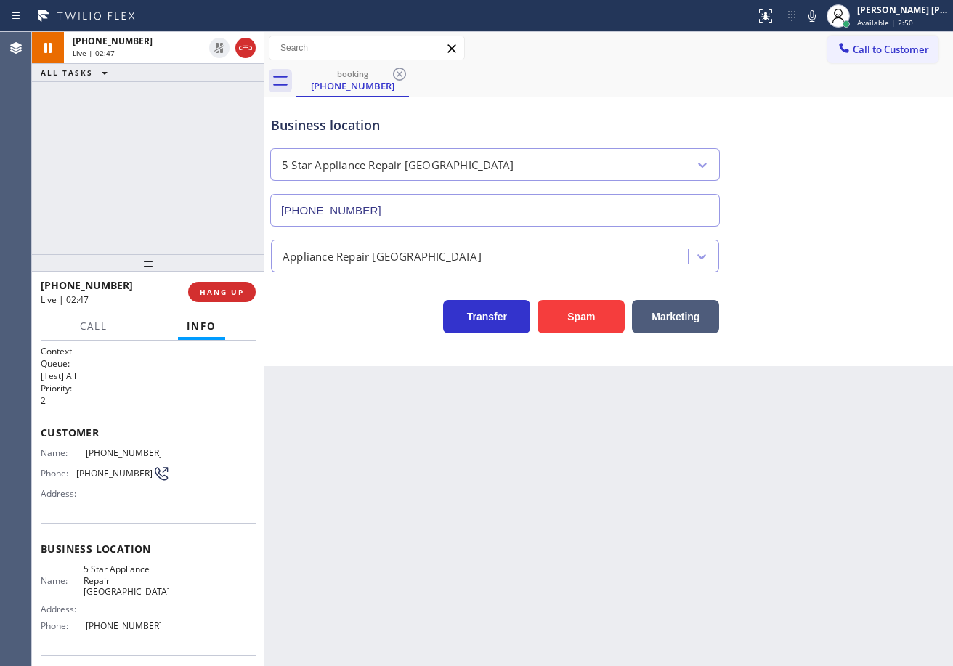
click at [208, 80] on div "ALL TASKS ALL TASKS ACTIVE TASKS TASKS IN WRAP UP" at bounding box center [148, 73] width 232 height 18
click at [821, 15] on icon at bounding box center [811, 15] width 17 height 17
click at [816, 16] on icon at bounding box center [811, 16] width 7 height 12
click at [821, 18] on icon at bounding box center [811, 15] width 17 height 17
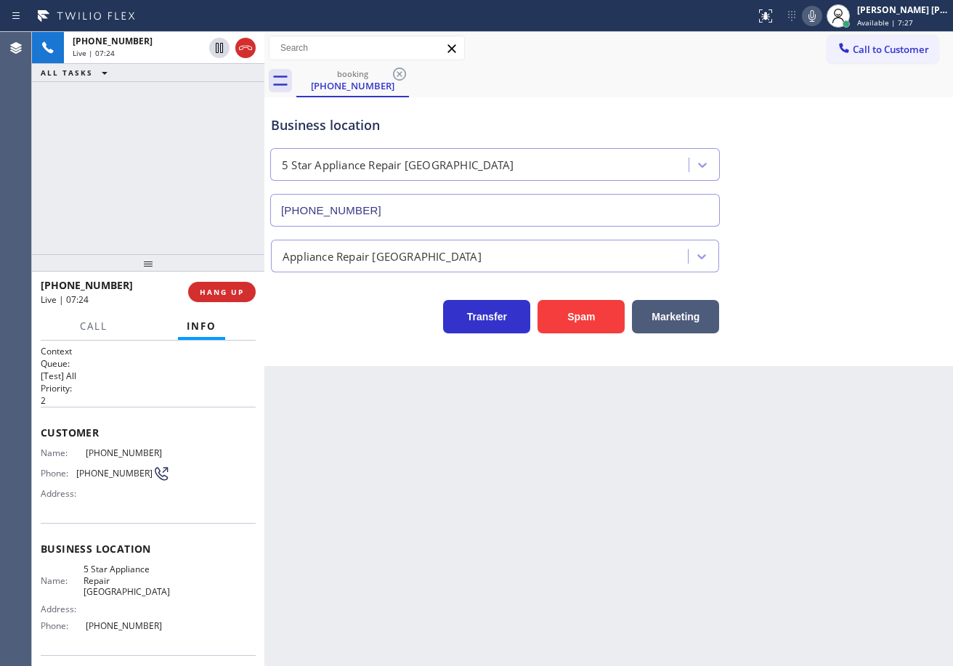
click at [816, 17] on icon at bounding box center [811, 16] width 7 height 12
click at [817, 17] on rect at bounding box center [812, 14] width 10 height 10
click at [821, 17] on icon at bounding box center [811, 15] width 17 height 17
click at [145, 145] on div "[PHONE_NUMBER] Live | 13:36 ALL TASKS ALL TASKS ACTIVE TASKS TASKS IN WRAP UP […" at bounding box center [148, 143] width 232 height 222
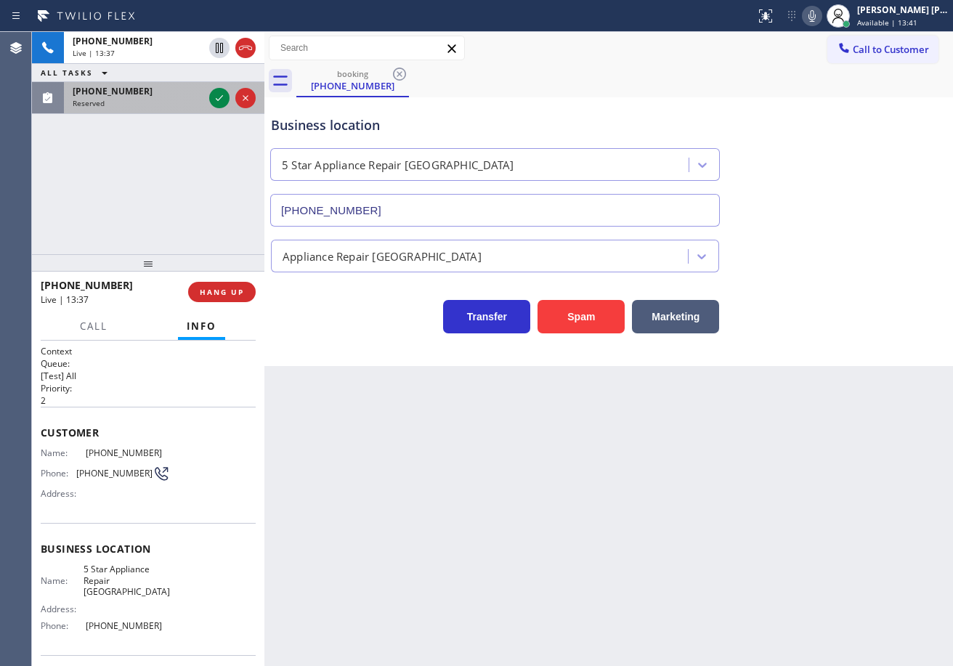
click at [174, 96] on div "[PHONE_NUMBER]" at bounding box center [138, 91] width 131 height 12
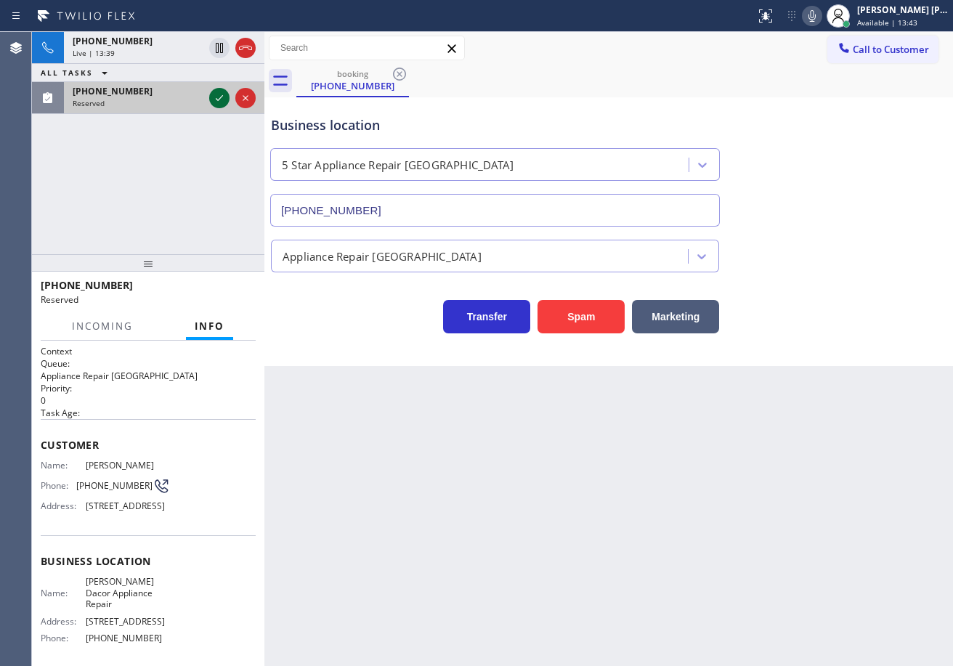
click at [216, 102] on icon at bounding box center [219, 97] width 17 height 17
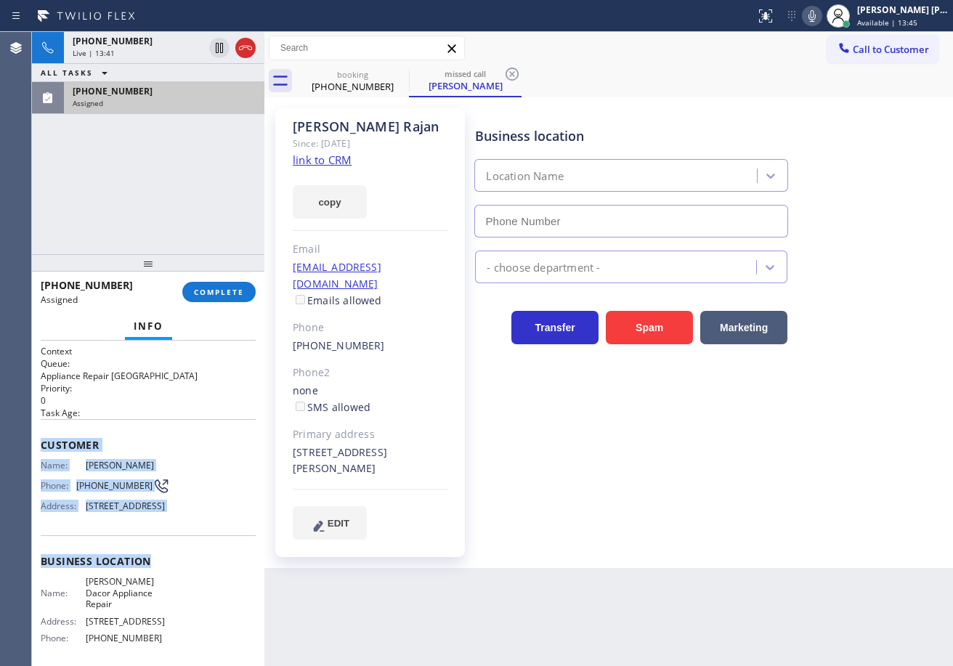
type input "[PHONE_NUMBER]"
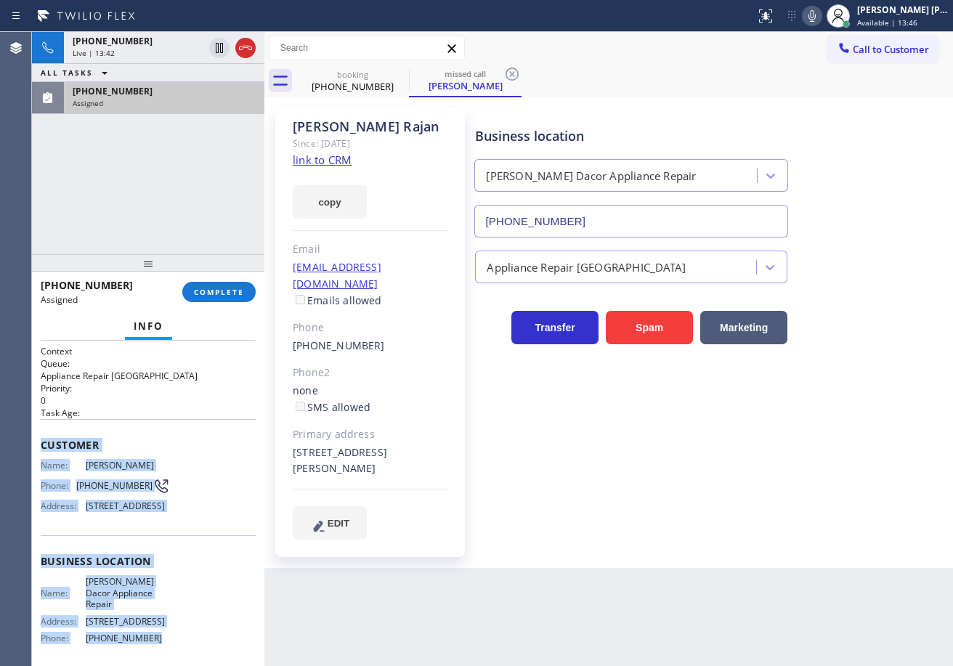
drag, startPoint x: 39, startPoint y: 439, endPoint x: 387, endPoint y: 579, distance: 375.0
click at [192, 638] on div "Context Queue: Appliance Repair High End Priority: 0 Task Age: Customer Name: […" at bounding box center [148, 503] width 232 height 325
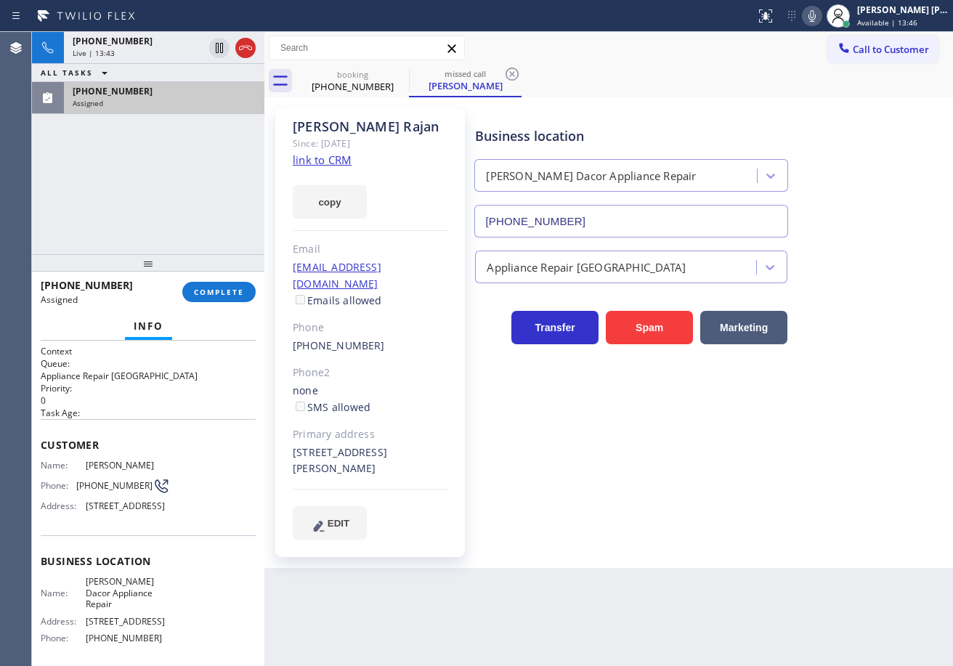
click at [577, 493] on div "Business location [PERSON_NAME] Dacor Appliance Repair [PHONE_NUMBER] Appliance…" at bounding box center [710, 323] width 477 height 423
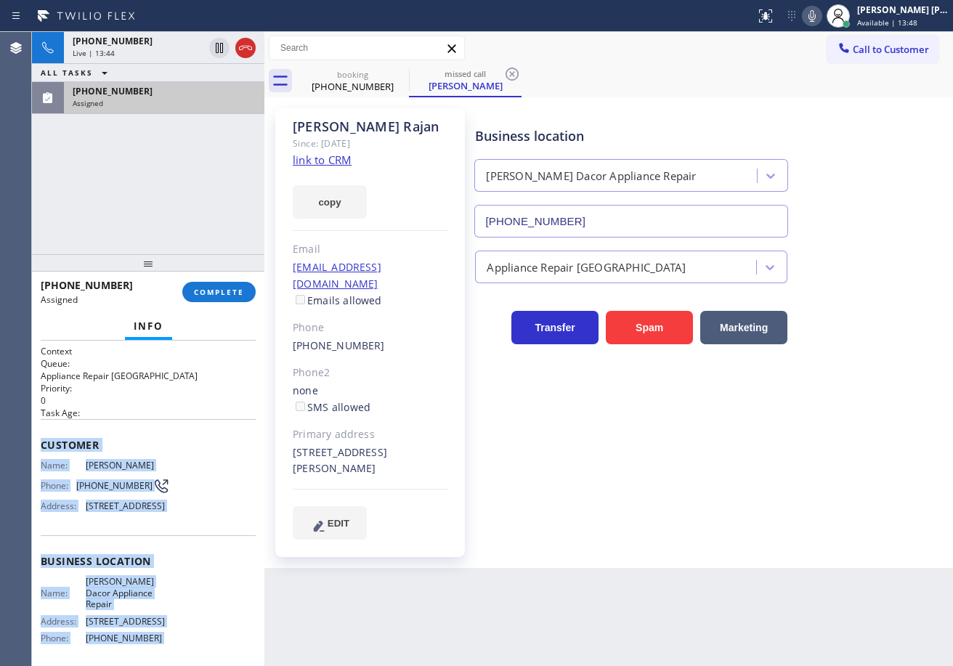
scroll to position [127, 0]
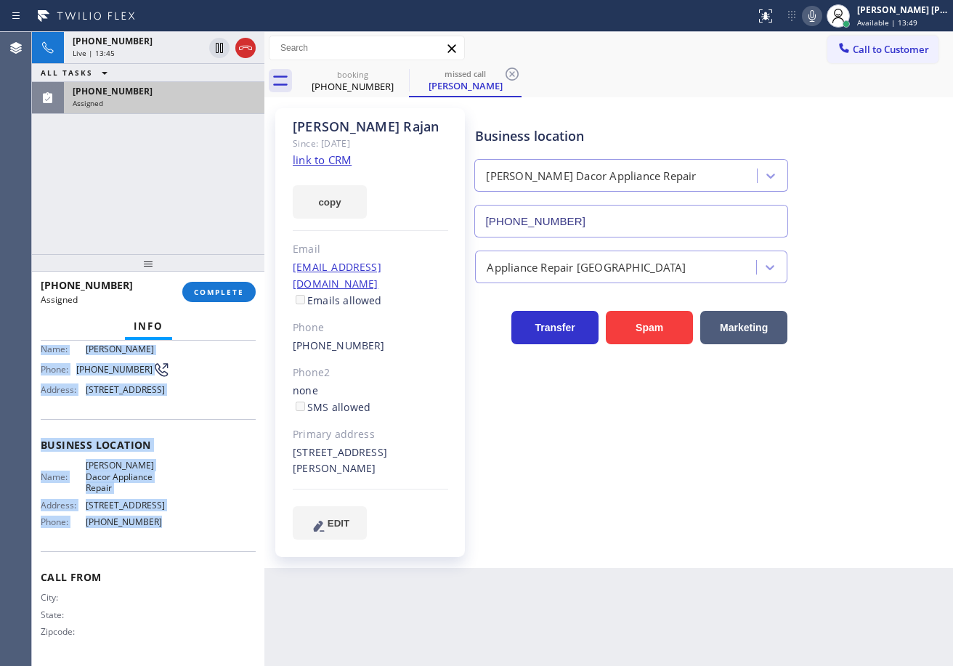
drag, startPoint x: 43, startPoint y: 442, endPoint x: 169, endPoint y: 522, distance: 149.9
click at [169, 522] on div "Context Queue: Appliance Repair High End Priority: 0 Task Age: Customer Name: […" at bounding box center [148, 503] width 232 height 325
copy div "Customer Name: [PERSON_NAME] Phone: [PHONE_NUMBER] Address: [STREET_ADDRESS] Bu…"
click at [210, 296] on span "COMPLETE" at bounding box center [219, 292] width 50 height 10
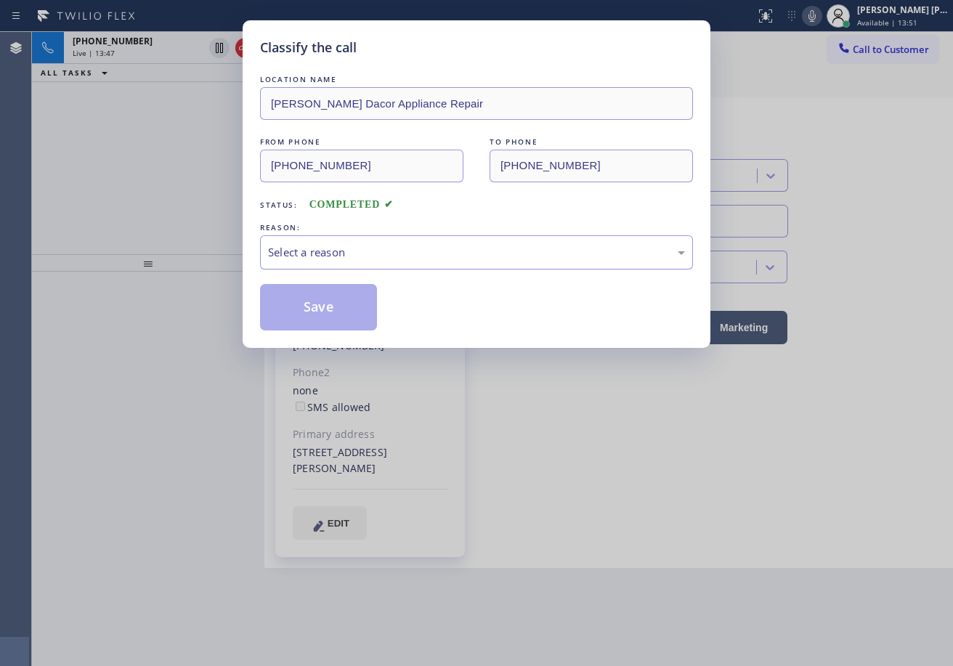
click at [341, 242] on div "Select a reason" at bounding box center [476, 252] width 433 height 34
click at [321, 299] on button "Save" at bounding box center [318, 307] width 117 height 46
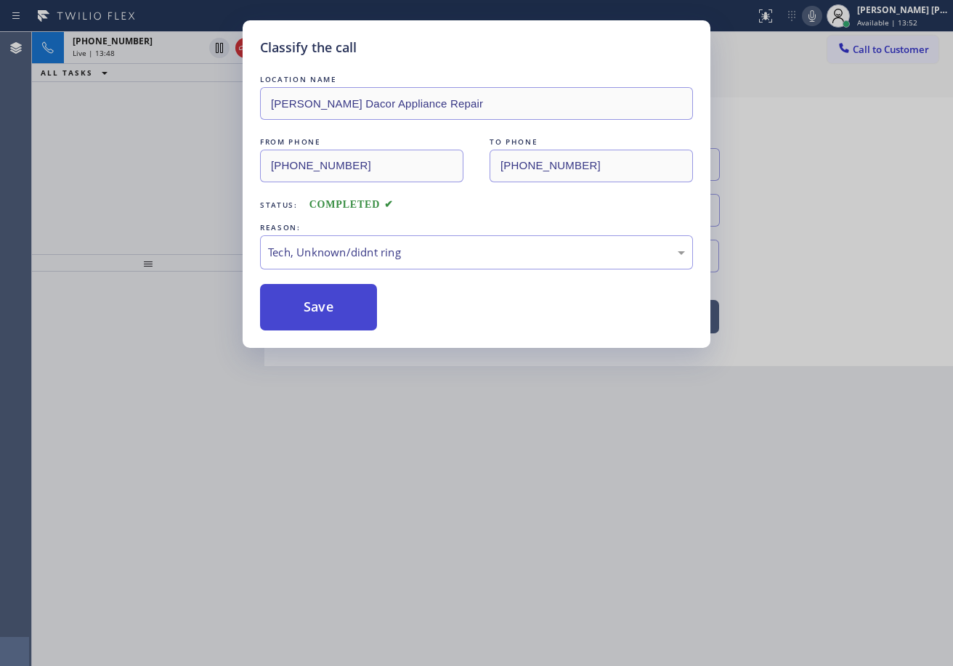
click at [321, 299] on button "Save" at bounding box center [318, 307] width 117 height 46
click at [321, 300] on button "Save" at bounding box center [318, 307] width 117 height 46
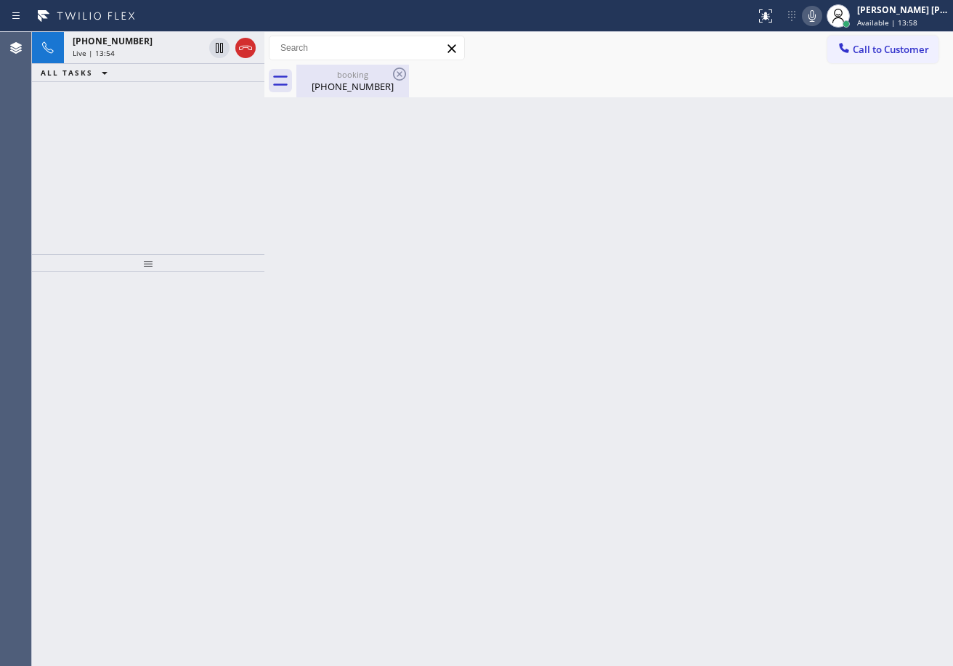
click at [337, 84] on div "[PHONE_NUMBER]" at bounding box center [353, 86] width 110 height 13
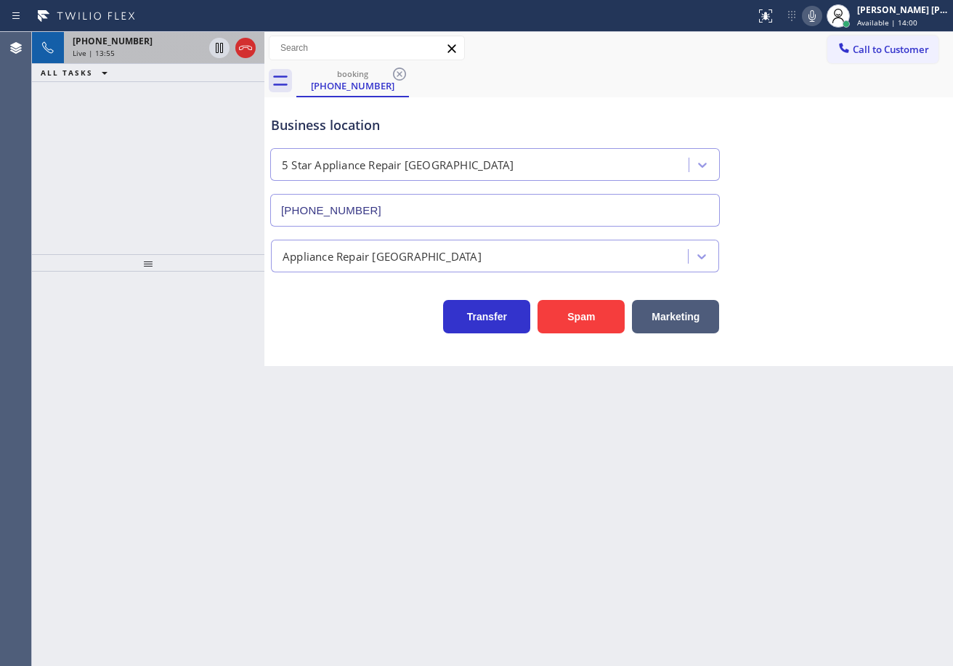
click at [189, 49] on div "Live | 13:55" at bounding box center [138, 53] width 131 height 10
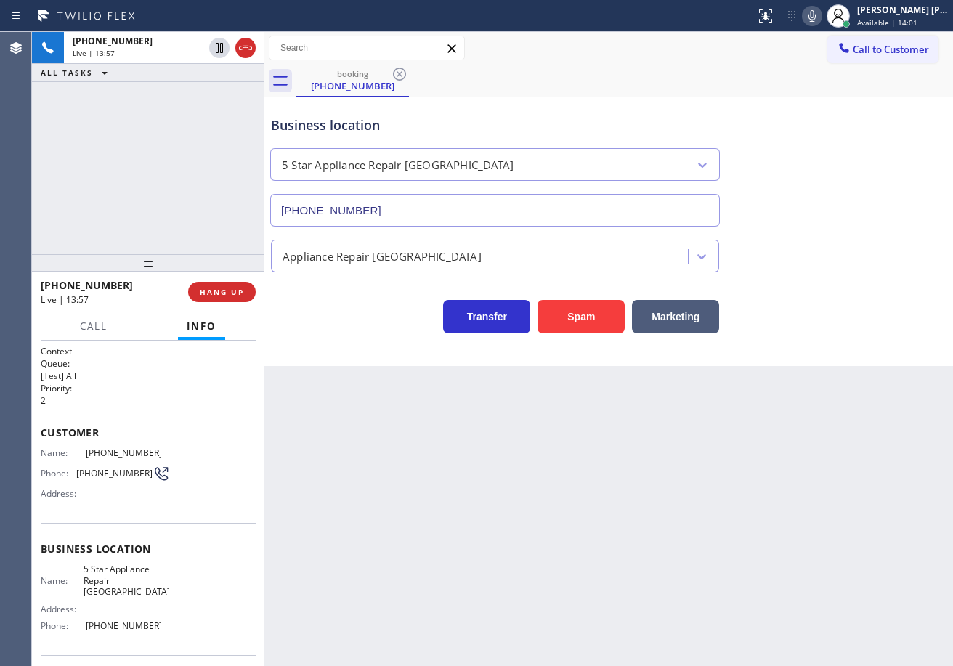
drag, startPoint x: 546, startPoint y: 92, endPoint x: 539, endPoint y: 90, distance: 7.6
click at [546, 92] on div "booking [PHONE_NUMBER]" at bounding box center [624, 81] width 656 height 33
click at [816, 21] on icon at bounding box center [811, 16] width 7 height 12
click at [816, 20] on icon at bounding box center [811, 16] width 7 height 12
drag, startPoint x: 871, startPoint y: 270, endPoint x: 854, endPoint y: 428, distance: 158.5
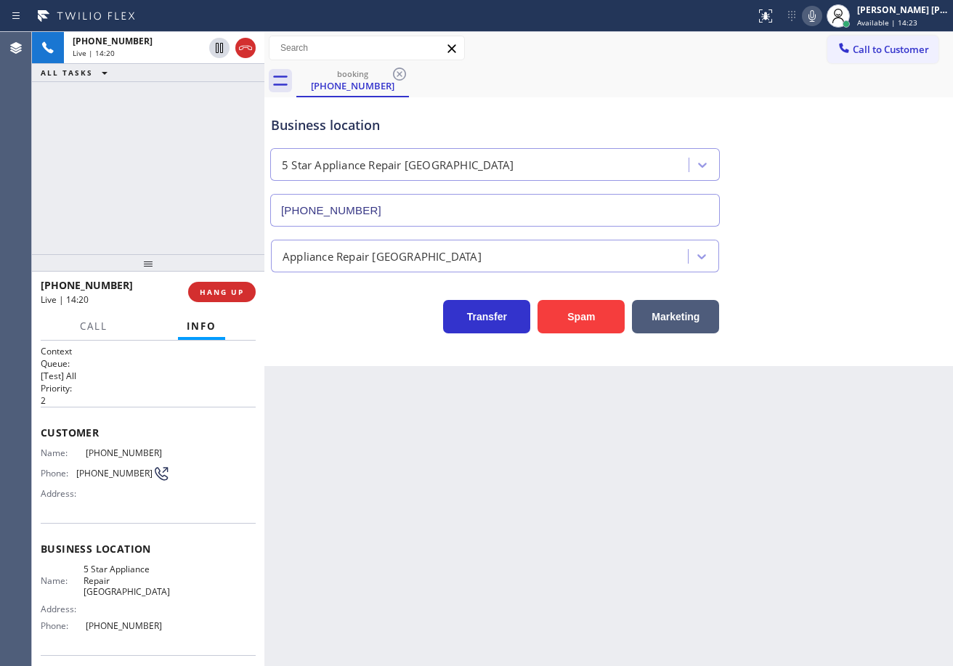
click at [869, 277] on div "Business location 5 Star Appliance Repair [GEOGRAPHIC_DATA] [PHONE_NUMBER] Appl…" at bounding box center [608, 217] width 681 height 232
drag, startPoint x: 746, startPoint y: 540, endPoint x: 731, endPoint y: 581, distance: 43.2
click at [746, 540] on div "Back to Dashboard Change Sender ID Customers Technicians Select a contact Outbo…" at bounding box center [608, 349] width 688 height 634
click at [130, 192] on div "[PHONE_NUMBER] Live | 14:24 ALL TASKS ALL TASKS ACTIVE TASKS TASKS IN WRAP UP" at bounding box center [148, 143] width 232 height 222
drag, startPoint x: 180, startPoint y: 149, endPoint x: 202, endPoint y: 1, distance: 149.0
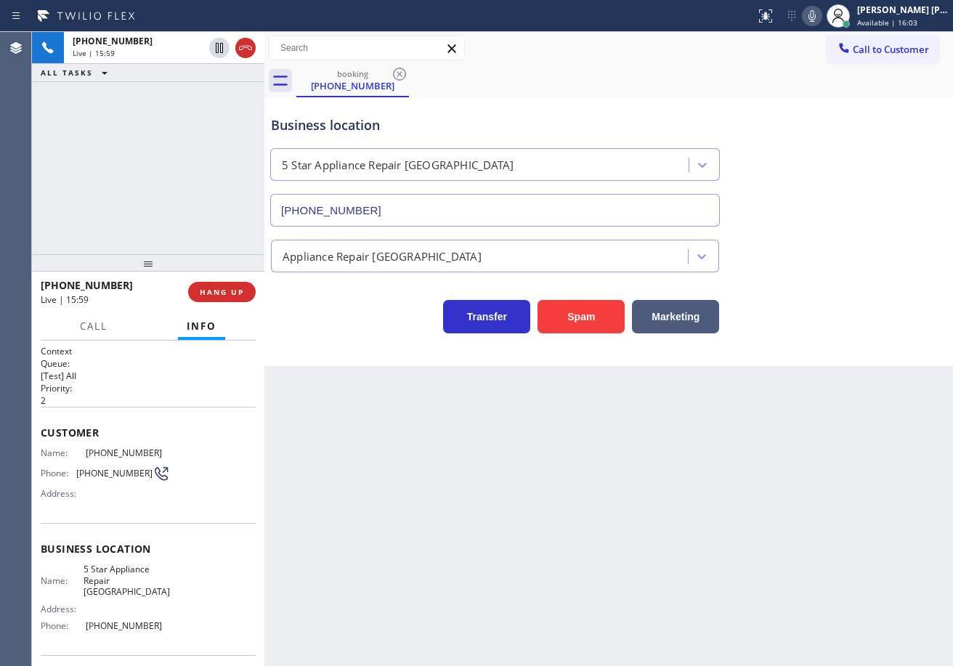
click at [180, 148] on div "[PHONE_NUMBER] Live | 15:59 ALL TASKS ALL TASKS ACTIVE TASKS TASKS IN WRAP UP" at bounding box center [148, 143] width 232 height 222
click at [206, 163] on div "[PHONE_NUMBER] Live | 16:25 ALL TASKS ALL TASKS ACTIVE TASKS TASKS IN WRAP UP" at bounding box center [148, 143] width 232 height 222
click at [621, 418] on div "Back to Dashboard Change Sender ID Customers Technicians Select a contact Outbo…" at bounding box center [608, 349] width 688 height 634
click at [605, 449] on div "Back to Dashboard Change Sender ID Customers Technicians Select a contact Outbo…" at bounding box center [608, 349] width 688 height 634
click at [672, 437] on div "Back to Dashboard Change Sender ID Customers Technicians Select a contact Outbo…" at bounding box center [608, 349] width 688 height 634
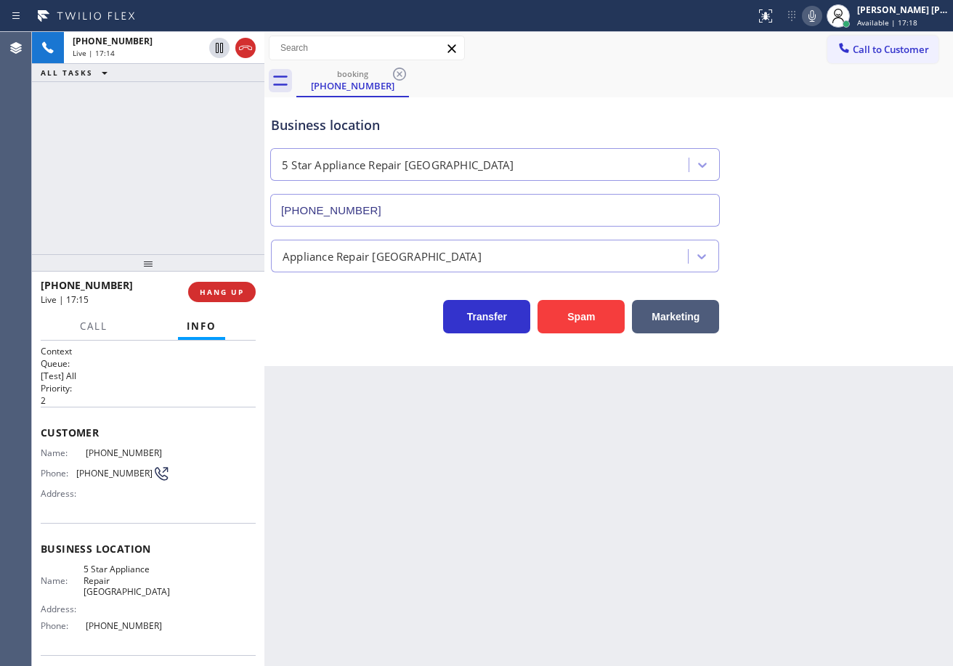
drag, startPoint x: 674, startPoint y: 474, endPoint x: 632, endPoint y: 537, distance: 75.9
click at [671, 491] on div "Back to Dashboard Change Sender ID Customers Technicians Select a contact Outbo…" at bounding box center [608, 349] width 688 height 634
click at [540, 574] on div "Back to Dashboard Change Sender ID Customers Technicians Select a contact Outbo…" at bounding box center [608, 349] width 688 height 634
click at [528, 585] on div "Back to Dashboard Change Sender ID Customers Technicians Select a contact Outbo…" at bounding box center [608, 349] width 688 height 634
click at [168, 160] on div "[PHONE_NUMBER] Live | 17:21 ALL TASKS ALL TASKS ACTIVE TASKS TASKS IN WRAP UP" at bounding box center [148, 143] width 232 height 222
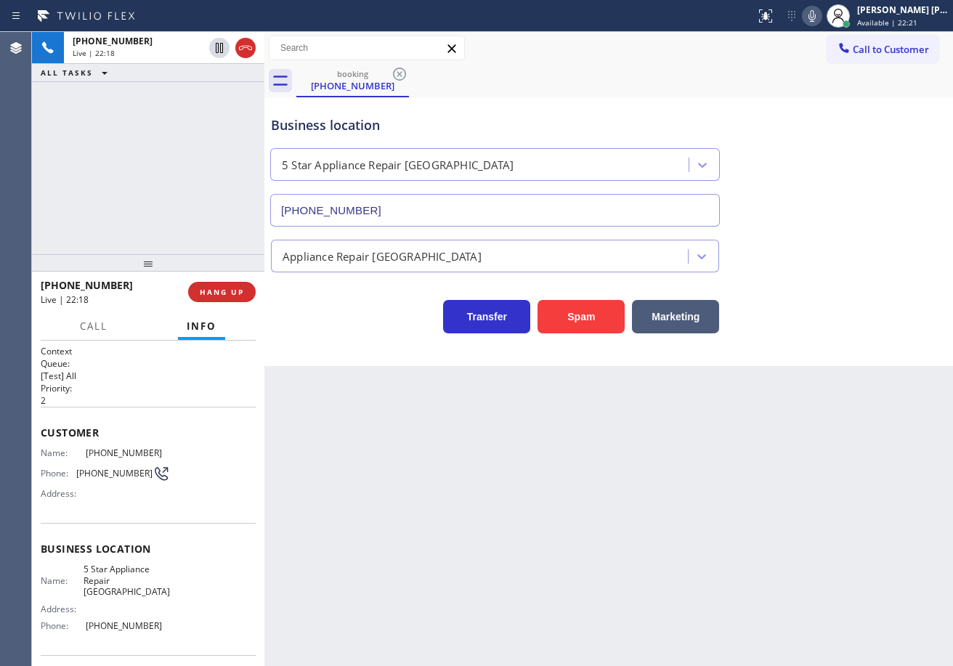
click at [853, 304] on div "Transfer Spam Marketing" at bounding box center [608, 310] width 681 height 46
click at [168, 203] on div "[PHONE_NUMBER] Live | 22:31 ALL TASKS ALL TASKS ACTIVE TASKS TASKS IN WRAP UP" at bounding box center [148, 143] width 232 height 222
click at [170, 198] on div "[PHONE_NUMBER] Live | 22:31 ALL TASKS ALL TASKS ACTIVE TASKS TASKS IN WRAP UP" at bounding box center [148, 143] width 232 height 222
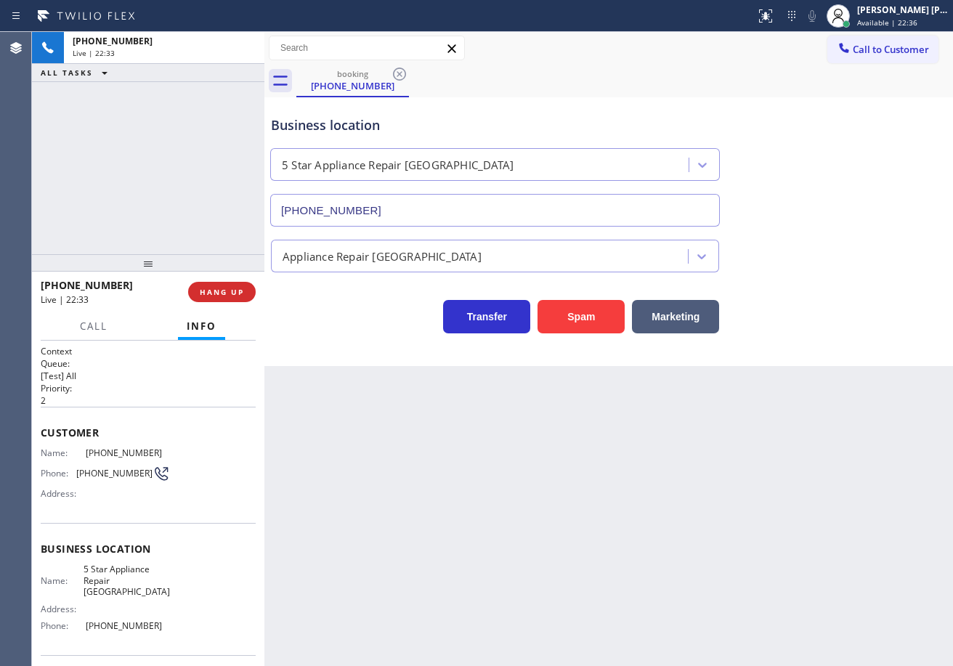
click at [172, 198] on div "[PHONE_NUMBER] Live | 22:33 ALL TASKS ALL TASKS ACTIVE TASKS TASKS IN WRAP UP" at bounding box center [148, 143] width 232 height 222
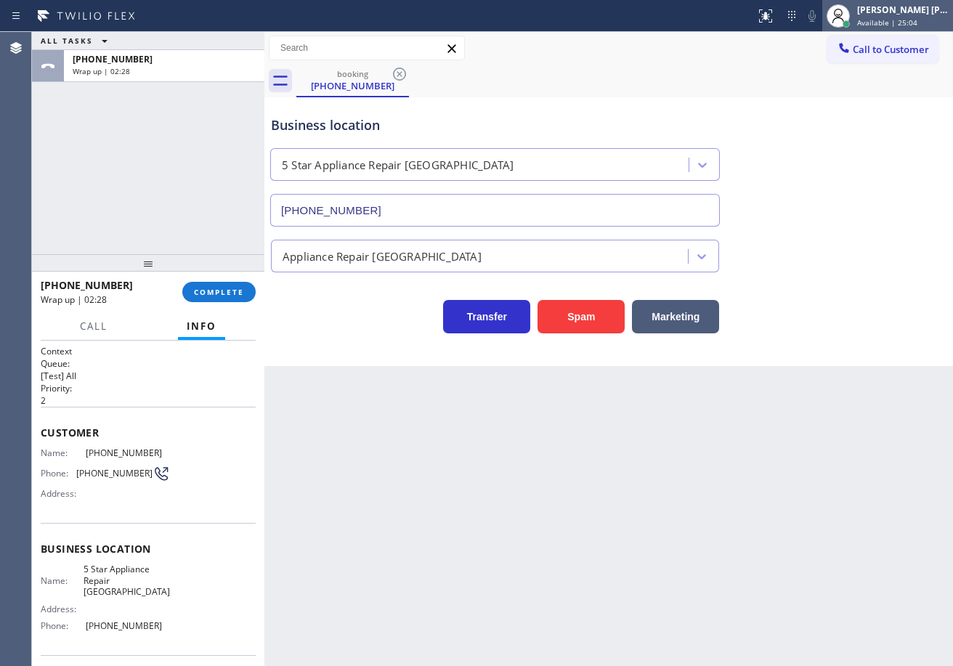
click at [883, 19] on span "Available | 25:04" at bounding box center [887, 22] width 60 height 10
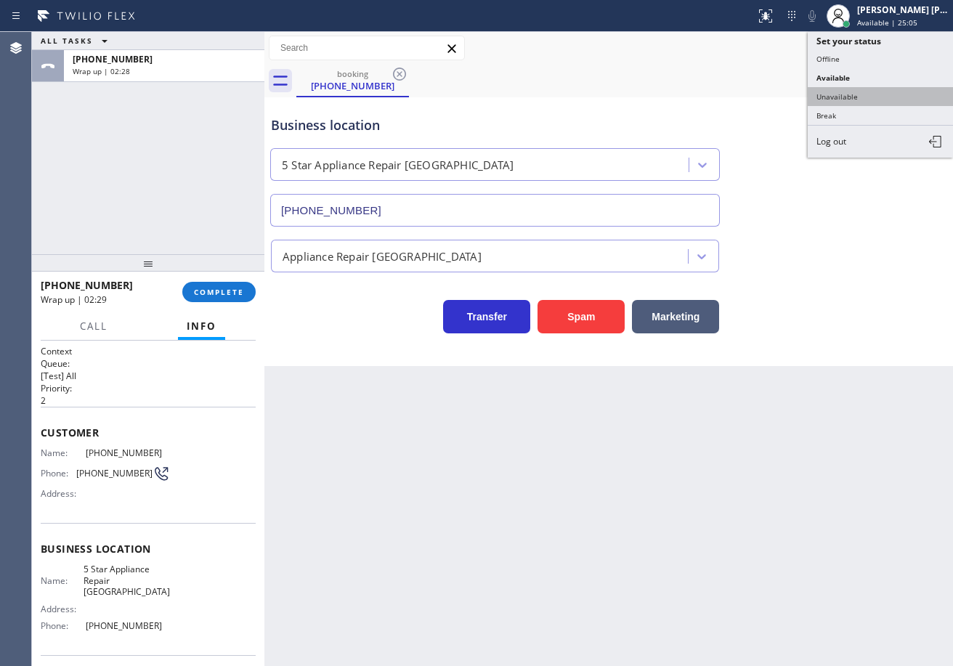
drag, startPoint x: 870, startPoint y: 101, endPoint x: 855, endPoint y: 105, distance: 15.7
click at [869, 102] on button "Unavailable" at bounding box center [880, 96] width 145 height 19
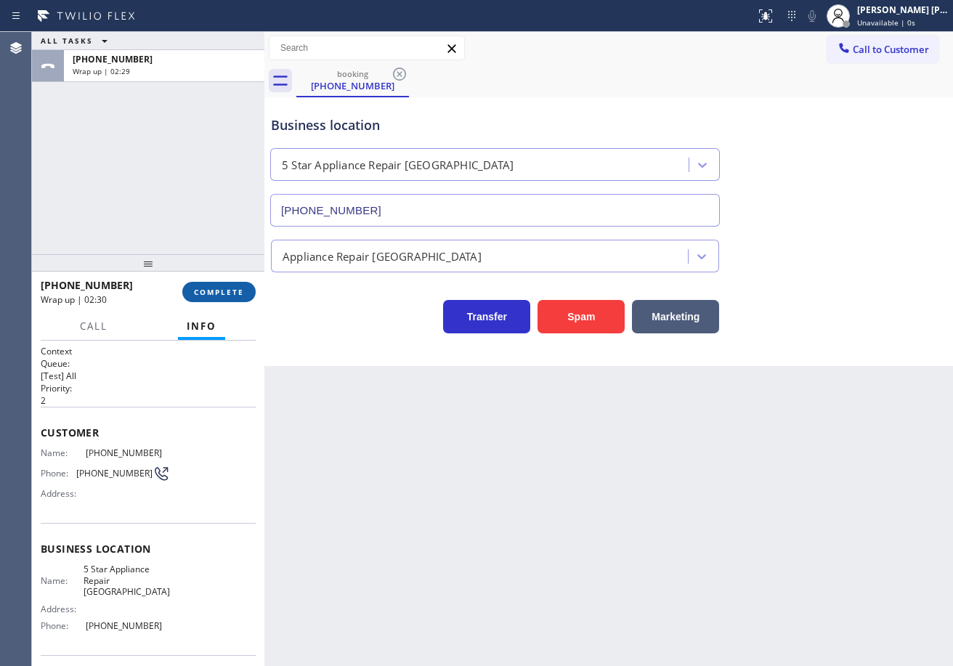
click at [224, 292] on span "COMPLETE" at bounding box center [219, 292] width 50 height 10
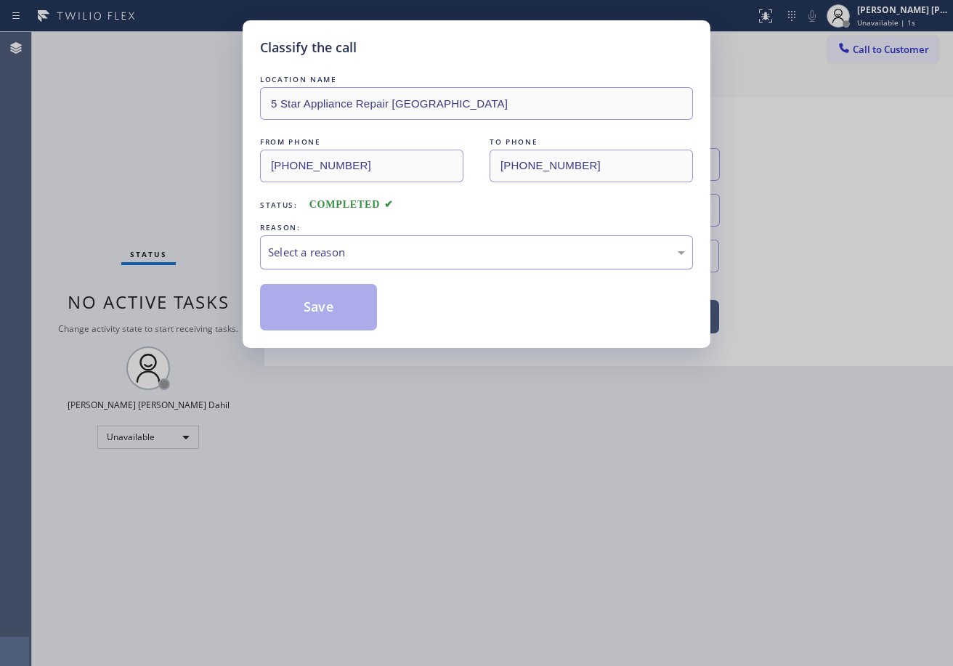
click at [354, 256] on div "Select a reason" at bounding box center [476, 252] width 417 height 17
click at [330, 312] on button "Save" at bounding box center [318, 307] width 117 height 46
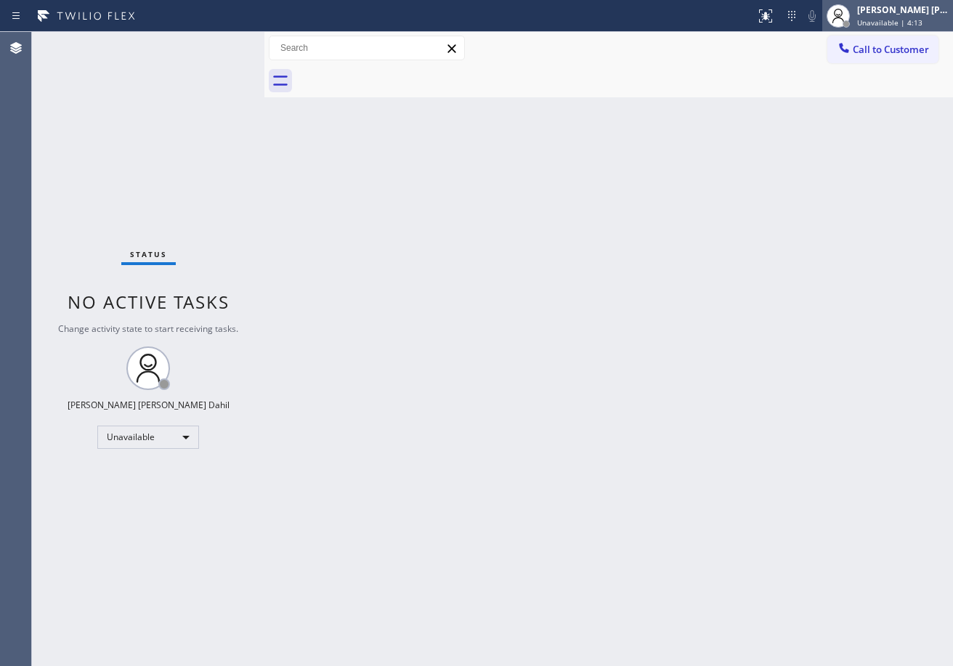
click at [898, 20] on span "Unavailable | 4:13" at bounding box center [889, 22] width 65 height 10
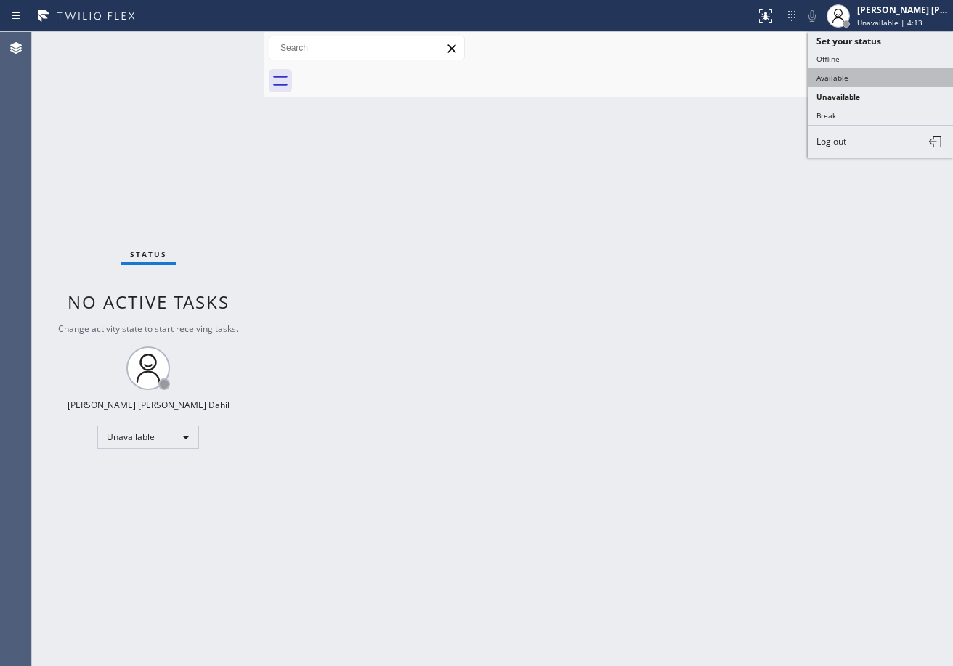
click at [858, 78] on button "Available" at bounding box center [880, 77] width 145 height 19
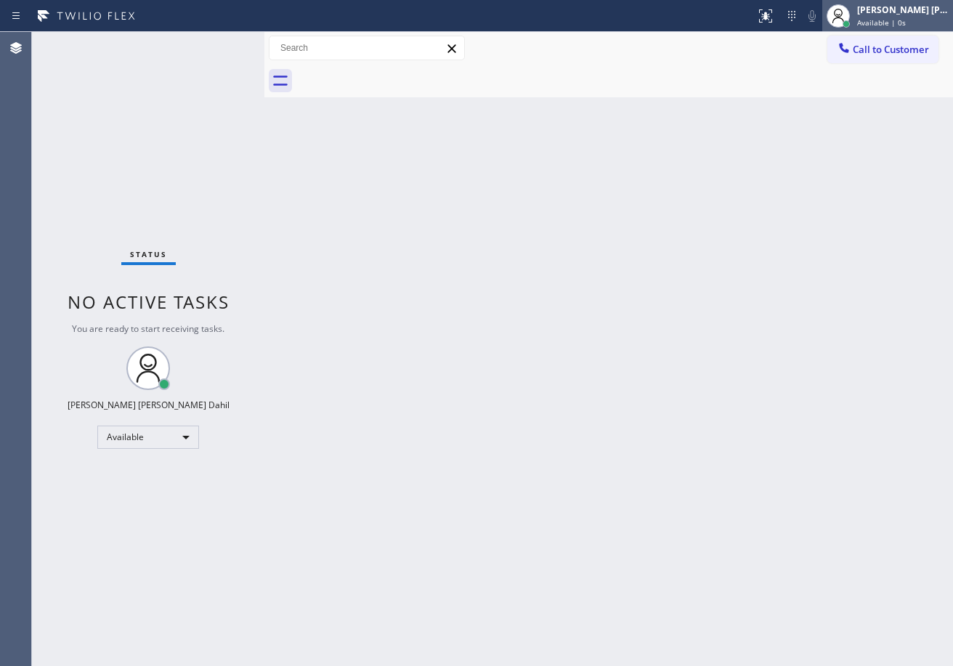
click at [873, 18] on span "Available | 0s" at bounding box center [881, 22] width 49 height 10
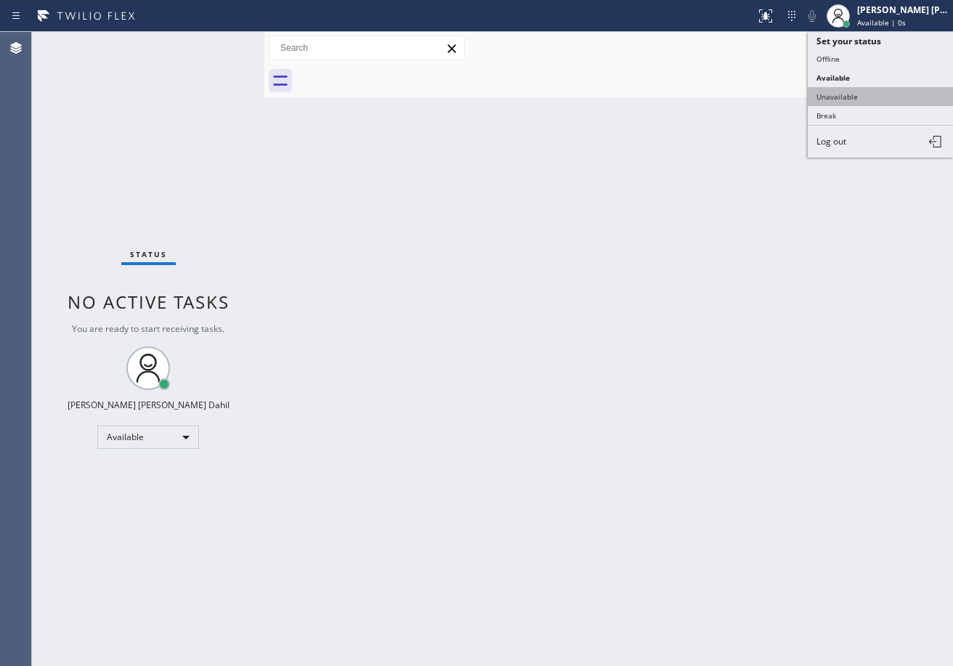
click at [871, 94] on button "Unavailable" at bounding box center [880, 96] width 145 height 19
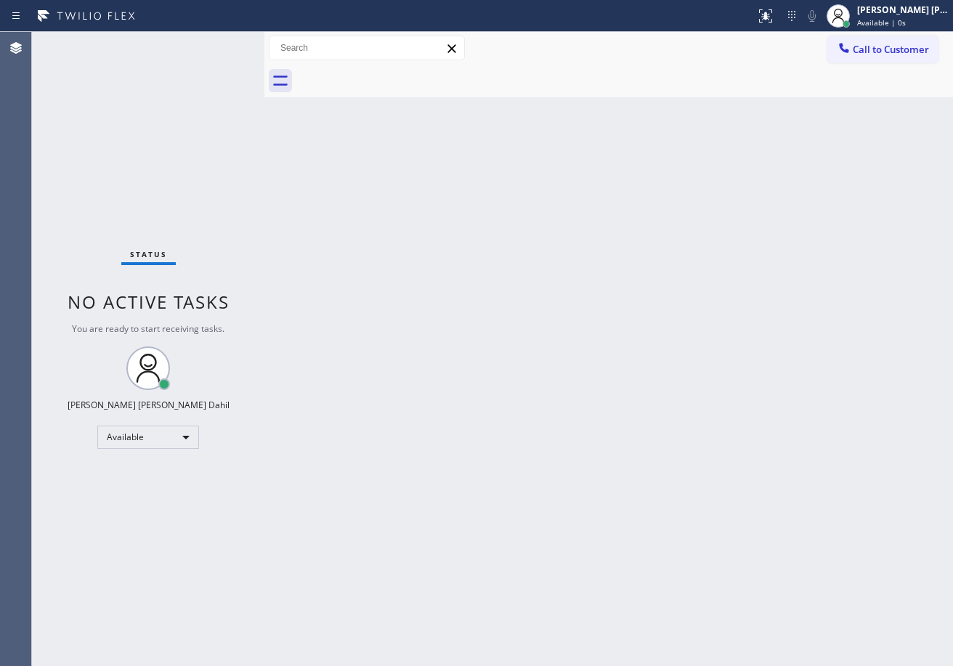
click at [737, 318] on div "Back to Dashboard Change Sender ID Customers Technicians Select a contact Outbo…" at bounding box center [608, 349] width 688 height 634
click at [898, 14] on div "[PERSON_NAME] [PERSON_NAME] Dahil" at bounding box center [902, 10] width 91 height 12
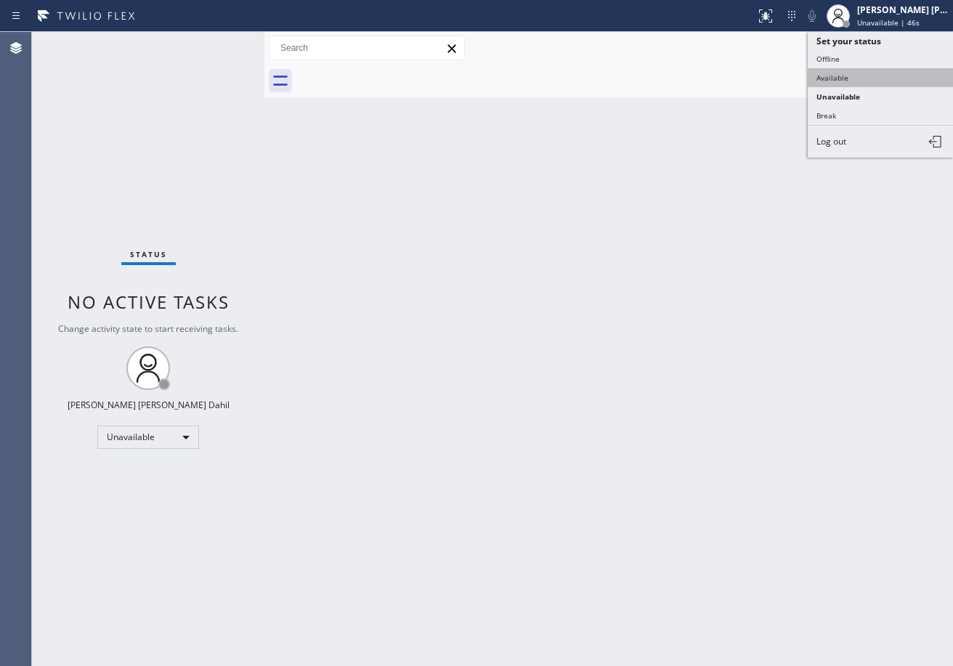
click at [857, 81] on button "Available" at bounding box center [880, 77] width 145 height 19
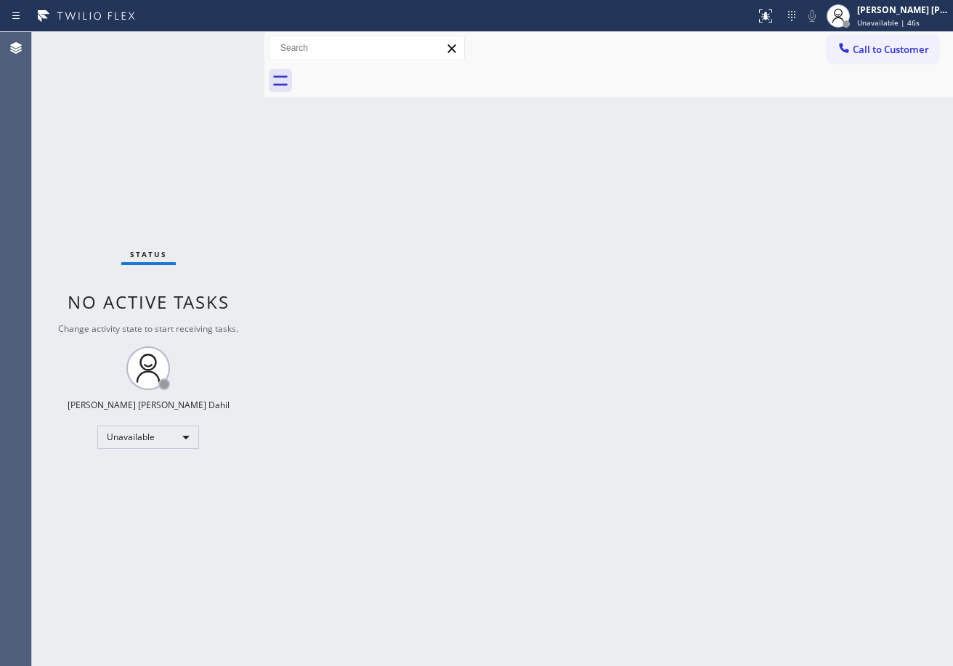
drag, startPoint x: 747, startPoint y: 300, endPoint x: 947, endPoint y: 630, distance: 385.5
click at [756, 340] on div "Back to Dashboard Change Sender ID Customers Technicians Select a contact Outbo…" at bounding box center [608, 349] width 688 height 634
click at [788, 547] on div "Back to Dashboard Change Sender ID Customers Technicians Select a contact Outbo…" at bounding box center [608, 349] width 688 height 634
click at [421, 327] on div "Back to Dashboard Change Sender ID Customers Technicians Select a contact Outbo…" at bounding box center [608, 349] width 688 height 634
click at [693, 402] on div "Back to Dashboard Change Sender ID Customers Technicians Select a contact Outbo…" at bounding box center [608, 349] width 688 height 634
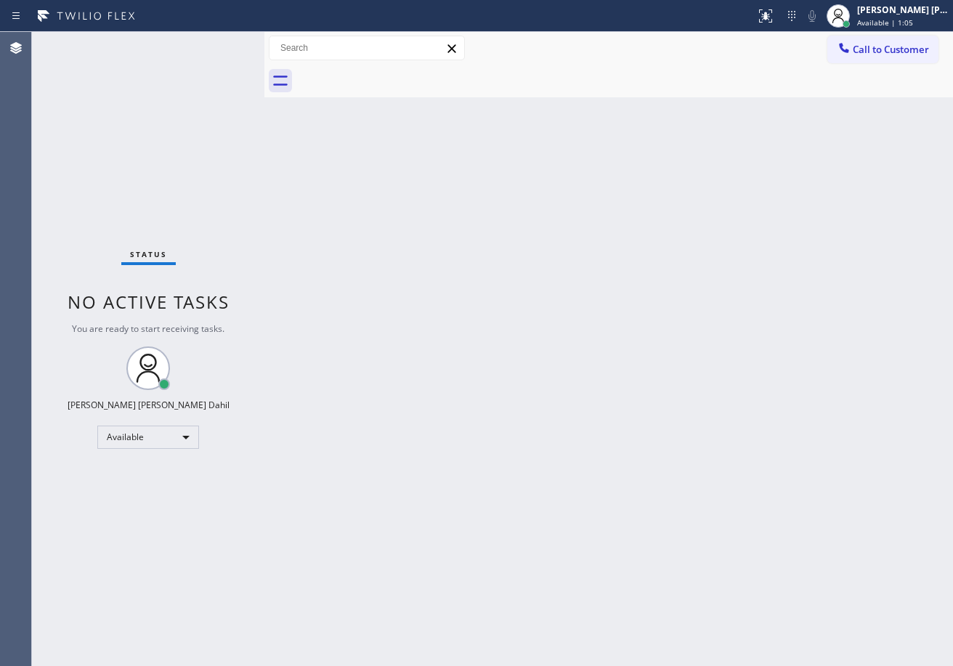
click at [817, 492] on div "Back to Dashboard Change Sender ID Customers Technicians Select a contact Outbo…" at bounding box center [608, 349] width 688 height 634
click at [211, 86] on div "Status No active tasks You are ready to start receiving tasks. [PERSON_NAME] [P…" at bounding box center [148, 349] width 232 height 634
click at [906, 511] on div "Back to Dashboard Change Sender ID Customers Technicians Select a contact Outbo…" at bounding box center [608, 349] width 688 height 634
click at [604, 469] on div "Back to Dashboard Change Sender ID Customers Technicians Select a contact Outbo…" at bounding box center [608, 349] width 688 height 634
click at [571, 71] on div at bounding box center [624, 81] width 656 height 33
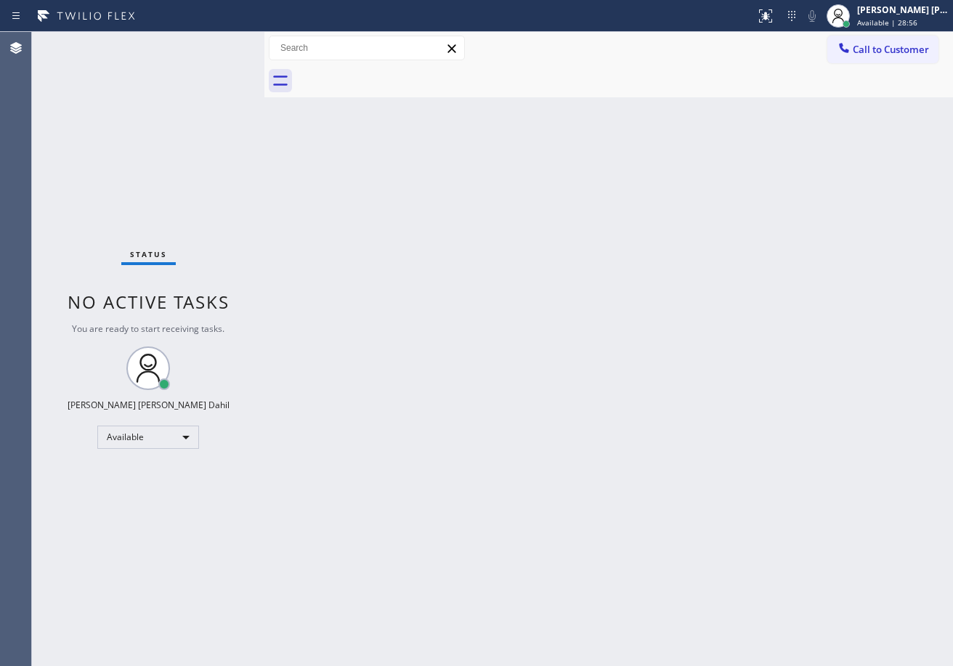
click at [641, 342] on div "Back to Dashboard Change Sender ID Customers Technicians Select a contact Outbo…" at bounding box center [608, 349] width 688 height 634
click at [219, 44] on div "Status No active tasks You are ready to start receiving tasks. [PERSON_NAME] [P…" at bounding box center [148, 349] width 232 height 634
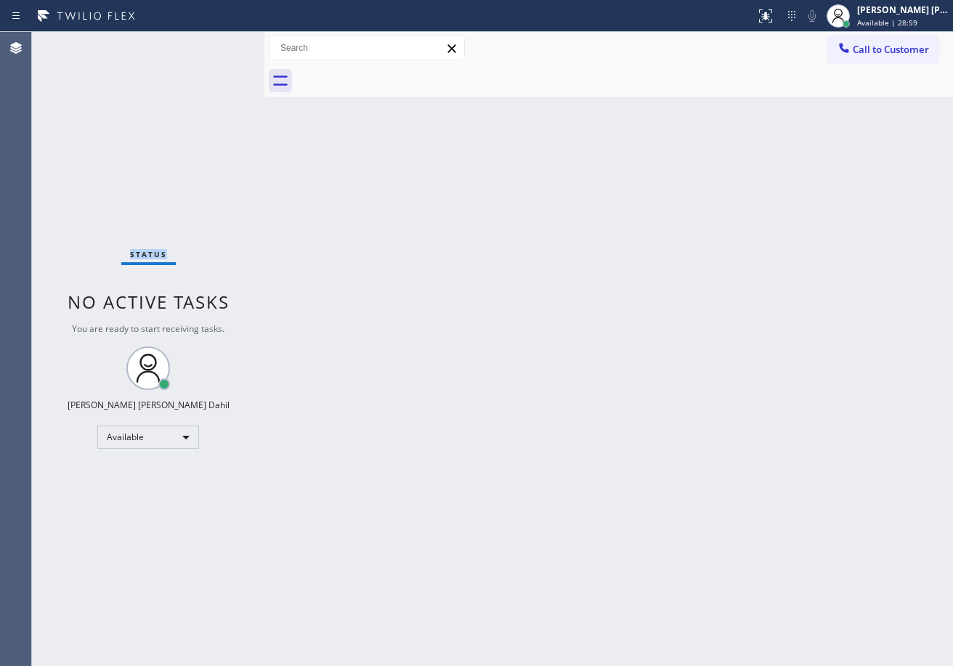
click at [219, 44] on div "Status No active tasks You are ready to start receiving tasks. [PERSON_NAME] [P…" at bounding box center [148, 349] width 232 height 634
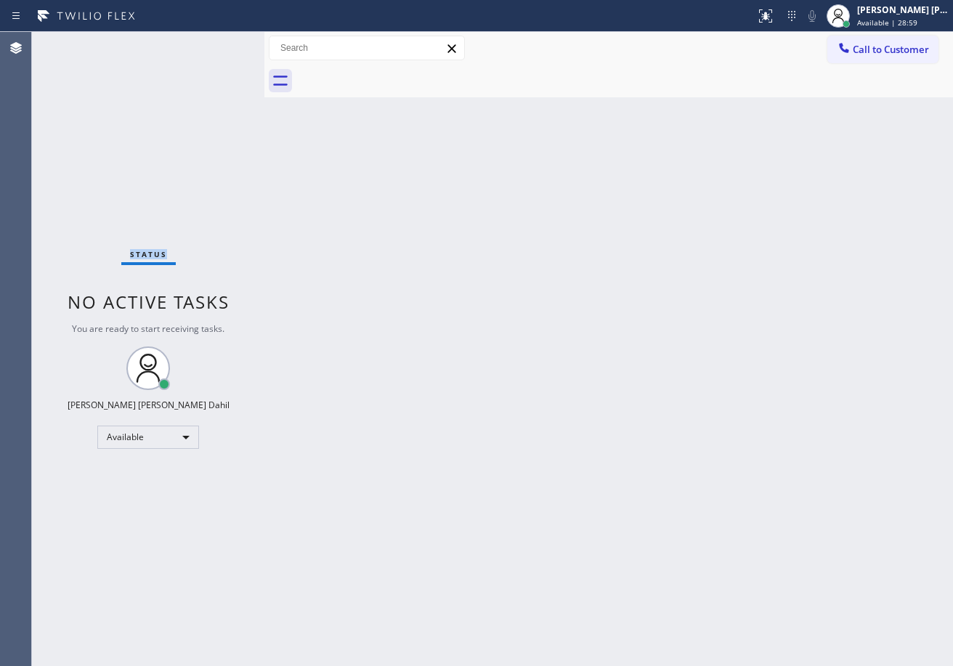
click at [219, 44] on div "Status No active tasks You are ready to start receiving tasks. [PERSON_NAME] [P…" at bounding box center [148, 349] width 232 height 634
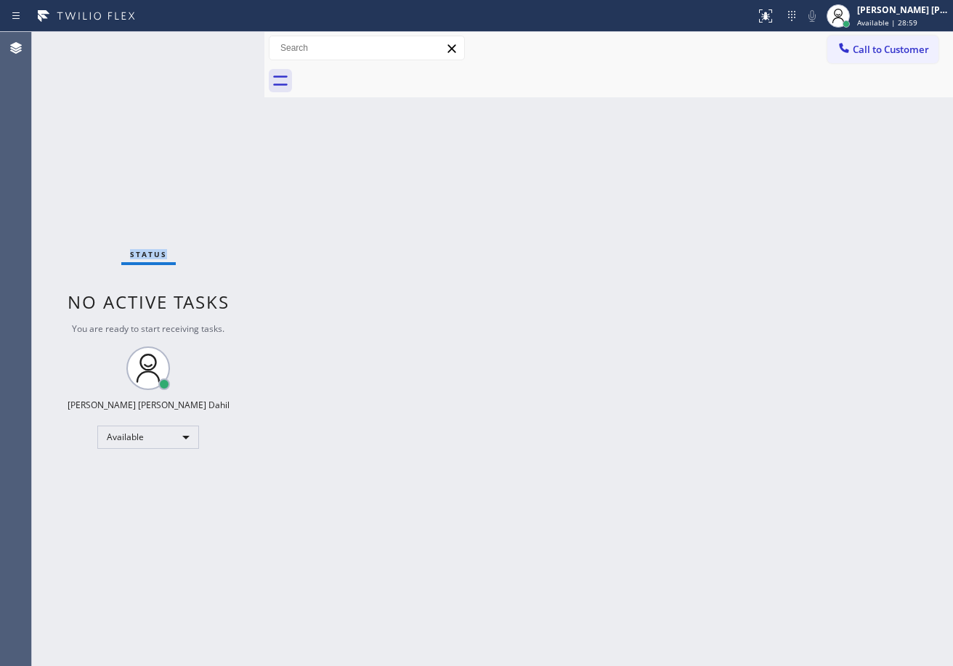
click at [219, 44] on div "Status No active tasks You are ready to start receiving tasks. [PERSON_NAME] [P…" at bounding box center [148, 349] width 232 height 634
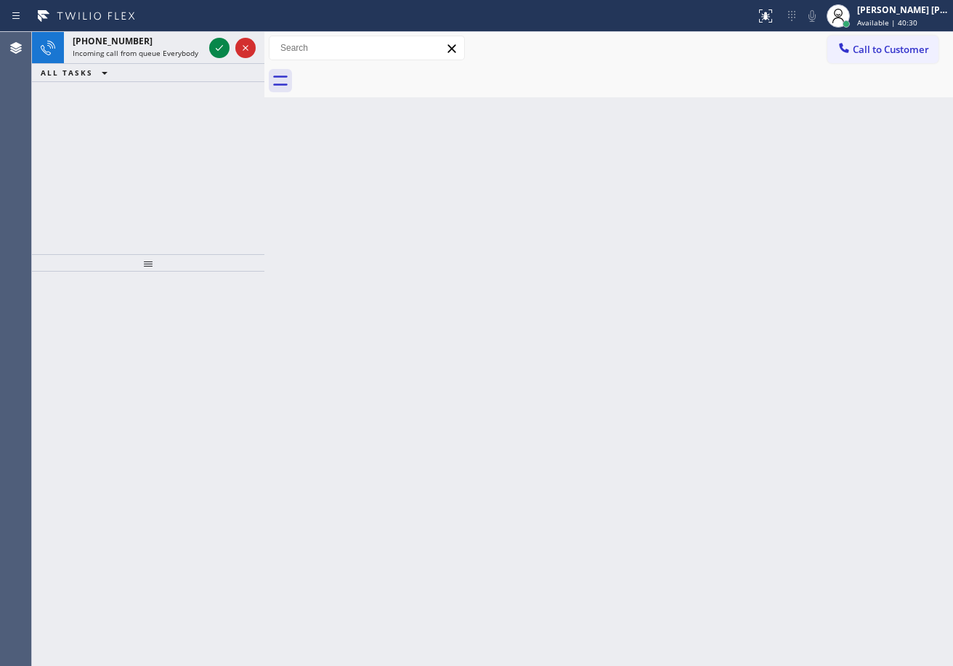
click at [219, 44] on icon at bounding box center [219, 47] width 17 height 17
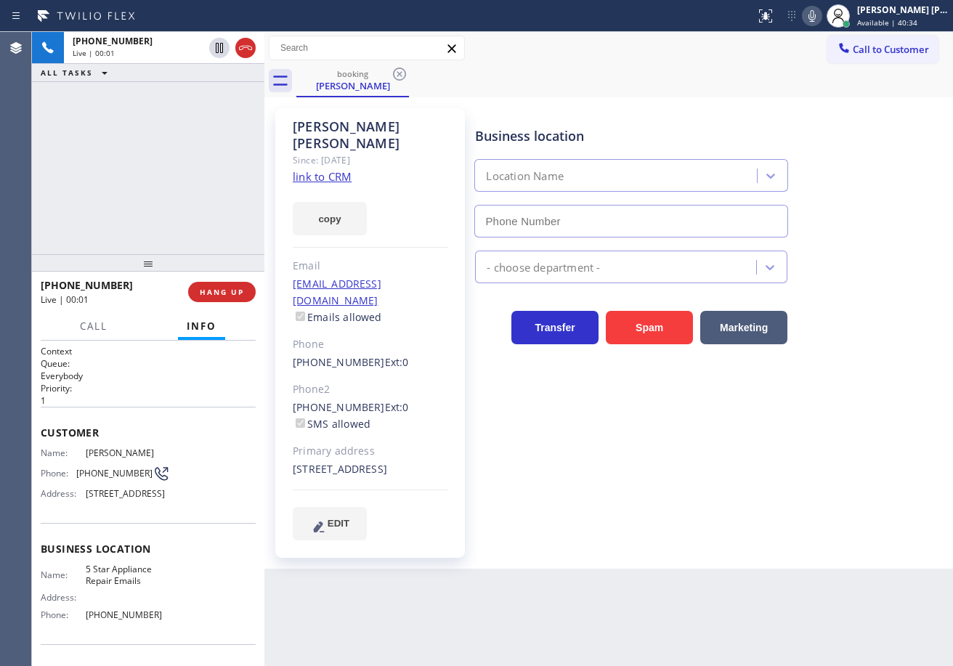
type input "[PHONE_NUMBER]"
click at [309, 169] on link "link to CRM" at bounding box center [322, 176] width 59 height 15
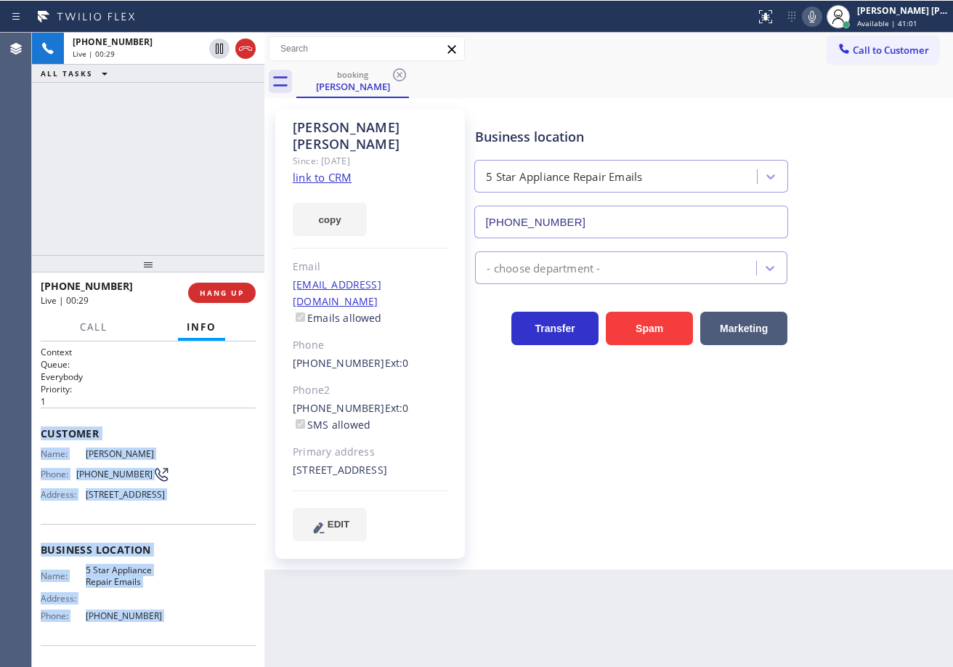
scroll to position [126, 0]
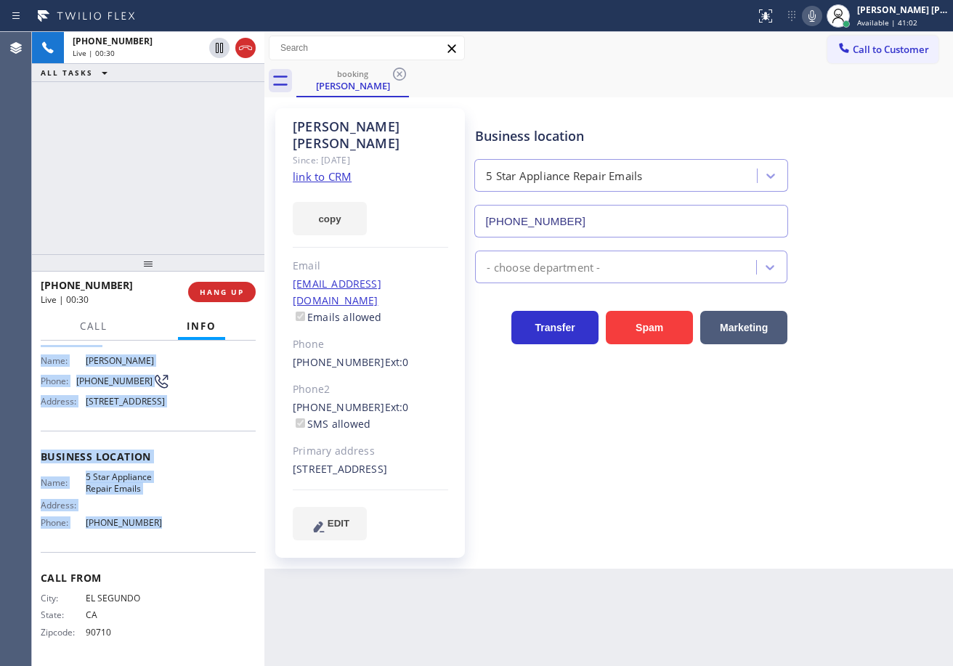
drag, startPoint x: 37, startPoint y: 427, endPoint x: 184, endPoint y: 530, distance: 179.3
click at [171, 534] on div "Context Queue: Everybody Priority: 1 Customer Name: [PERSON_NAME] Phone: [PHONE…" at bounding box center [148, 503] width 232 height 325
copy div "Customer Name: [PERSON_NAME] Phone: [PHONE_NUMBER] Address: [STREET_ADDRESS] Bu…"
click at [821, 15] on icon at bounding box center [811, 15] width 17 height 17
click at [821, 17] on icon at bounding box center [811, 15] width 17 height 17
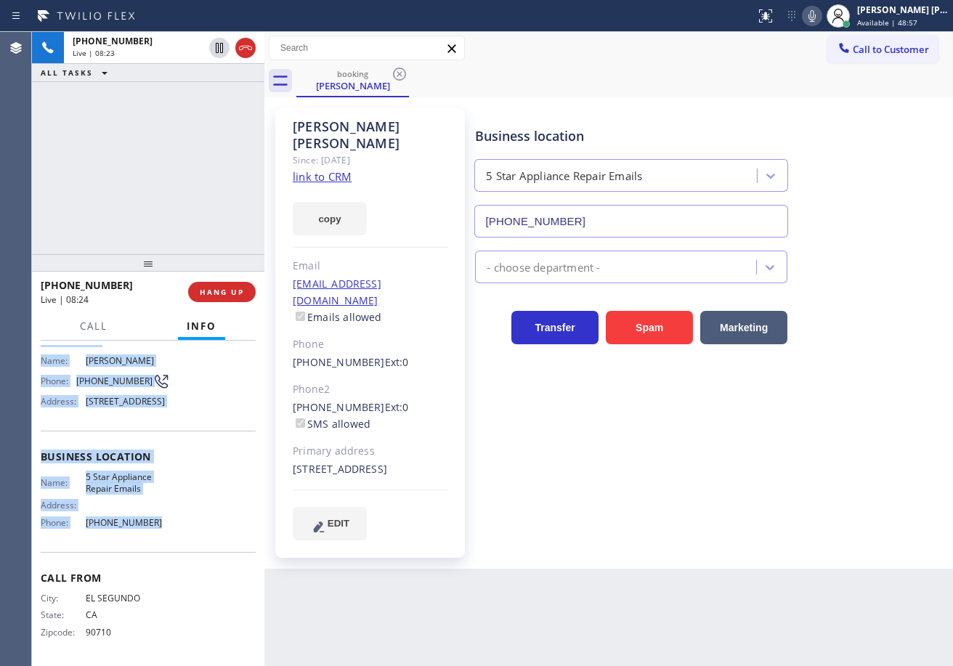
click at [821, 18] on icon at bounding box center [811, 15] width 17 height 17
drag, startPoint x: 825, startPoint y: 18, endPoint x: 856, endPoint y: 131, distance: 117.5
click at [817, 18] on rect at bounding box center [812, 14] width 10 height 10
click at [821, 17] on icon at bounding box center [811, 15] width 17 height 17
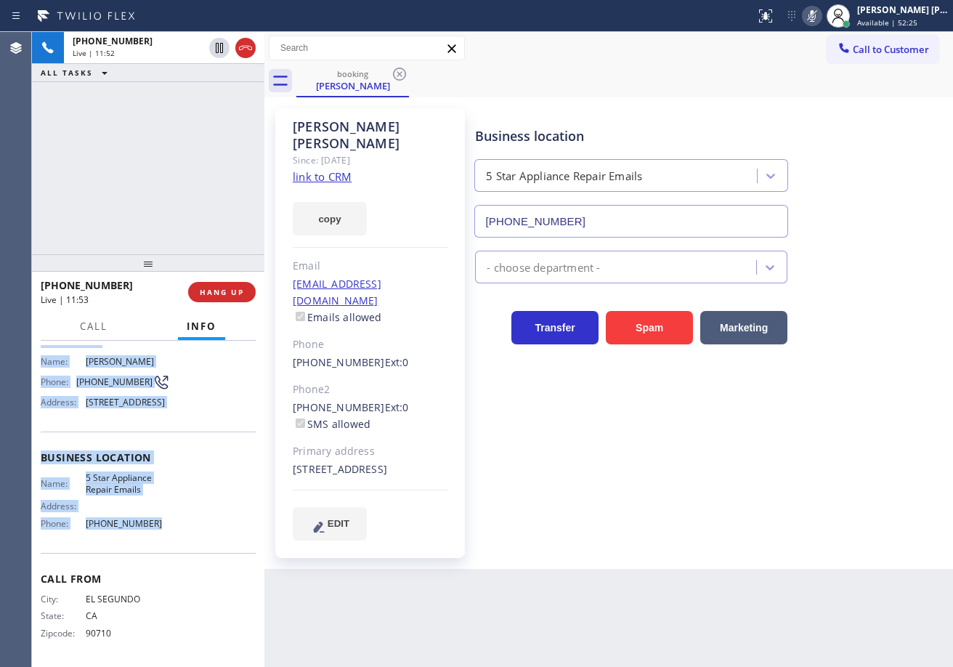
click at [821, 20] on icon at bounding box center [811, 15] width 17 height 17
click at [821, 14] on icon at bounding box center [811, 15] width 17 height 17
click at [821, 13] on icon at bounding box center [811, 15] width 17 height 17
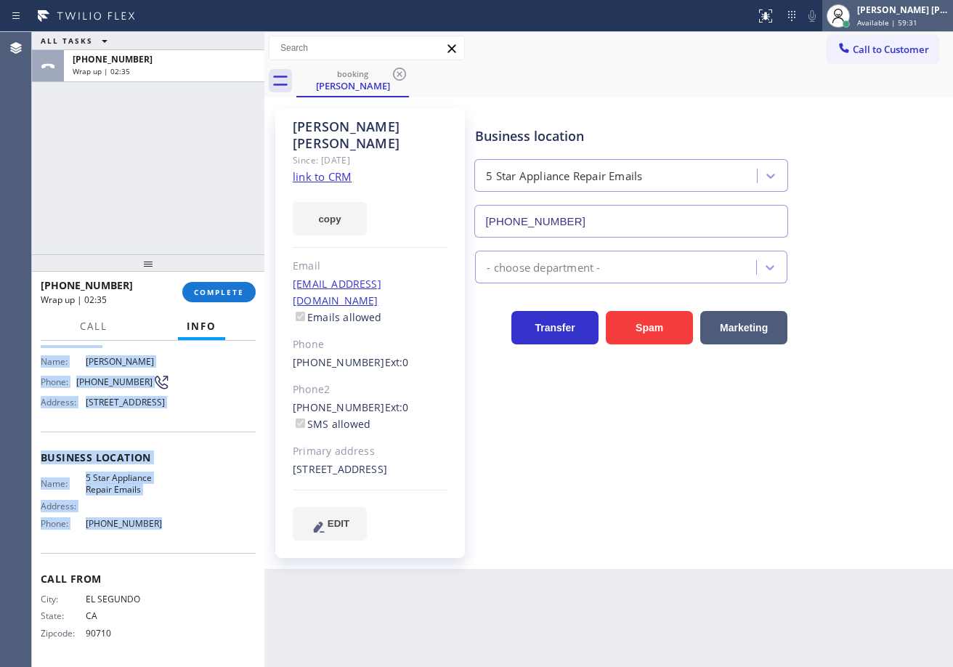
click at [900, 23] on span "Available | 59:31" at bounding box center [887, 22] width 60 height 10
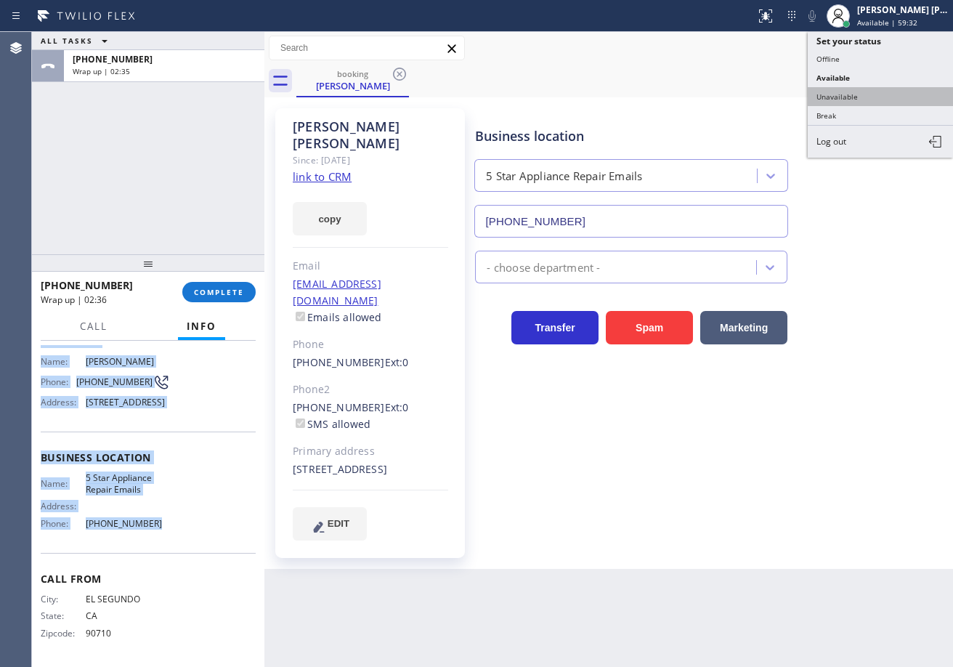
click at [840, 95] on button "Unavailable" at bounding box center [880, 96] width 145 height 19
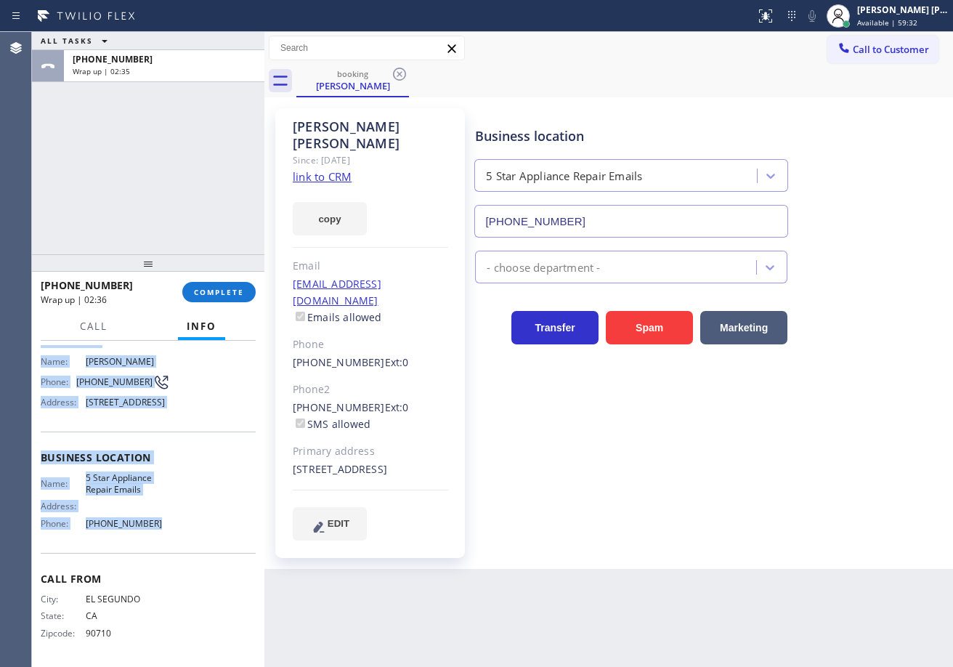
drag, startPoint x: 840, startPoint y: 96, endPoint x: 831, endPoint y: 103, distance: 11.3
click at [840, 97] on div "booking [PERSON_NAME]" at bounding box center [624, 81] width 656 height 33
click at [233, 290] on span "COMPLETE" at bounding box center [219, 292] width 50 height 10
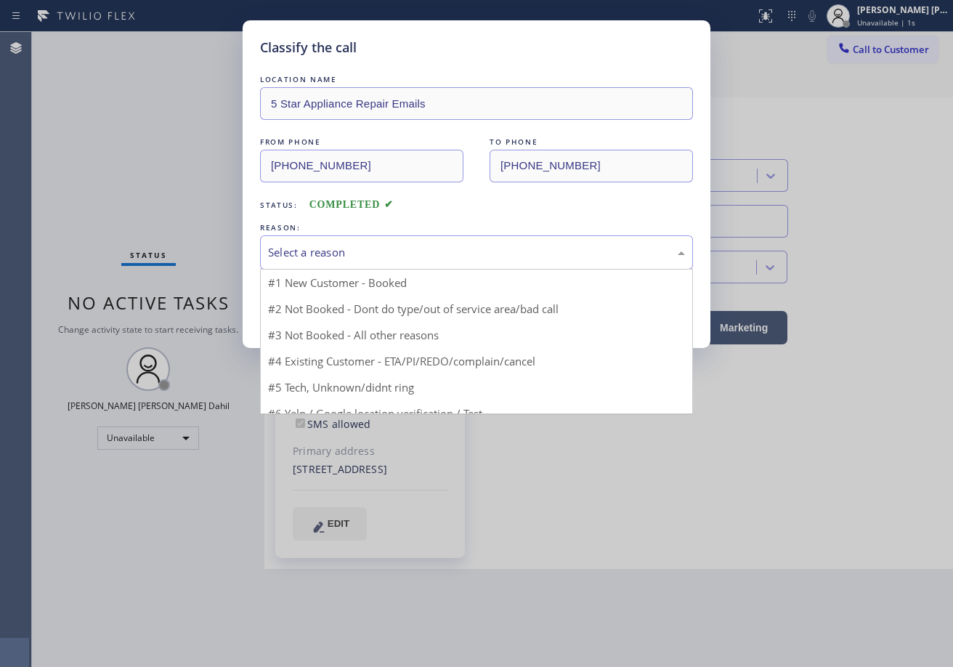
click at [352, 247] on div "Select a reason" at bounding box center [476, 252] width 417 height 17
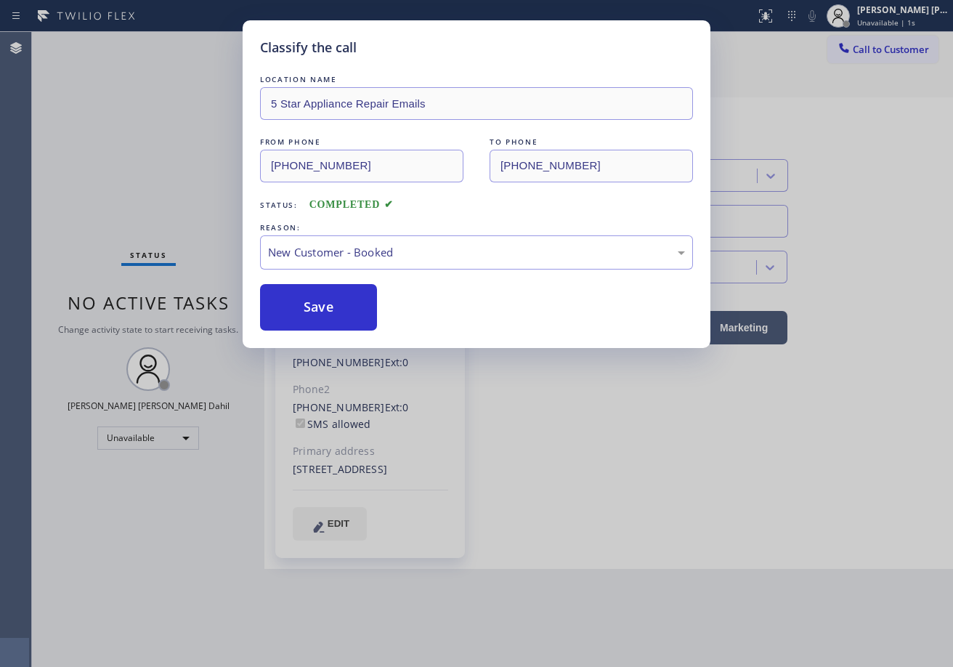
click at [342, 309] on button "Save" at bounding box center [318, 307] width 117 height 46
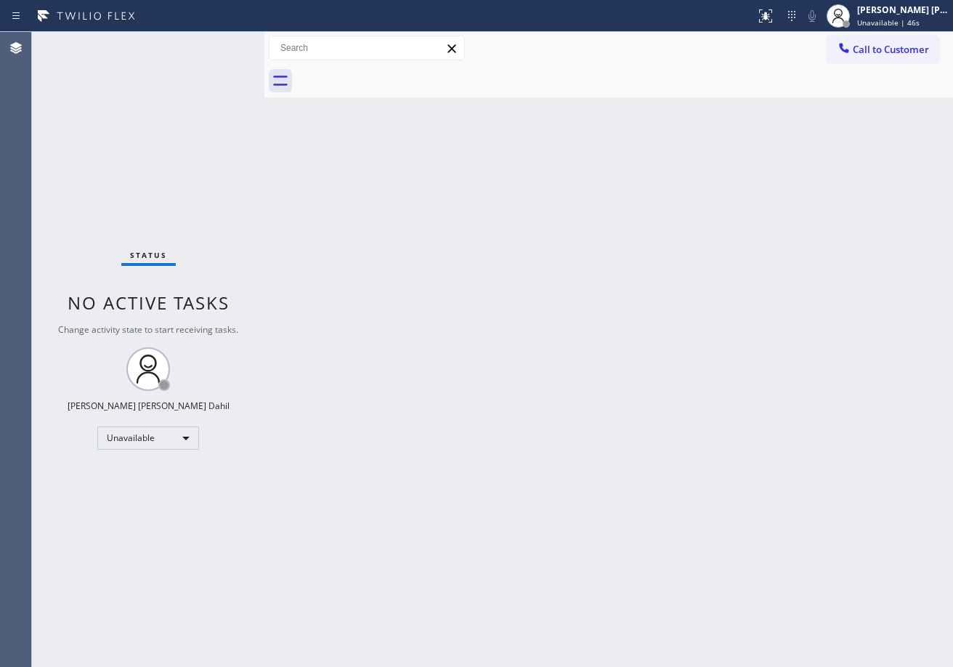
drag, startPoint x: 893, startPoint y: 9, endPoint x: 883, endPoint y: 36, distance: 28.0
click at [892, 9] on div "[PERSON_NAME] [PERSON_NAME] Dahil" at bounding box center [902, 10] width 91 height 12
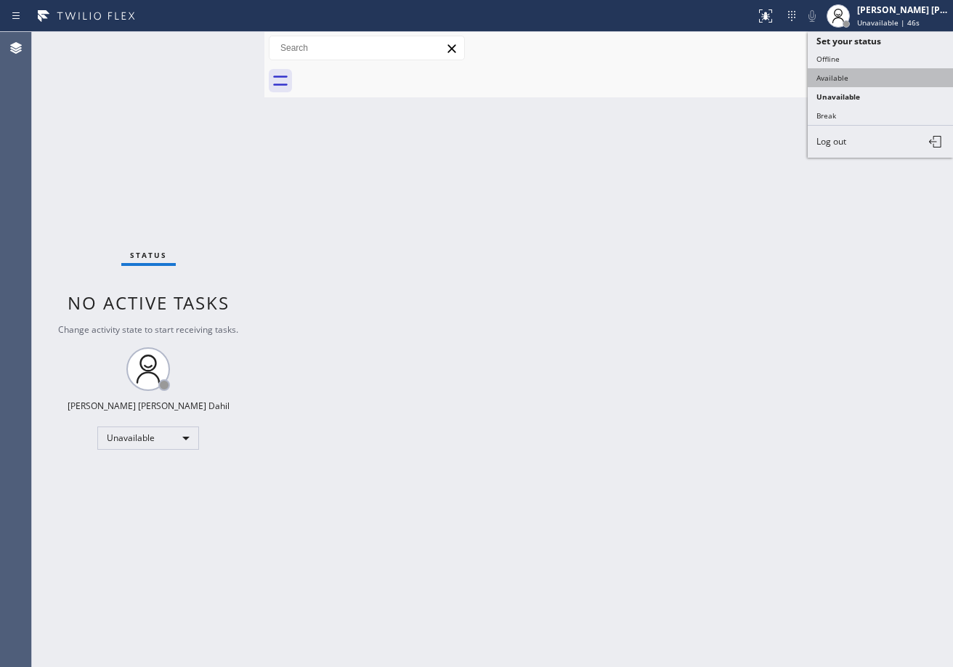
click at [854, 81] on button "Available" at bounding box center [880, 77] width 145 height 19
click at [811, 200] on div "Back to Dashboard Change Sender ID Customers Technicians Select a contact Outbo…" at bounding box center [608, 349] width 688 height 635
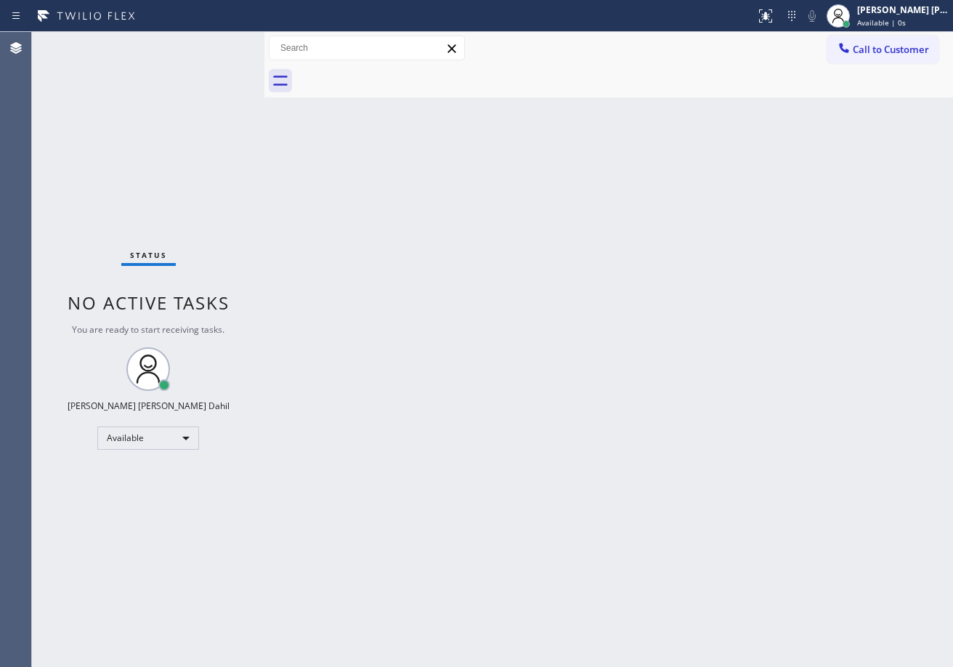
click at [569, 458] on div "Back to Dashboard Change Sender ID Customers Technicians Select a contact Outbo…" at bounding box center [608, 349] width 688 height 635
click at [545, 370] on div "Back to Dashboard Change Sender ID Customers Technicians Select a contact Outbo…" at bounding box center [608, 349] width 688 height 635
click at [477, 341] on div "Back to Dashboard Change Sender ID Customers Technicians Select a contact Outbo…" at bounding box center [608, 349] width 688 height 635
drag, startPoint x: 487, startPoint y: 349, endPoint x: 688, endPoint y: 489, distance: 244.8
click at [495, 354] on div "Back to Dashboard Change Sender ID Customers Technicians Select a contact Outbo…" at bounding box center [608, 349] width 688 height 635
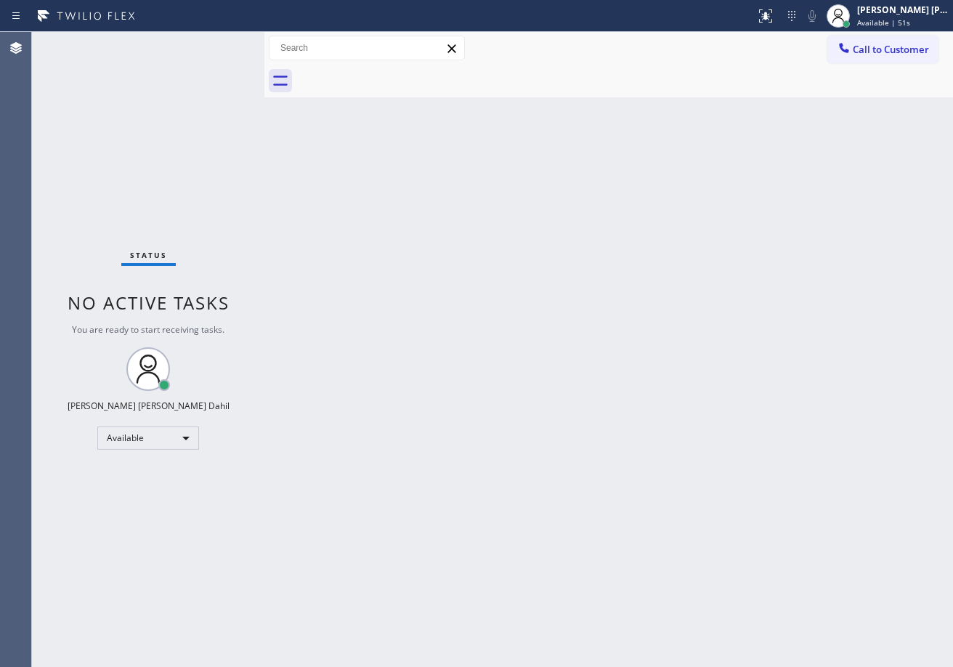
click at [218, 41] on div "Status No active tasks You are ready to start receiving tasks. [PERSON_NAME] [P…" at bounding box center [148, 349] width 232 height 635
click at [717, 326] on div "Back to Dashboard Change Sender ID Customers Technicians Select a contact Outbo…" at bounding box center [608, 349] width 688 height 635
drag, startPoint x: 203, startPoint y: 103, endPoint x: 213, endPoint y: 78, distance: 27.0
click at [203, 103] on div "Status No active tasks You are ready to start receiving tasks. [PERSON_NAME] [P…" at bounding box center [148, 349] width 232 height 635
click at [558, 474] on div "Back to Dashboard Change Sender ID Customers Technicians Select a contact Outbo…" at bounding box center [608, 349] width 688 height 635
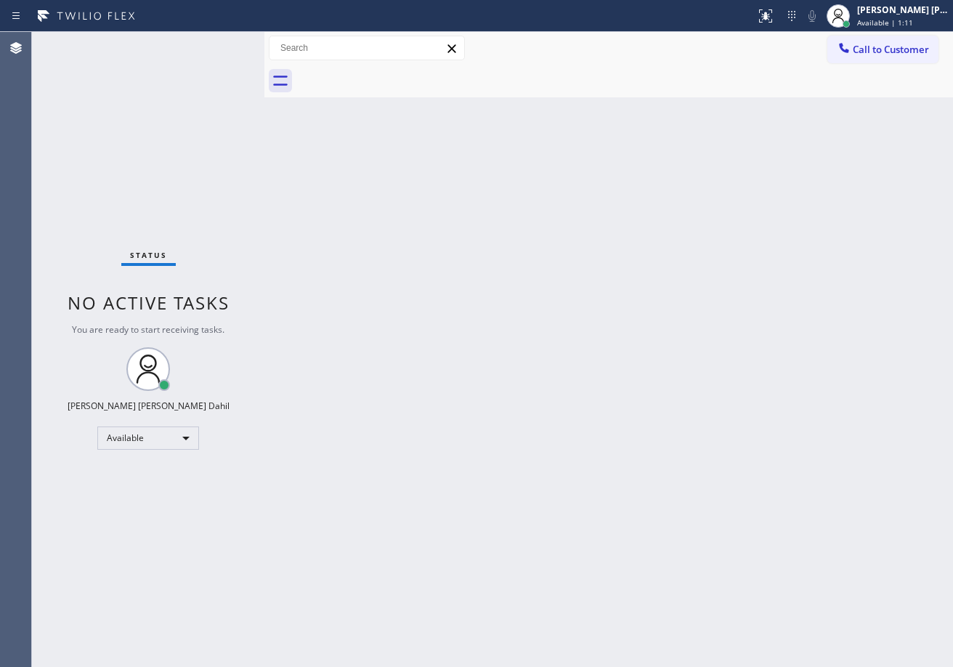
click at [222, 47] on div "Status No active tasks You are ready to start receiving tasks. [PERSON_NAME] [P…" at bounding box center [148, 349] width 232 height 635
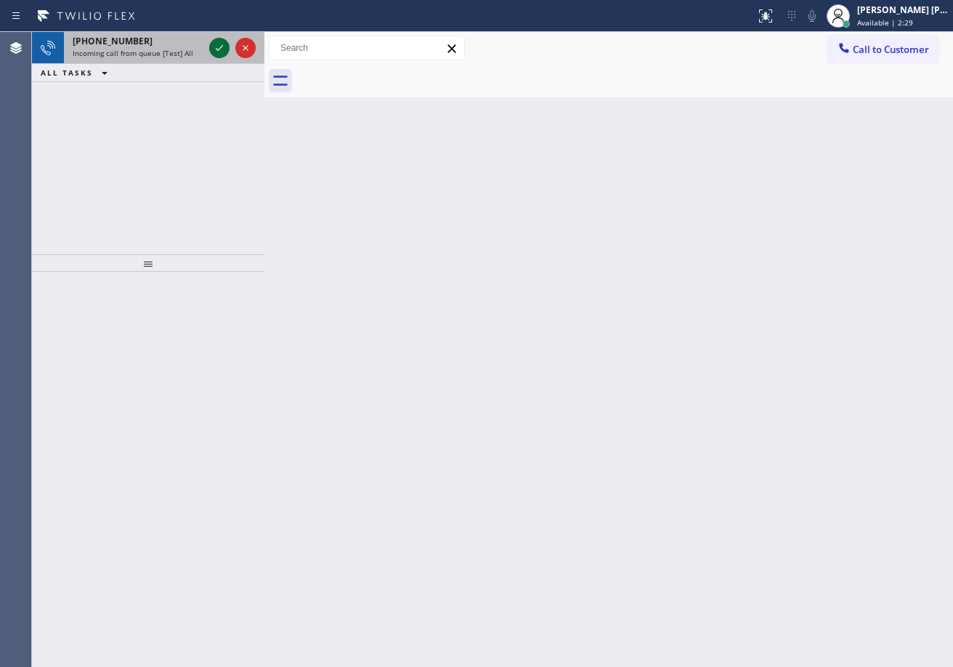
click at [219, 44] on icon at bounding box center [219, 47] width 17 height 17
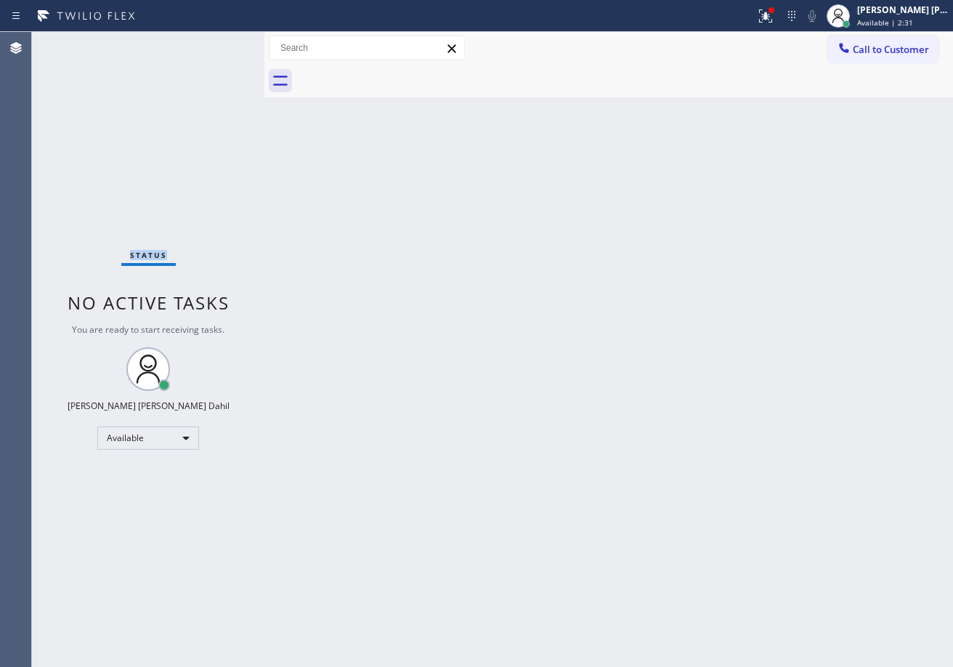
click at [219, 44] on div "Status No active tasks You are ready to start receiving tasks. [PERSON_NAME] [P…" at bounding box center [148, 349] width 232 height 635
click at [774, 18] on icon at bounding box center [765, 15] width 17 height 17
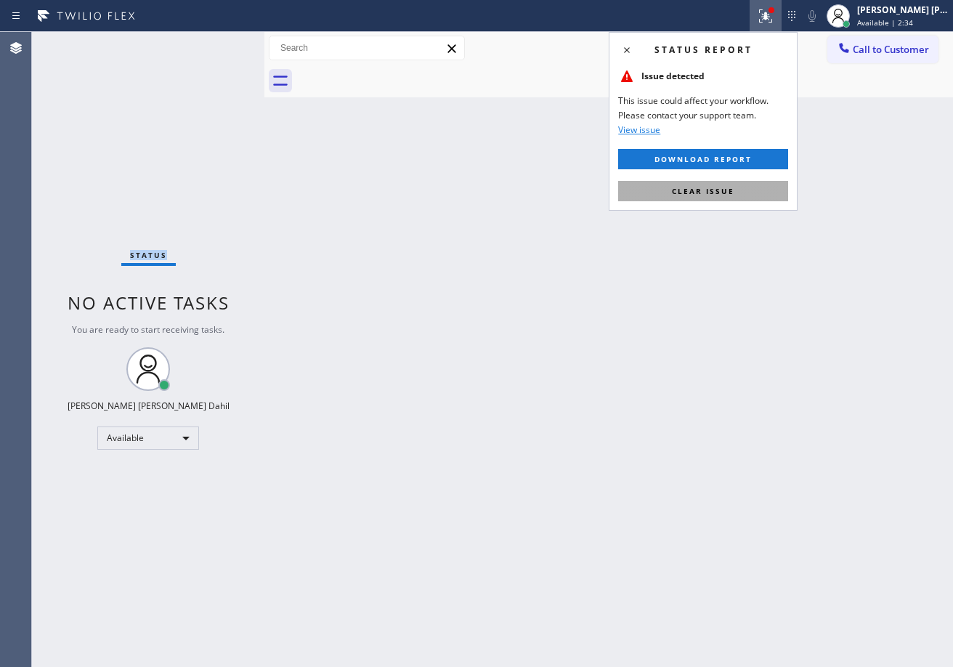
click at [749, 189] on button "Clear issue" at bounding box center [703, 191] width 170 height 20
click at [749, 189] on div "Back to Dashboard Change Sender ID Customers Technicians Select a contact Outbo…" at bounding box center [608, 349] width 688 height 635
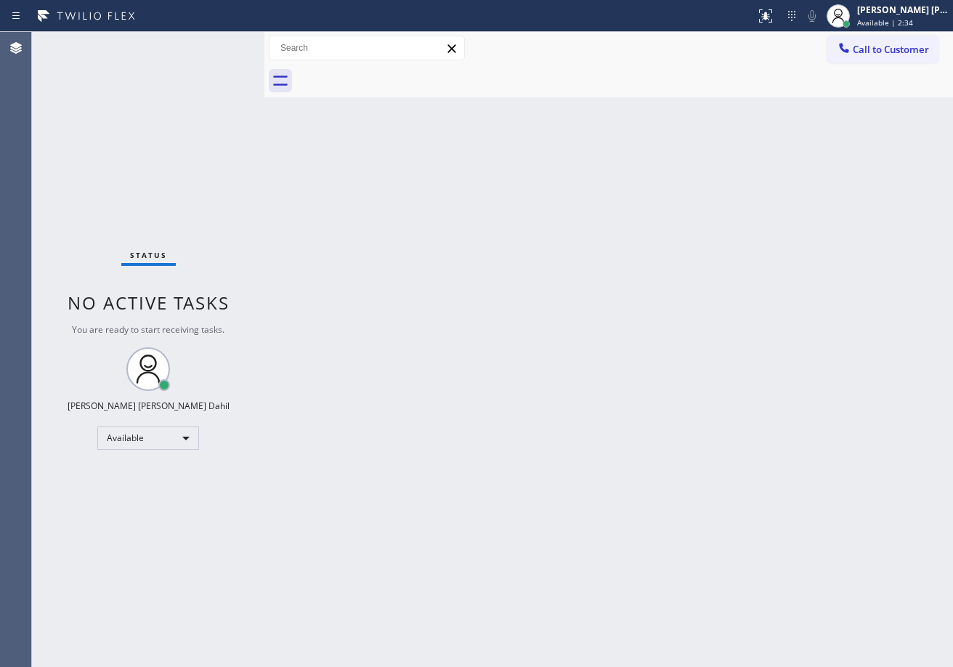
drag, startPoint x: 749, startPoint y: 189, endPoint x: 749, endPoint y: 200, distance: 11.6
click at [749, 190] on div "Back to Dashboard Change Sender ID Customers Technicians Select a contact Outbo…" at bounding box center [608, 349] width 688 height 635
click at [896, 18] on span "Available | 2:45" at bounding box center [885, 22] width 56 height 10
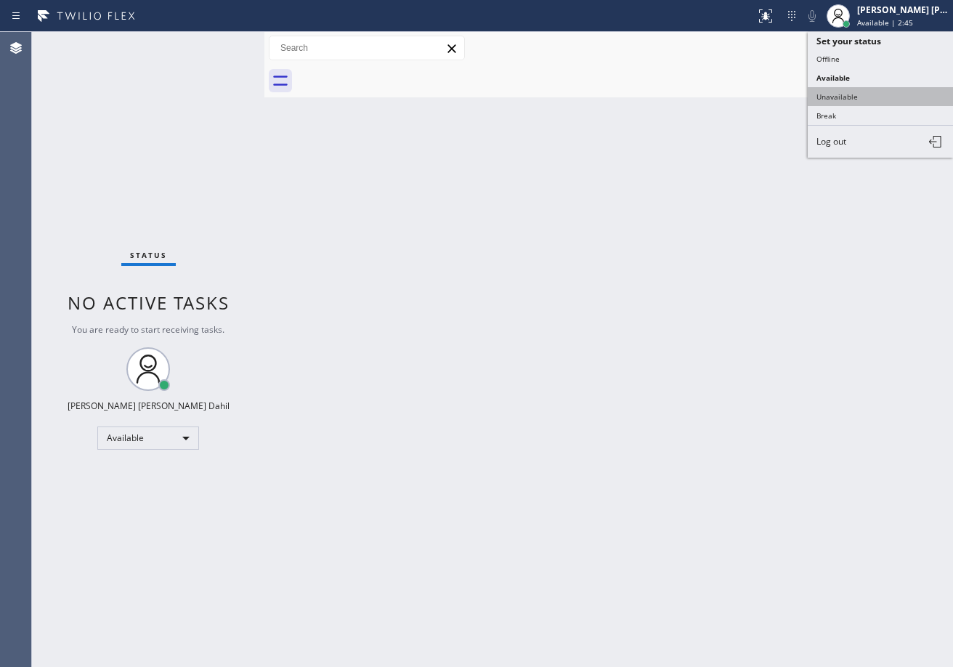
click at [852, 102] on button "Unavailable" at bounding box center [880, 96] width 145 height 19
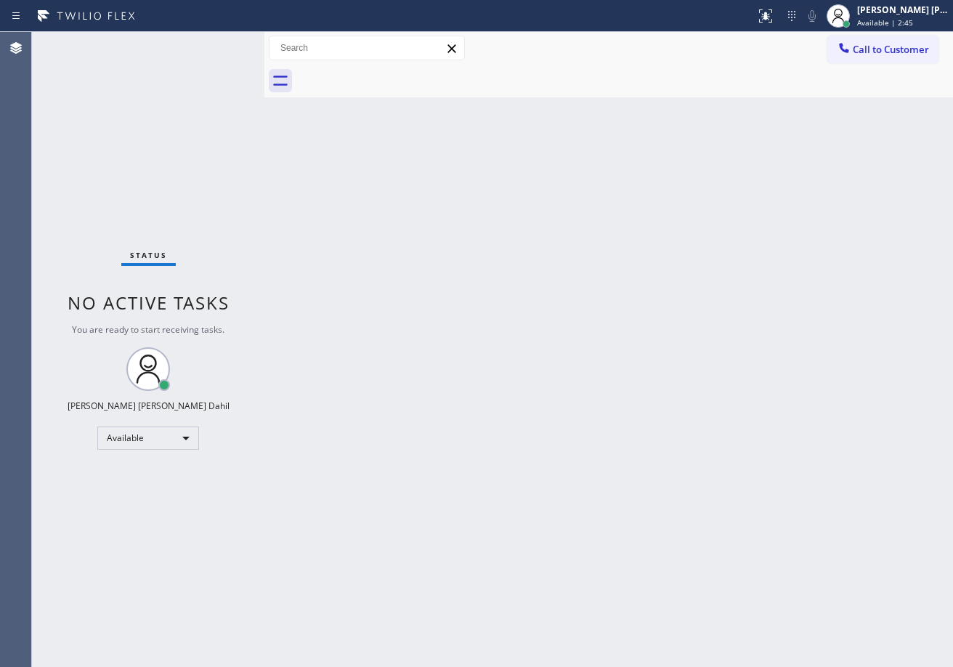
click at [811, 247] on div "Back to Dashboard Change Sender ID Customers Technicians Select a contact Outbo…" at bounding box center [608, 349] width 688 height 635
click at [901, 30] on div "[PERSON_NAME] [PERSON_NAME] Dahil Unavailable | 1:25" at bounding box center [887, 16] width 131 height 32
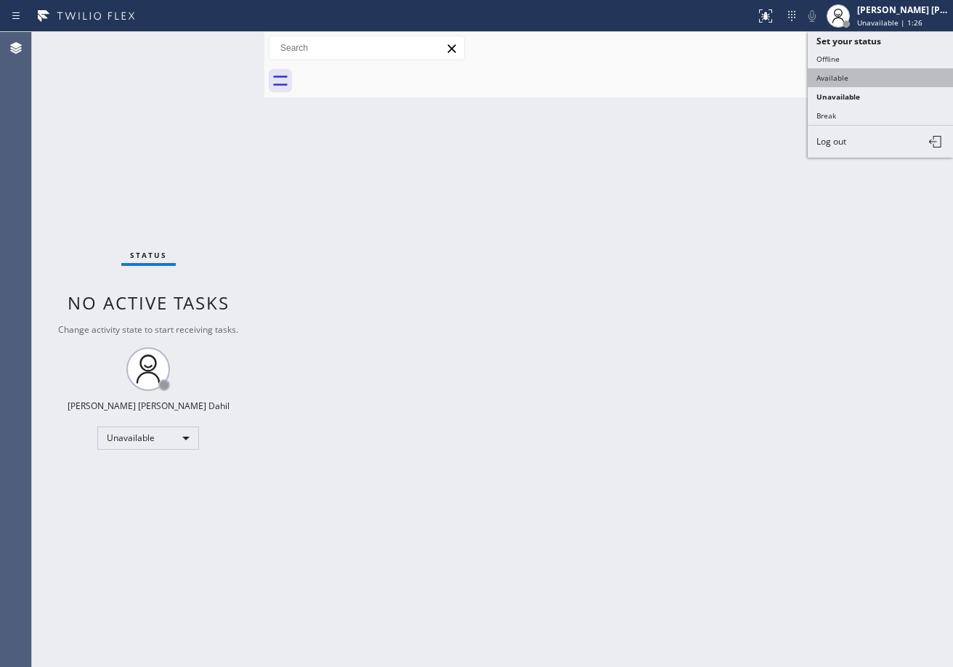
click at [877, 77] on button "Available" at bounding box center [880, 77] width 145 height 19
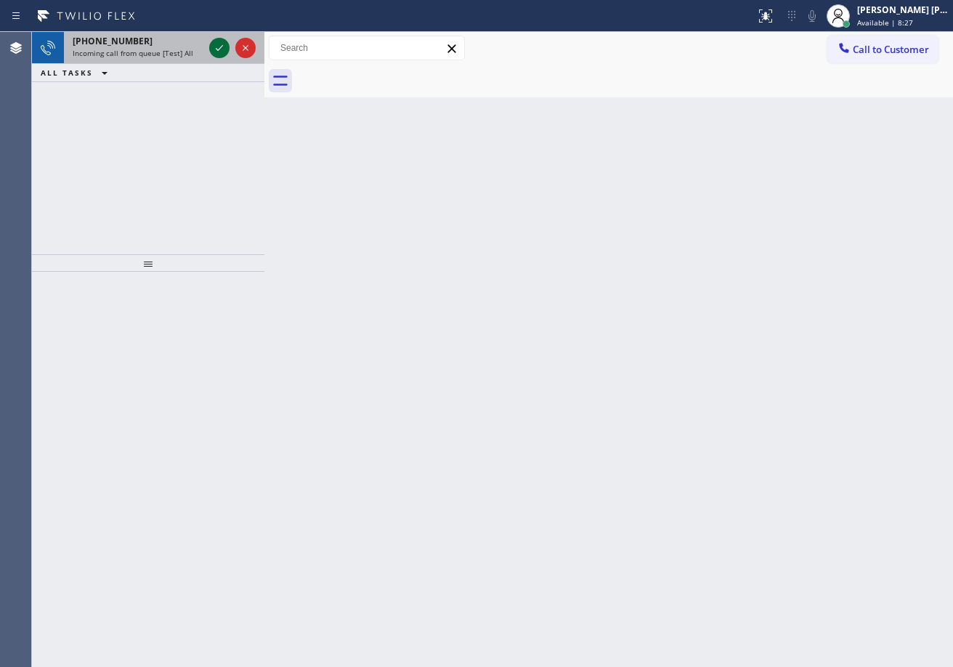
click at [219, 44] on icon at bounding box center [219, 47] width 17 height 17
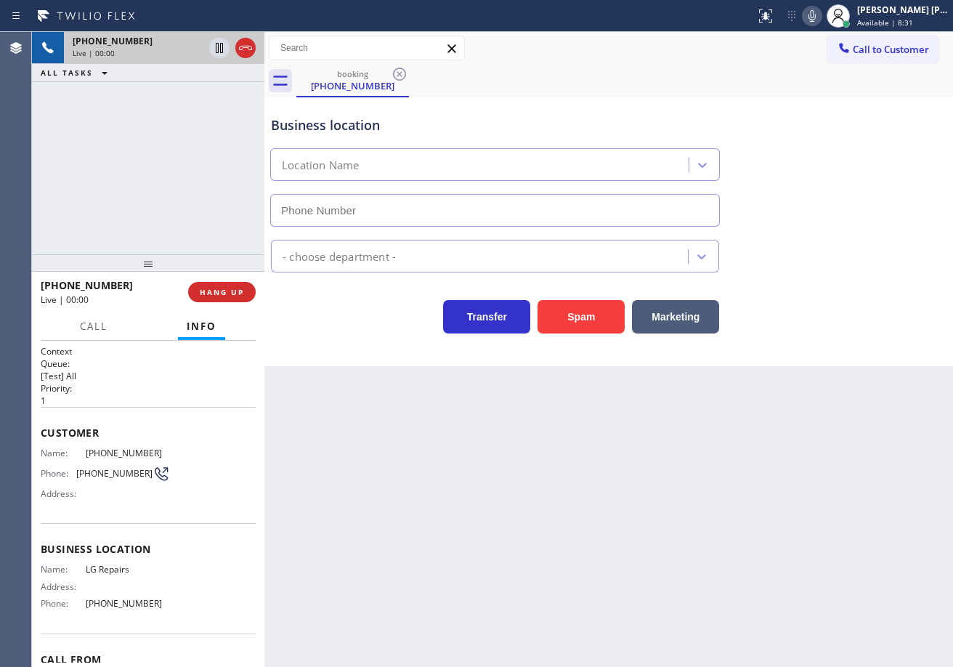
type input "[PHONE_NUMBER]"
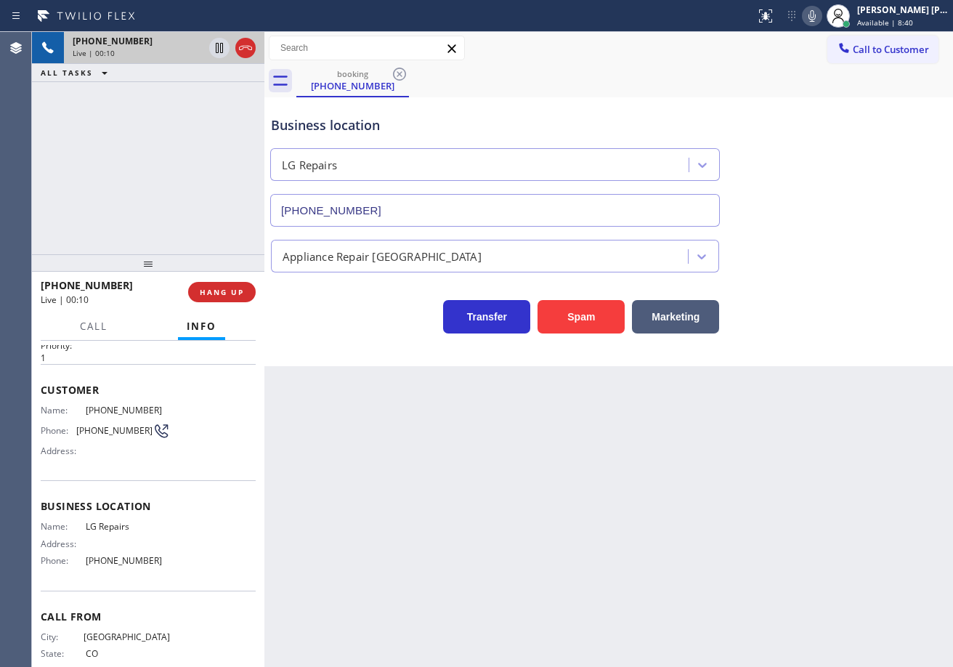
scroll to position [81, 0]
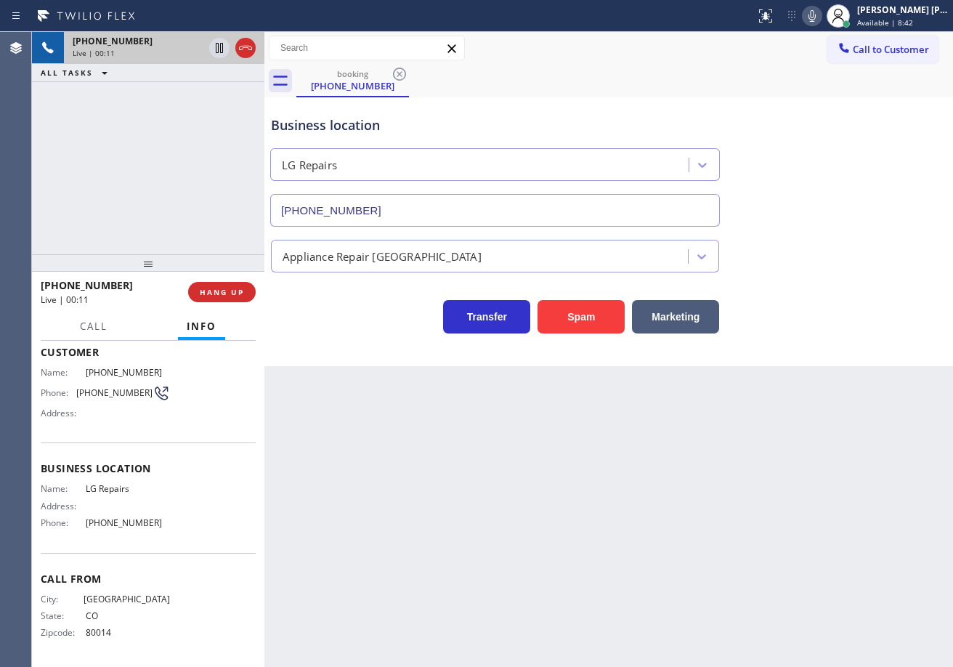
drag, startPoint x: 483, startPoint y: 574, endPoint x: 460, endPoint y: 564, distance: 24.4
click at [483, 573] on div "Back to Dashboard Change Sender ID Customers Technicians Select a contact Outbo…" at bounding box center [608, 349] width 688 height 635
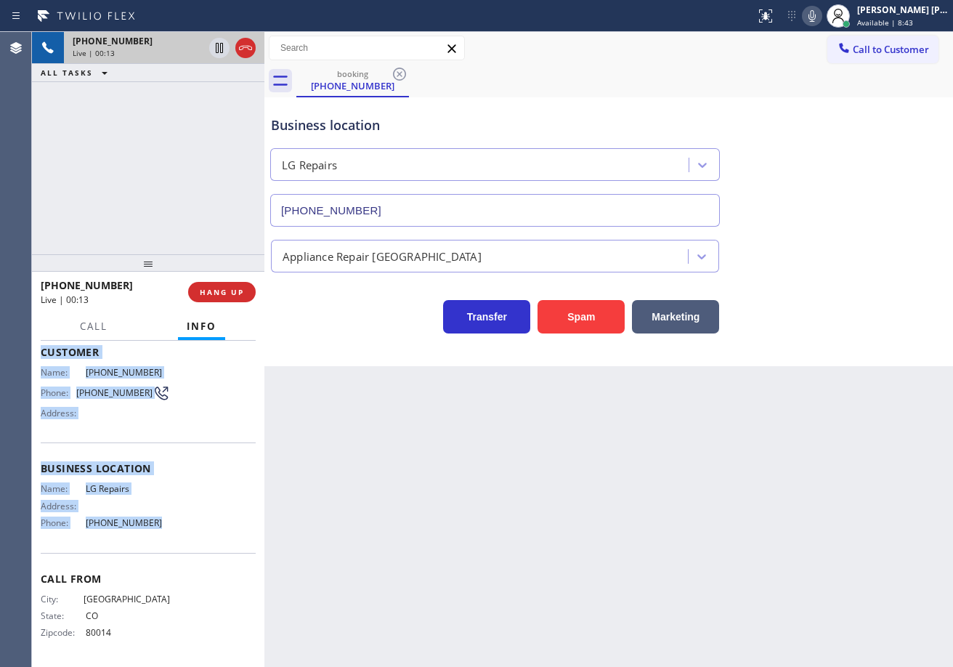
drag, startPoint x: 38, startPoint y: 429, endPoint x: 234, endPoint y: 525, distance: 217.6
click at [174, 531] on div "Context Queue: [Test] All Priority: 1 Customer Name: [PHONE_NUMBER] Phone: [PHO…" at bounding box center [148, 504] width 232 height 326
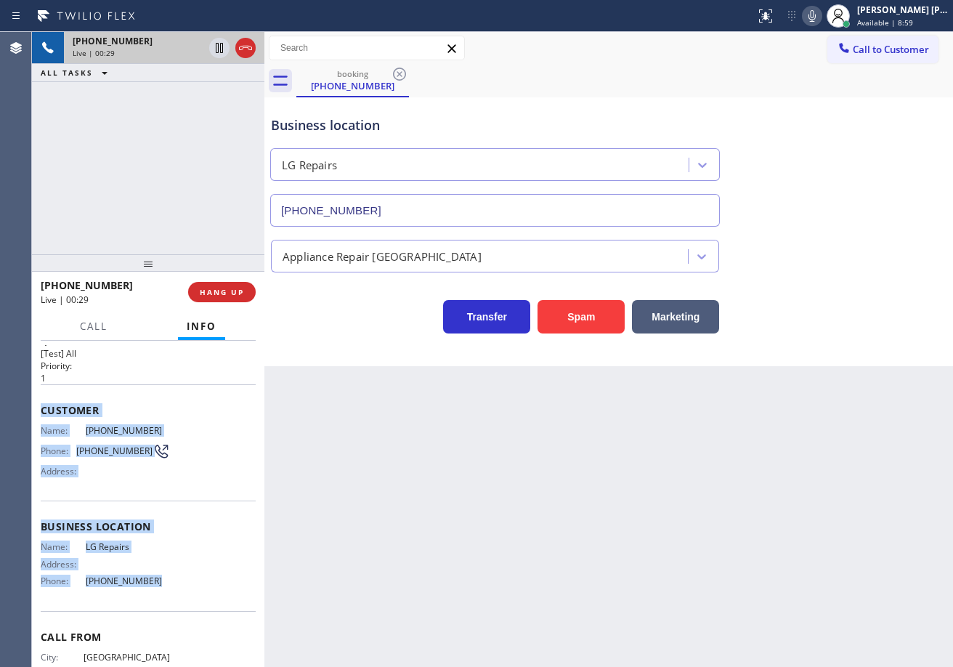
scroll to position [0, 0]
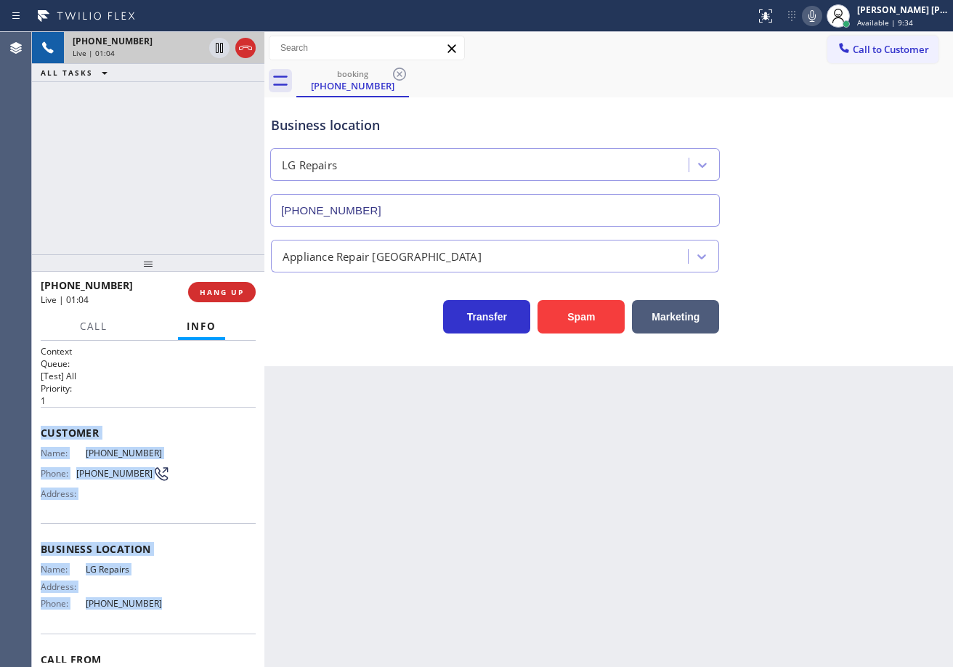
click at [821, 23] on icon at bounding box center [811, 15] width 17 height 17
click at [816, 12] on icon at bounding box center [811, 16] width 7 height 12
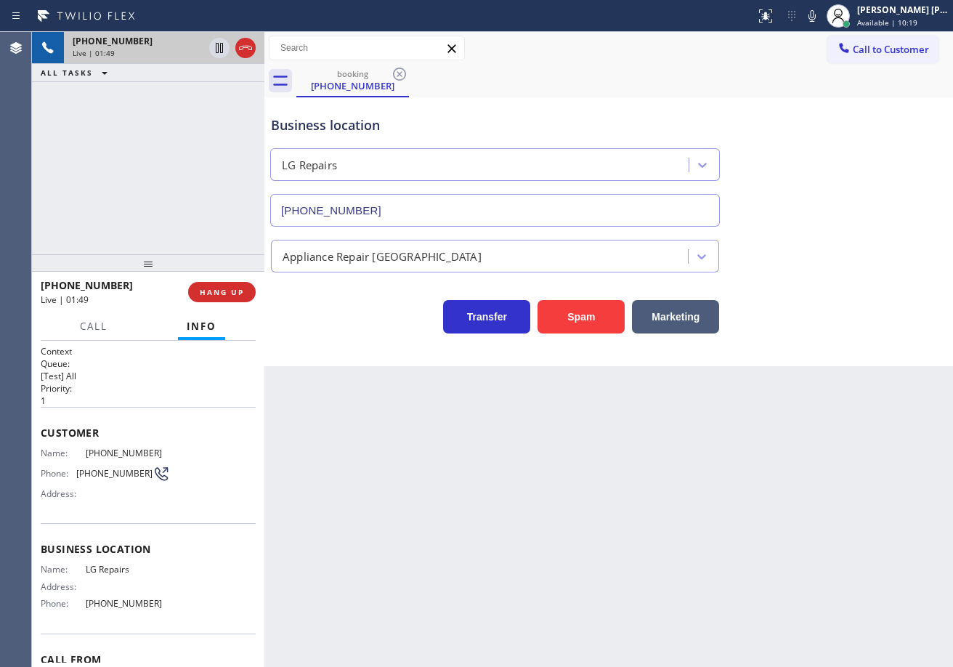
click at [869, 133] on div "Business location LG Repairs [PHONE_NUMBER]" at bounding box center [608, 160] width 681 height 131
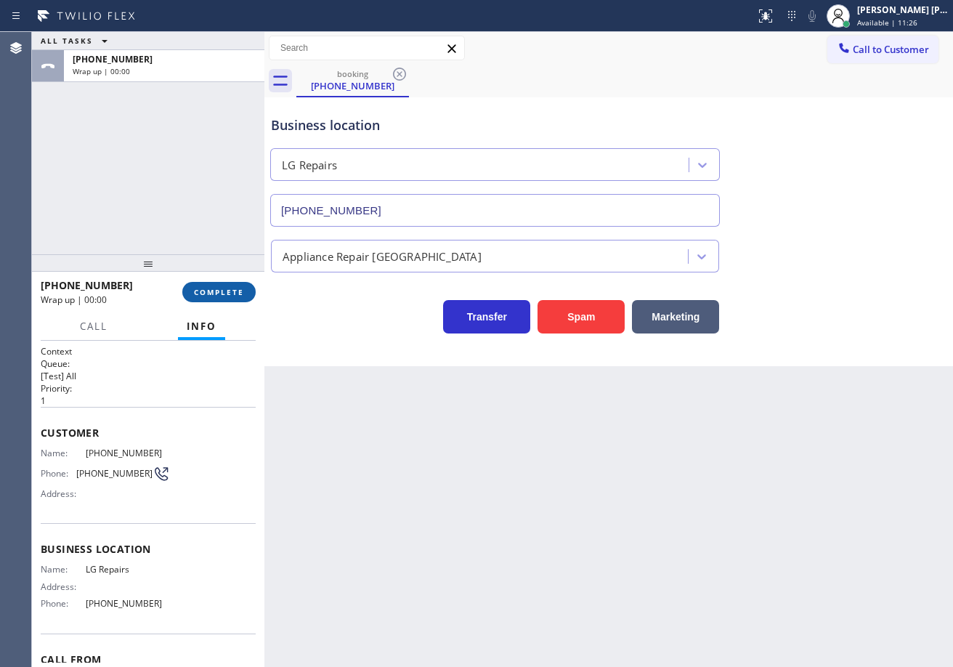
click at [229, 292] on span "COMPLETE" at bounding box center [219, 292] width 50 height 10
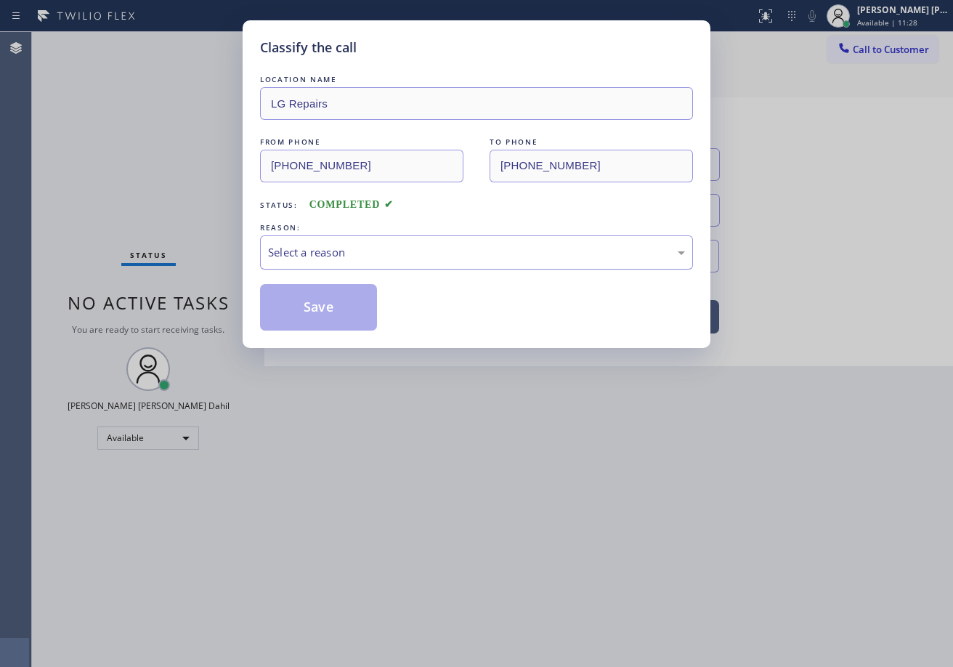
click at [315, 261] on div "Select a reason" at bounding box center [476, 252] width 433 height 34
click at [321, 305] on button "Save" at bounding box center [318, 307] width 117 height 46
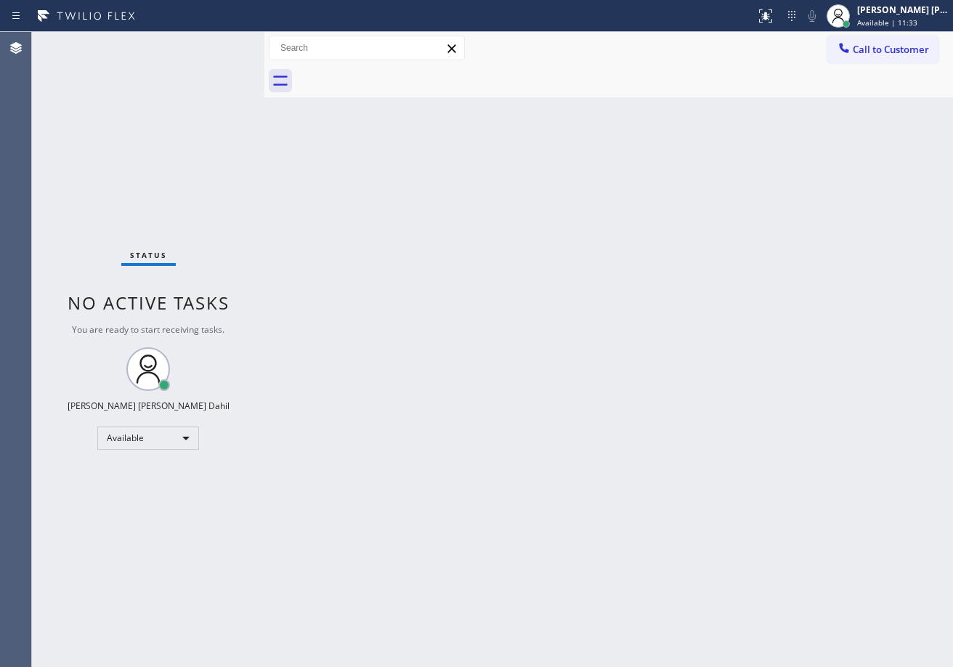
drag, startPoint x: 759, startPoint y: 405, endPoint x: 725, endPoint y: 499, distance: 99.7
click at [748, 453] on div "Back to Dashboard Change Sender ID Customers Technicians Select a contact Outbo…" at bounding box center [608, 349] width 688 height 635
click at [582, 113] on div "Back to Dashboard Change Sender ID Customers Technicians Select a contact Outbo…" at bounding box center [608, 349] width 688 height 635
click at [840, 553] on div "Back to Dashboard Change Sender ID Customers Technicians Select a contact Outbo…" at bounding box center [608, 349] width 688 height 635
click at [349, 252] on div "Back to Dashboard Change Sender ID Customers Technicians Select a contact Outbo…" at bounding box center [608, 349] width 688 height 635
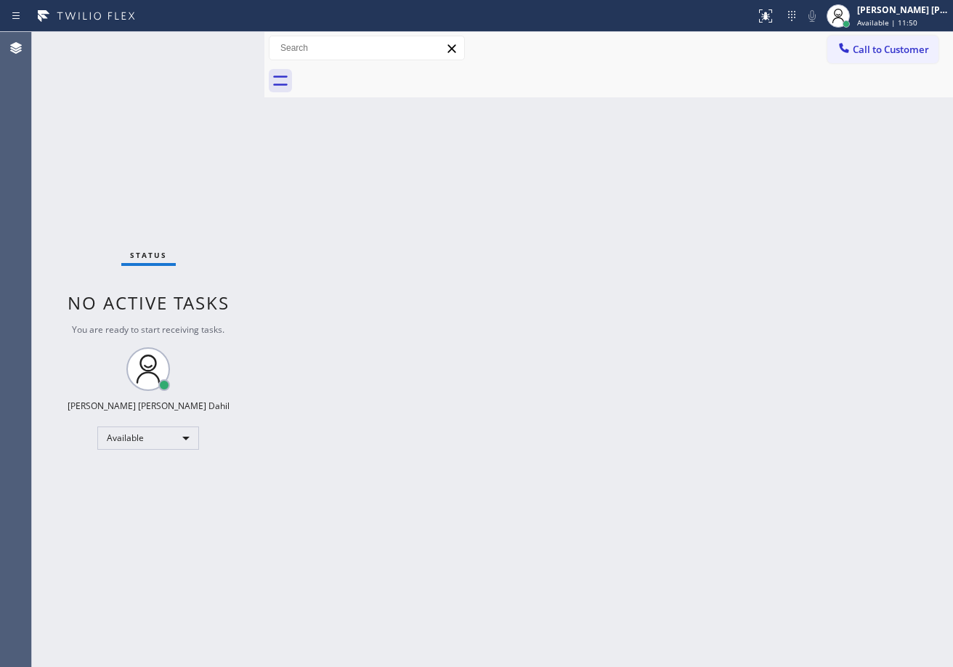
click at [349, 252] on div "Back to Dashboard Change Sender ID Customers Technicians Select a contact Outbo…" at bounding box center [608, 349] width 688 height 635
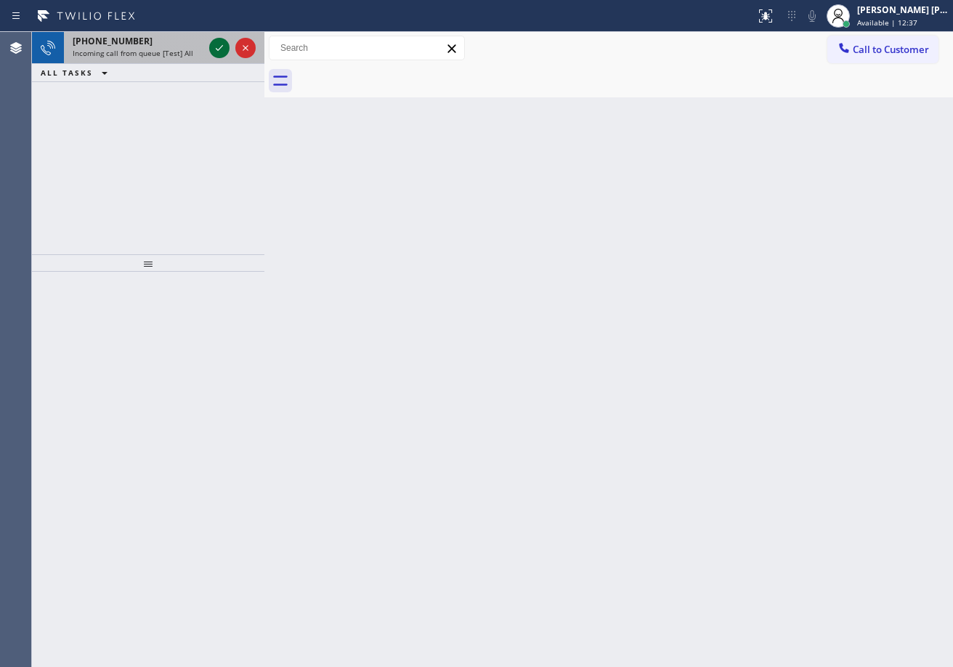
click at [219, 44] on icon at bounding box center [219, 47] width 17 height 17
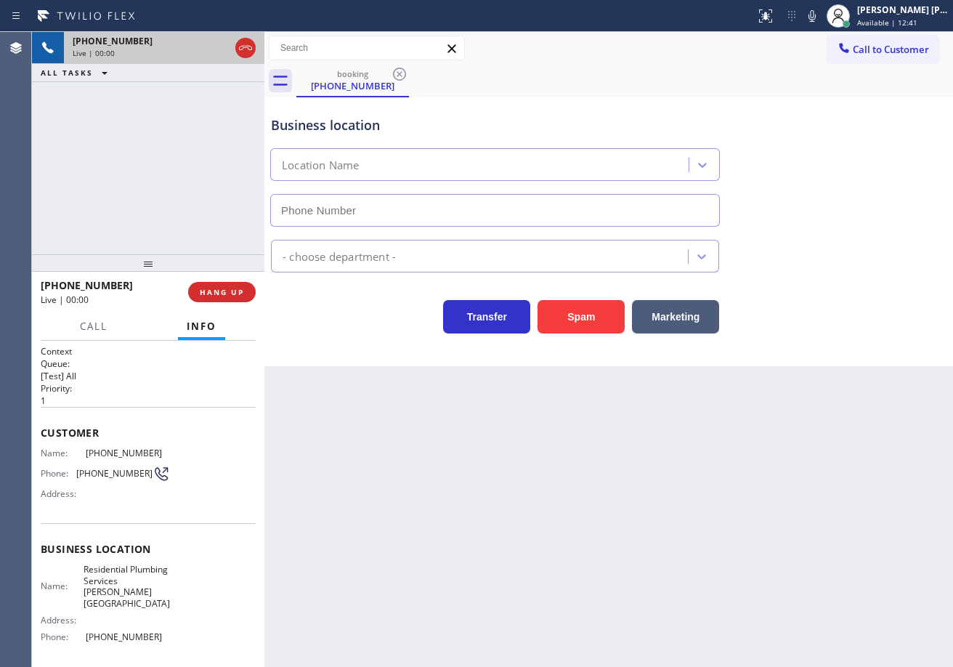
type input "[PHONE_NUMBER]"
click at [816, 21] on icon at bounding box center [811, 16] width 7 height 12
click at [821, 12] on icon at bounding box center [811, 15] width 17 height 17
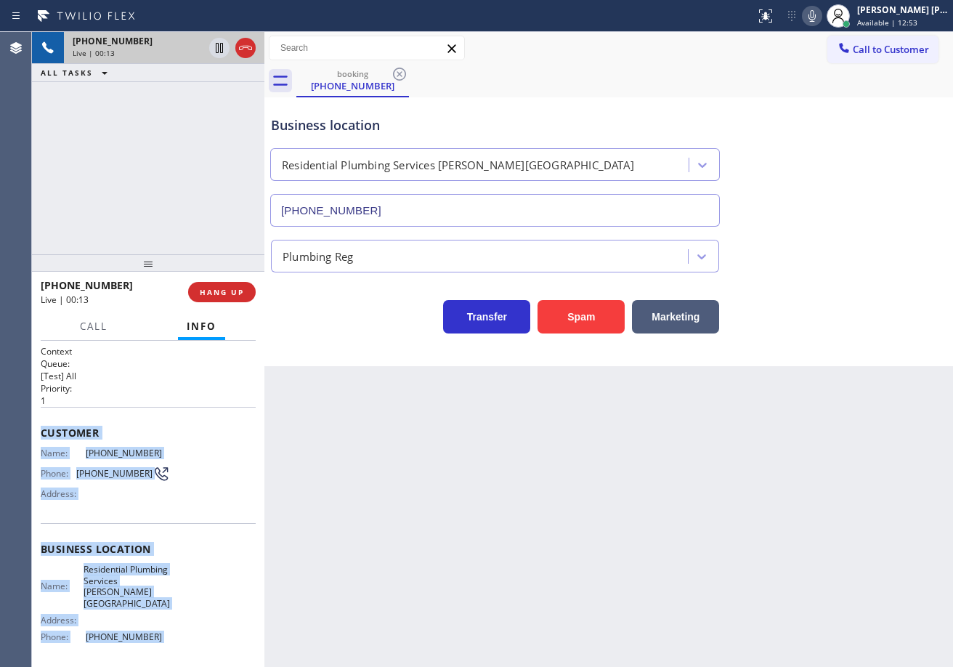
scroll to position [103, 0]
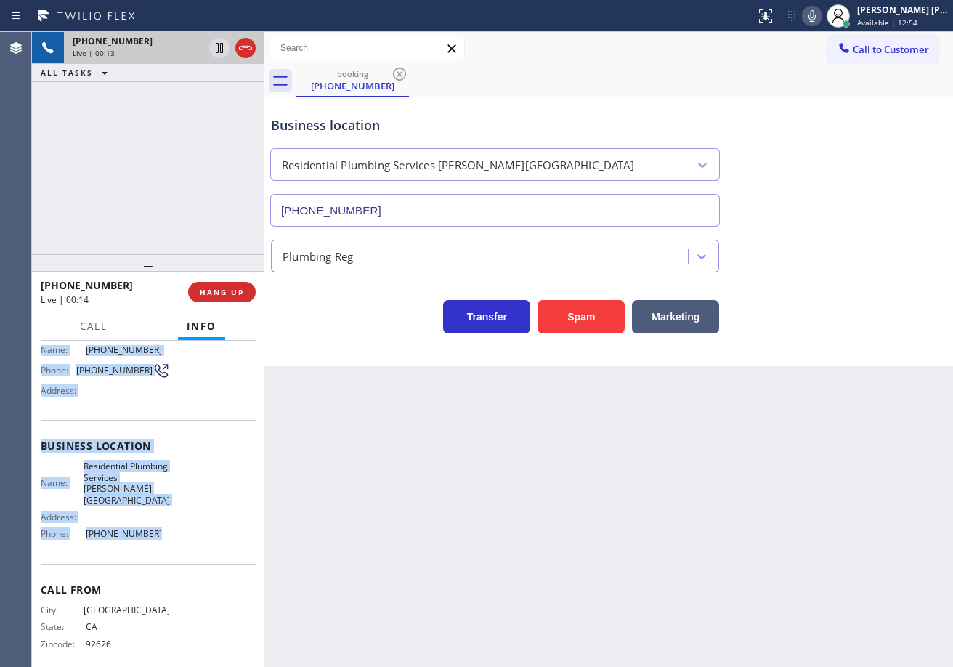
drag, startPoint x: 84, startPoint y: 499, endPoint x: 170, endPoint y: 545, distance: 97.5
click at [170, 545] on div "Context Queue: [Test] All Priority: 1 Customer Name: [PHONE_NUMBER] Phone: [PHO…" at bounding box center [148, 504] width 232 height 326
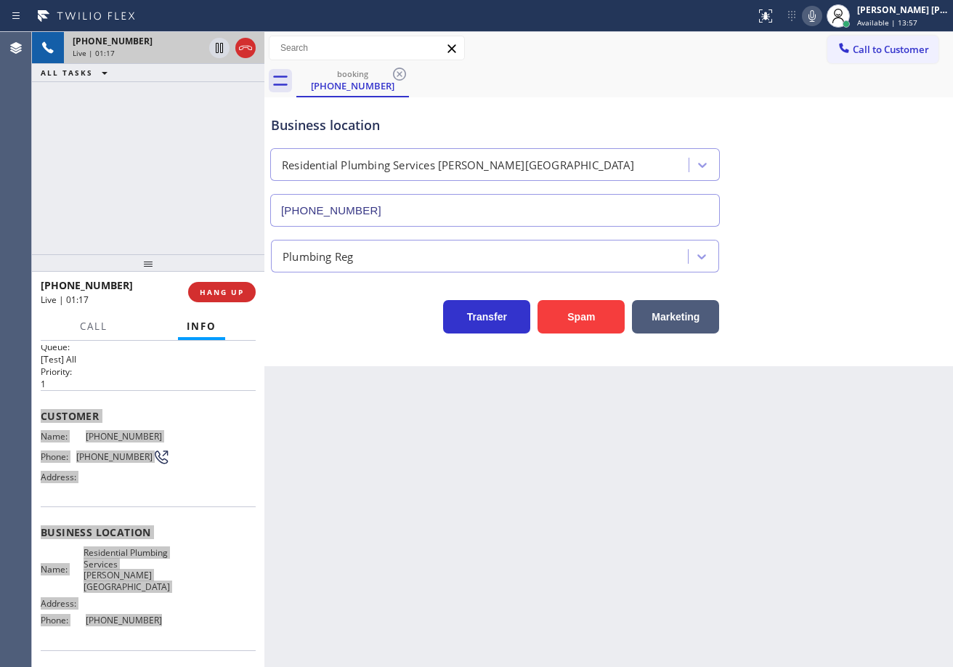
scroll to position [0, 0]
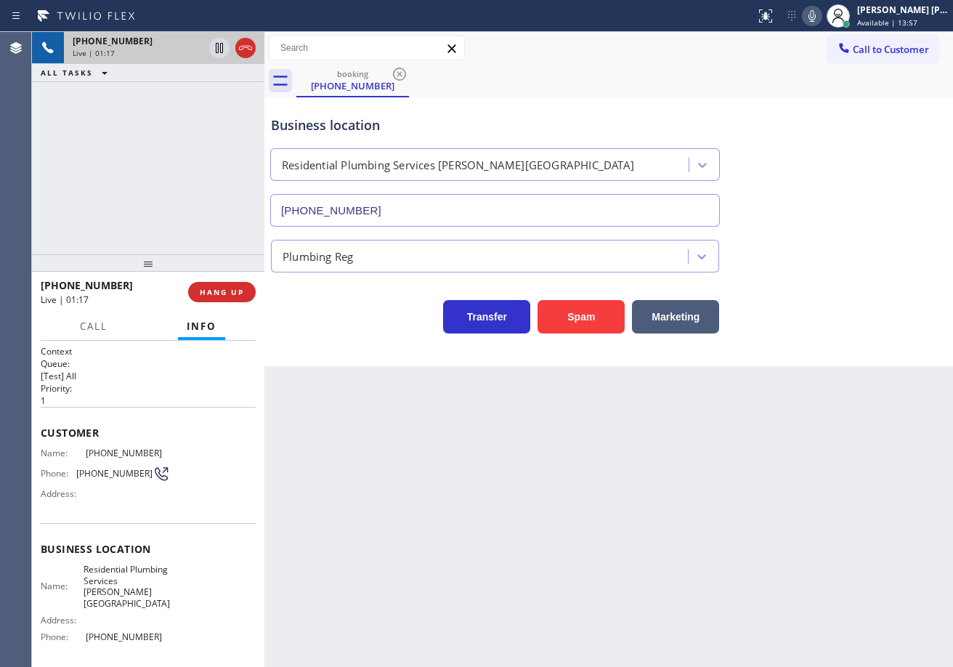
click at [525, 457] on div "Back to Dashboard Change Sender ID Customers Technicians Select a contact Outbo…" at bounding box center [608, 349] width 688 height 635
drag, startPoint x: 407, startPoint y: 447, endPoint x: 945, endPoint y: 351, distance: 546.4
click at [422, 442] on div "Back to Dashboard Change Sender ID Customers Technicians Select a contact Outbo…" at bounding box center [608, 349] width 688 height 635
click at [861, 261] on div "Plumbing Reg" at bounding box center [608, 253] width 681 height 38
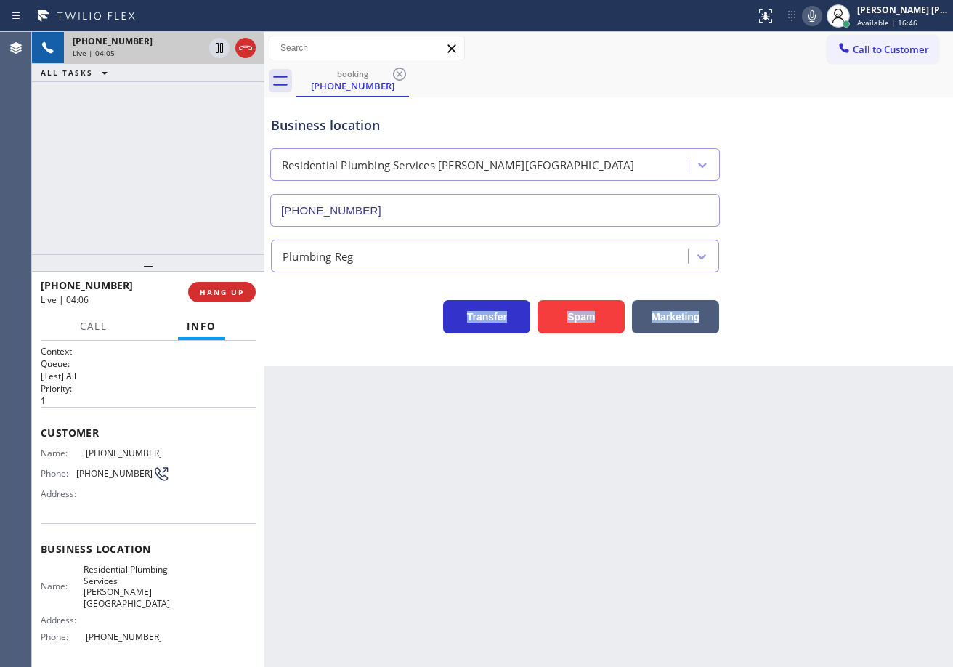
click at [861, 261] on div "Plumbing Reg" at bounding box center [608, 253] width 681 height 38
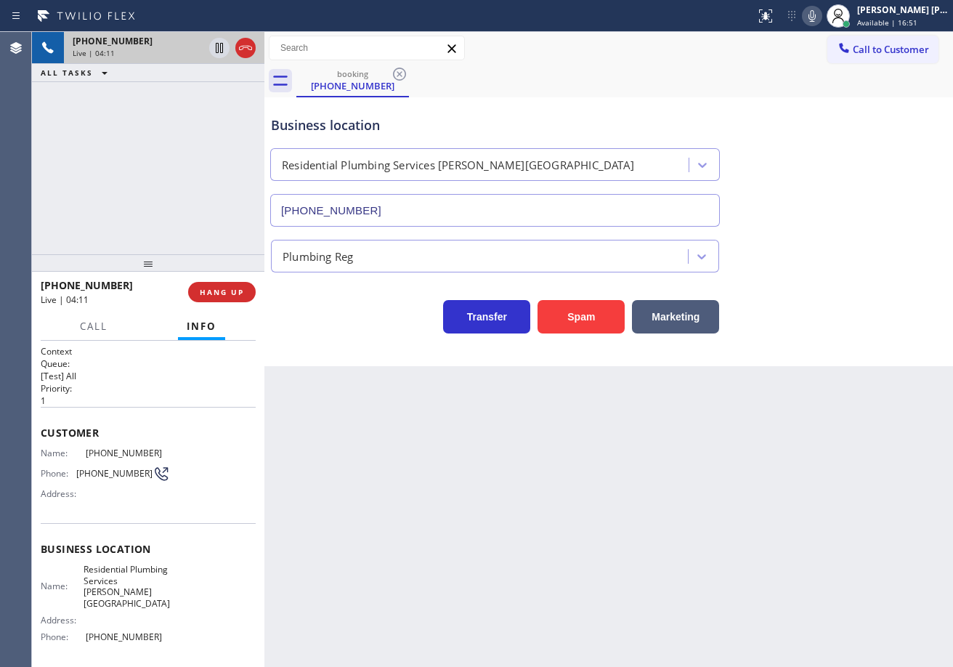
click at [817, 262] on div "Plumbing Reg" at bounding box center [608, 253] width 681 height 38
click at [826, 264] on div "Plumbing Reg" at bounding box center [608, 253] width 681 height 38
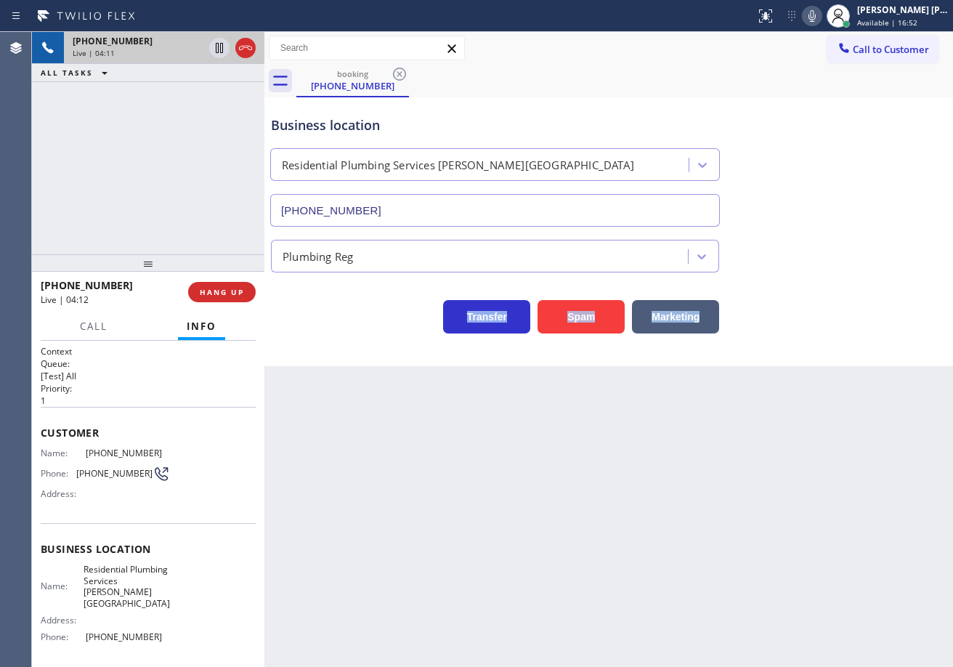
click at [826, 264] on div "Plumbing Reg" at bounding box center [608, 253] width 681 height 38
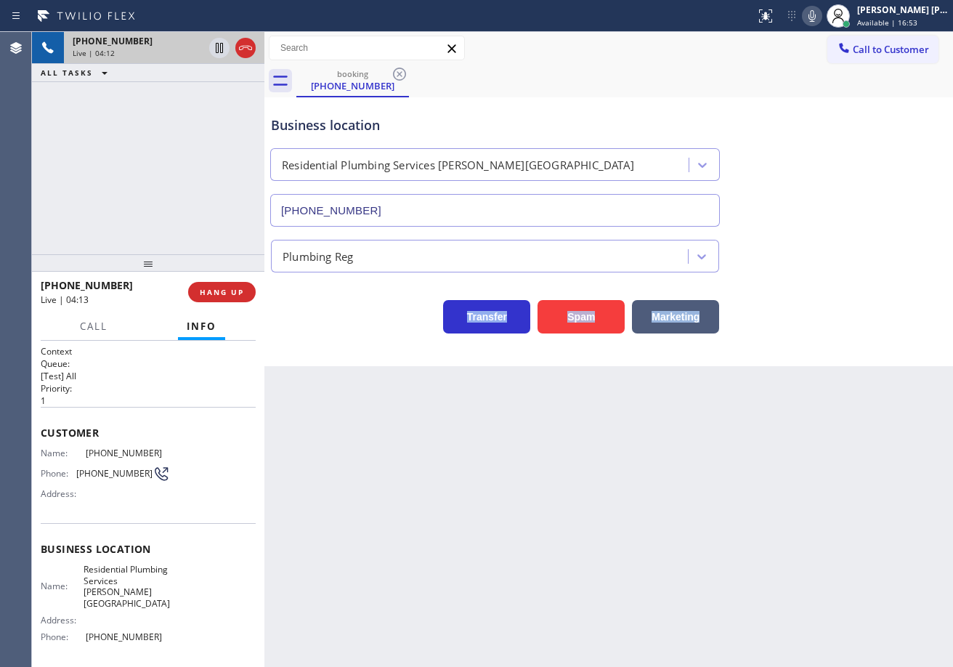
click at [826, 264] on div "Plumbing Reg" at bounding box center [608, 253] width 681 height 38
click at [816, 13] on icon at bounding box center [811, 16] width 7 height 12
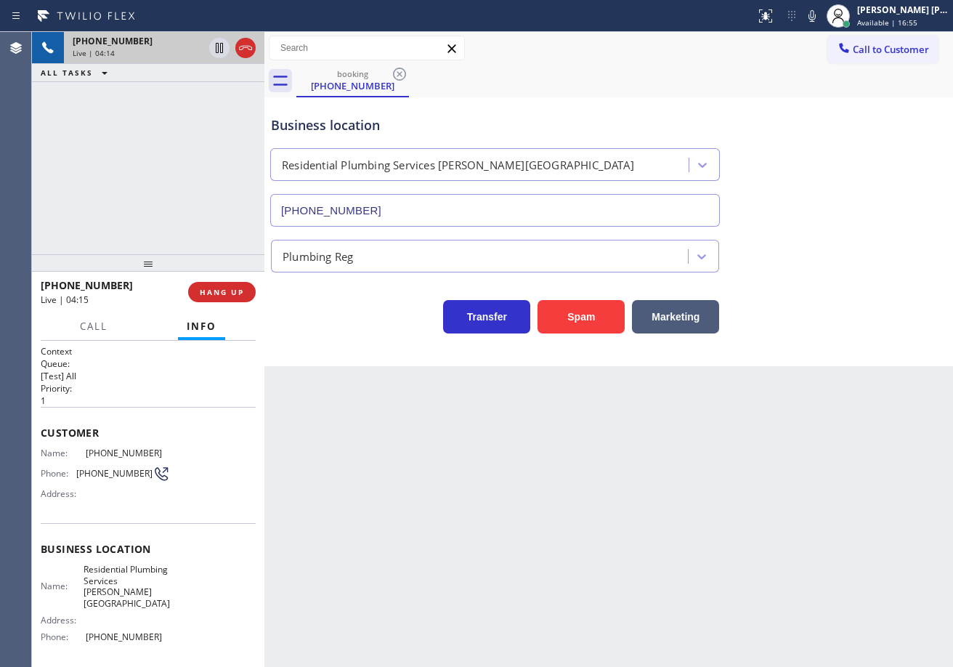
click at [863, 176] on div "Business location Residential Plumbing Services [PERSON_NAME][GEOGRAPHIC_DATA] …" at bounding box center [608, 160] width 681 height 131
click at [219, 45] on icon at bounding box center [219, 47] width 17 height 17
drag, startPoint x: 208, startPoint y: 94, endPoint x: 916, endPoint y: 275, distance: 730.8
click at [211, 99] on div "[PHONE_NUMBER] Live | 04:16 ALL TASKS ALL TASKS ACTIVE TASKS TASKS IN WRAP UP" at bounding box center [148, 143] width 232 height 222
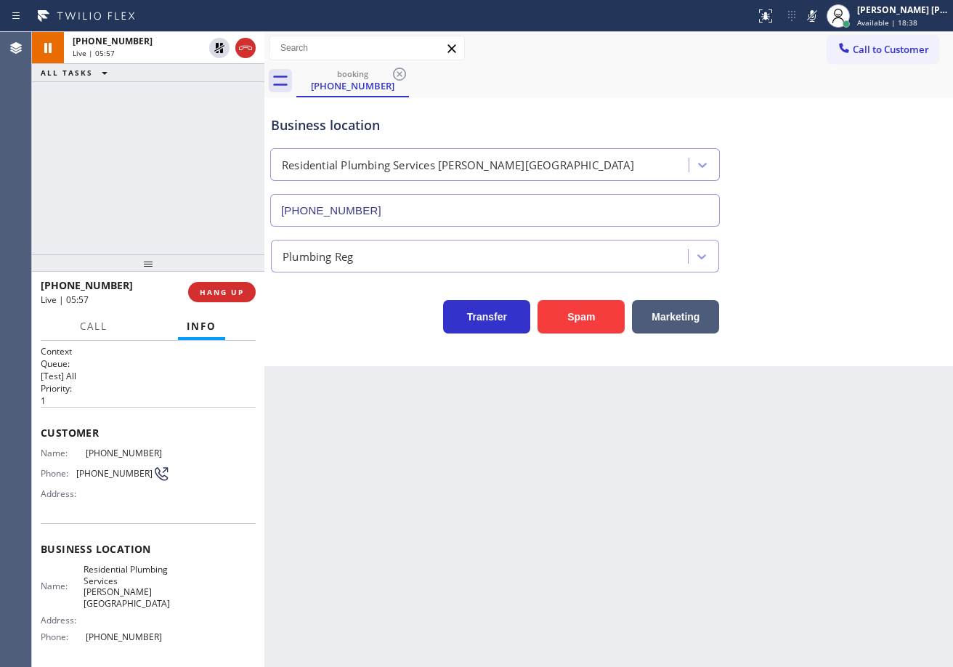
drag, startPoint x: 216, startPoint y: 41, endPoint x: 209, endPoint y: 78, distance: 38.5
click at [217, 43] on icon at bounding box center [219, 47] width 17 height 17
drag, startPoint x: 209, startPoint y: 78, endPoint x: 717, endPoint y: 70, distance: 507.7
click at [209, 80] on div "ALL TASKS ALL TASKS ACTIVE TASKS TASKS IN WRAP UP" at bounding box center [148, 73] width 232 height 18
drag, startPoint x: 826, startPoint y: 21, endPoint x: 818, endPoint y: 97, distance: 75.9
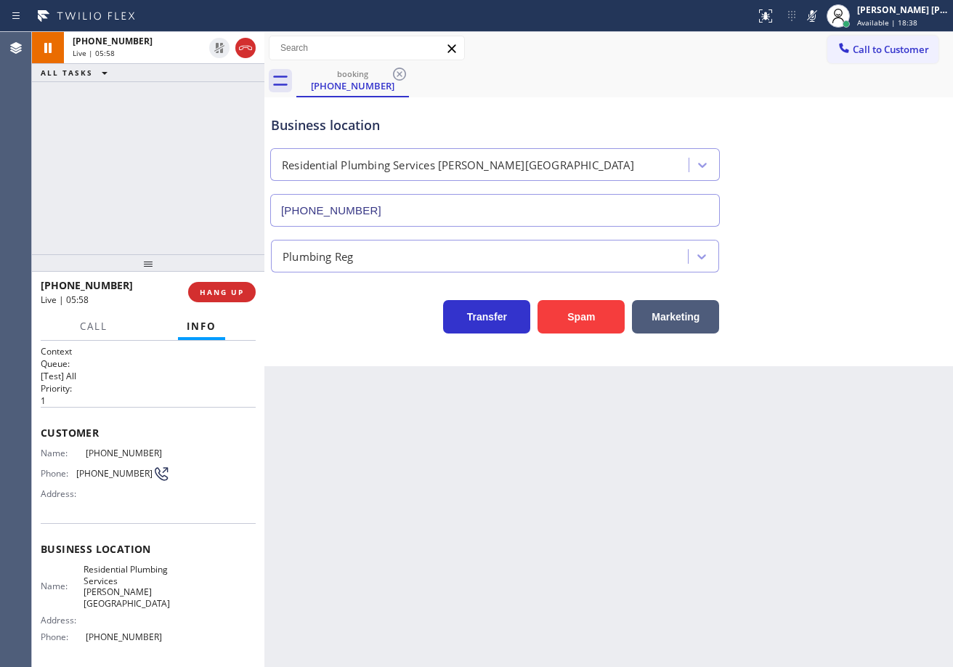
click at [816, 21] on icon at bounding box center [811, 16] width 7 height 12
click at [834, 154] on div "Business location Residential Plumbing Services [PERSON_NAME][GEOGRAPHIC_DATA] …" at bounding box center [608, 160] width 681 height 131
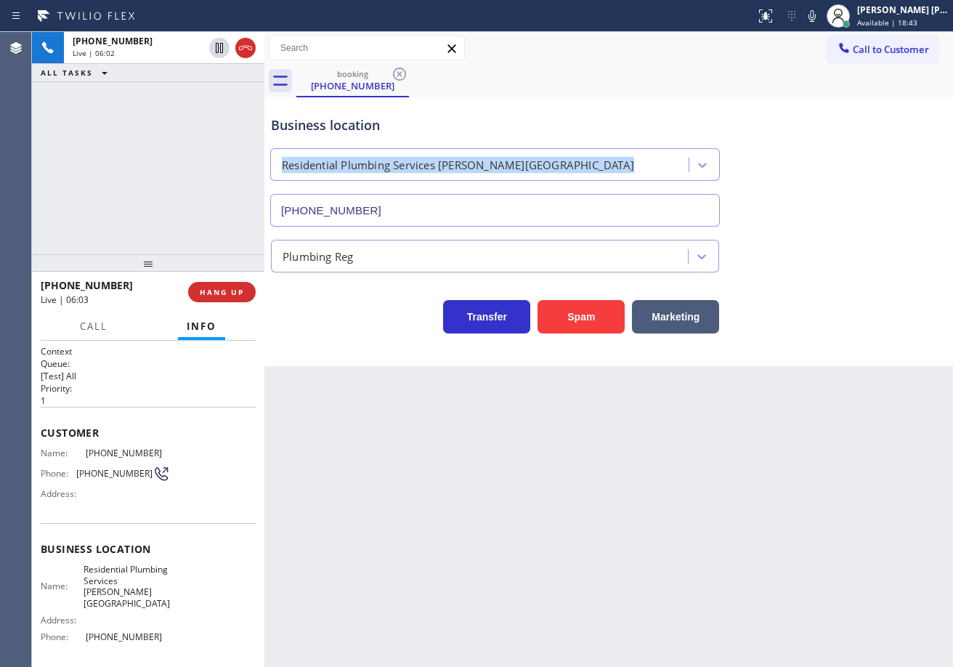
click at [745, 108] on div "Business location Residential Plumbing Services [PERSON_NAME][GEOGRAPHIC_DATA] …" at bounding box center [608, 160] width 681 height 131
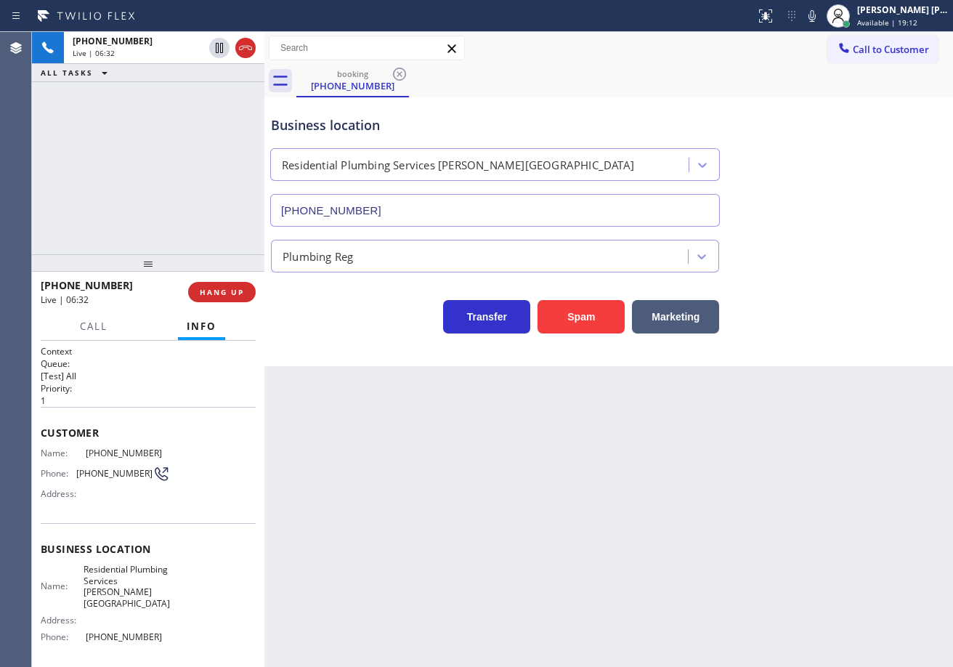
drag, startPoint x: 593, startPoint y: 95, endPoint x: 503, endPoint y: 370, distance: 289.8
click at [593, 95] on div "Business location Residential Plumbing Services [PERSON_NAME][GEOGRAPHIC_DATA] …" at bounding box center [608, 160] width 681 height 131
drag, startPoint x: 784, startPoint y: 107, endPoint x: 807, endPoint y: 156, distance: 53.9
click at [784, 107] on div "Business location Residential Plumbing Services [PERSON_NAME][GEOGRAPHIC_DATA] …" at bounding box center [608, 160] width 681 height 131
click at [821, 18] on icon at bounding box center [811, 15] width 17 height 17
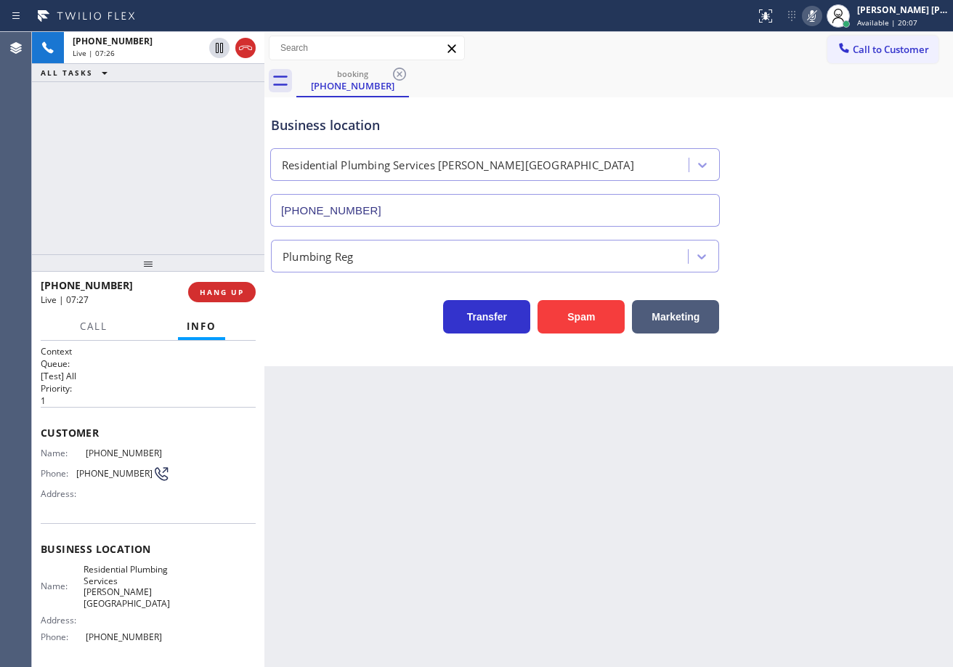
click at [821, 17] on icon at bounding box center [811, 15] width 17 height 17
drag, startPoint x: 404, startPoint y: 439, endPoint x: 353, endPoint y: 289, distance: 158.7
click at [404, 436] on div "Back to Dashboard Change Sender ID Customers Technicians Select a contact Outbo…" at bounding box center [608, 349] width 688 height 635
click at [821, 15] on icon at bounding box center [811, 15] width 17 height 17
drag, startPoint x: 841, startPoint y: 131, endPoint x: 829, endPoint y: 226, distance: 95.9
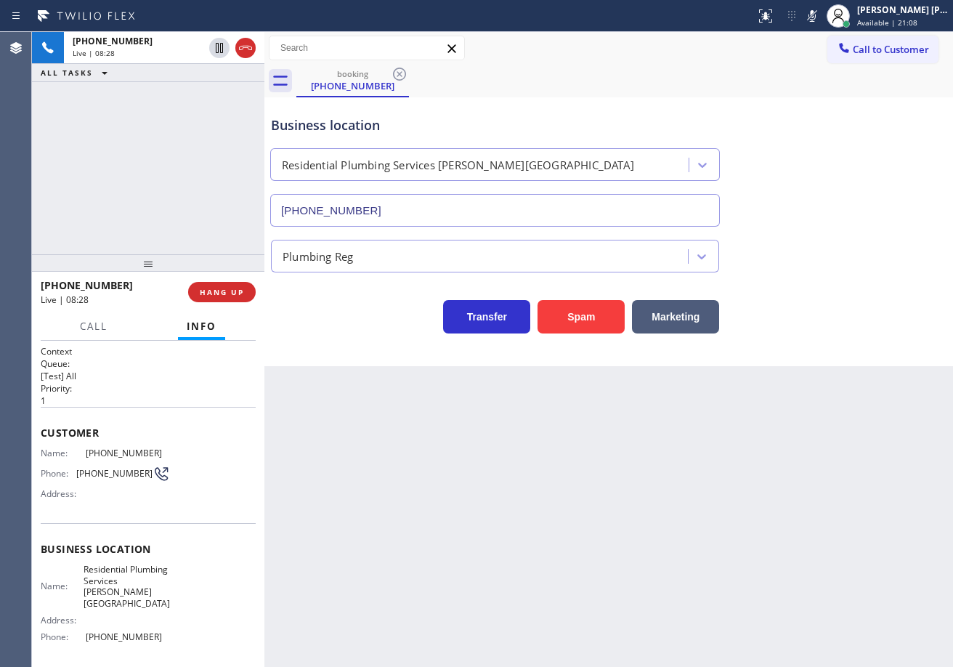
click at [841, 135] on div "Business location Residential Plumbing Services [PERSON_NAME][GEOGRAPHIC_DATA] …" at bounding box center [608, 160] width 681 height 131
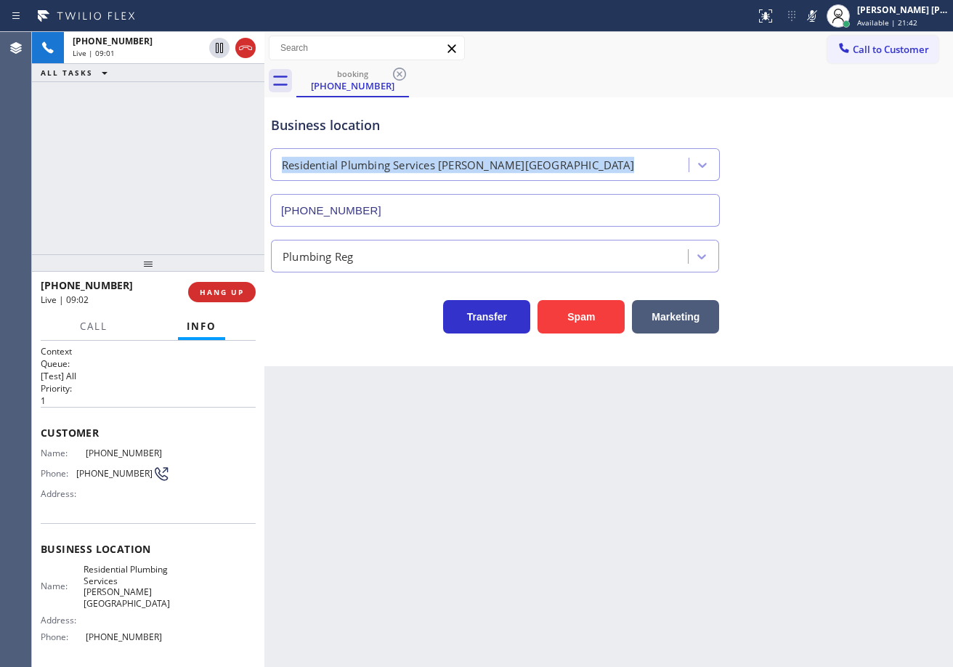
click at [737, 460] on div "Back to Dashboard Change Sender ID Customers Technicians Select a contact Outbo…" at bounding box center [608, 349] width 688 height 635
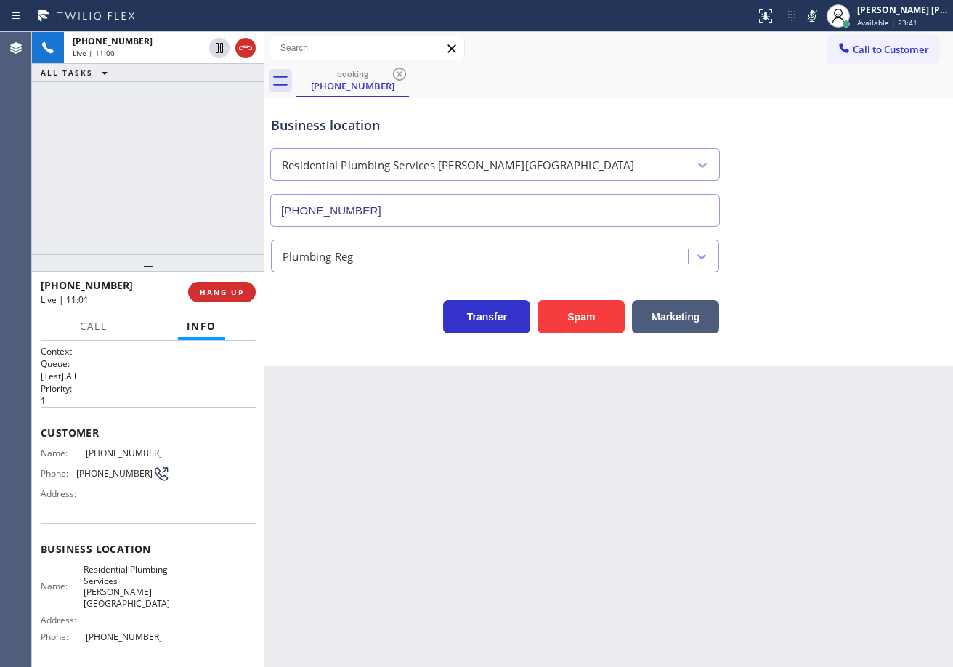
drag, startPoint x: 829, startPoint y: 17, endPoint x: 827, endPoint y: 33, distance: 16.1
click at [821, 17] on icon at bounding box center [811, 15] width 17 height 17
click at [868, 155] on div "Business location Residential Plumbing Services [PERSON_NAME][GEOGRAPHIC_DATA] …" at bounding box center [608, 160] width 681 height 131
click at [816, 20] on icon at bounding box center [811, 16] width 7 height 12
click at [834, 154] on div "Business location Residential Plumbing Services [PERSON_NAME][GEOGRAPHIC_DATA] …" at bounding box center [608, 160] width 681 height 131
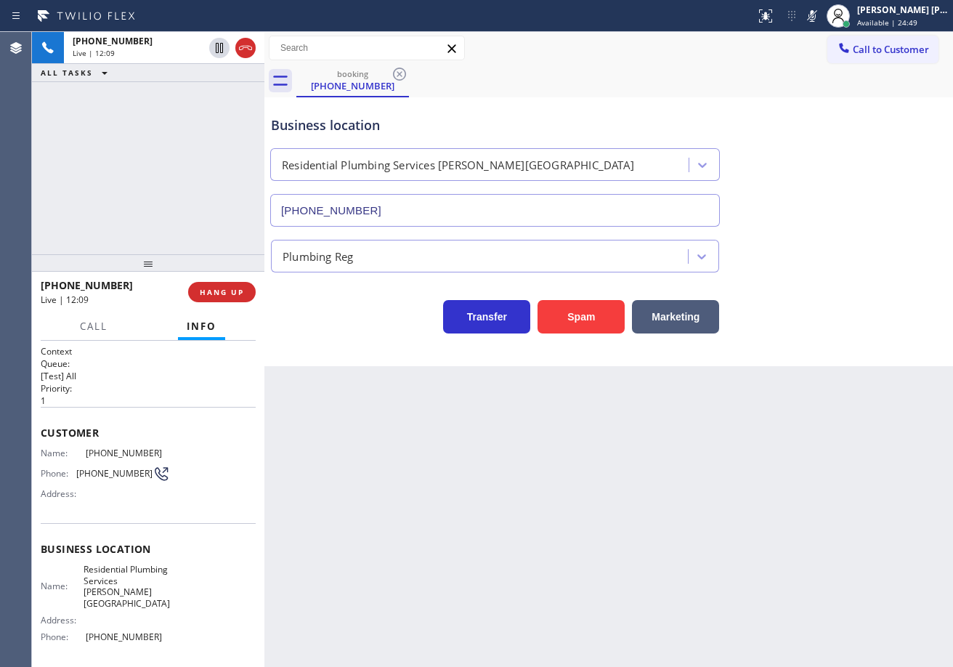
click at [821, 15] on icon at bounding box center [811, 15] width 17 height 17
click at [826, 53] on div "Call to Customer Outbound call Location Zoom Electricians Inglewood Your caller…" at bounding box center [608, 48] width 688 height 25
click at [821, 17] on icon at bounding box center [811, 15] width 17 height 17
click at [823, 139] on div "Business location Residential Plumbing Services [PERSON_NAME][GEOGRAPHIC_DATA] …" at bounding box center [608, 160] width 681 height 131
click at [821, 14] on icon at bounding box center [811, 15] width 17 height 17
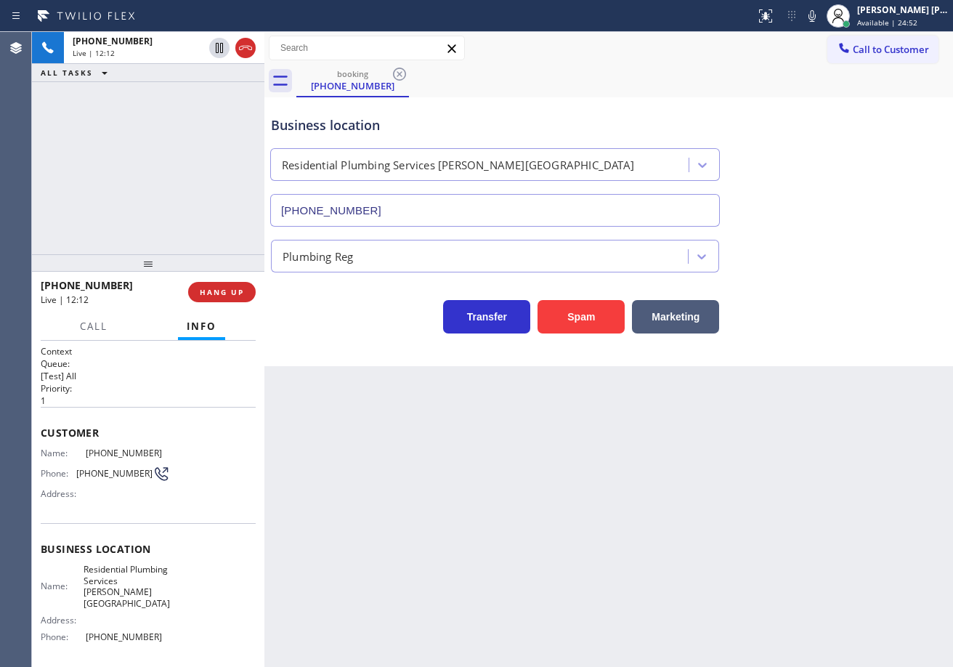
drag, startPoint x: 855, startPoint y: 299, endPoint x: 662, endPoint y: 497, distance: 276.8
click at [853, 308] on div "Transfer Spam Marketing" at bounding box center [608, 310] width 681 height 46
click at [877, 277] on div "Transfer Spam Marketing" at bounding box center [608, 302] width 681 height 61
drag, startPoint x: 835, startPoint y: 324, endPoint x: 840, endPoint y: 448, distance: 124.3
click at [835, 337] on div "Business location Residential Plumbing Services [PERSON_NAME][GEOGRAPHIC_DATA] …" at bounding box center [608, 231] width 688 height 269
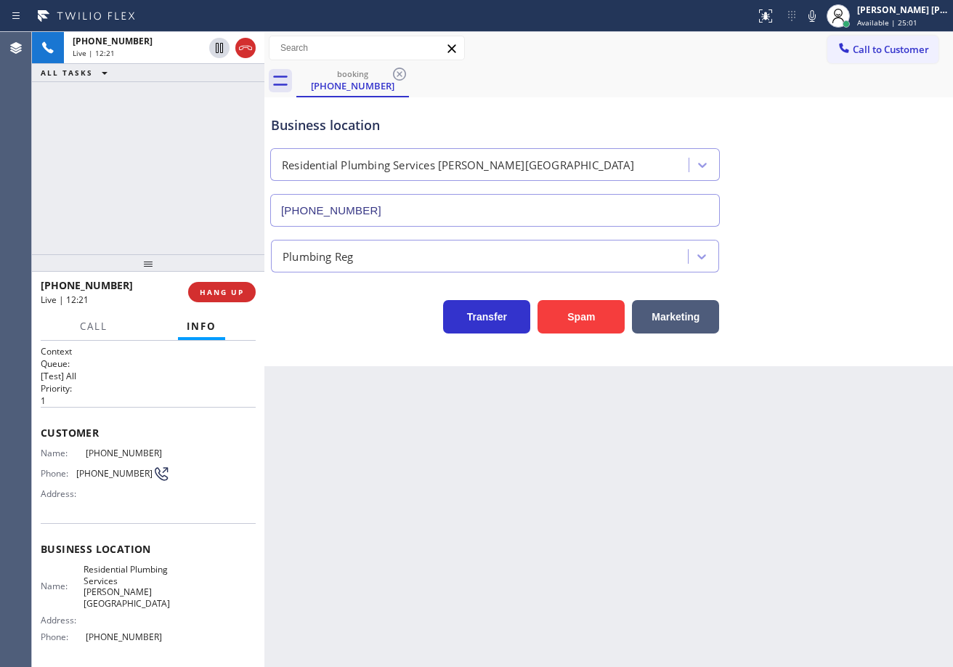
click at [820, 104] on div "Business location Residential Plumbing Services [PERSON_NAME][GEOGRAPHIC_DATA] …" at bounding box center [608, 160] width 681 height 131
click at [821, 18] on icon at bounding box center [811, 15] width 17 height 17
click at [850, 142] on div "Business location Residential Plumbing Services [PERSON_NAME][GEOGRAPHIC_DATA] …" at bounding box center [608, 160] width 681 height 131
click at [821, 17] on icon at bounding box center [811, 15] width 17 height 17
click at [861, 262] on div "Plumbing Reg" at bounding box center [608, 253] width 681 height 38
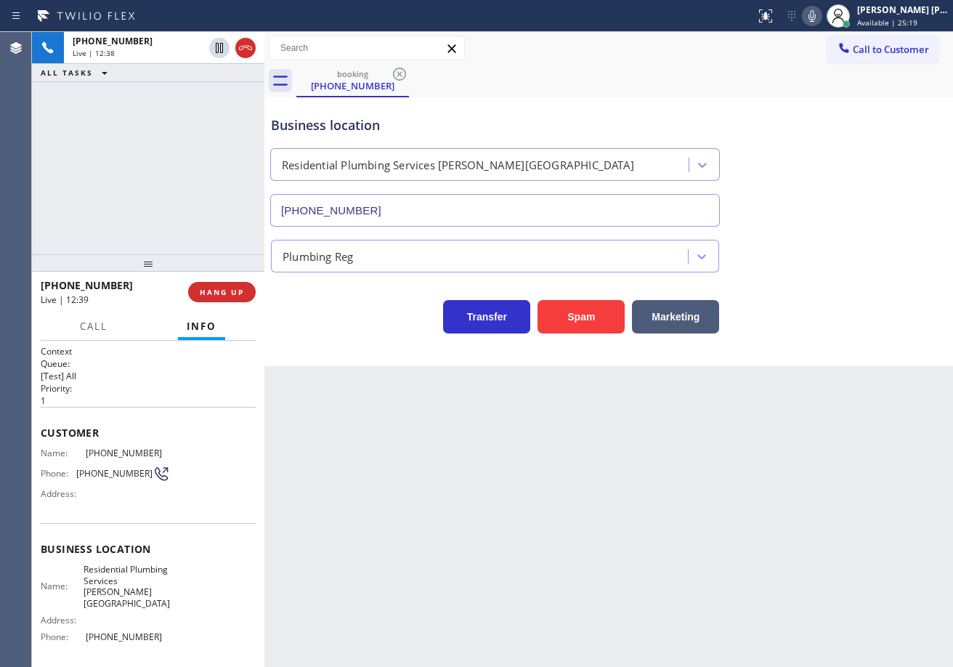
click at [821, 14] on icon at bounding box center [811, 15] width 17 height 17
click at [817, 166] on div "Business location Residential Plumbing Services [PERSON_NAME][GEOGRAPHIC_DATA] …" at bounding box center [608, 160] width 681 height 131
click at [816, 16] on icon at bounding box center [811, 16] width 7 height 12
click at [837, 270] on div "Plumbing Reg" at bounding box center [608, 253] width 681 height 38
click at [210, 208] on div "[PHONE_NUMBER] Live | 14:48 ALL TASKS ALL TASKS ACTIVE TASKS TASKS IN WRAP UP" at bounding box center [148, 143] width 232 height 222
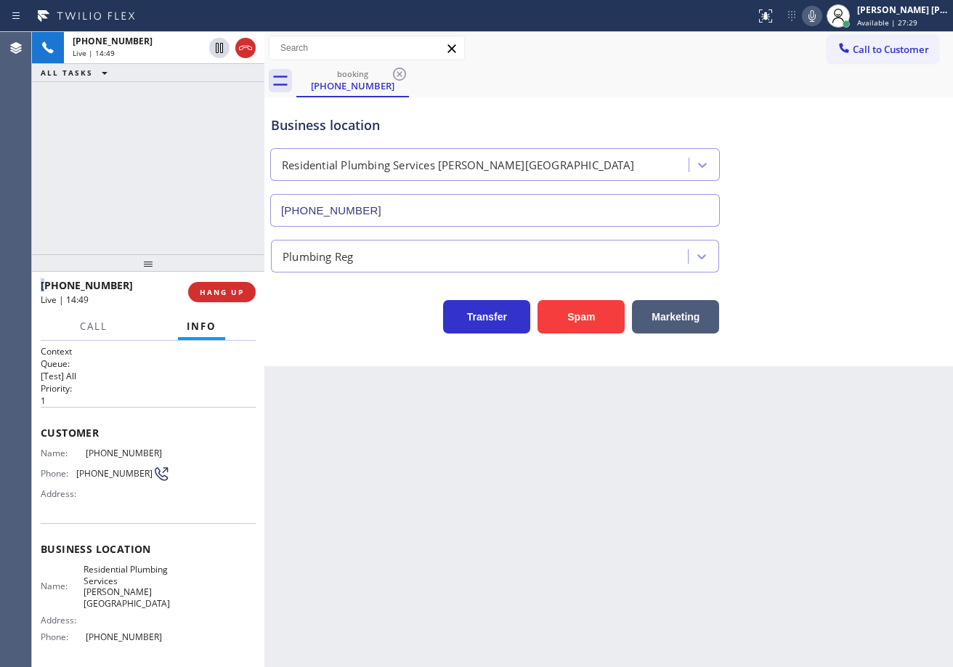
click at [210, 208] on div "[PHONE_NUMBER] Live | 14:49 ALL TASKS ALL TASKS ACTIVE TASKS TASKS IN WRAP UP" at bounding box center [148, 143] width 232 height 222
drag, startPoint x: 228, startPoint y: 301, endPoint x: 249, endPoint y: 88, distance: 214.5
click at [229, 301] on button "HANG UP" at bounding box center [222, 292] width 68 height 20
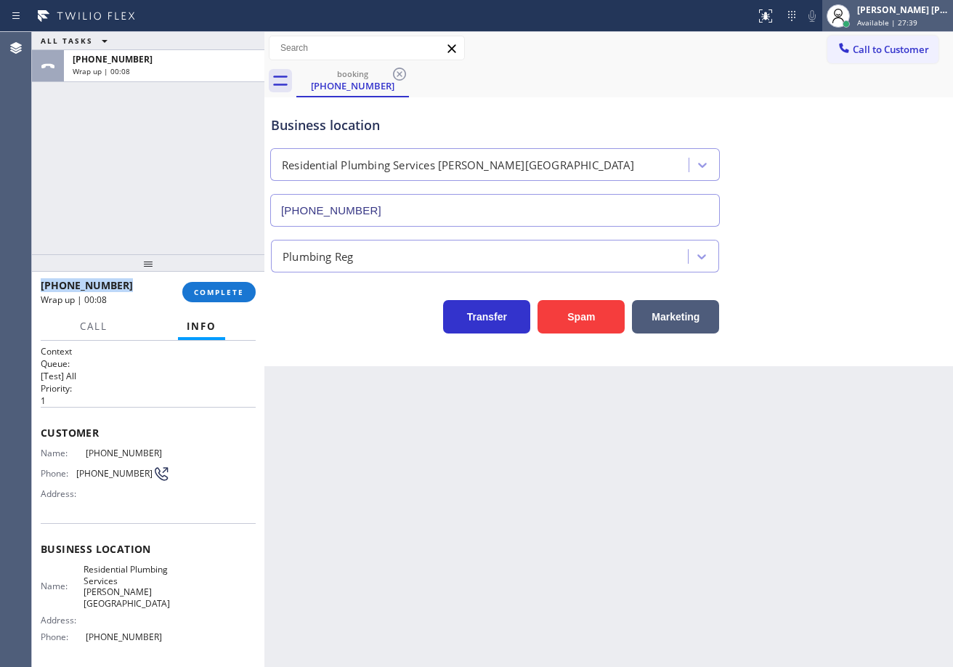
click at [920, 14] on div "[PERSON_NAME] [PERSON_NAME] Dahil" at bounding box center [902, 10] width 91 height 12
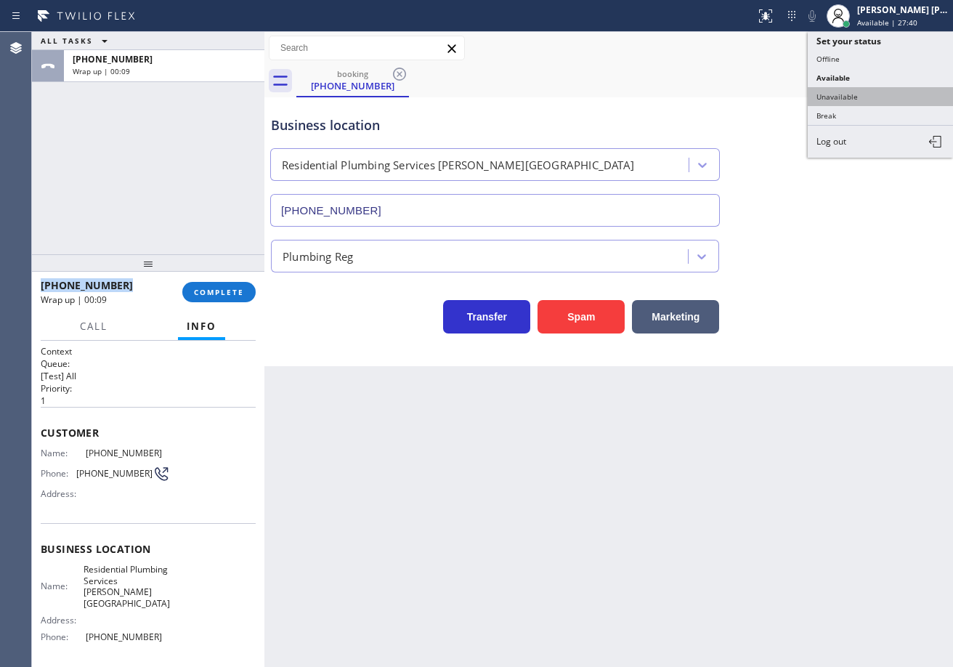
click at [860, 99] on button "Unavailable" at bounding box center [880, 96] width 145 height 19
click at [860, 99] on div "Business location Residential Plumbing Services [PERSON_NAME][GEOGRAPHIC_DATA] …" at bounding box center [608, 160] width 681 height 131
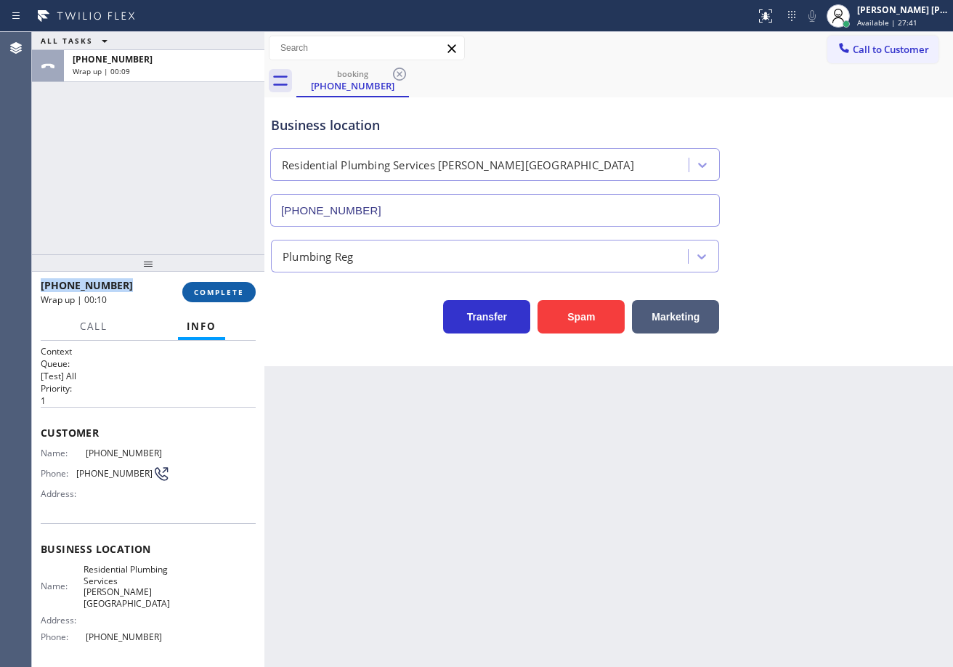
click at [215, 288] on span "COMPLETE" at bounding box center [219, 292] width 50 height 10
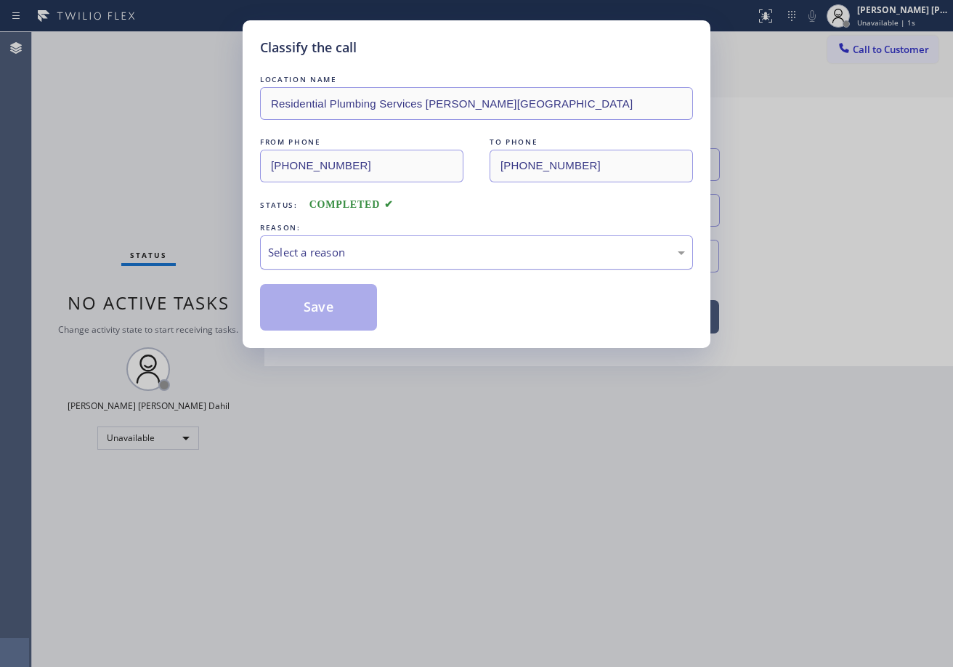
drag, startPoint x: 320, startPoint y: 234, endPoint x: 328, endPoint y: 252, distance: 19.8
click at [320, 237] on div "REASON: Select a reason" at bounding box center [476, 244] width 433 height 49
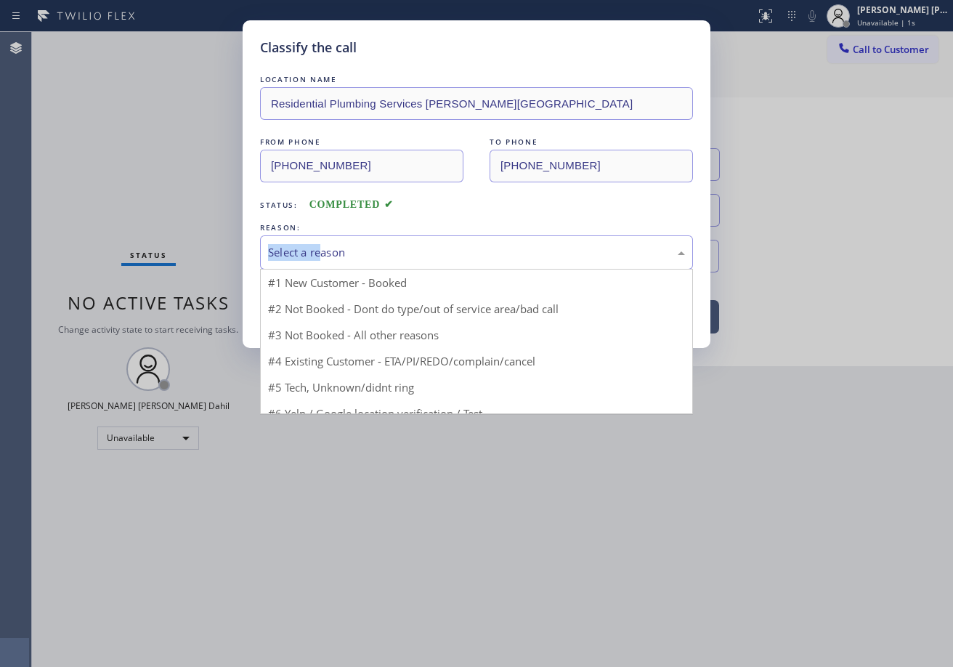
click at [328, 254] on div "Select a reason" at bounding box center [476, 252] width 417 height 17
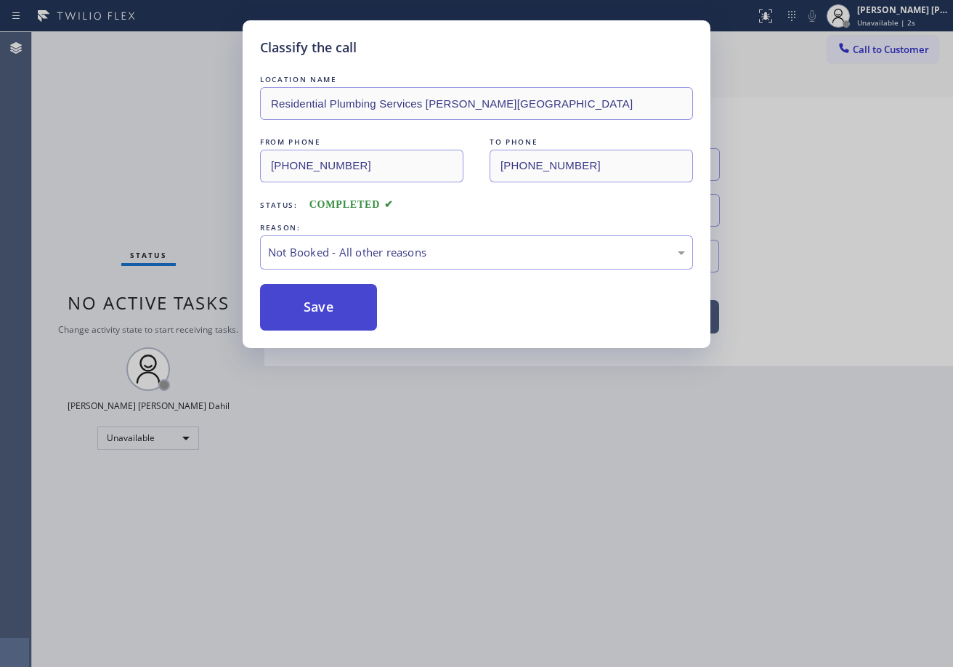
click at [360, 312] on button "Save" at bounding box center [318, 307] width 117 height 46
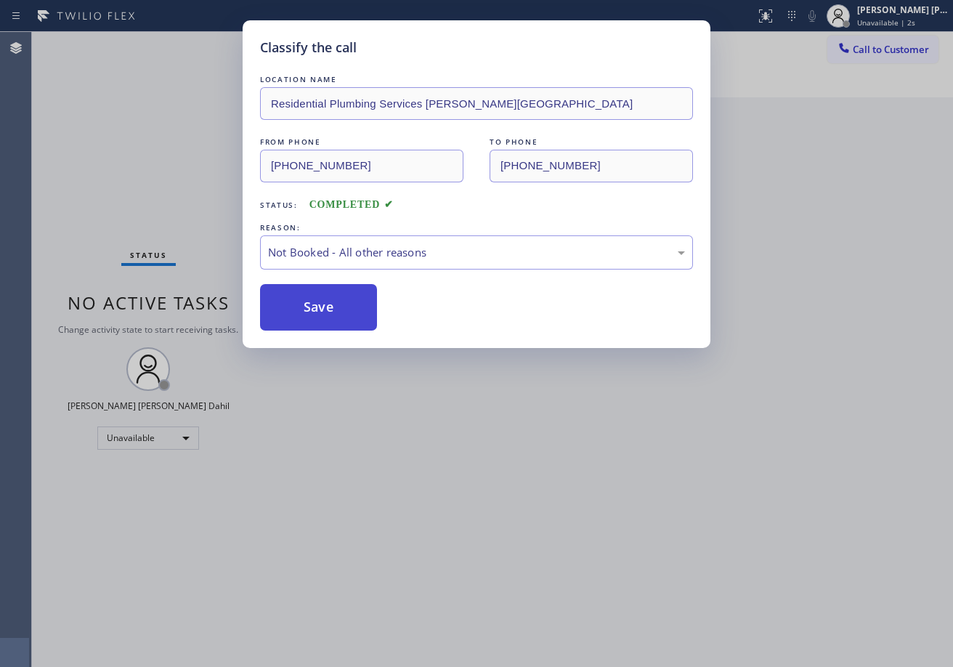
click at [360, 312] on button "Save" at bounding box center [318, 307] width 117 height 46
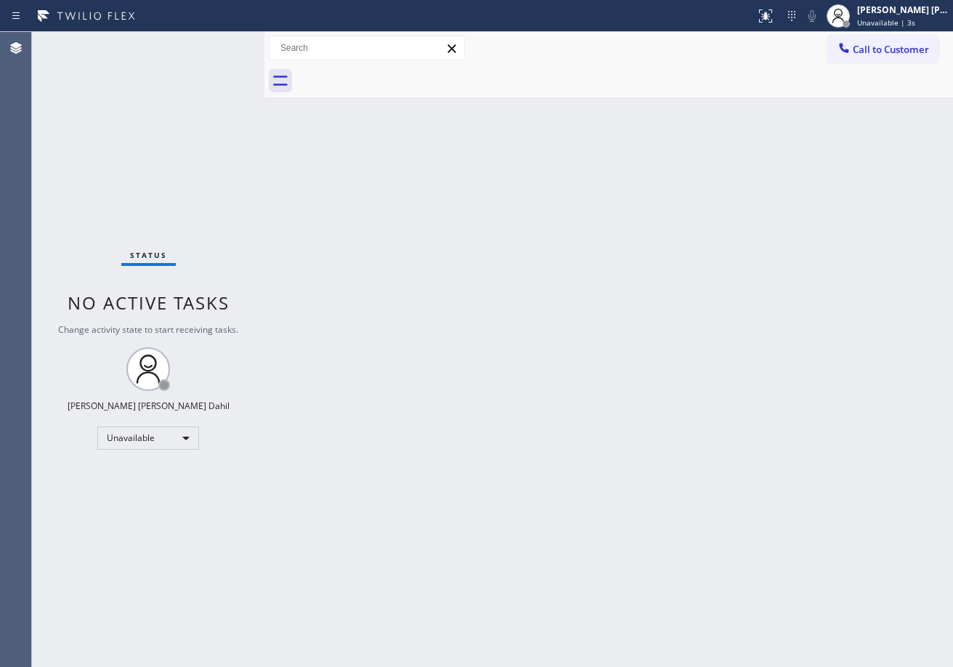
click at [882, 55] on span "Call to Customer" at bounding box center [891, 49] width 76 height 13
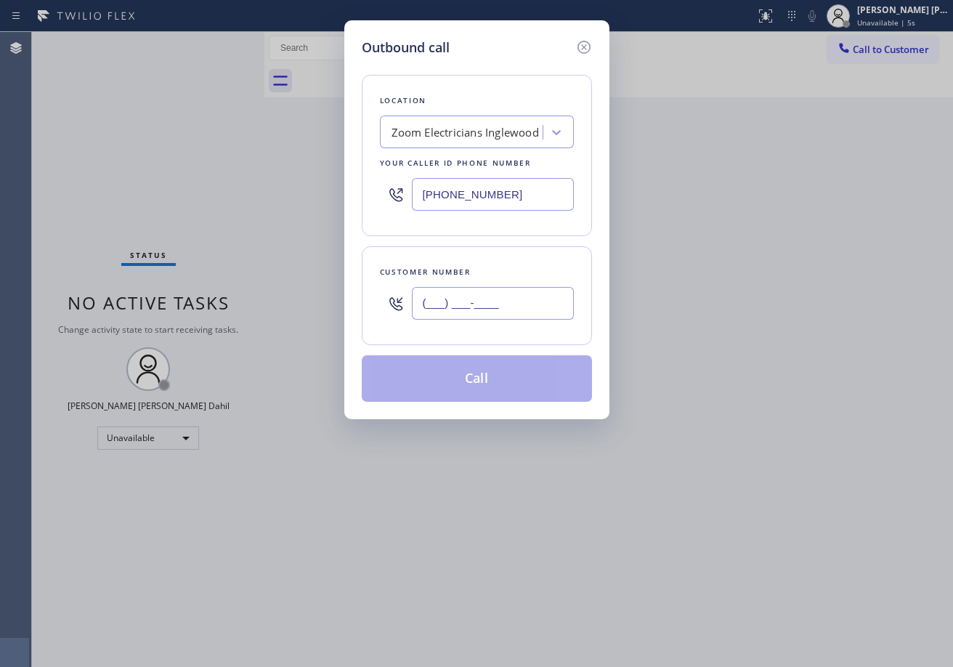
click at [547, 305] on input "(___) ___-____" at bounding box center [493, 303] width 162 height 33
paste input "310) 846-7942"
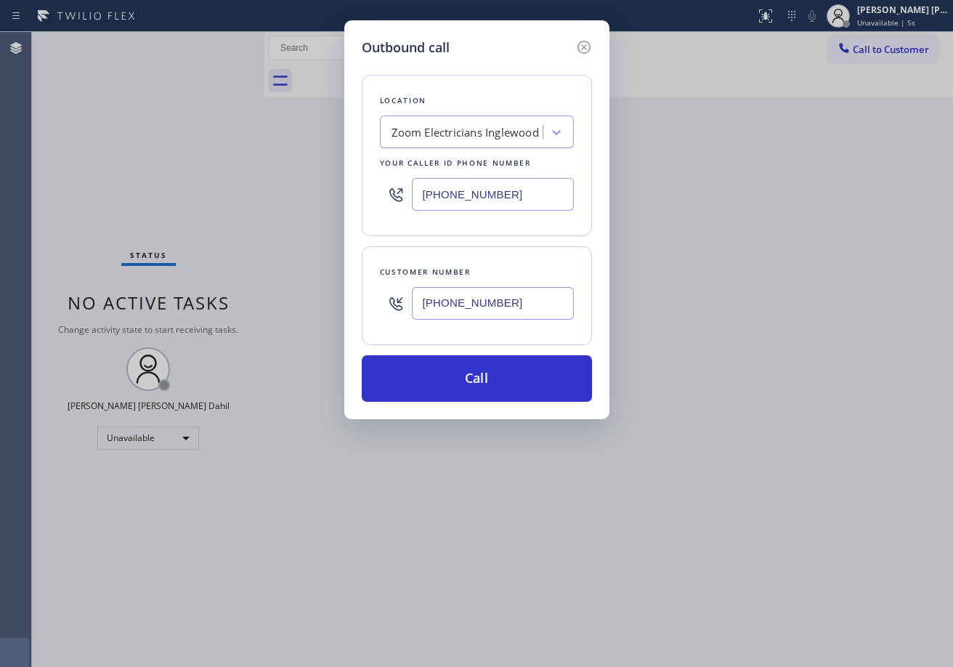
type input "[PHONE_NUMBER]"
click at [501, 190] on input "[PHONE_NUMBER]" at bounding box center [493, 194] width 162 height 33
paste input "581-0589"
type input "[PHONE_NUMBER]"
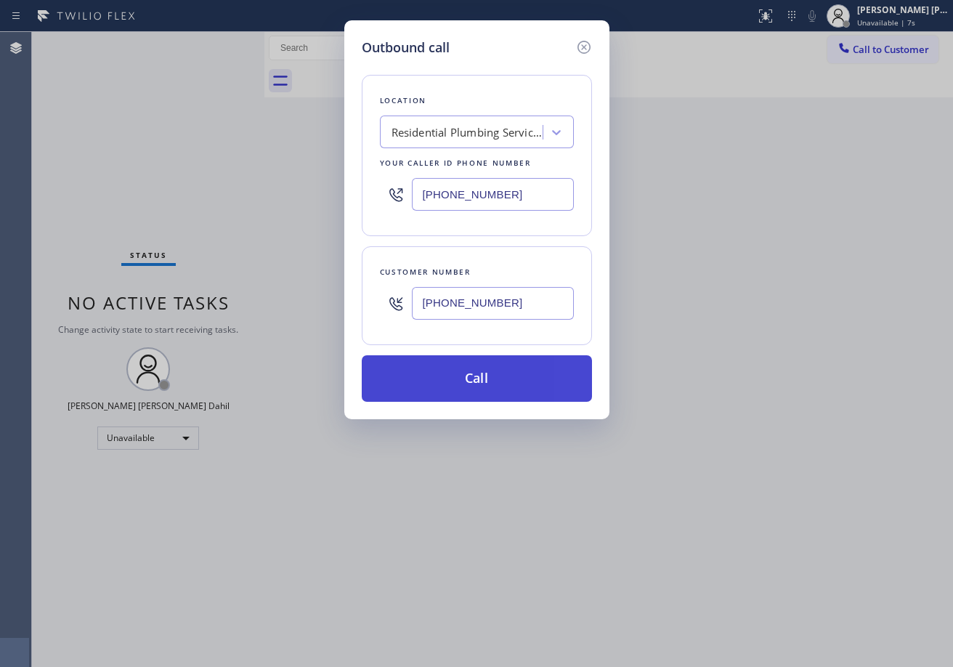
click at [504, 383] on button "Call" at bounding box center [477, 378] width 230 height 46
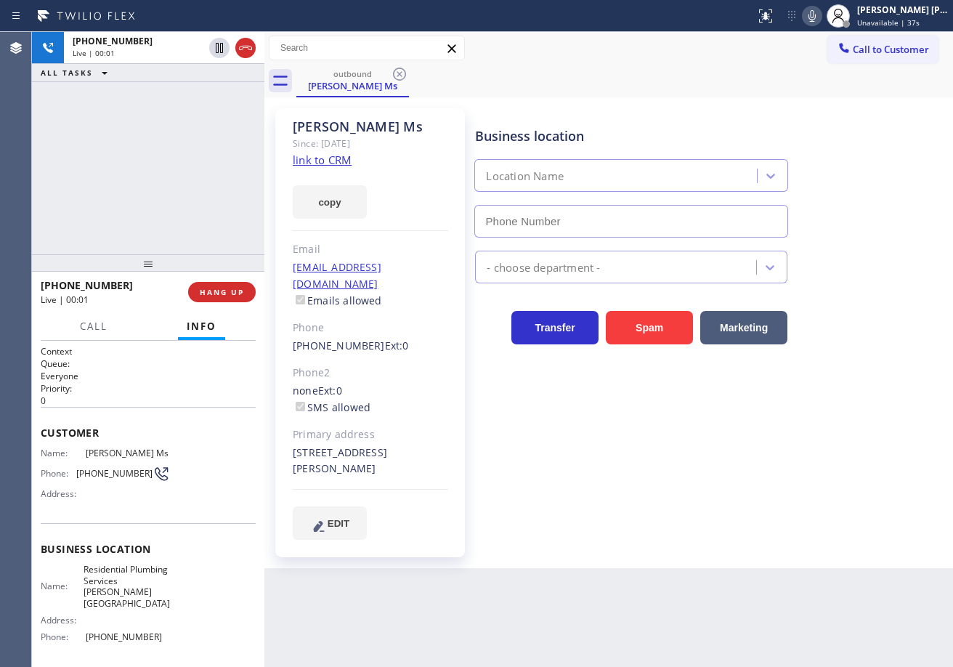
type input "[PHONE_NUMBER]"
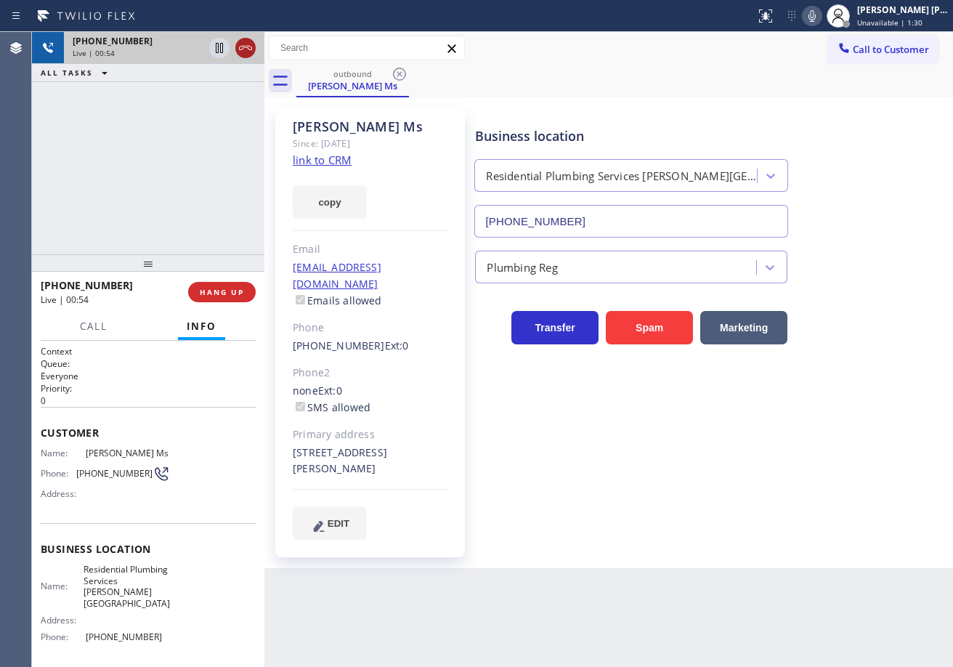
click at [244, 47] on icon at bounding box center [245, 48] width 13 height 4
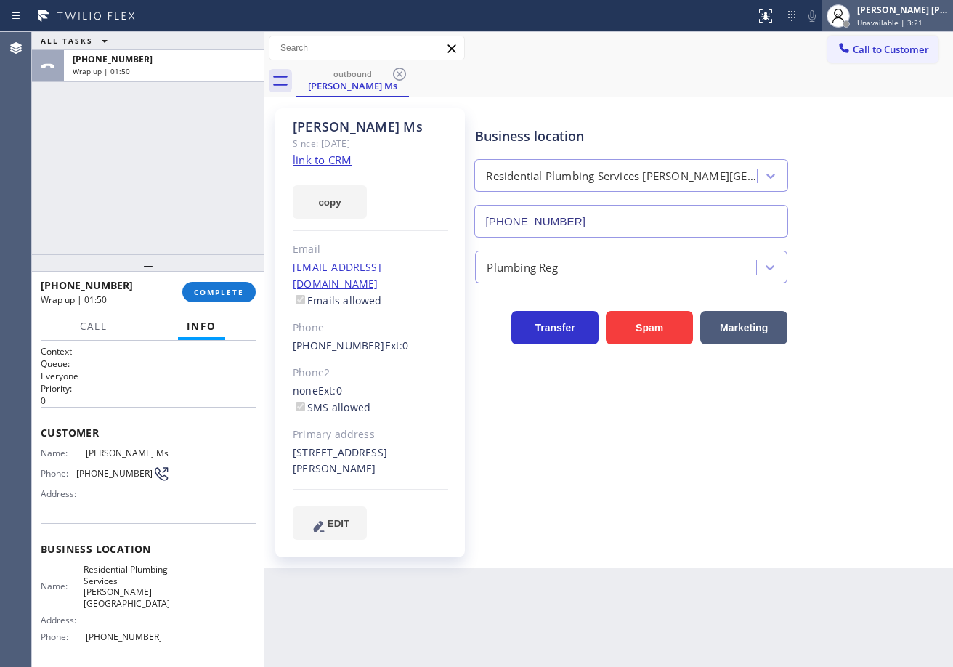
click at [888, 15] on div "[PERSON_NAME] [PERSON_NAME] Dahil" at bounding box center [902, 10] width 91 height 12
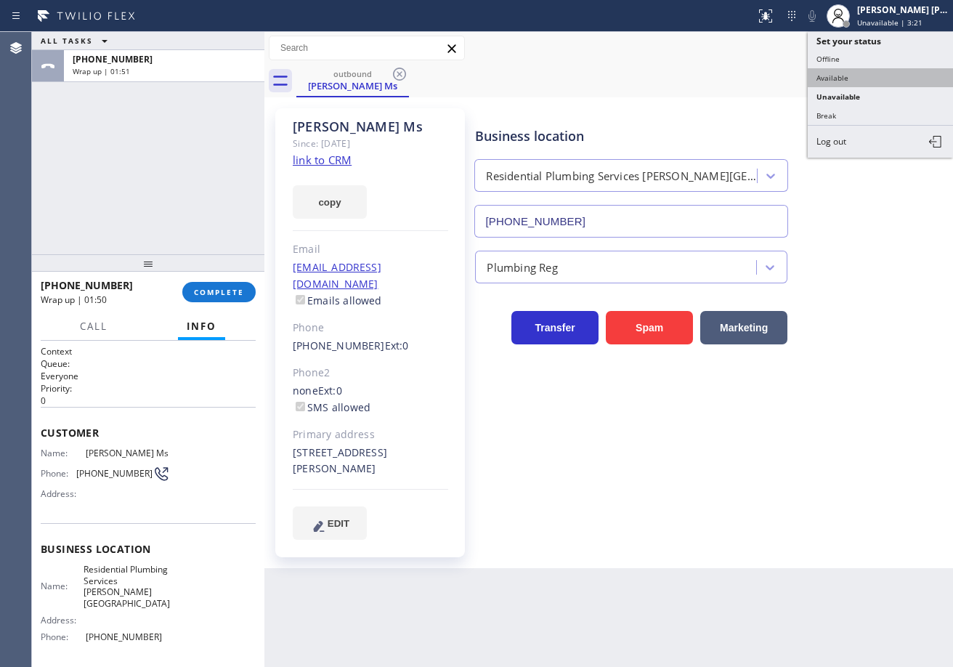
click at [861, 75] on button "Available" at bounding box center [880, 77] width 145 height 19
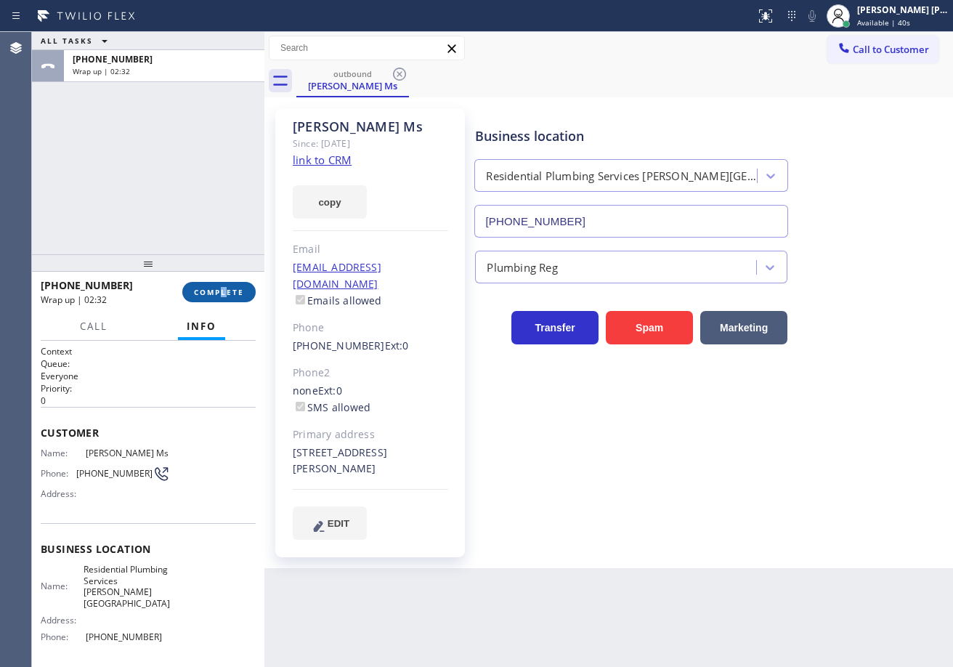
click at [227, 286] on div "[PHONE_NUMBER] Wrap up | 02:32 COMPLETE" at bounding box center [148, 292] width 215 height 38
click at [231, 291] on span "COMPLETE" at bounding box center [219, 292] width 50 height 10
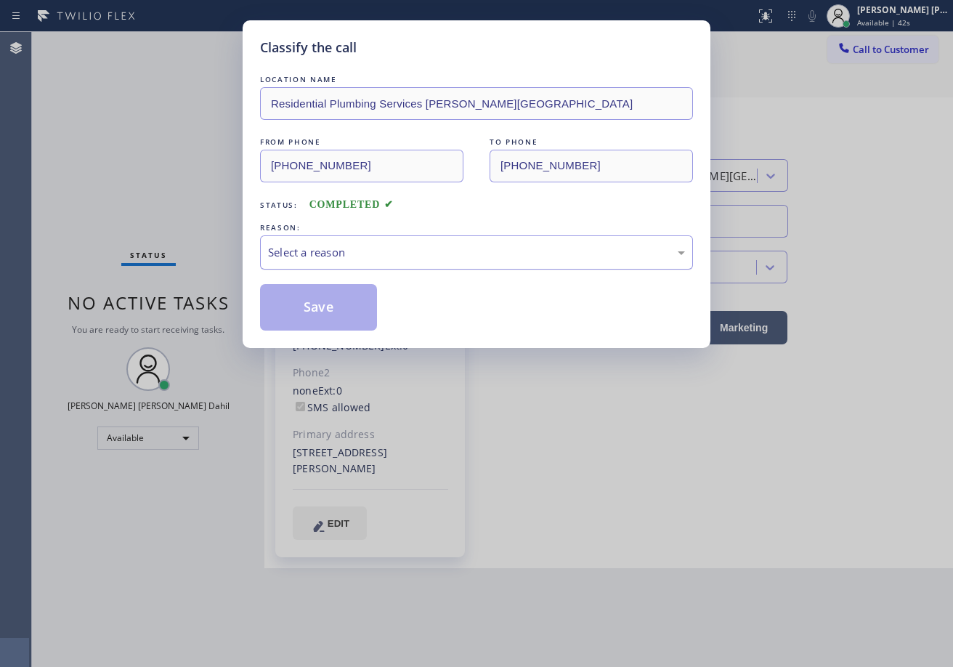
click at [331, 245] on div "Select a reason" at bounding box center [476, 252] width 417 height 17
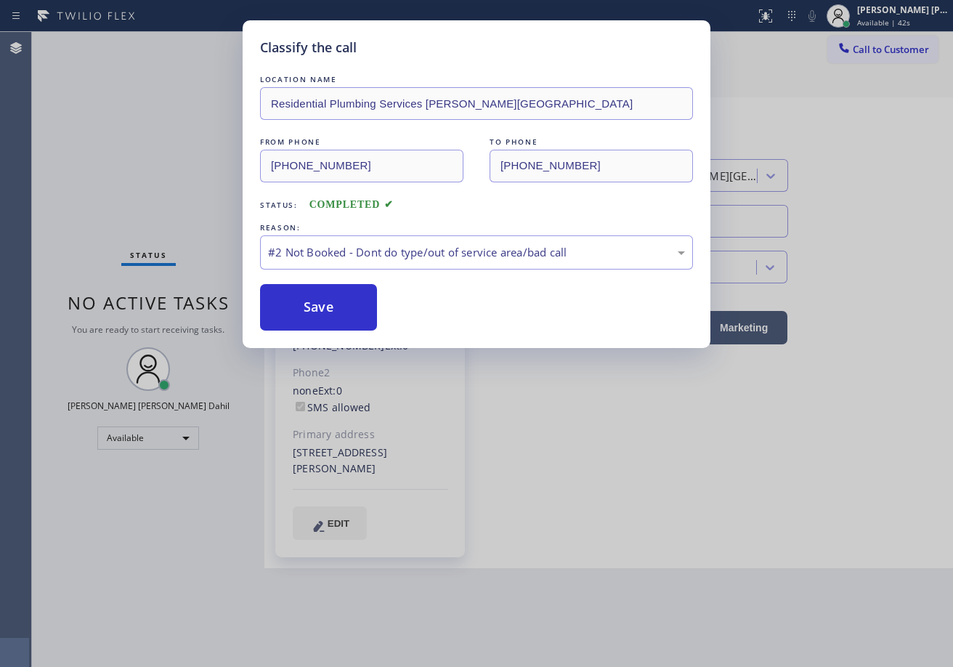
click at [307, 298] on button "Save" at bounding box center [318, 307] width 117 height 46
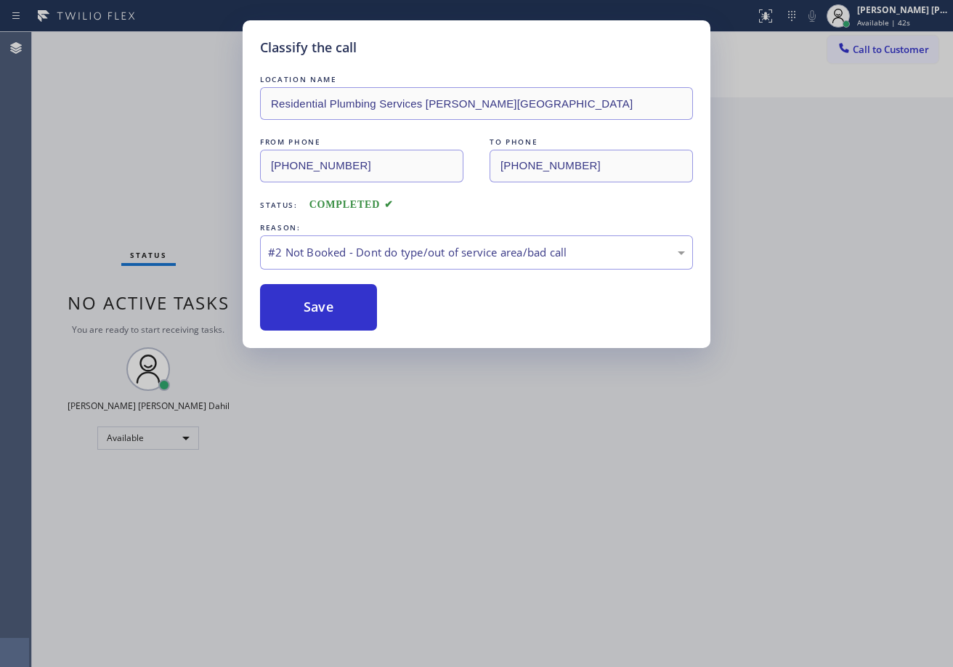
click at [307, 298] on button "Save" at bounding box center [318, 307] width 117 height 46
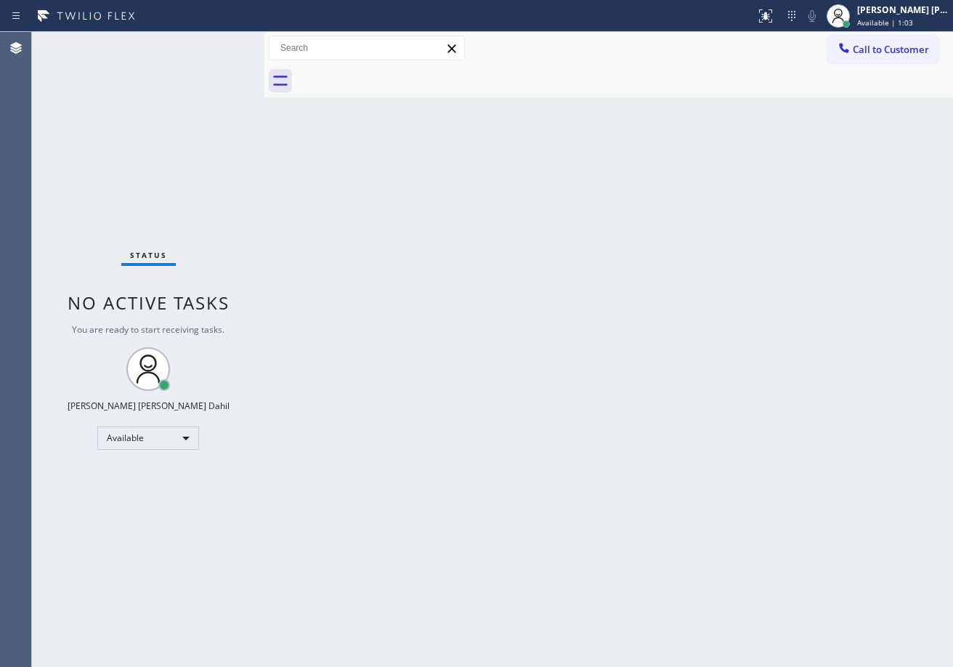
click at [606, 296] on div "Back to Dashboard Change Sender ID Customers Technicians Select a contact Outbo…" at bounding box center [608, 349] width 688 height 635
drag, startPoint x: 733, startPoint y: 577, endPoint x: 697, endPoint y: 647, distance: 79.2
click at [730, 579] on div "Back to Dashboard Change Sender ID Customers Technicians Select a contact Outbo…" at bounding box center [608, 349] width 688 height 635
drag, startPoint x: 403, startPoint y: 380, endPoint x: 410, endPoint y: 385, distance: 8.3
click at [403, 380] on div "Back to Dashboard Change Sender ID Customers Technicians Select a contact Outbo…" at bounding box center [608, 349] width 688 height 635
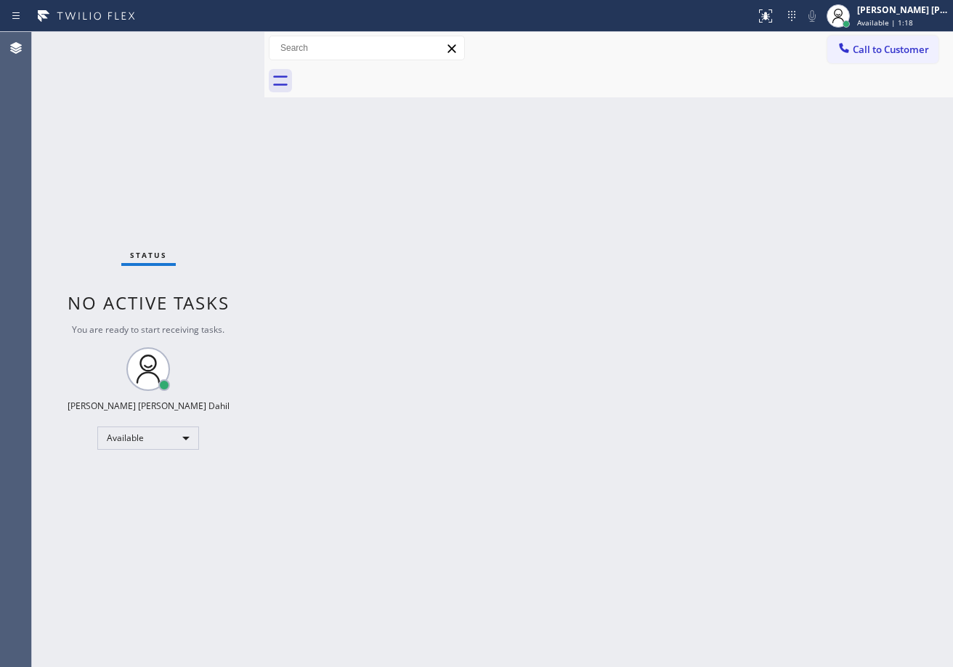
click at [213, 47] on div "Status No active tasks You are ready to start receiving tasks. [PERSON_NAME] [P…" at bounding box center [148, 349] width 232 height 635
click at [211, 35] on div "Status No active tasks You are ready to start receiving tasks. [PERSON_NAME] [P…" at bounding box center [148, 349] width 232 height 635
click at [217, 48] on div "Status No active tasks You are ready to start receiving tasks. [PERSON_NAME] [P…" at bounding box center [148, 349] width 232 height 635
click at [675, 461] on div "Back to Dashboard Change Sender ID Customers Technicians Select a contact Outbo…" at bounding box center [608, 349] width 688 height 635
click at [353, 143] on div "Back to Dashboard Change Sender ID Customers Technicians Select a contact Outbo…" at bounding box center [608, 349] width 688 height 635
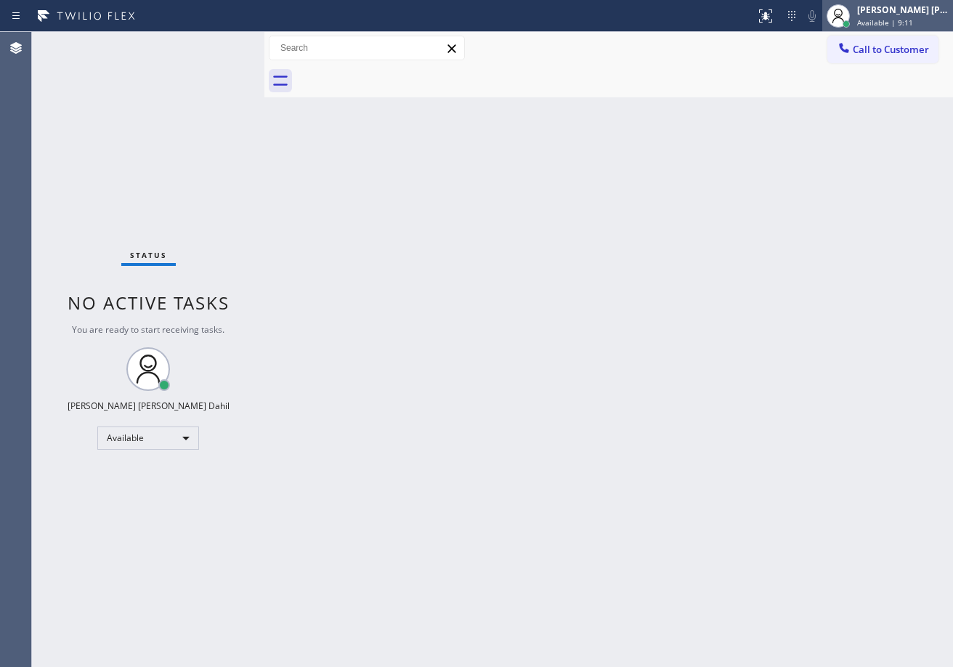
click at [902, 17] on div "[PERSON_NAME] [PERSON_NAME] Dahil Available | 9:11" at bounding box center [903, 15] width 99 height 25
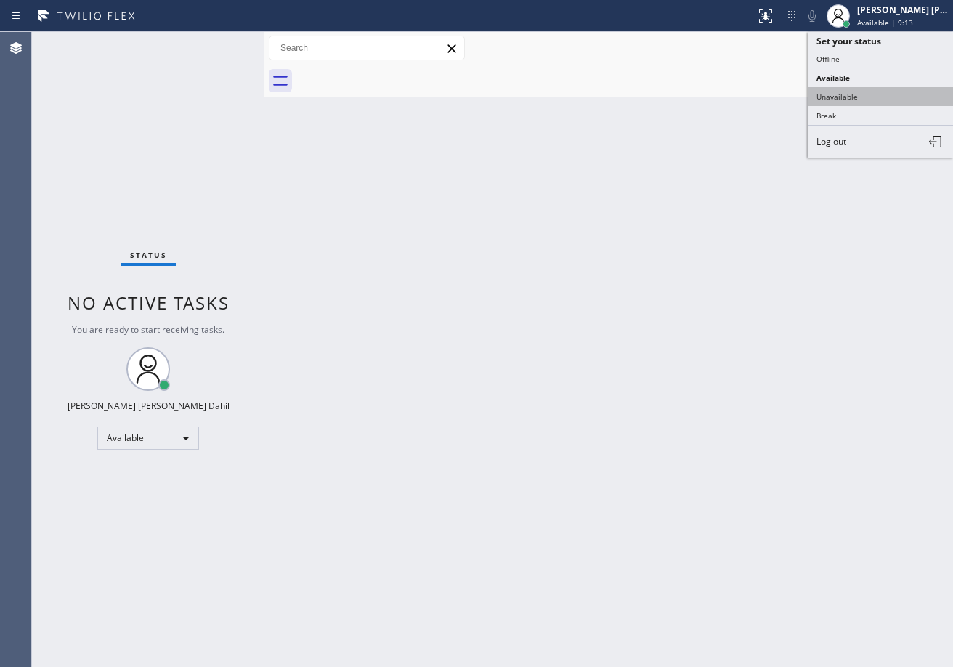
click at [871, 94] on button "Unavailable" at bounding box center [880, 96] width 145 height 19
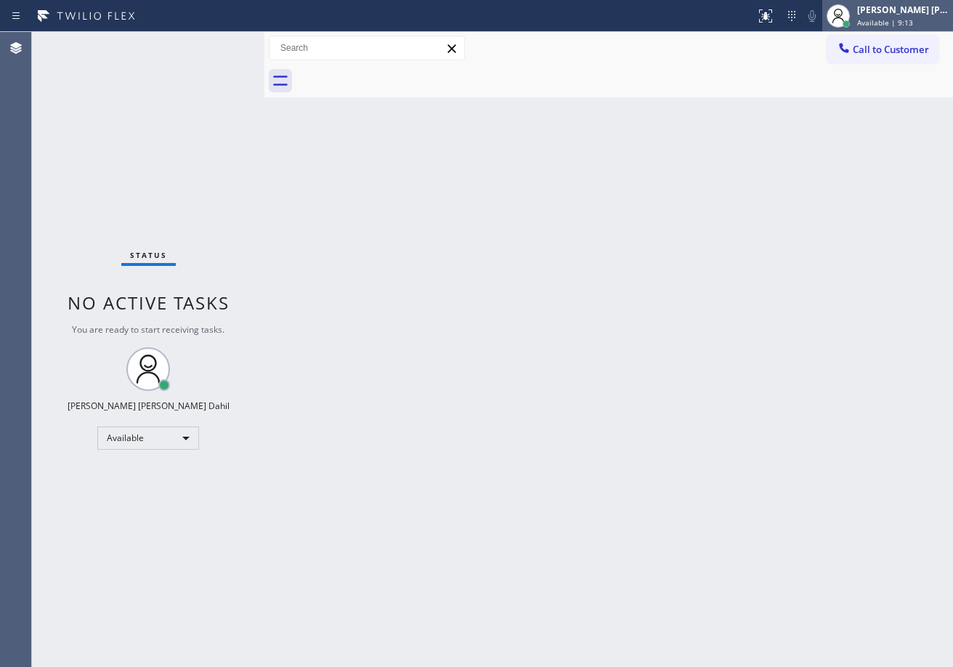
click at [877, 10] on div "[PERSON_NAME] [PERSON_NAME] Dahil" at bounding box center [902, 10] width 91 height 12
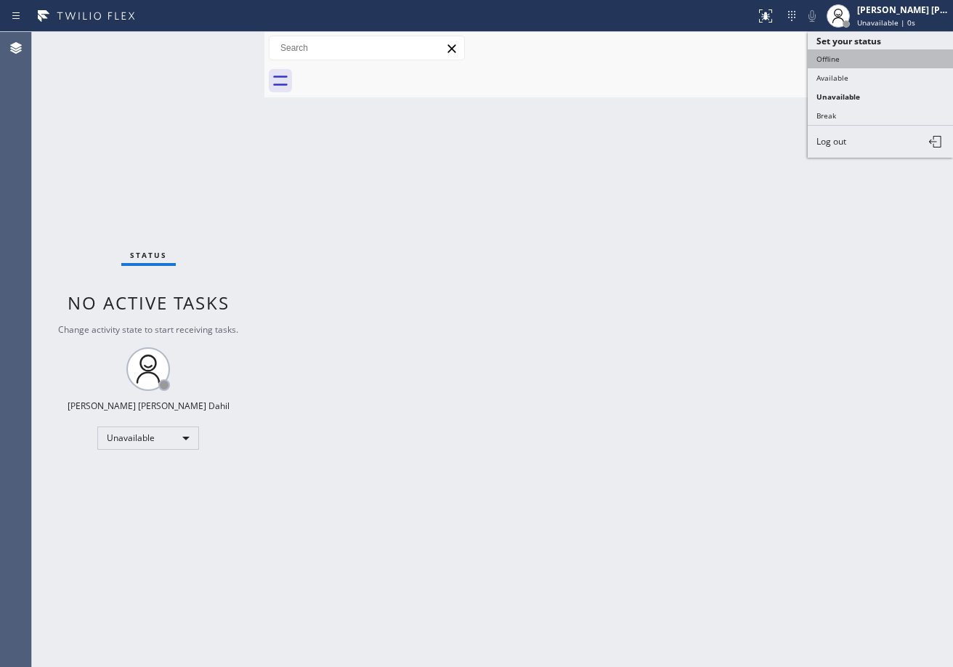
click at [842, 62] on button "Offline" at bounding box center [880, 58] width 145 height 19
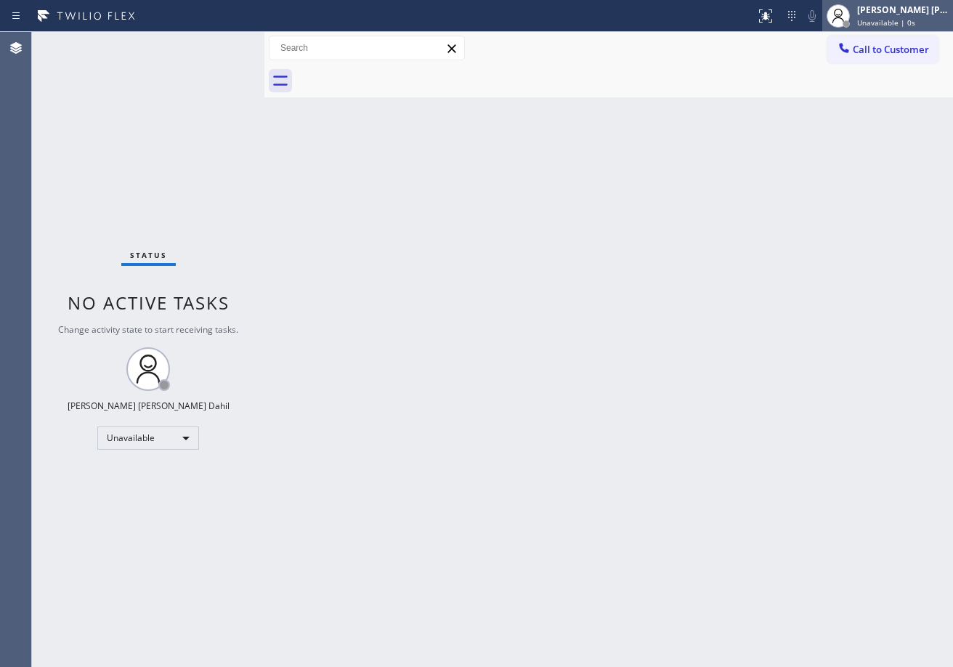
click at [872, 16] on div "[PERSON_NAME] [PERSON_NAME] Dahil Unavailable | 0s" at bounding box center [903, 15] width 99 height 25
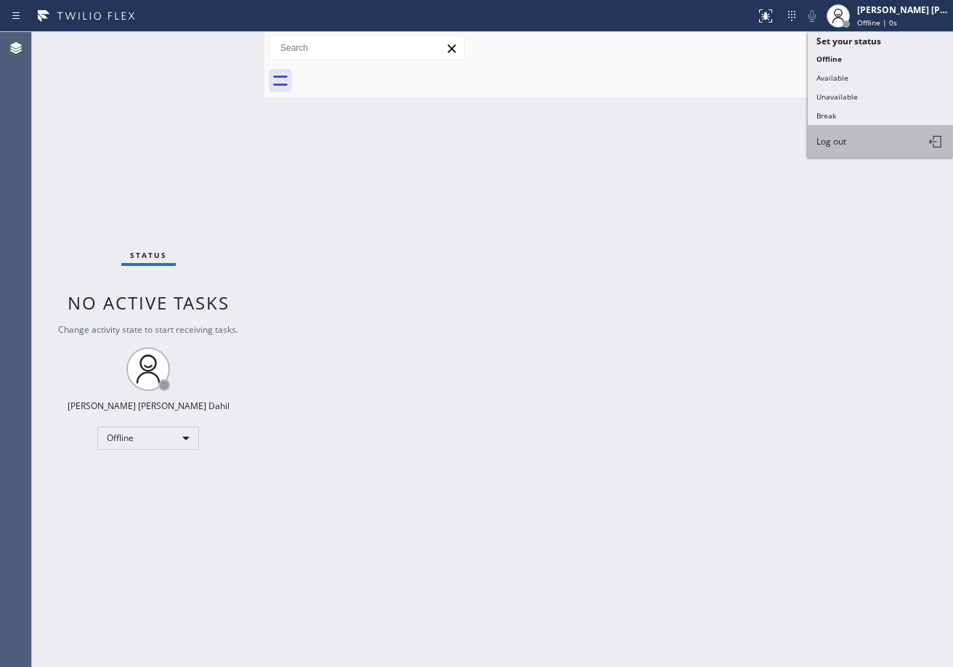
click at [839, 141] on span "Log out" at bounding box center [831, 141] width 30 height 12
